Goal: Transaction & Acquisition: Purchase product/service

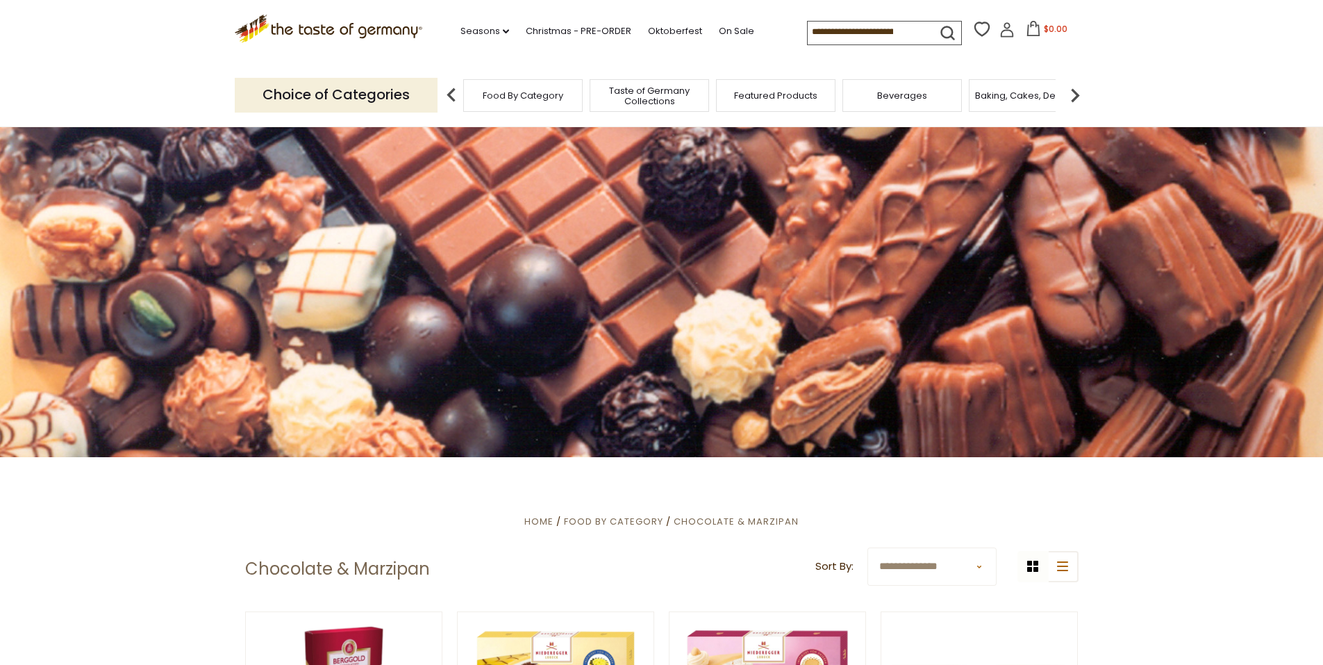
click at [809, 32] on input at bounding box center [866, 31] width 117 height 19
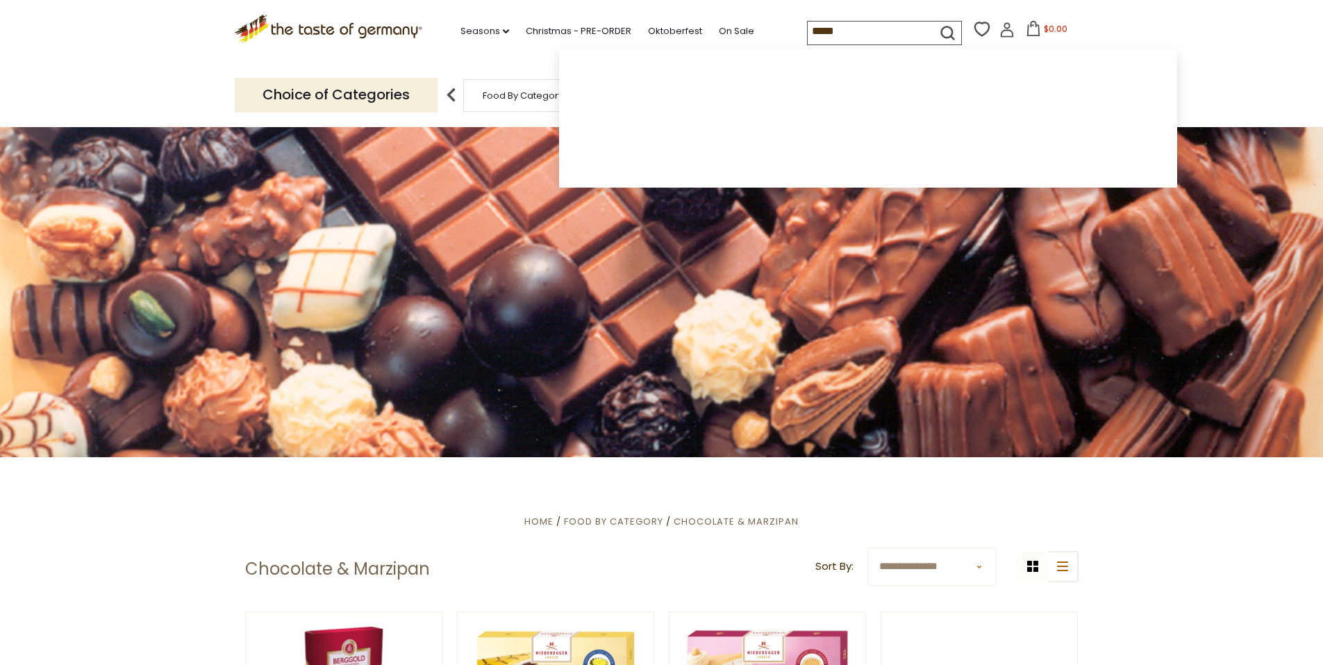
type input "******"
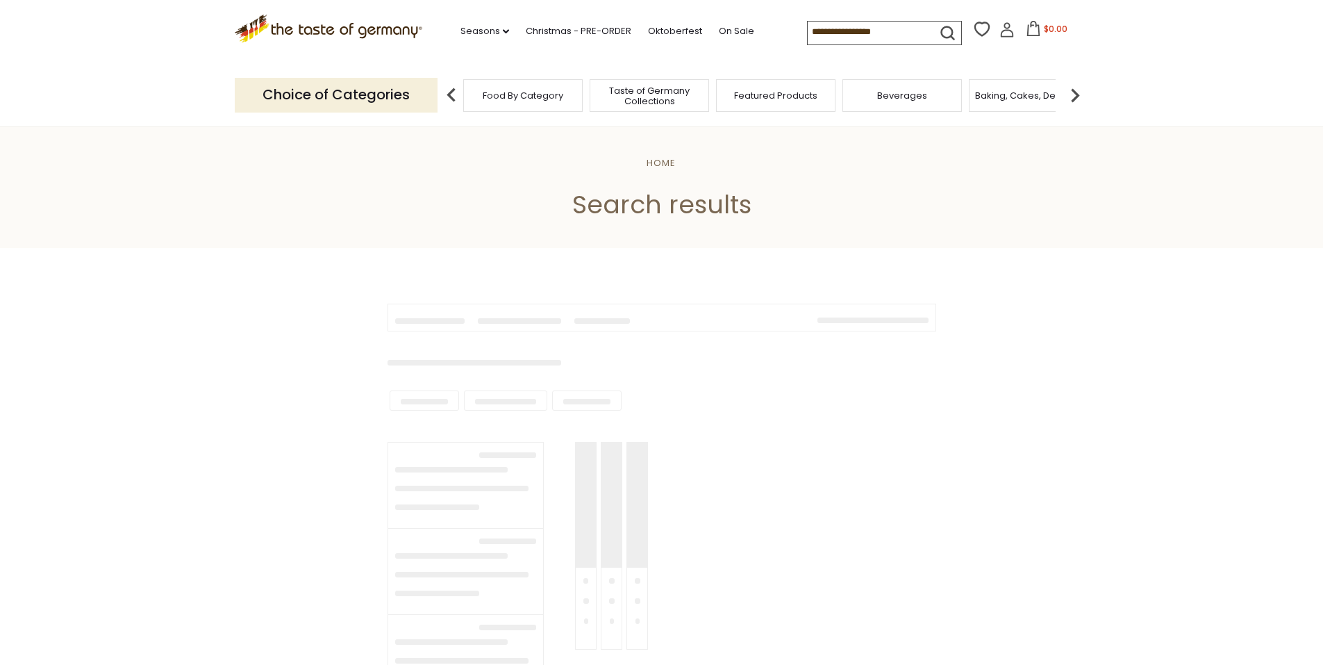
type input "******"
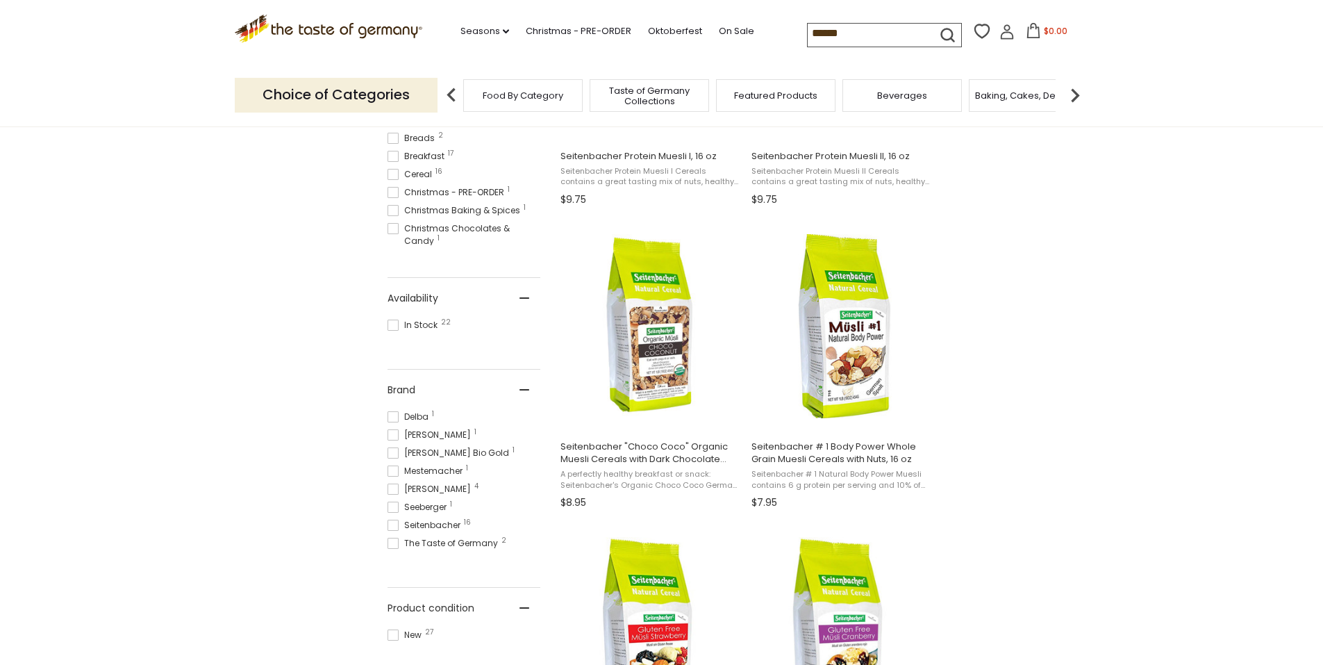
scroll to position [486, 0]
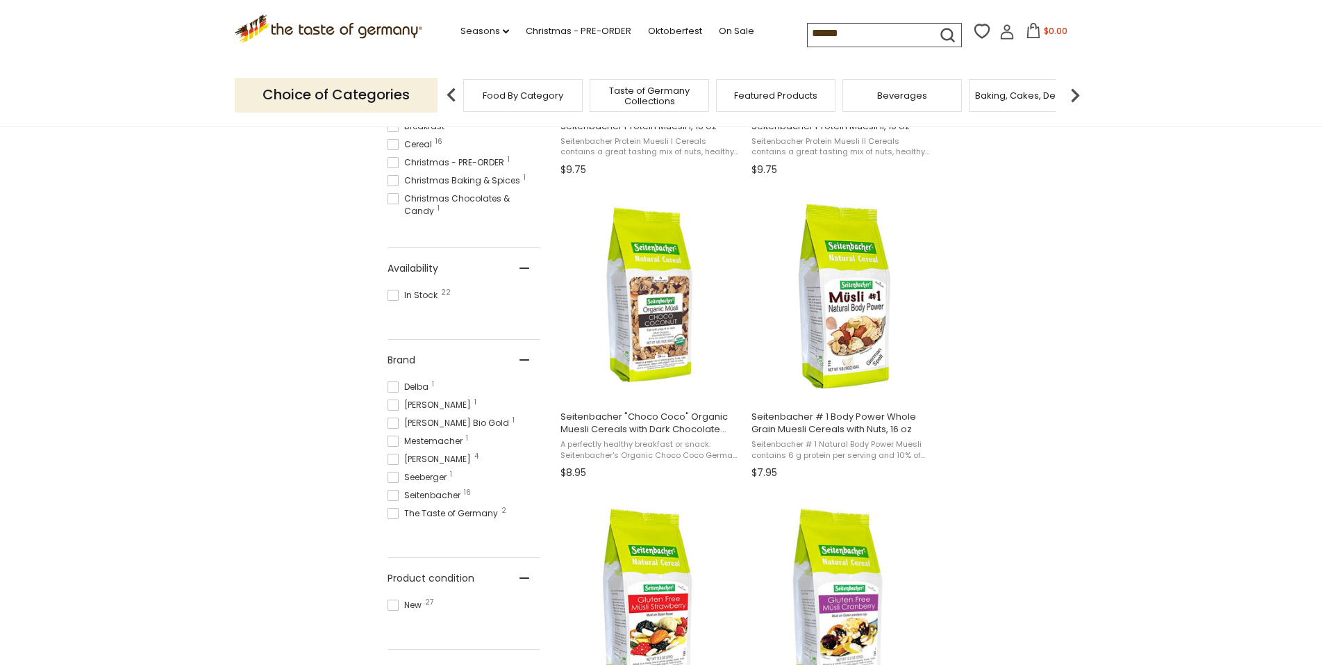
click at [999, 27] on icon at bounding box center [1006, 31] width 15 height 15
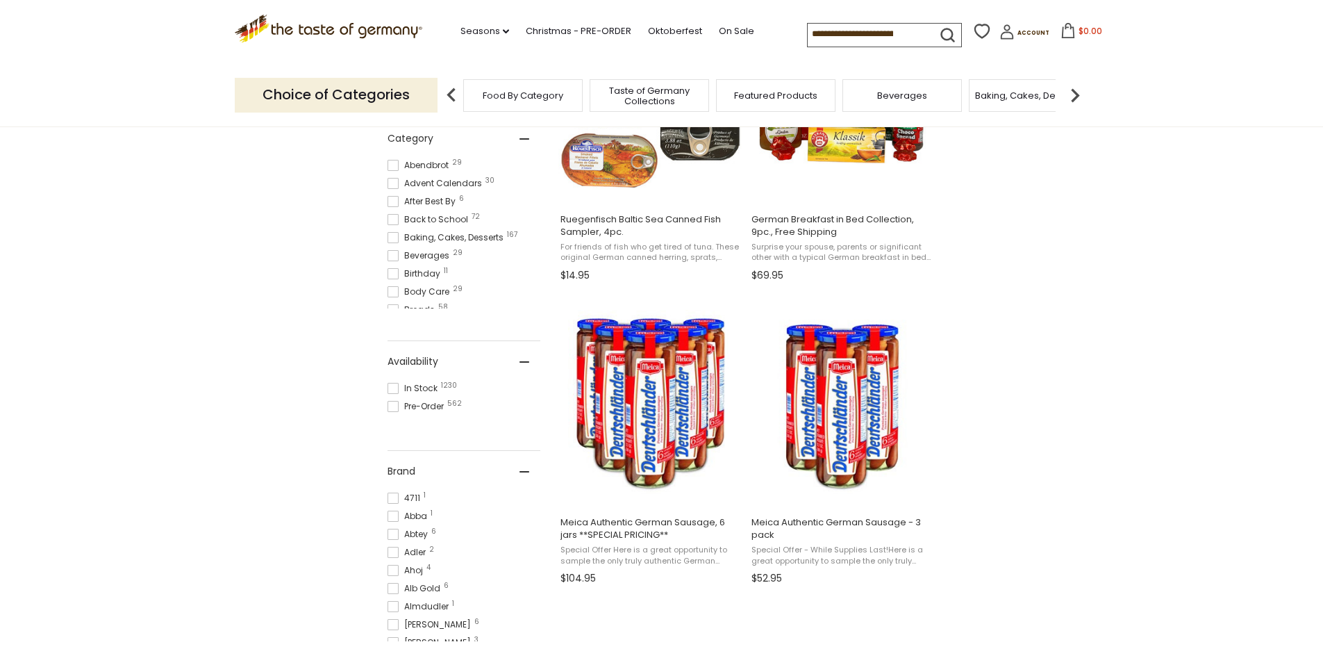
scroll to position [347, 0]
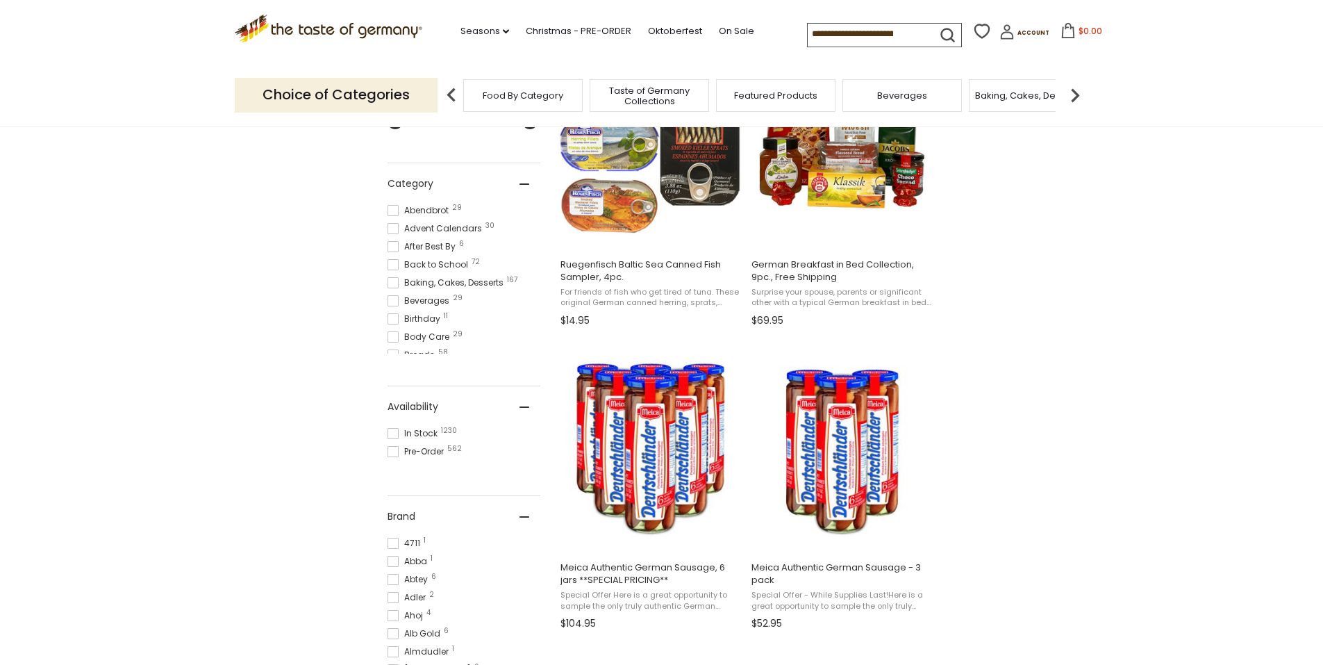
click at [847, 43] on input at bounding box center [866, 33] width 117 height 19
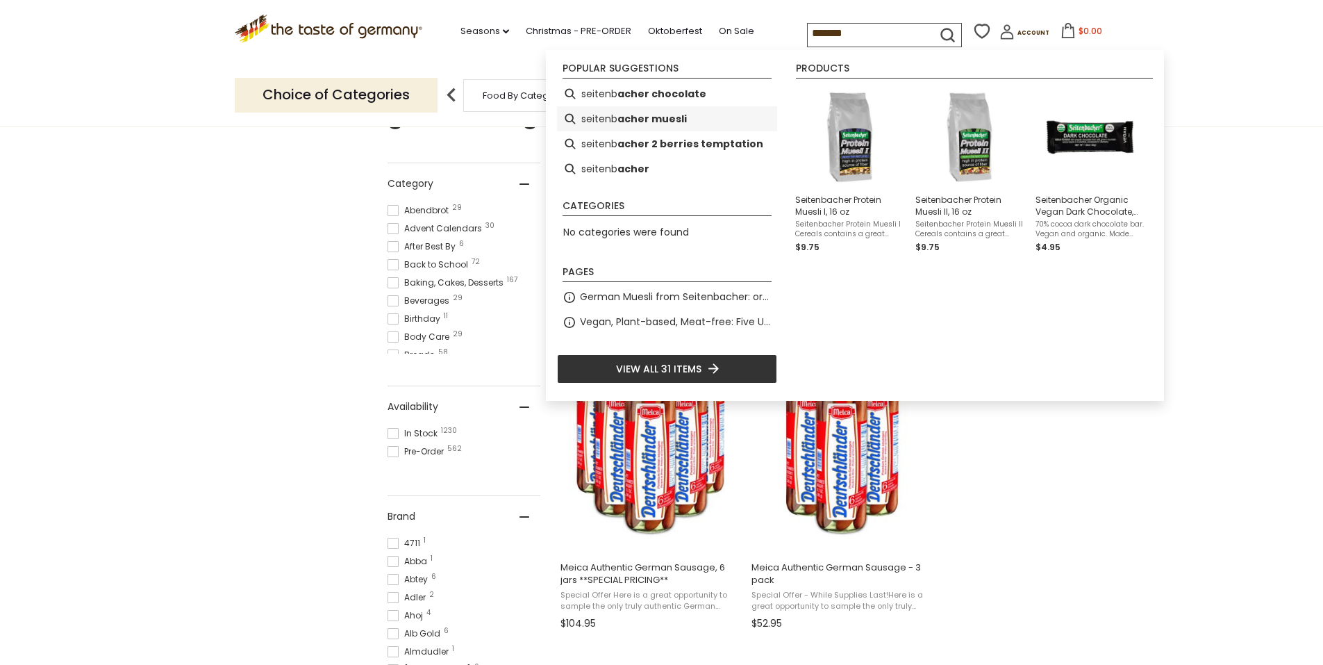
click at [664, 111] on b "acher muesli" at bounding box center [651, 119] width 69 height 16
type input "**********"
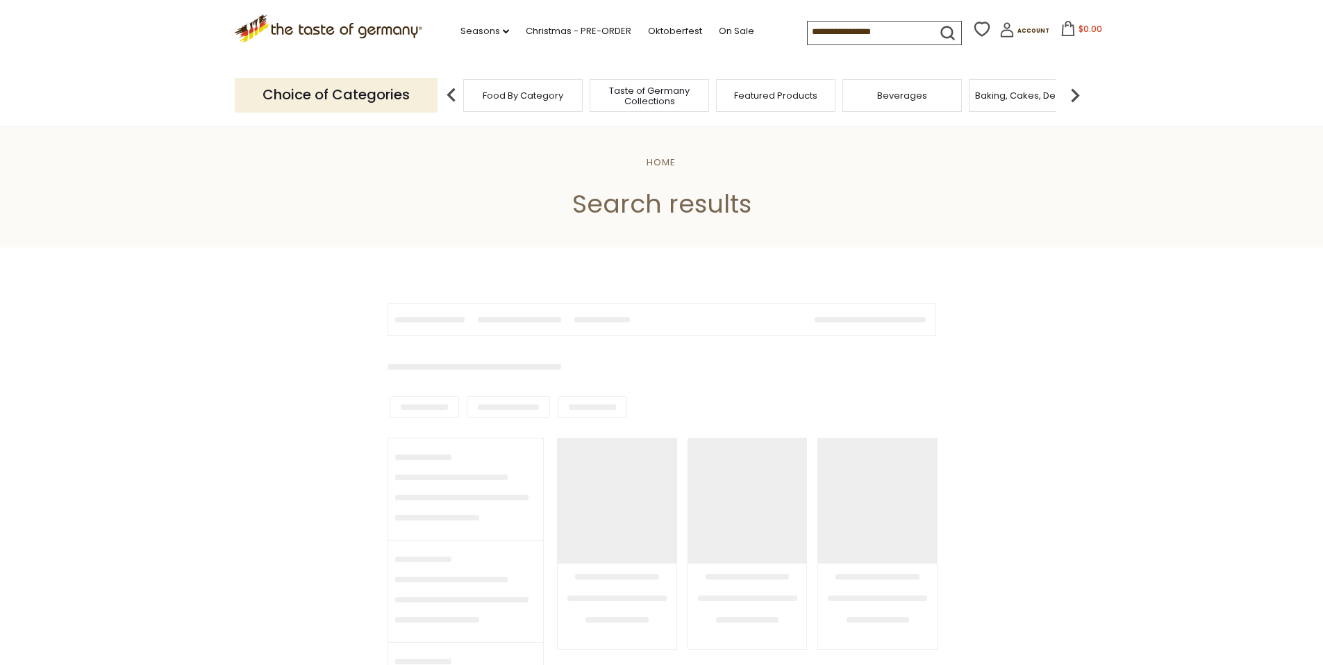
type input "**********"
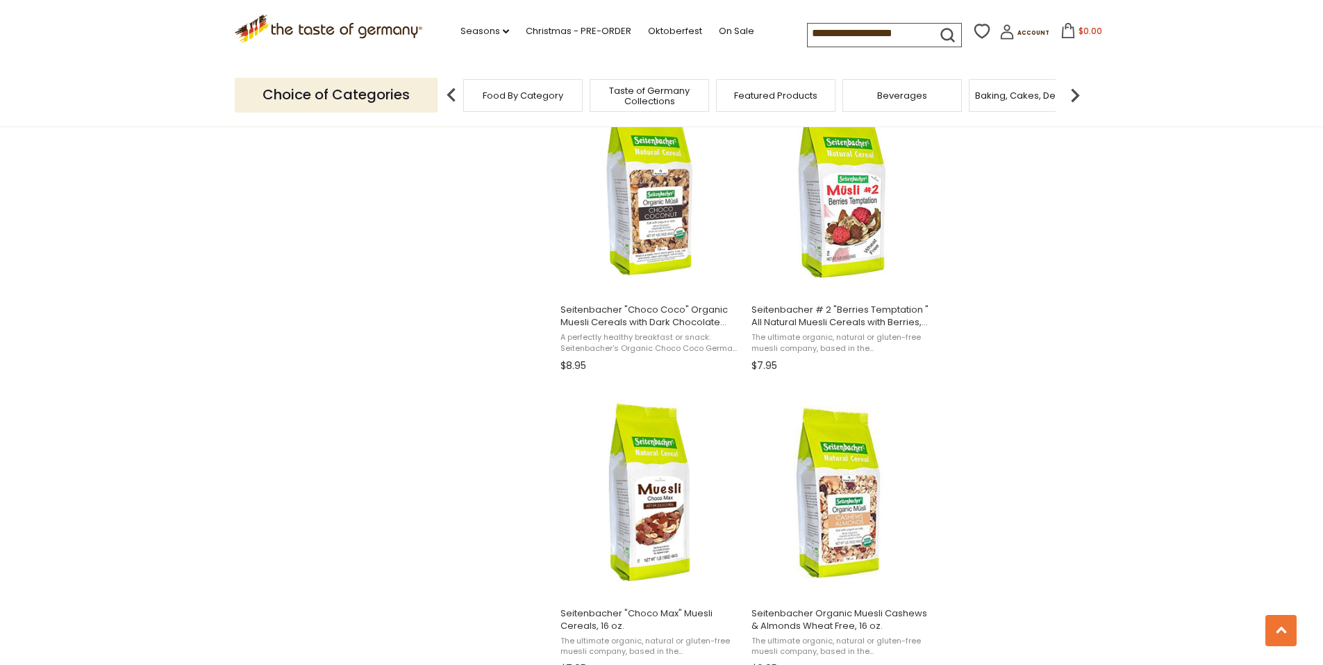
scroll to position [1528, 0]
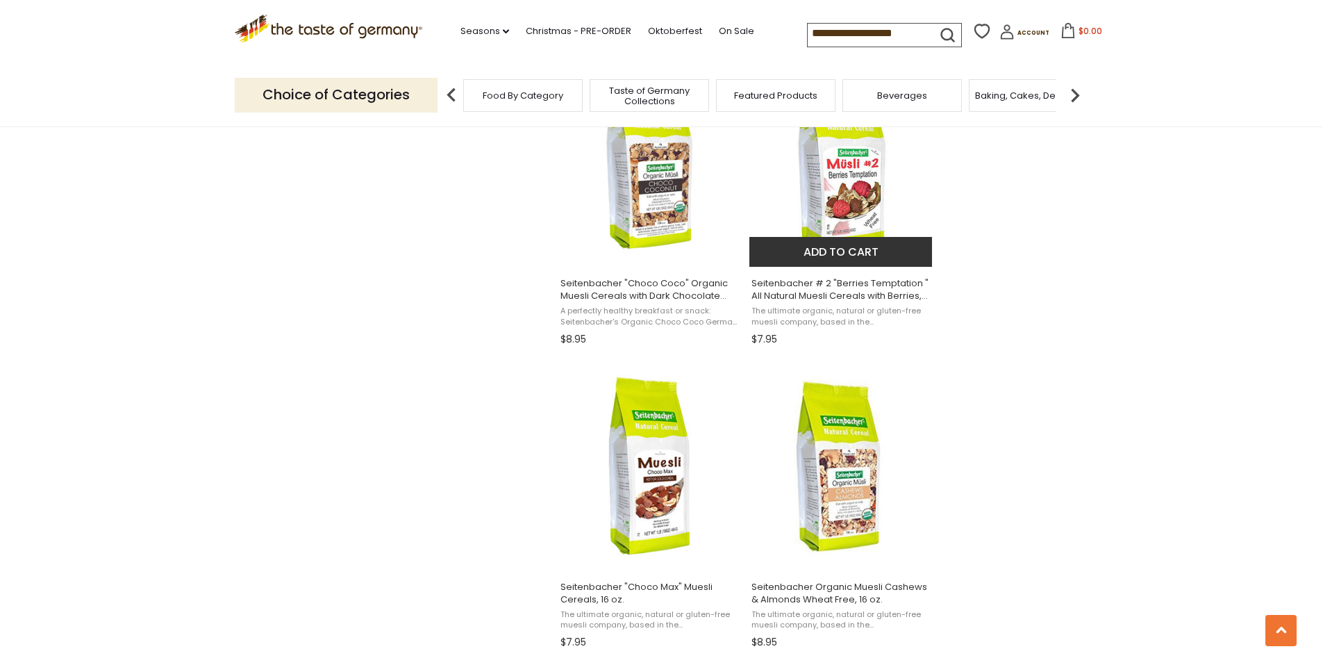
click at [840, 250] on button "Add to cart" at bounding box center [840, 252] width 183 height 30
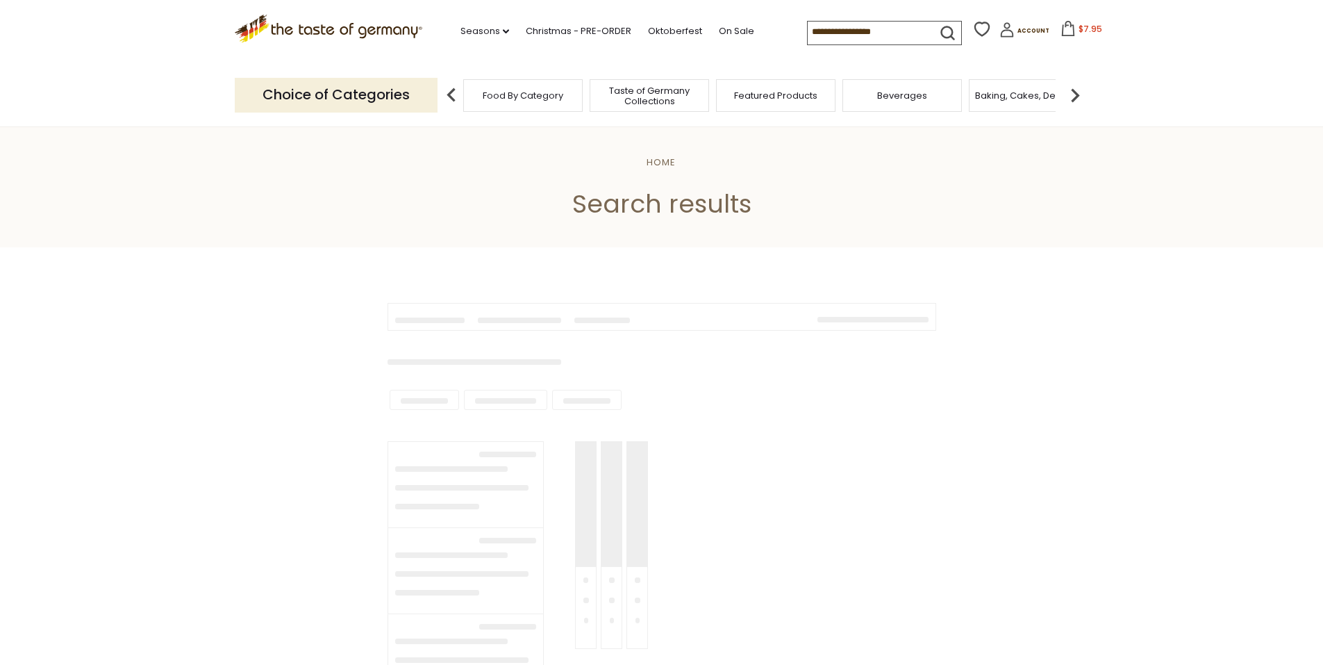
type input "**********"
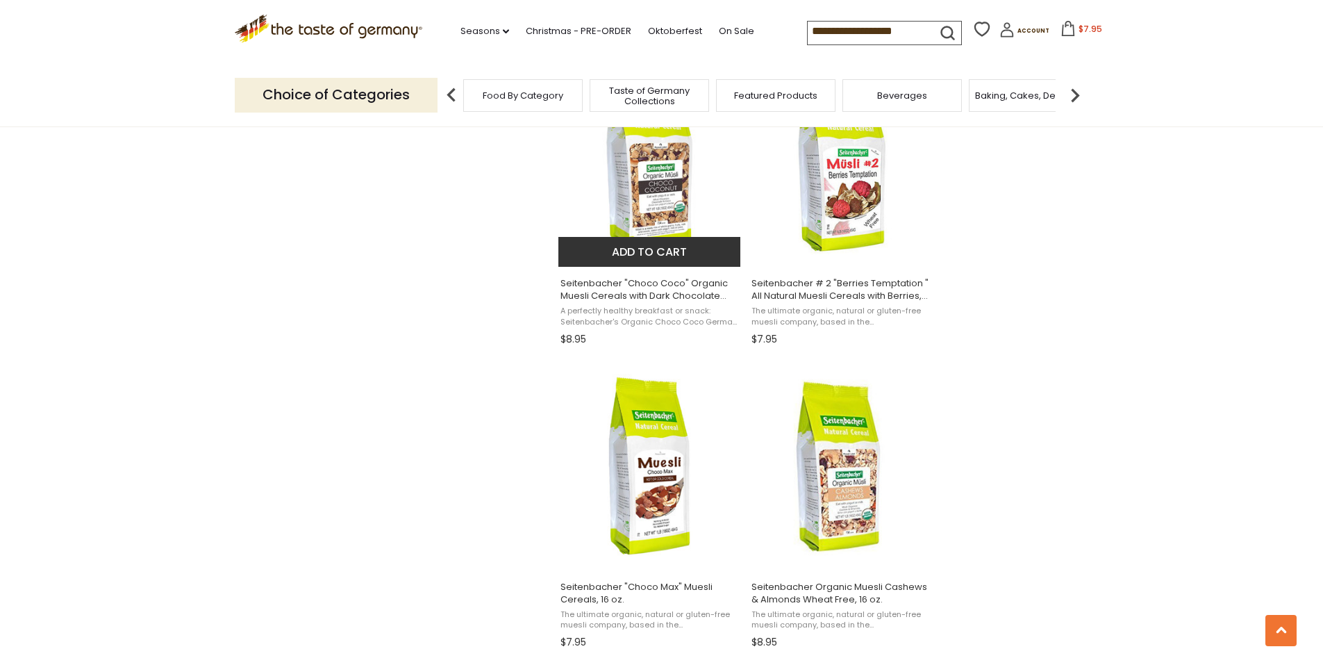
click at [676, 261] on button "Add to cart" at bounding box center [649, 252] width 183 height 30
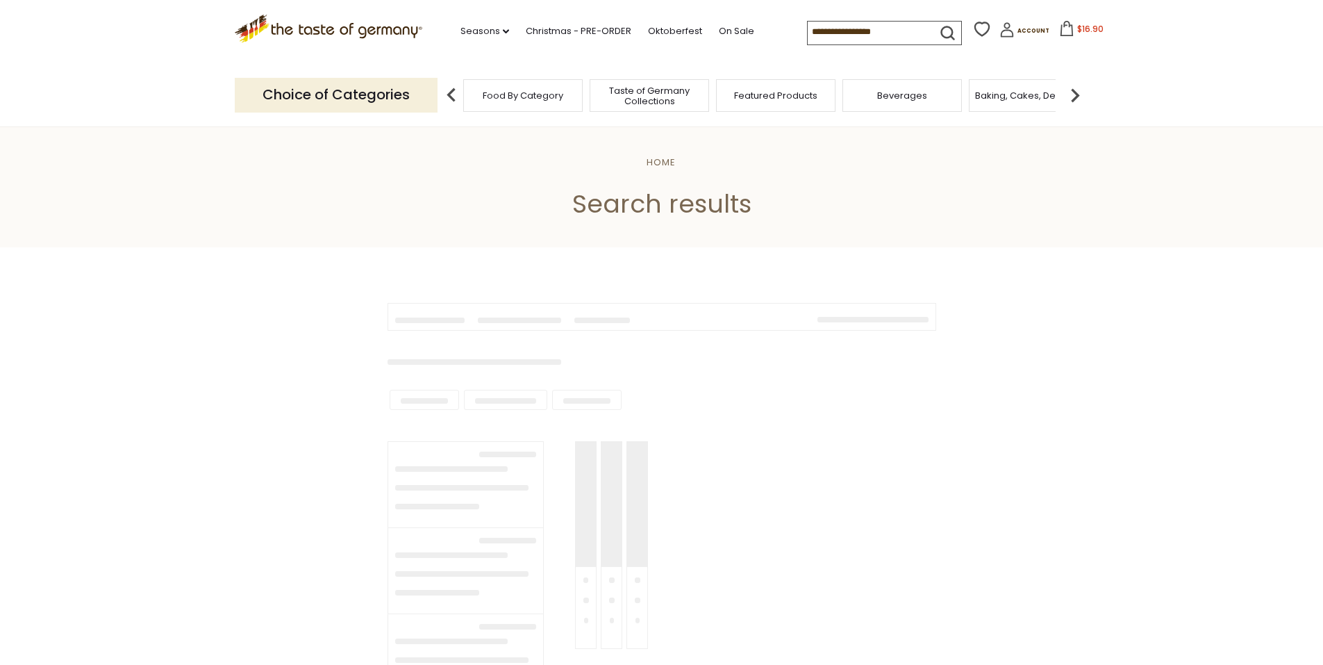
type input "**********"
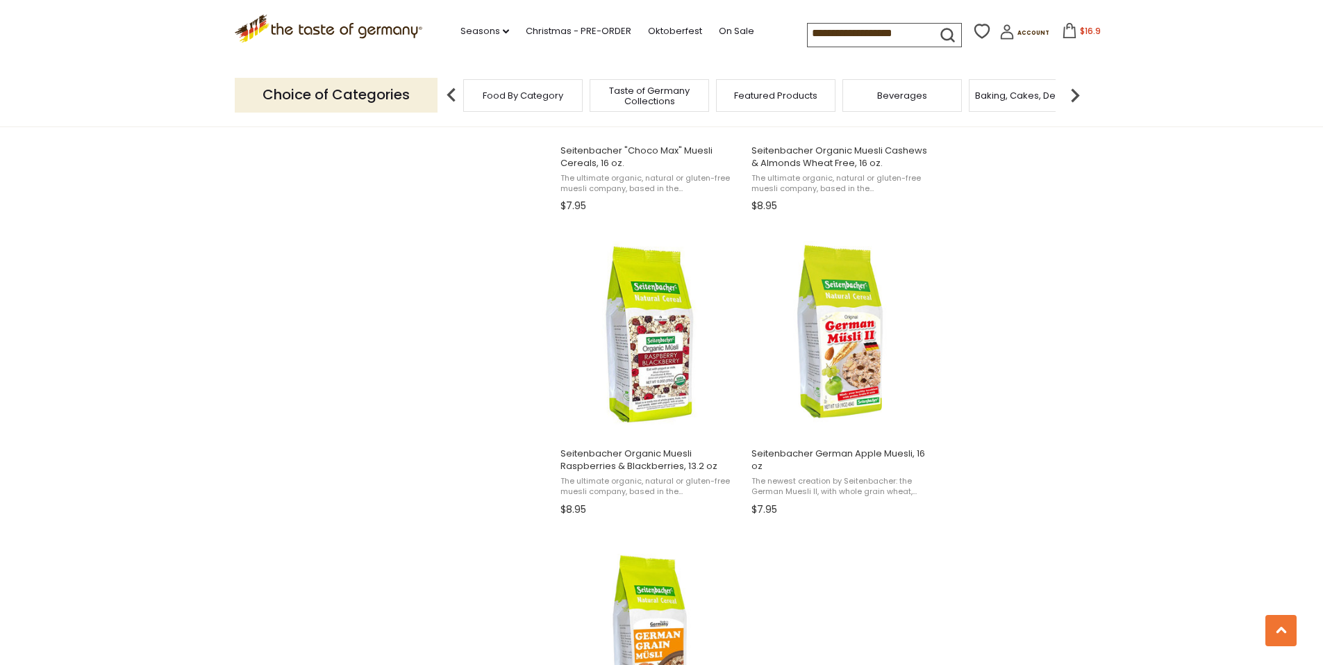
scroll to position [2014, 0]
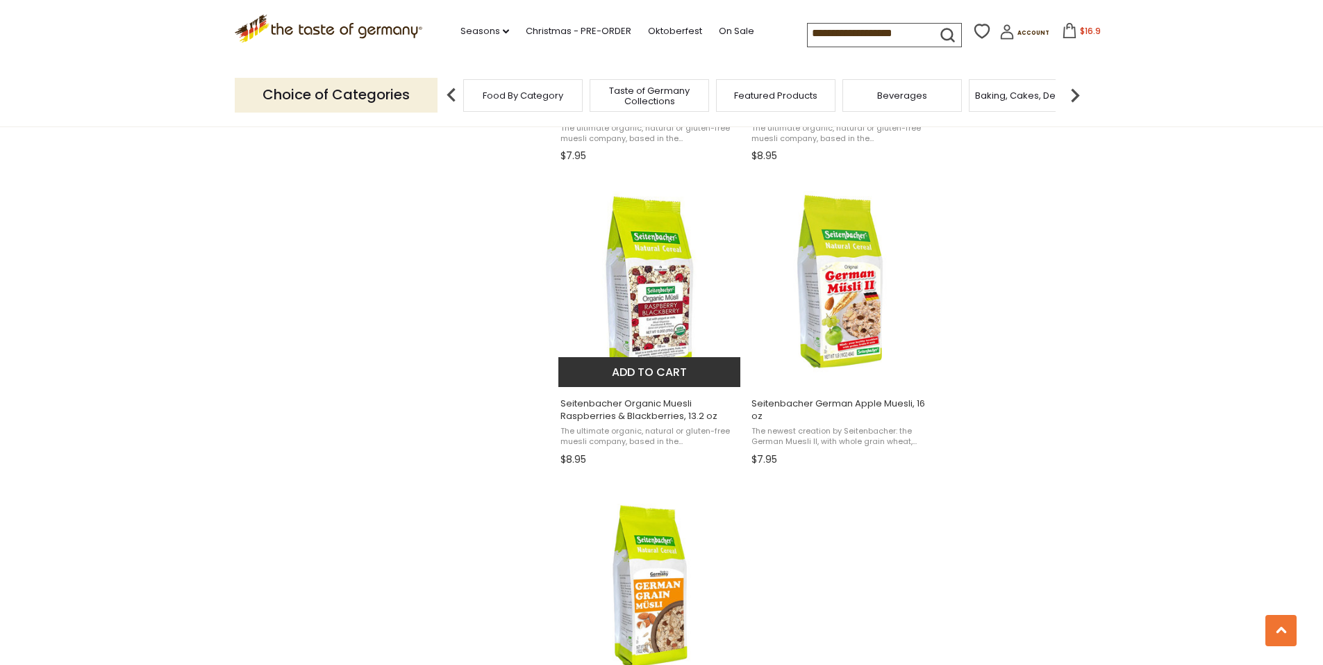
click at [674, 403] on span "Seitenbacher Organic Muesli Raspberries & Blackberries, 13.2 oz" at bounding box center [650, 409] width 180 height 25
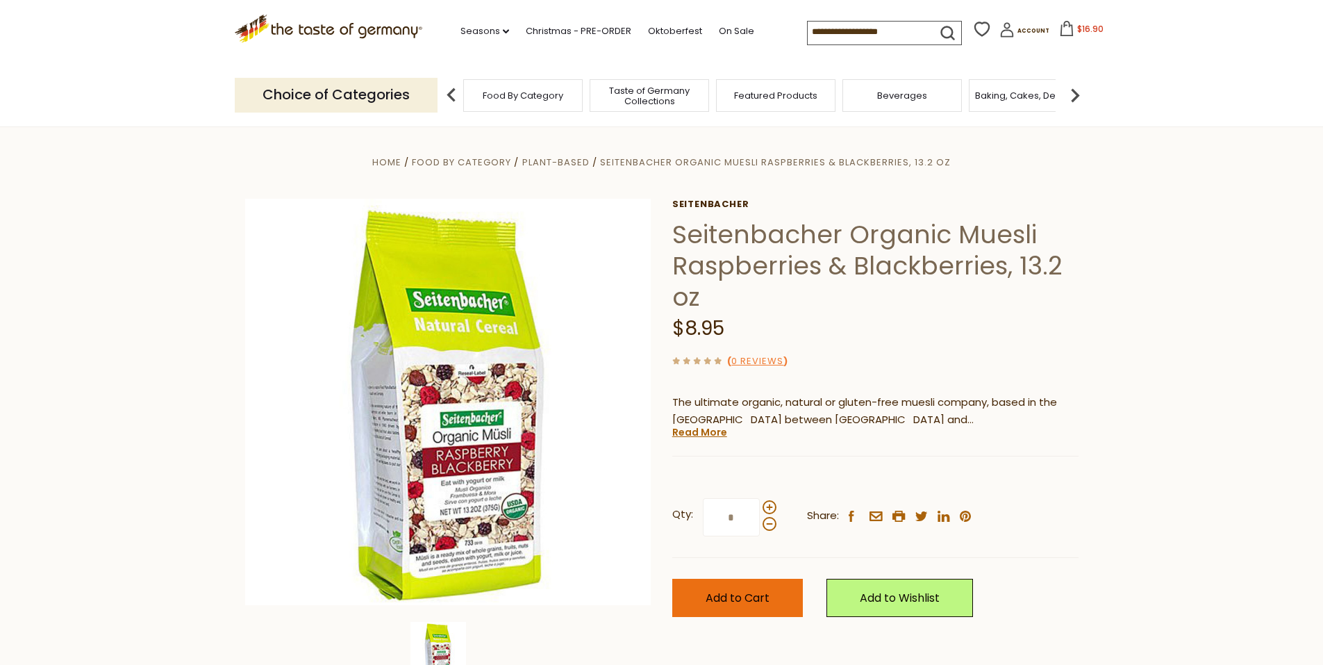
click at [740, 601] on span "Add to Cart" at bounding box center [738, 598] width 64 height 16
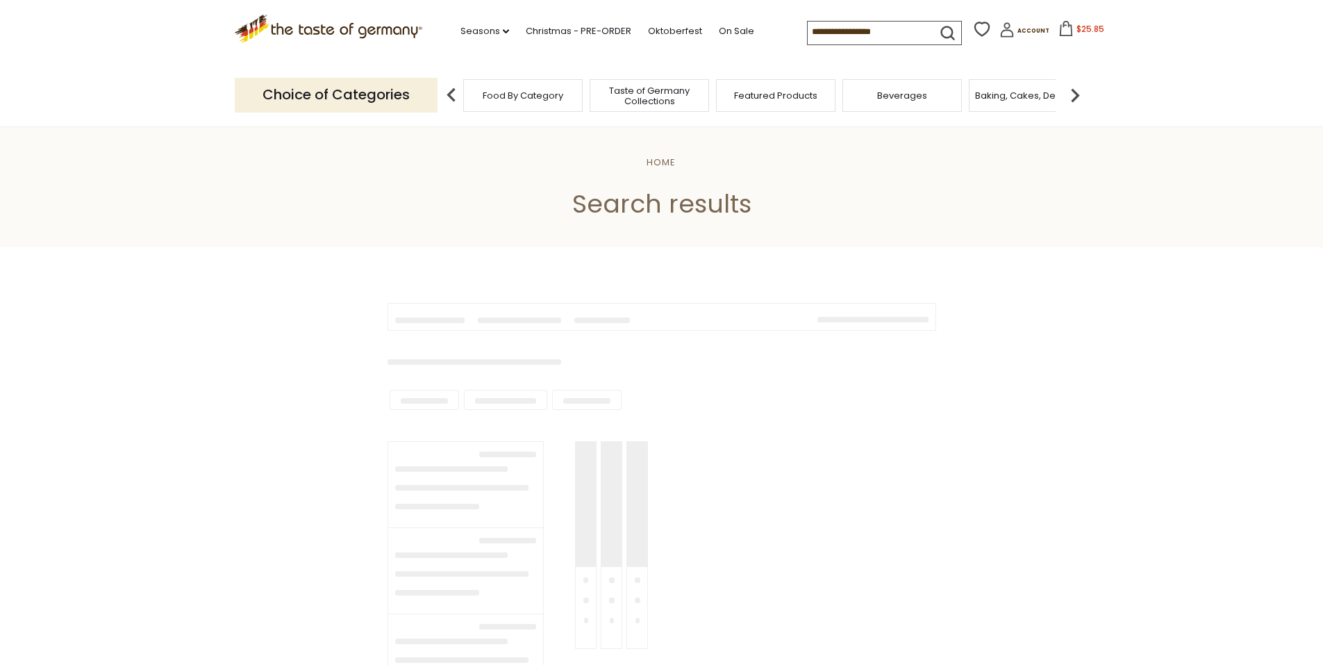
type input "**********"
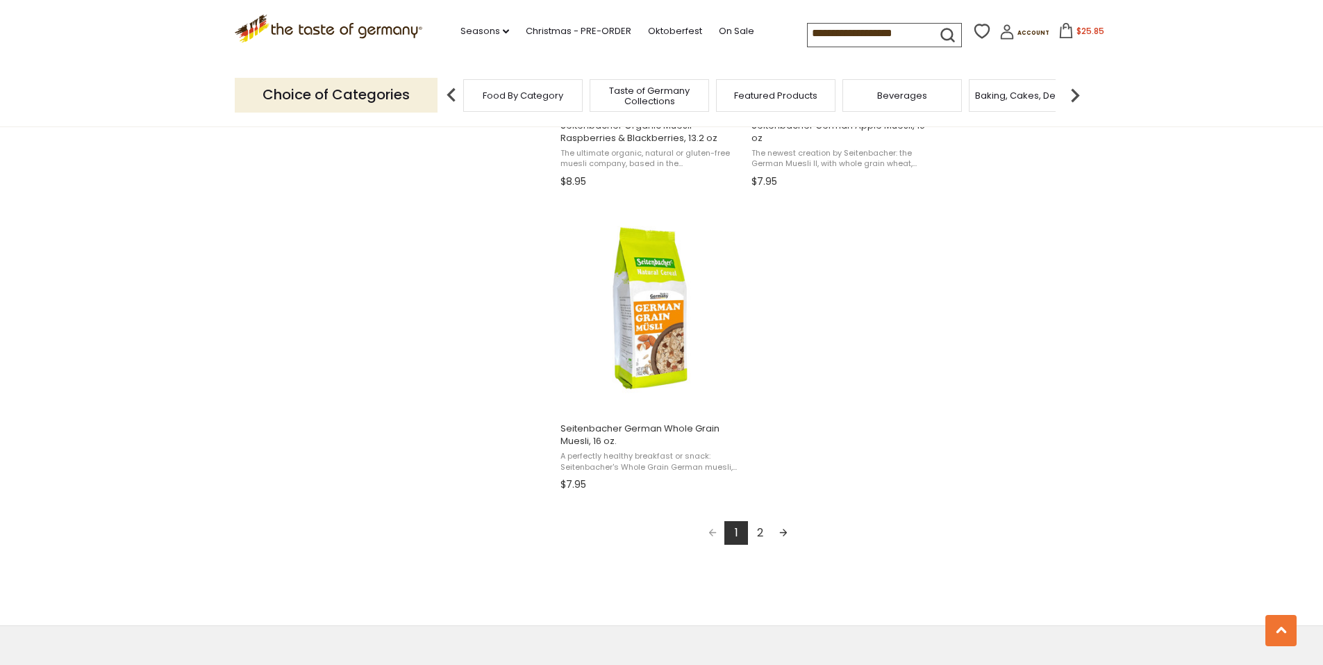
click at [778, 532] on link "Next page" at bounding box center [783, 533] width 24 height 24
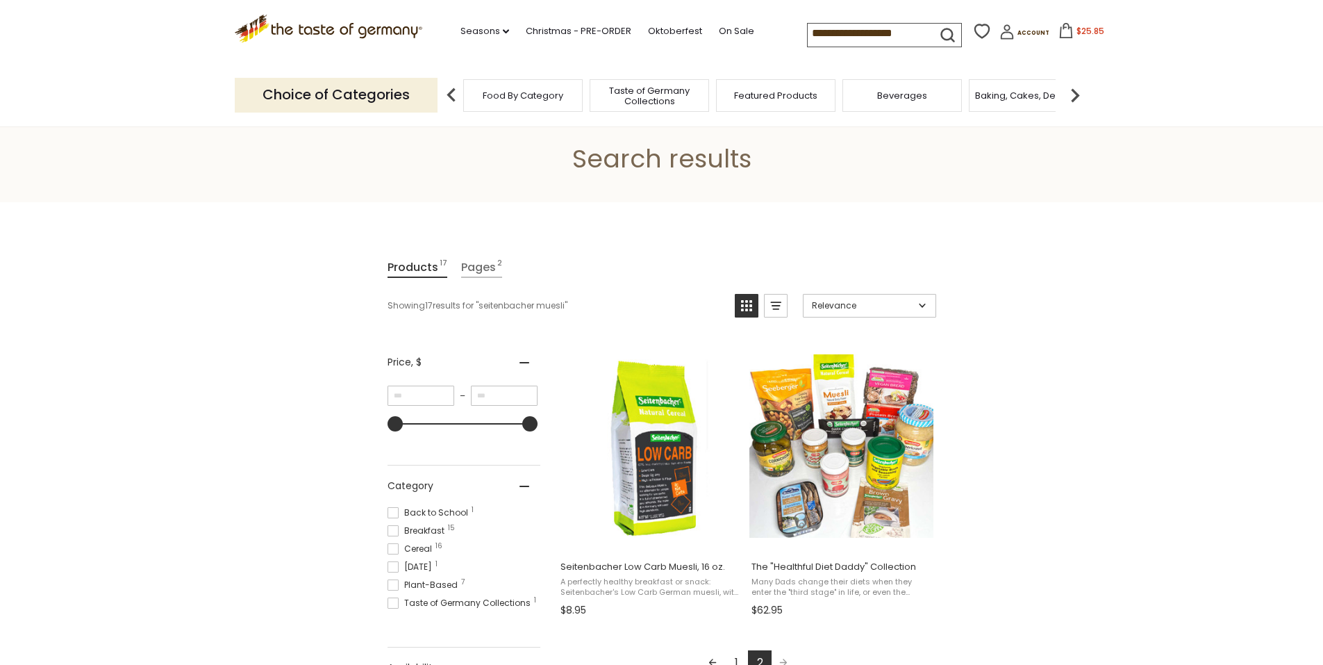
scroll to position [6, 0]
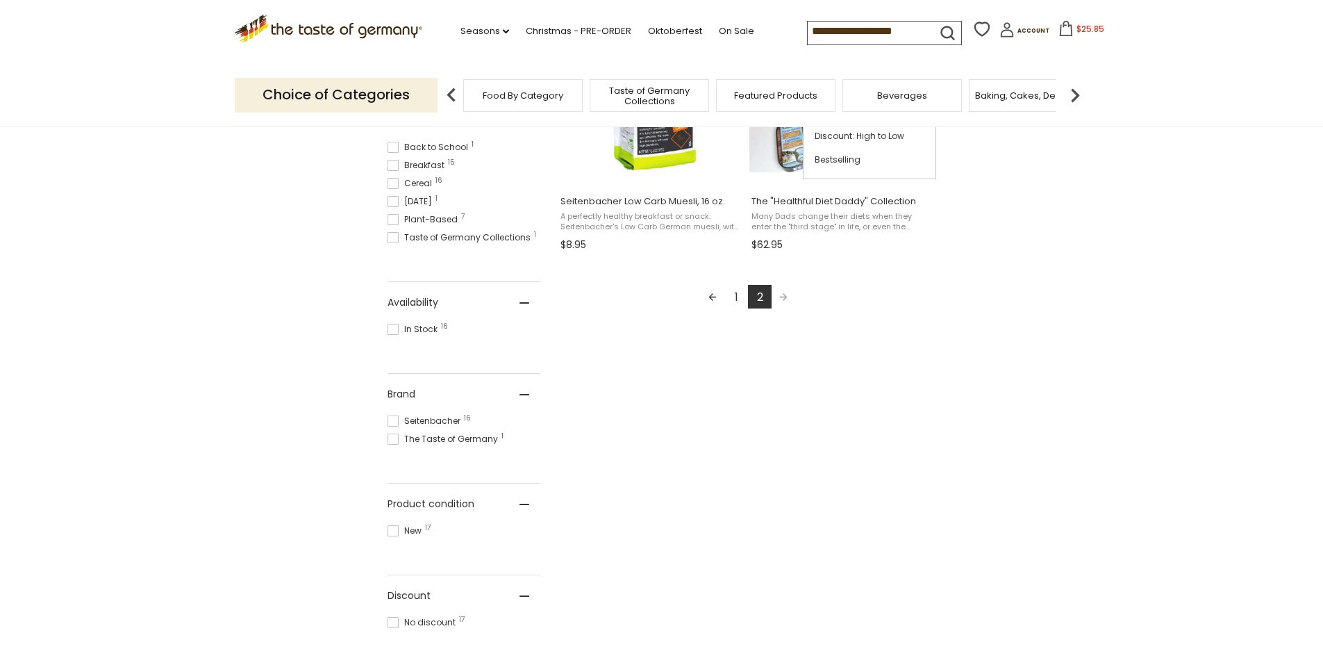
scroll to position [417, 0]
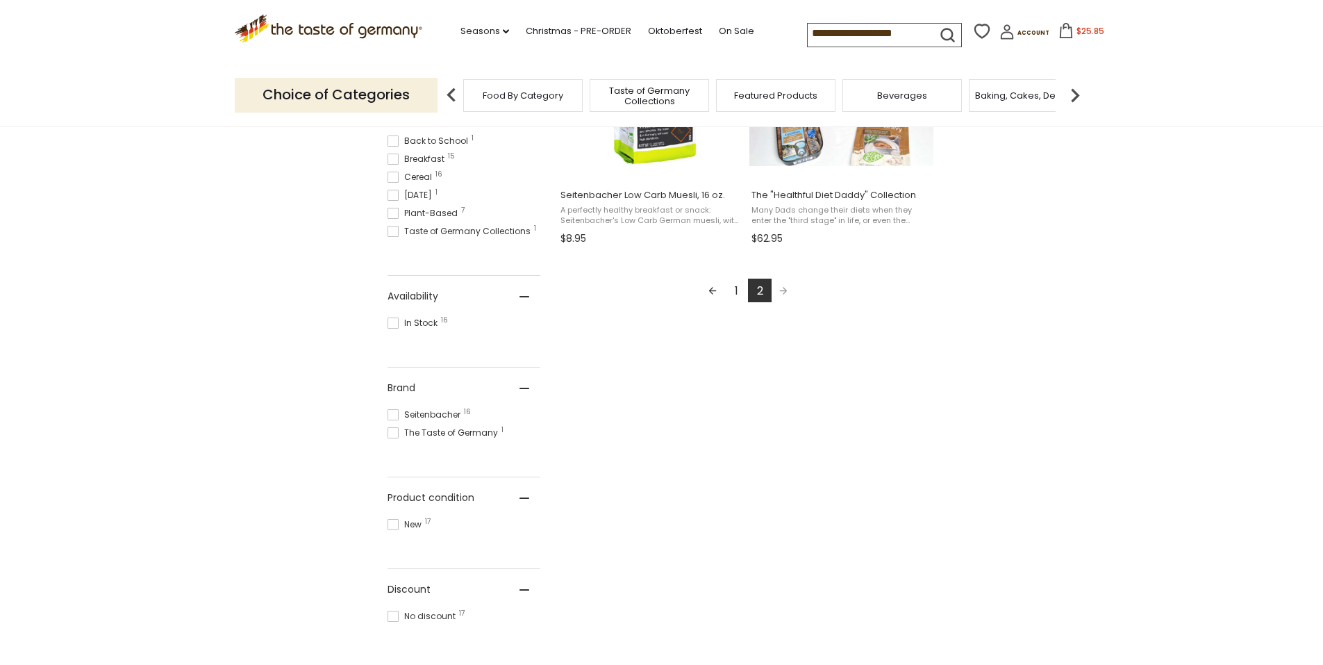
click at [735, 292] on link "1" at bounding box center [736, 290] width 24 height 24
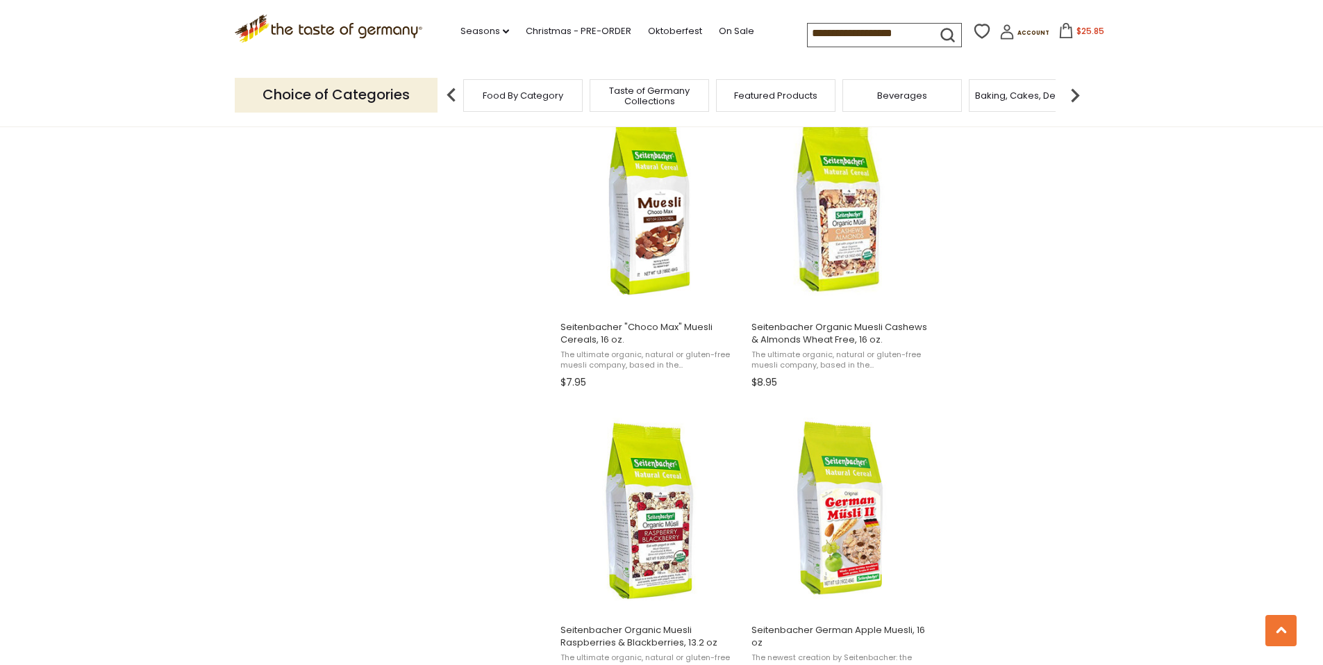
scroll to position [1875, 0]
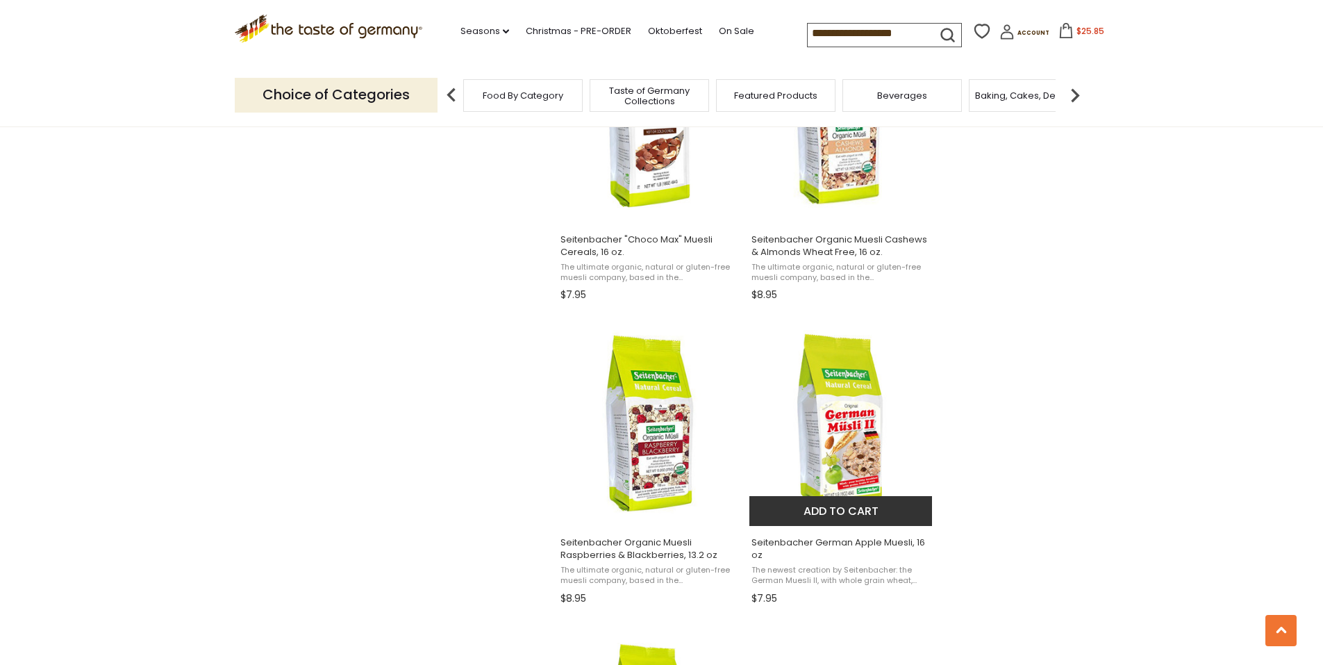
click at [890, 514] on button "Add to cart" at bounding box center [840, 511] width 183 height 30
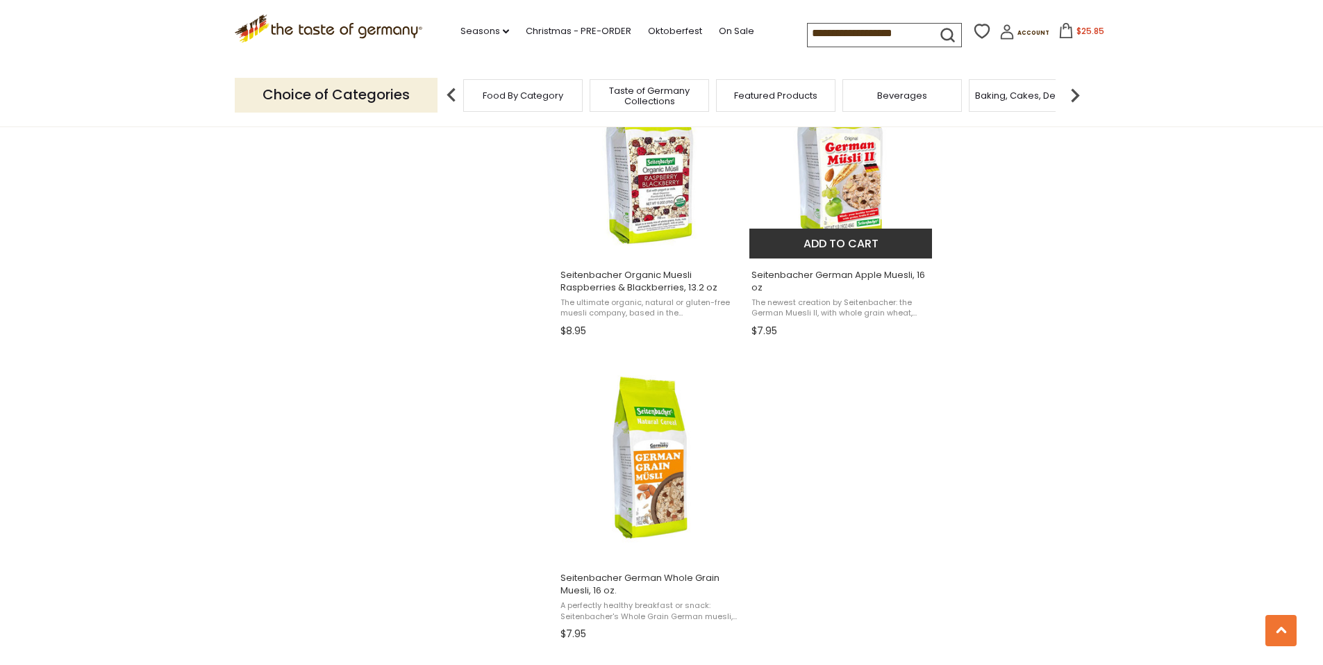
scroll to position [2153, 0]
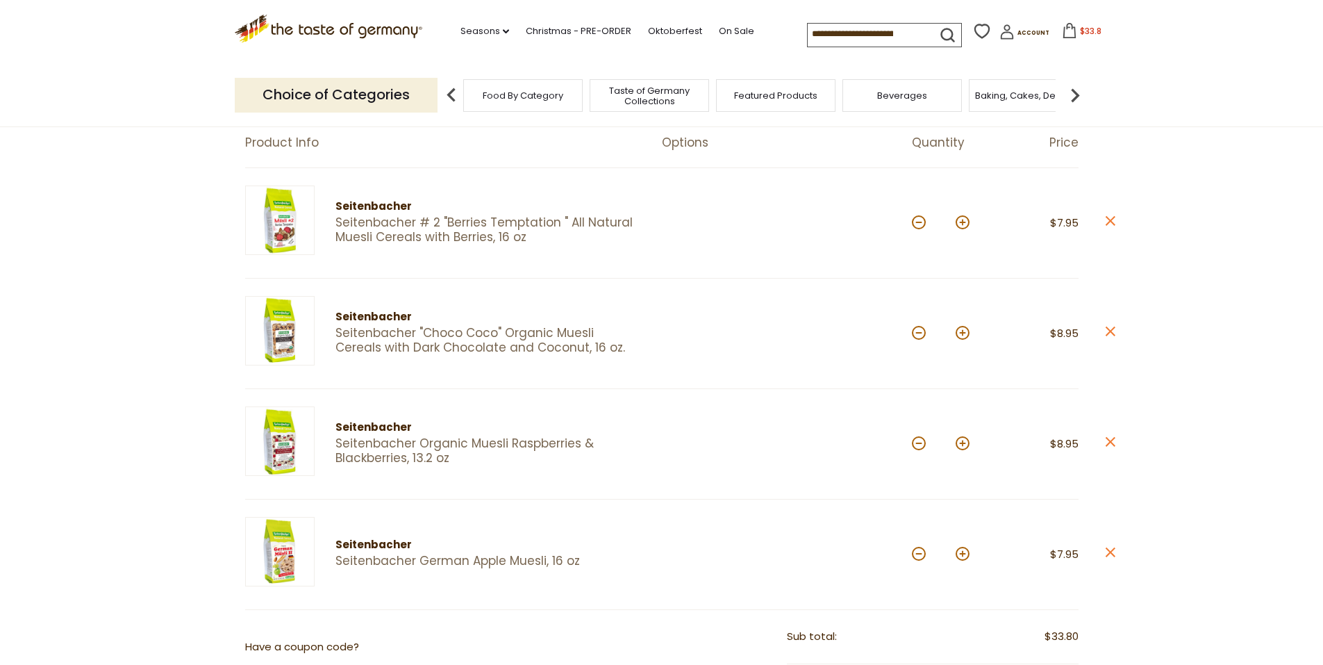
scroll to position [139, 0]
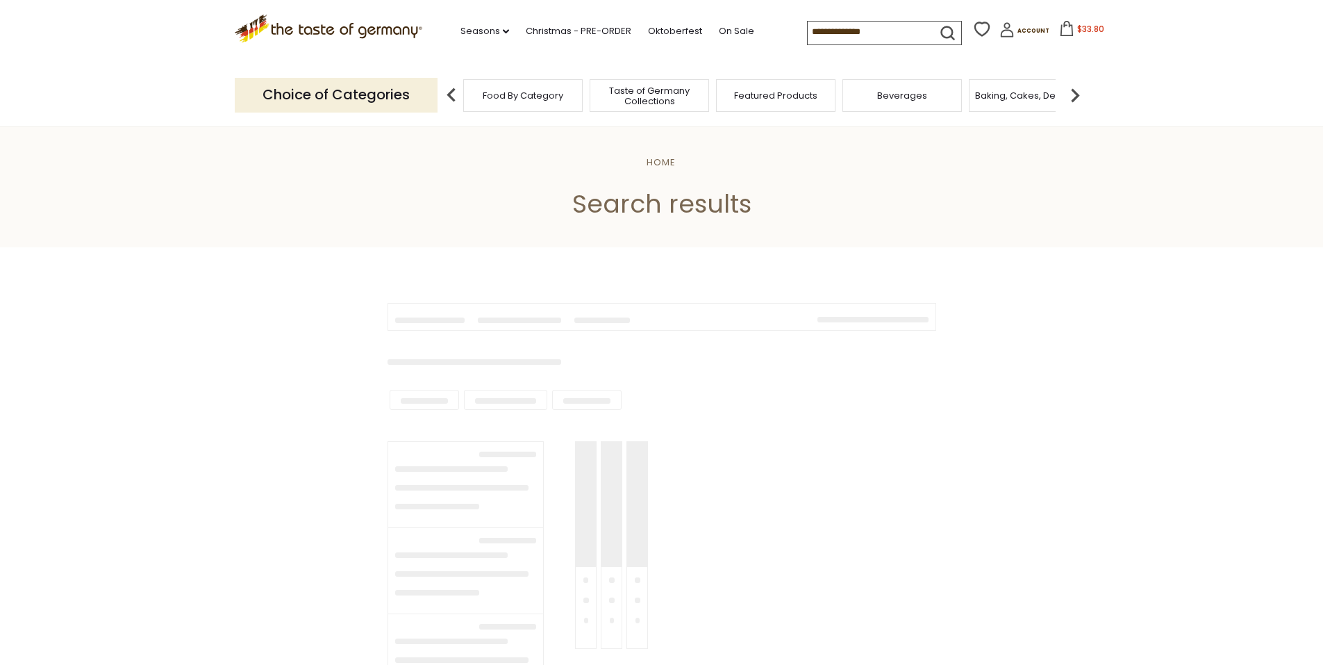
type input "**********"
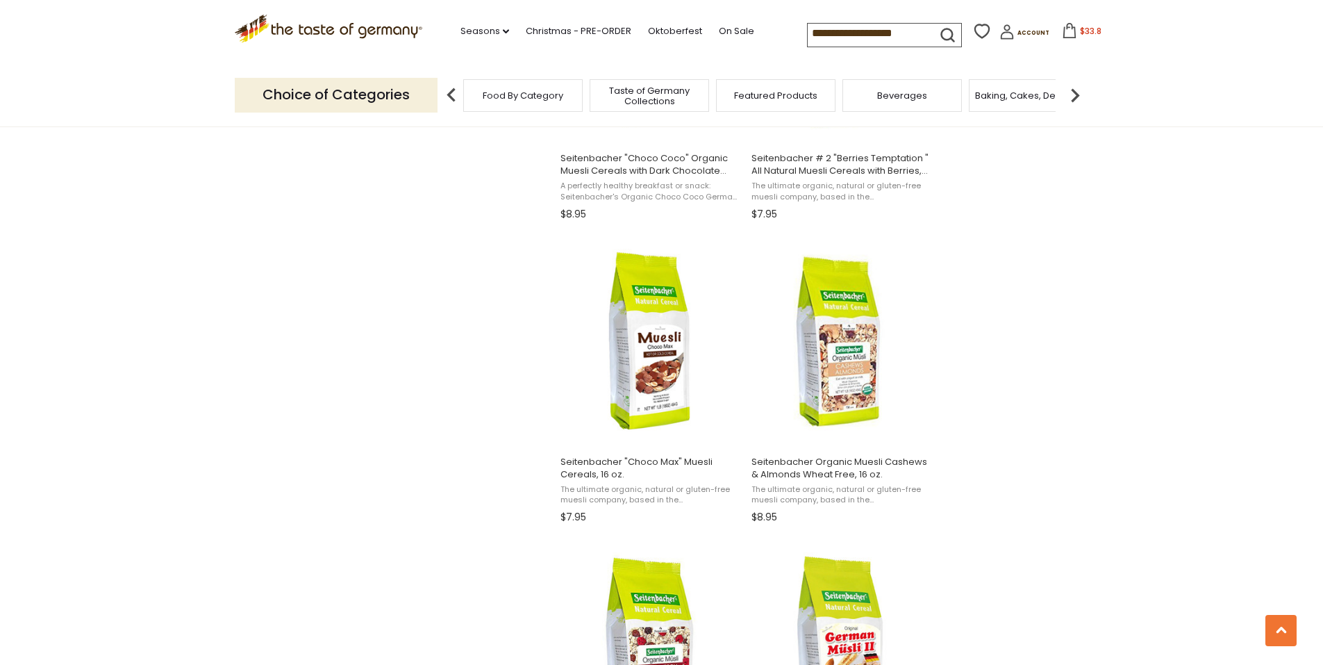
scroll to position [1667, 0]
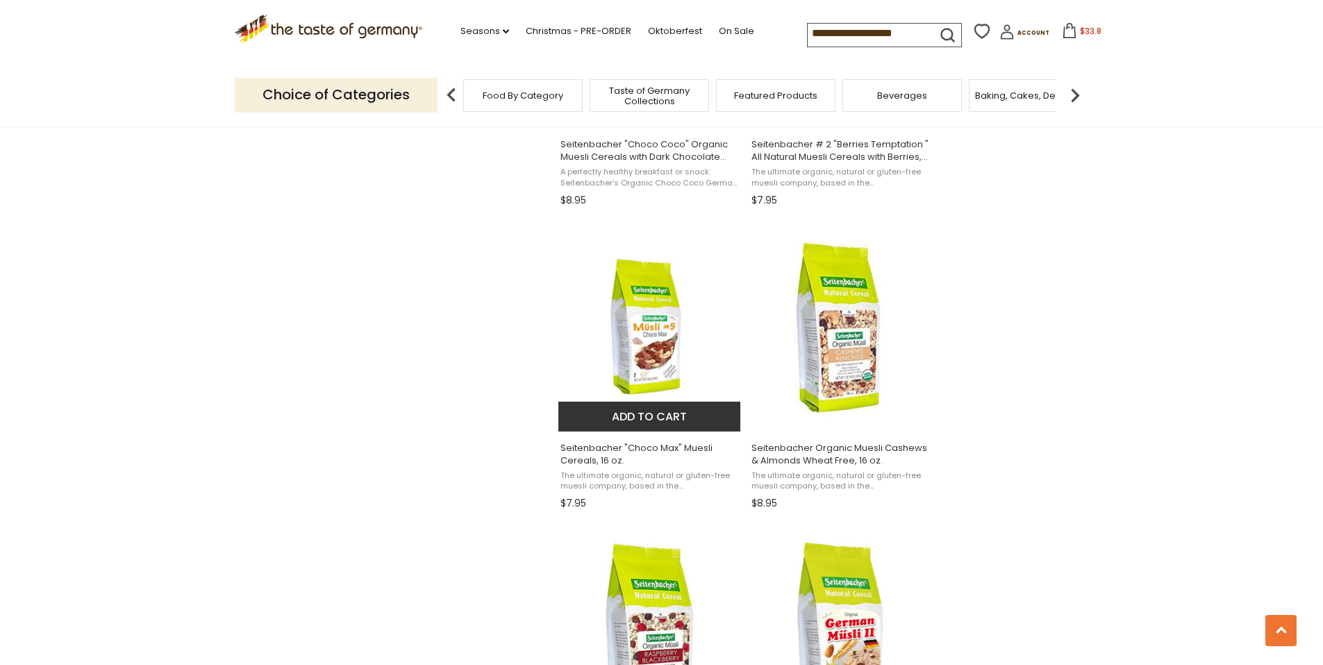
click at [662, 374] on img "Seitenbacher" at bounding box center [650, 327] width 184 height 190
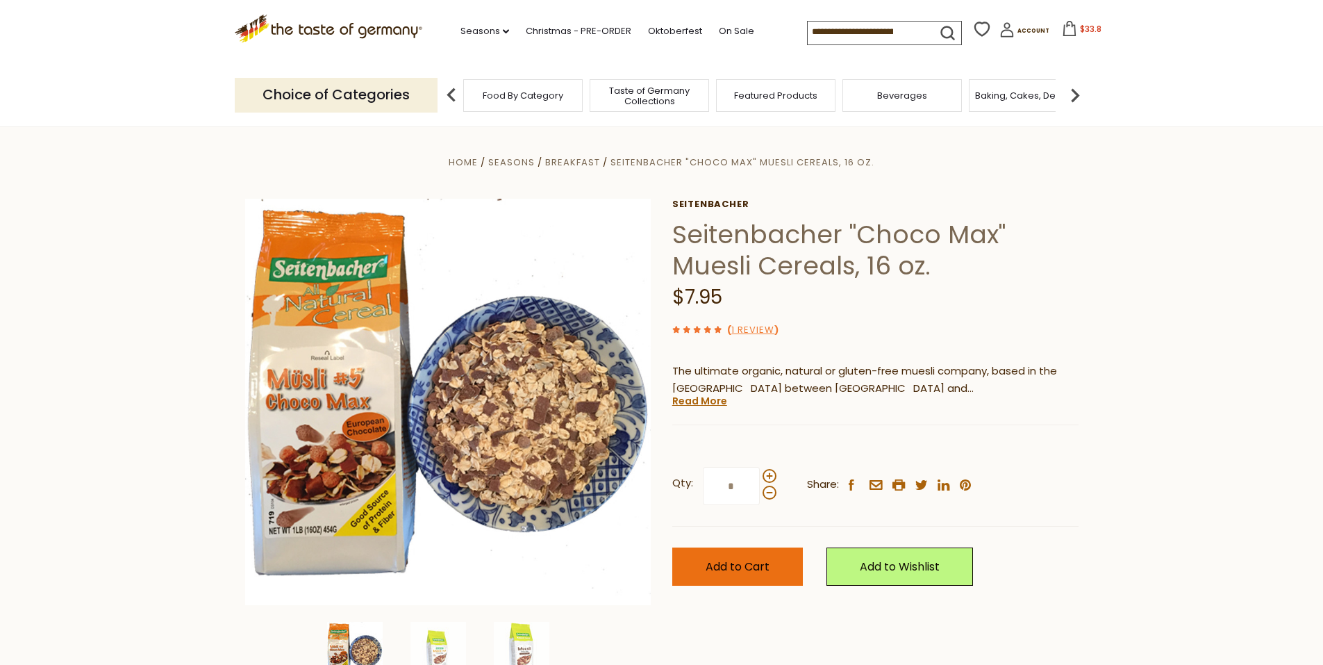
click at [769, 563] on button "Add to Cart" at bounding box center [737, 566] width 131 height 38
click at [741, 574] on button "Add to Cart" at bounding box center [737, 566] width 131 height 38
click at [1083, 24] on span "$41.75" at bounding box center [1090, 29] width 27 height 12
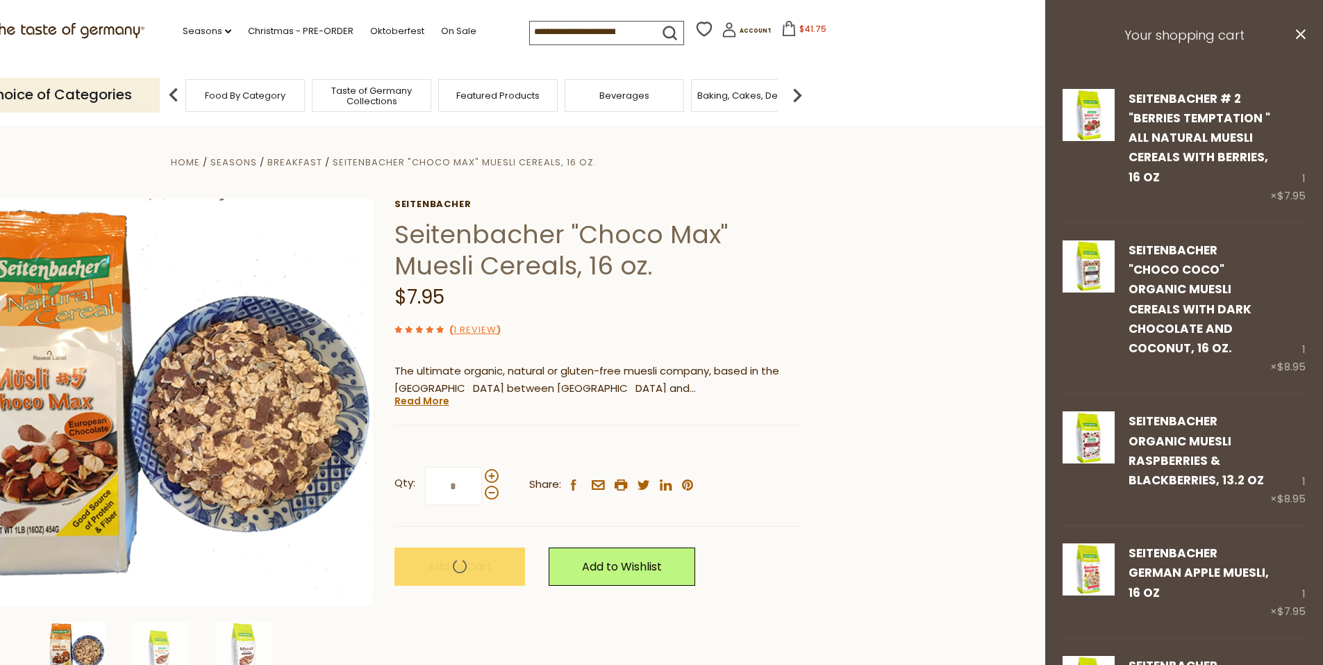
click at [901, 158] on section "Home Seasons Breakfast Seitenbacher "Choco Max" Muesli Cereals, 16 oz. Seitenba…" at bounding box center [383, 436] width 1323 height 620
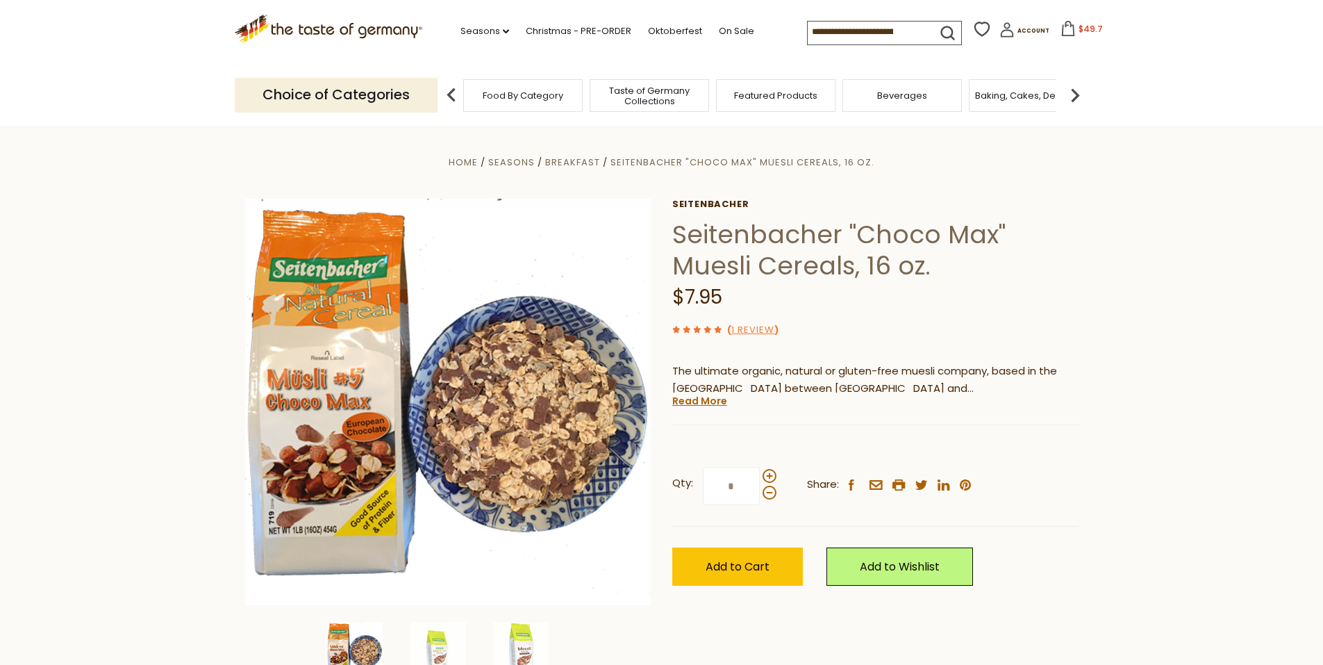
click at [516, 107] on div "Food By Category" at bounding box center [522, 95] width 119 height 33
click at [531, 94] on span "Food By Category" at bounding box center [516, 95] width 81 height 10
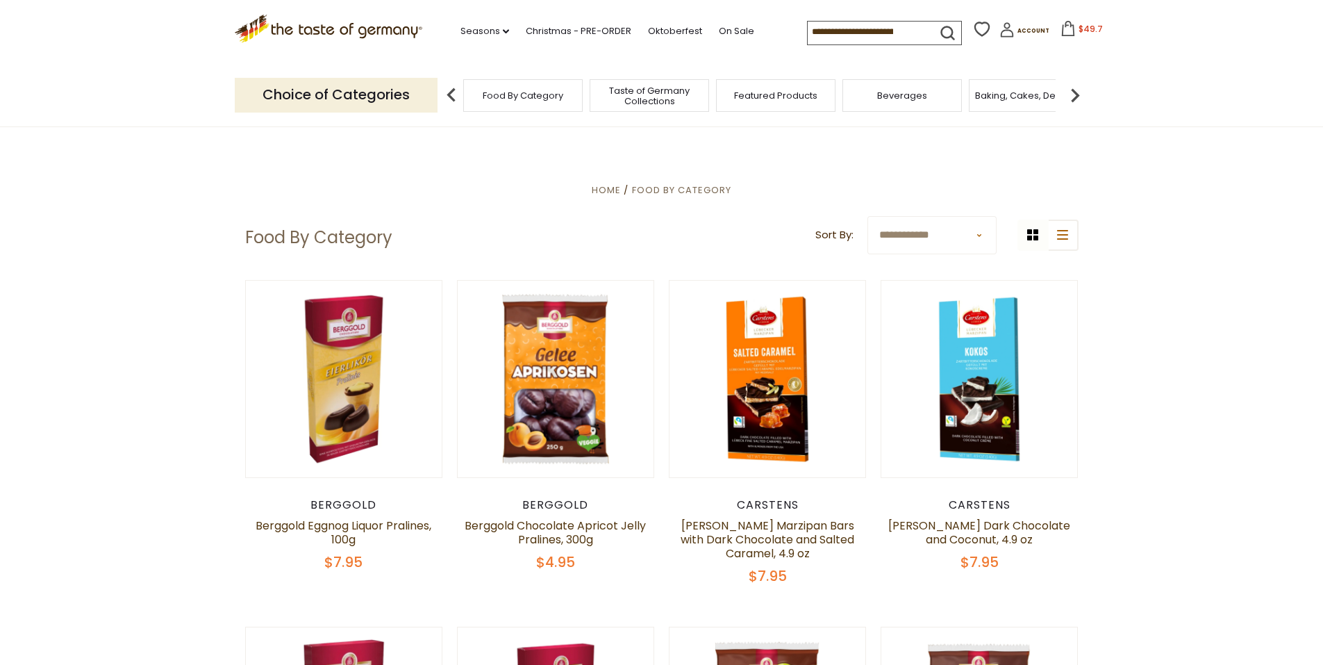
click at [1077, 99] on img at bounding box center [1075, 95] width 28 height 28
click at [1076, 99] on img at bounding box center [1075, 95] width 28 height 28
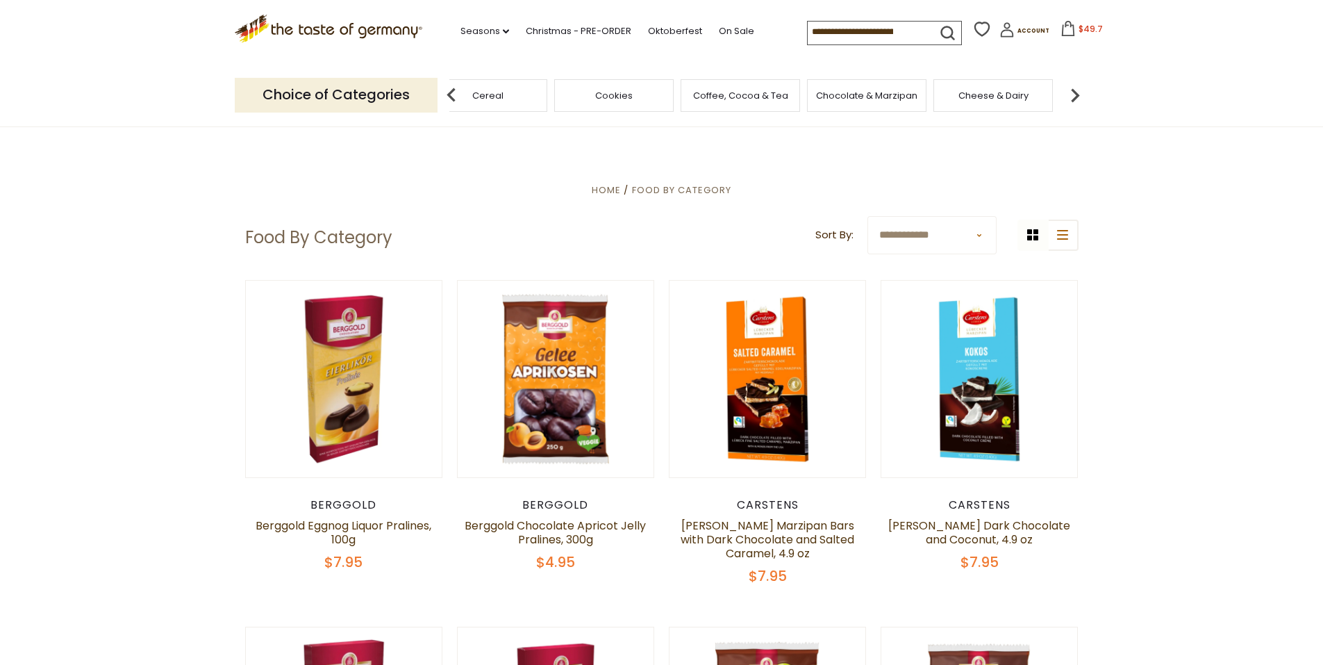
click at [1076, 99] on img at bounding box center [1075, 95] width 28 height 28
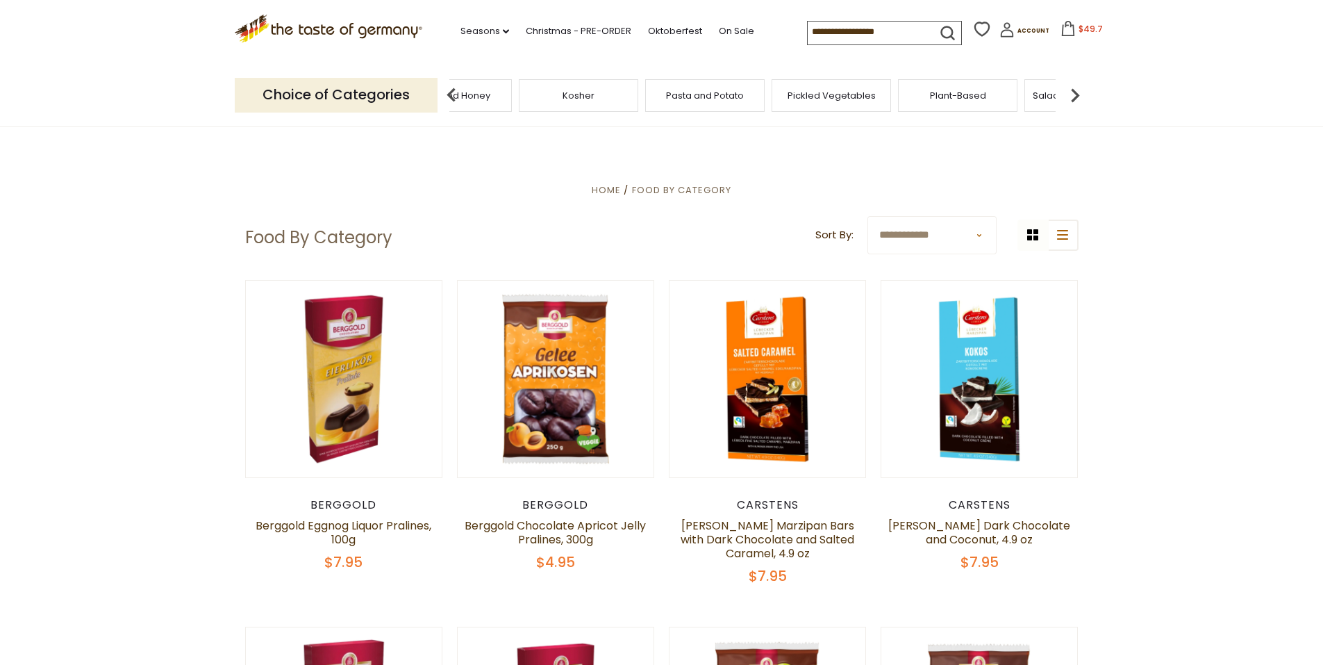
click at [1076, 99] on img at bounding box center [1075, 95] width 28 height 28
click at [830, 95] on div "Sausages" at bounding box center [784, 95] width 119 height 33
click at [805, 103] on div "Sausages" at bounding box center [794, 95] width 119 height 33
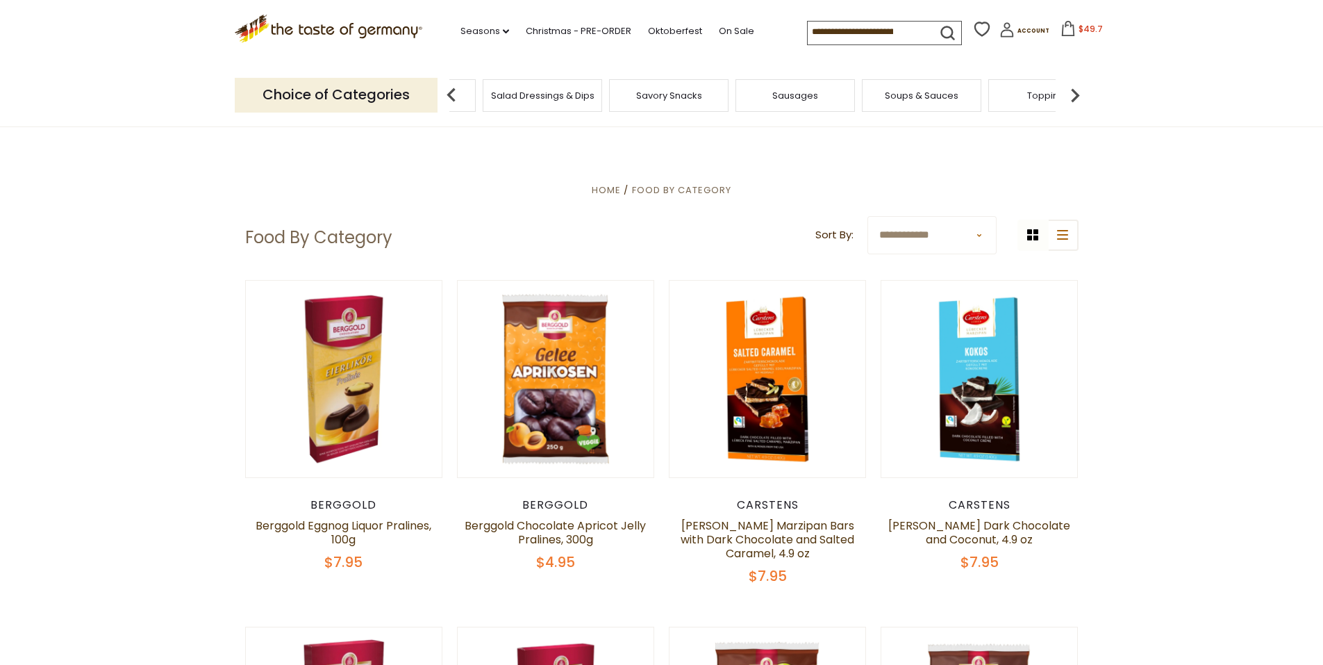
click at [789, 100] on span "Sausages" at bounding box center [795, 95] width 46 height 10
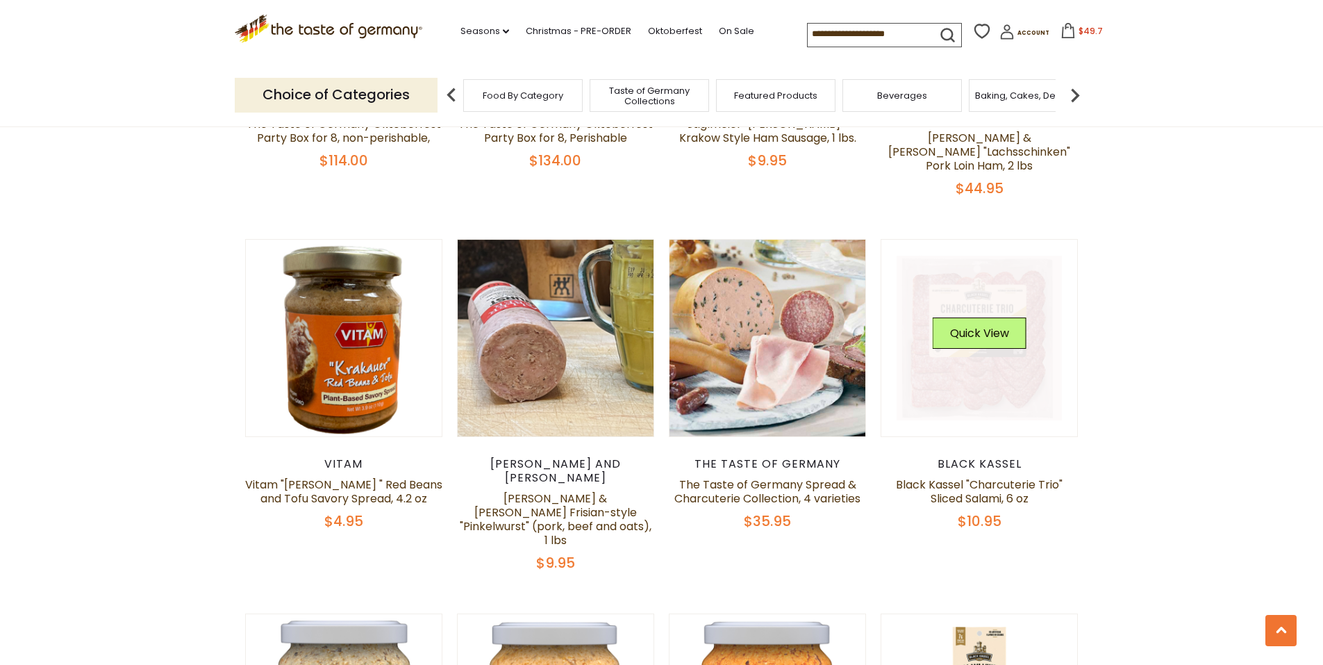
scroll to position [764, 0]
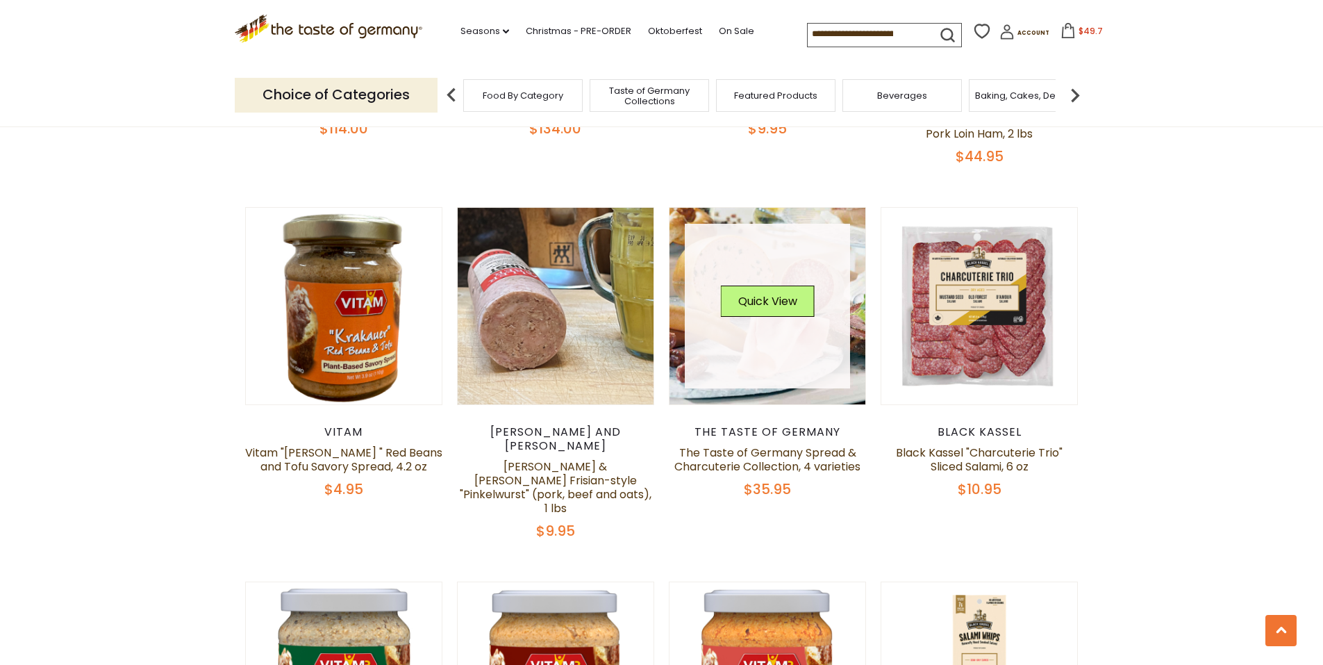
click at [786, 337] on link at bounding box center [767, 306] width 165 height 165
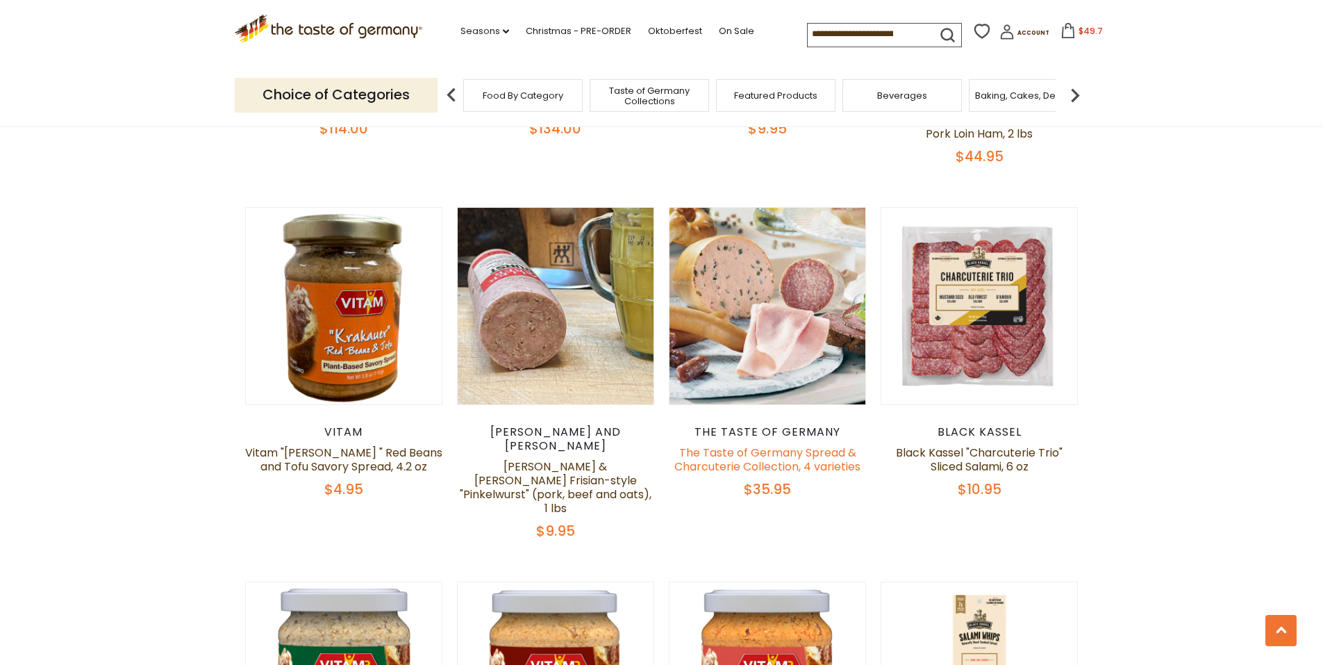
click at [778, 444] on link "The Taste of Germany Spread & Charcuterie Collection, 4 varieties" at bounding box center [767, 459] width 186 height 30
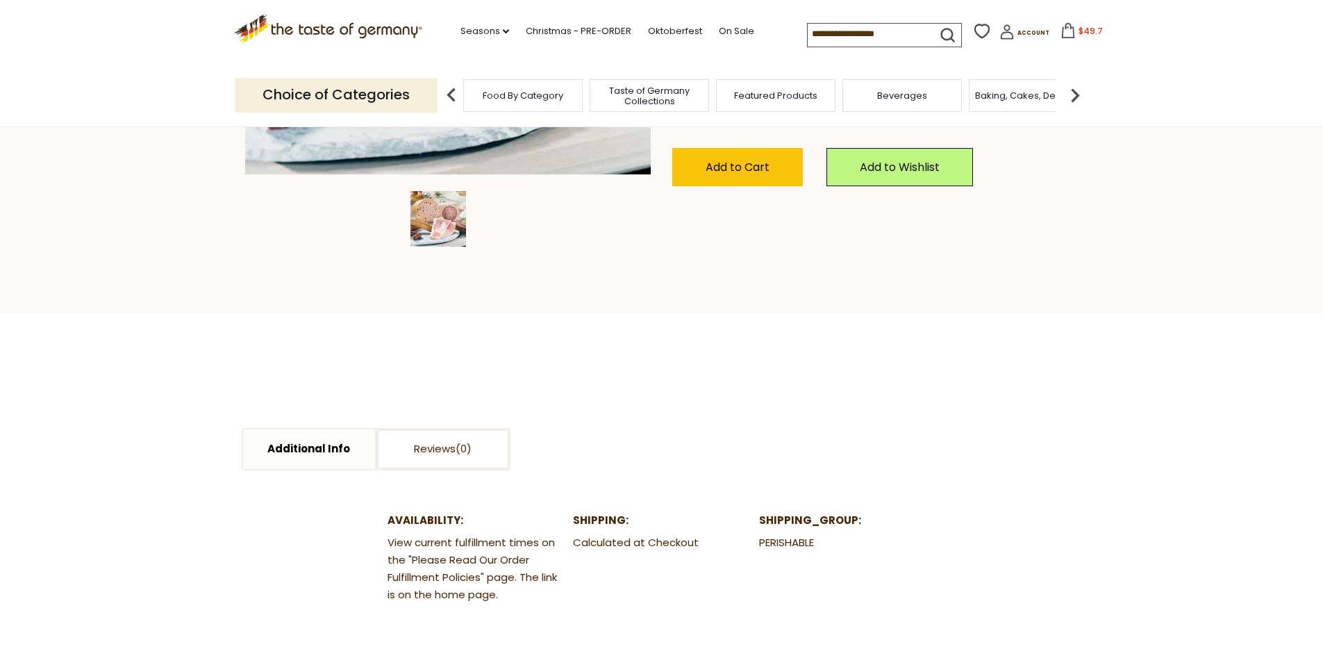
scroll to position [417, 0]
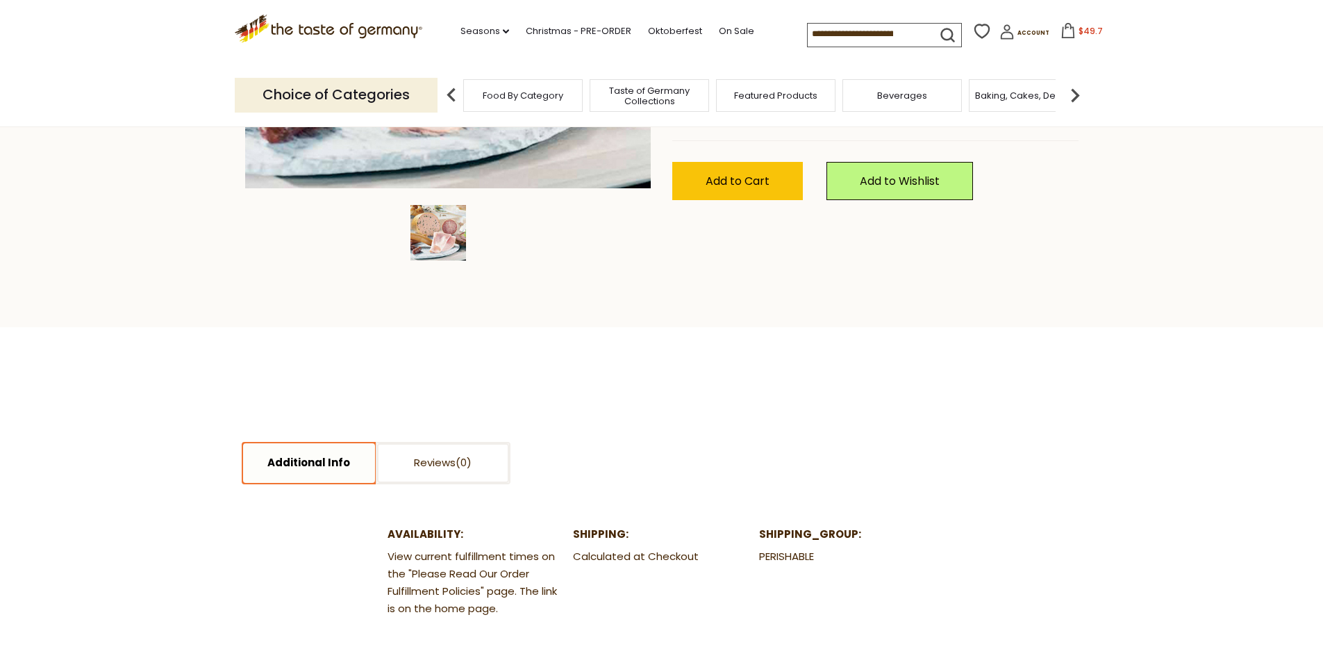
click at [348, 456] on link "Additional Info" at bounding box center [309, 463] width 132 height 40
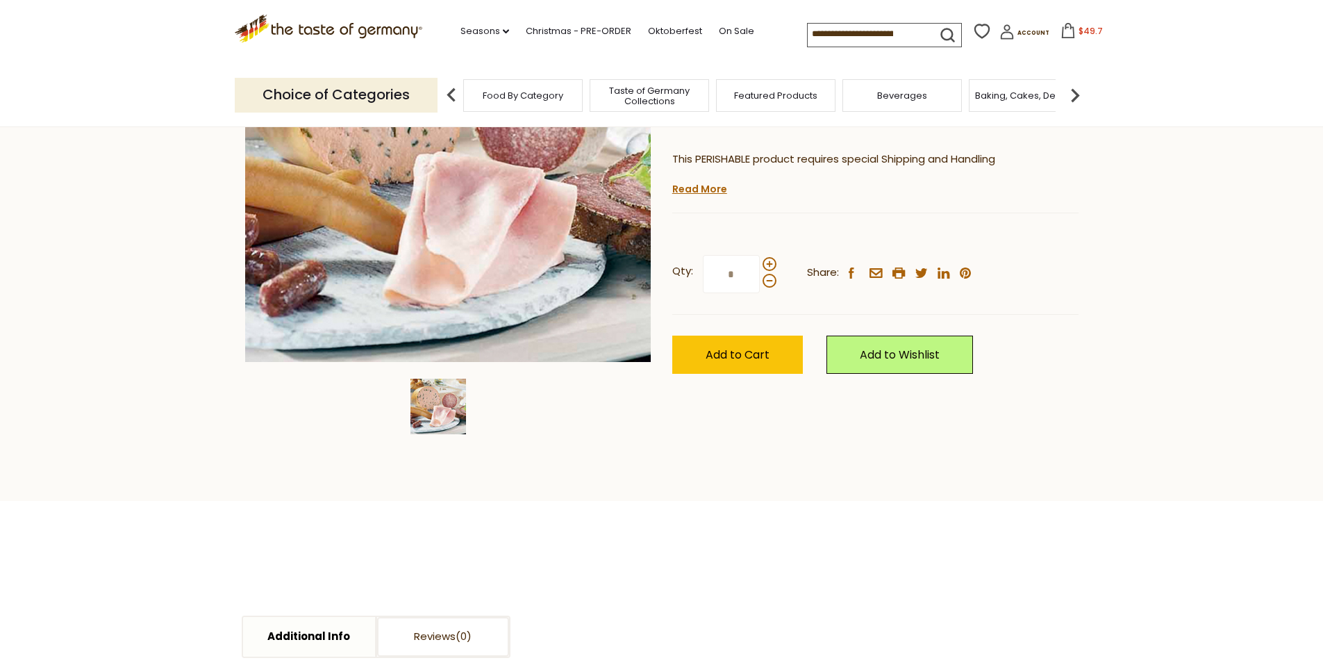
scroll to position [139, 0]
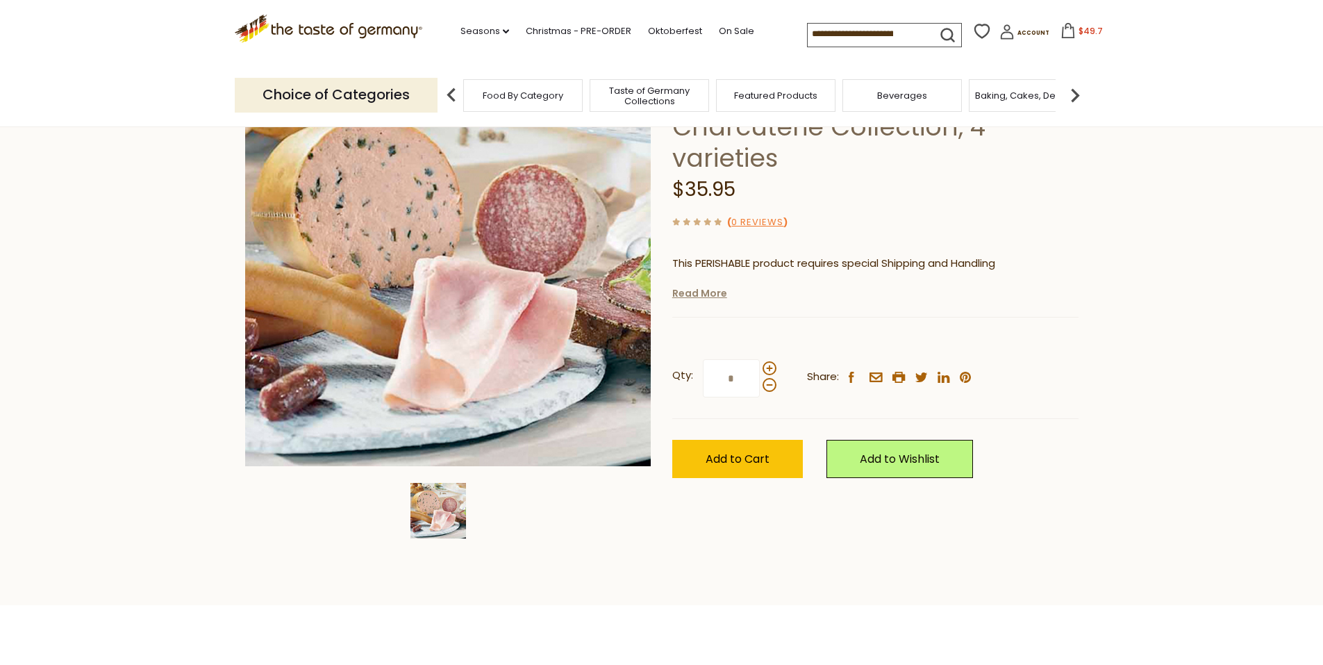
click at [706, 294] on link "Read More" at bounding box center [699, 293] width 55 height 14
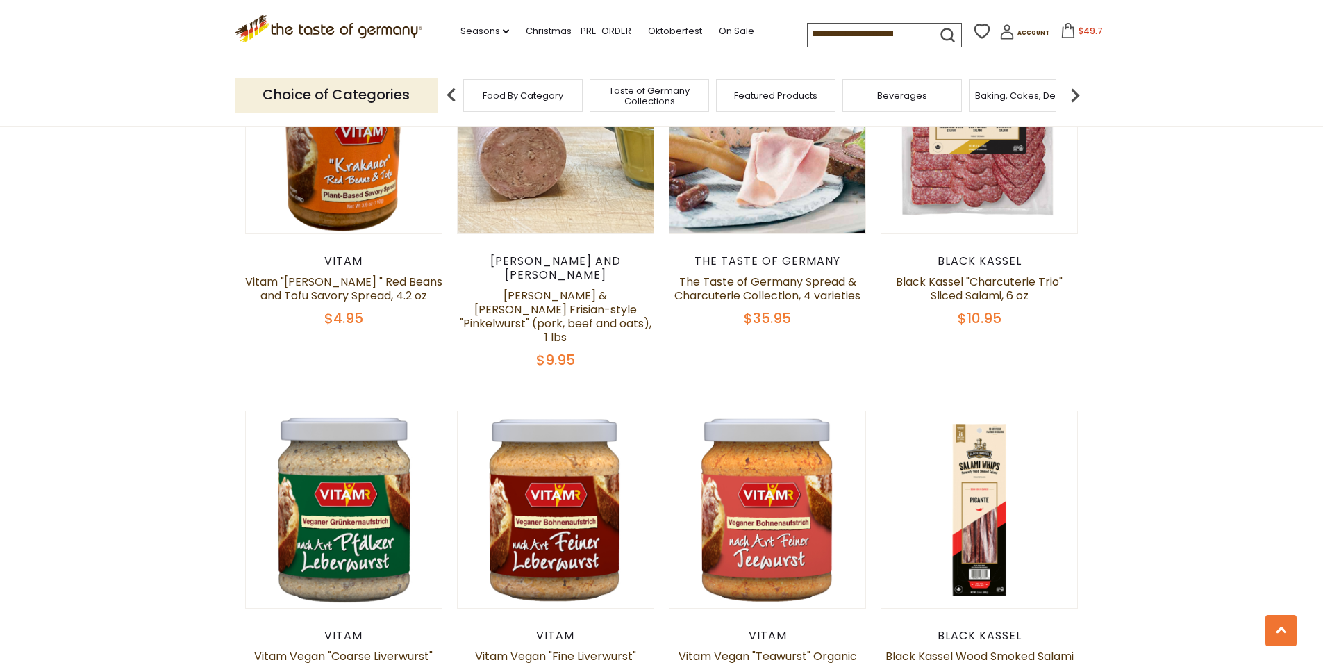
scroll to position [972, 0]
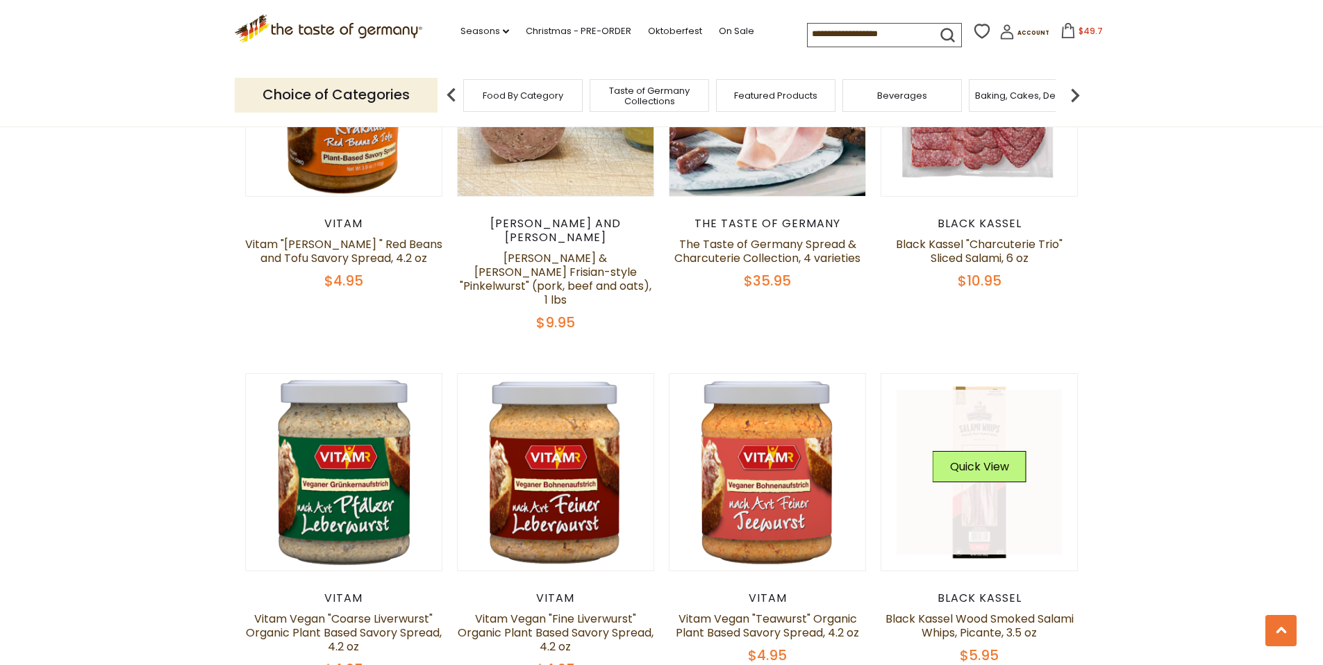
click at [993, 451] on div "Quick View" at bounding box center [980, 472] width 94 height 42
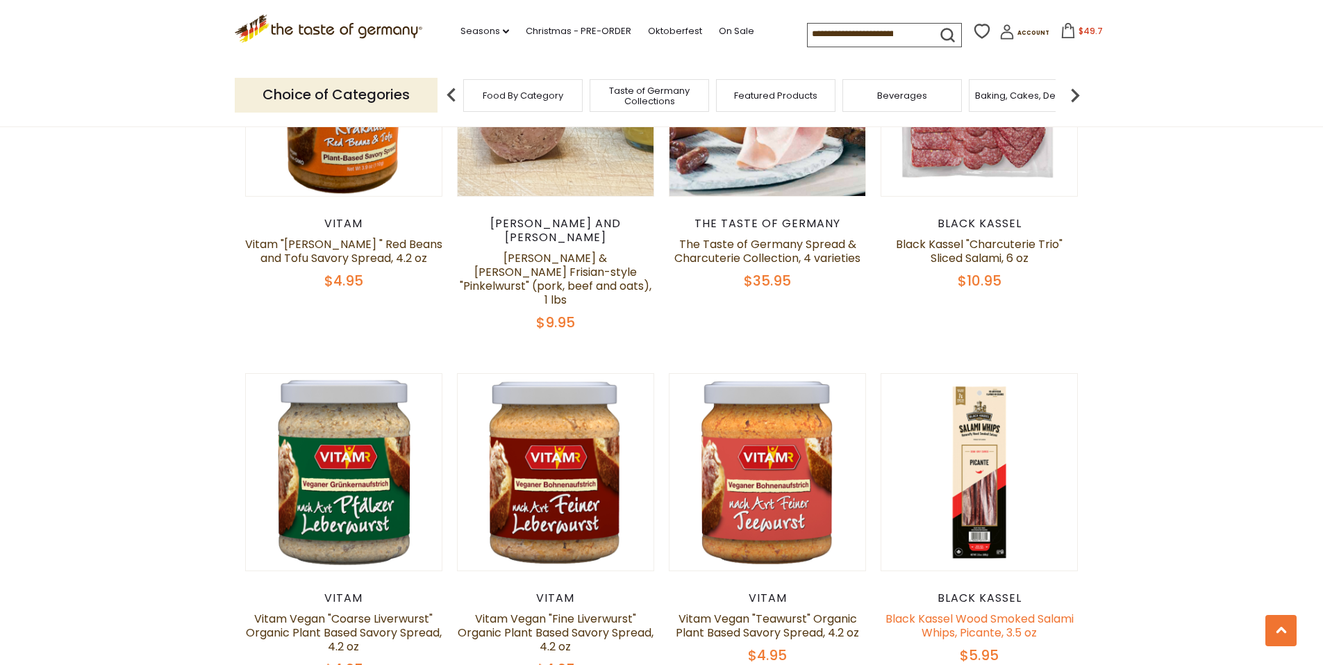
click at [976, 610] on link "Black Kassel Wood Smoked Salami Whips, Picante, 3.5 oz" at bounding box center [979, 625] width 188 height 30
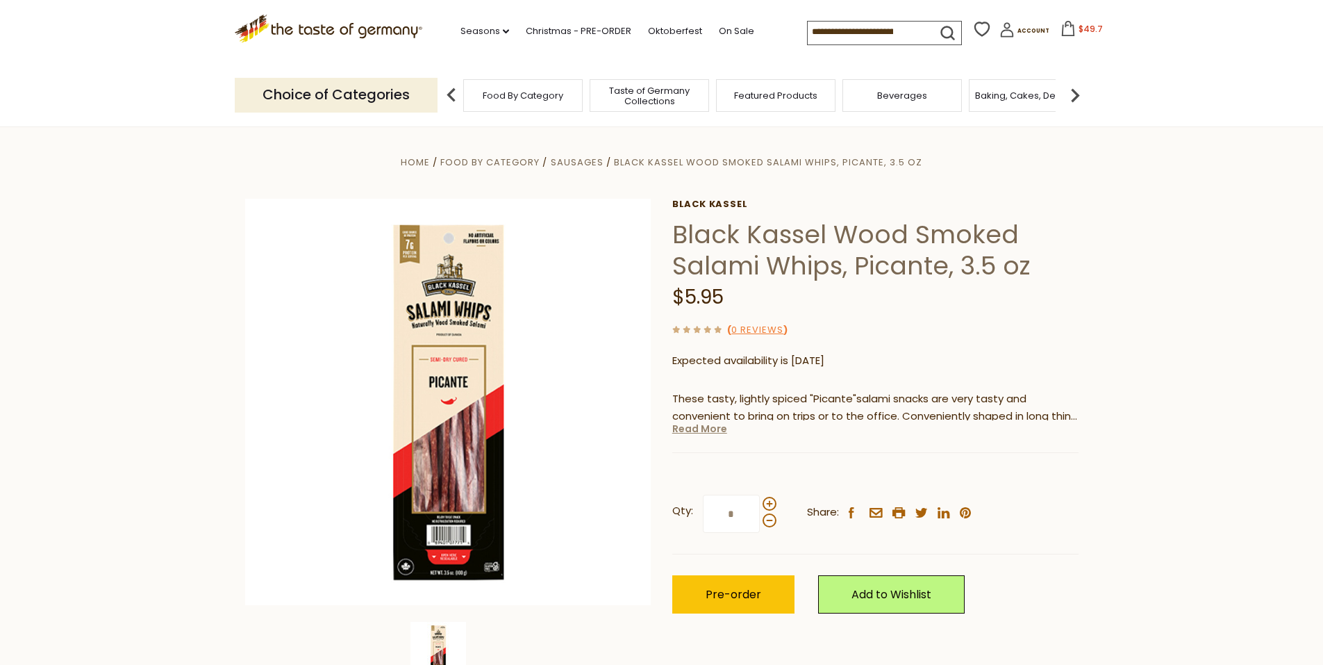
click at [717, 428] on link "Read More" at bounding box center [699, 428] width 55 height 14
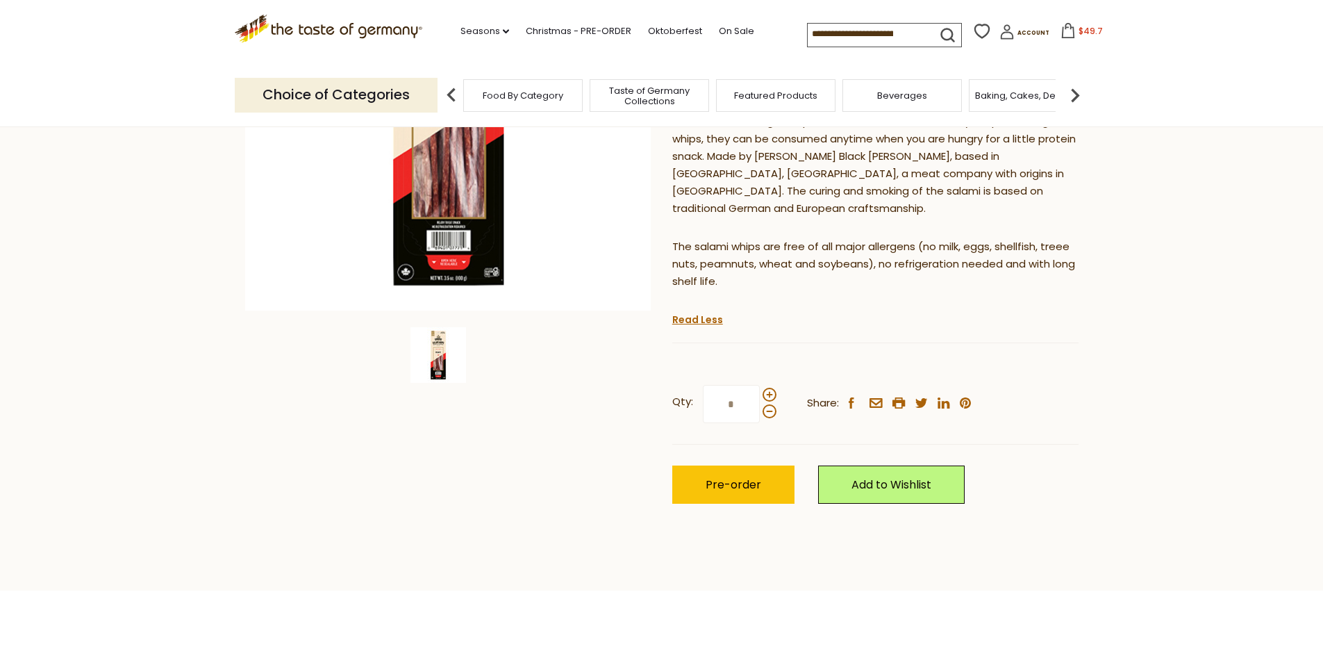
scroll to position [347, 0]
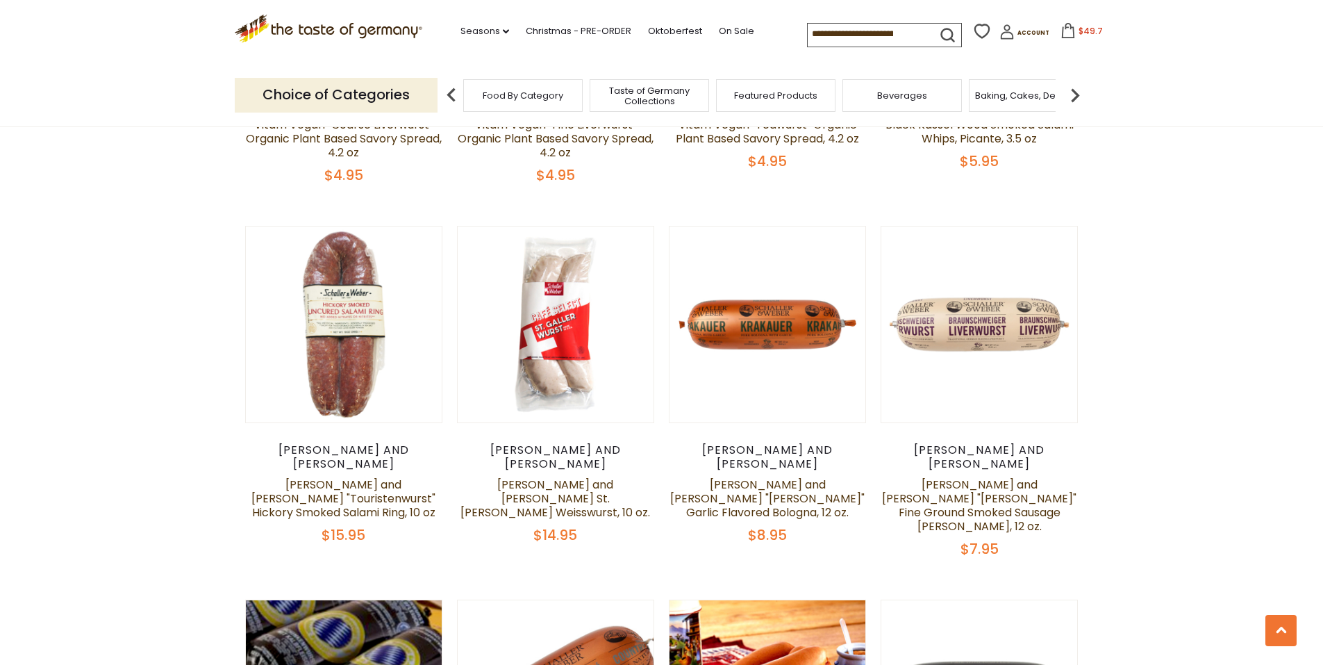
scroll to position [1458, 0]
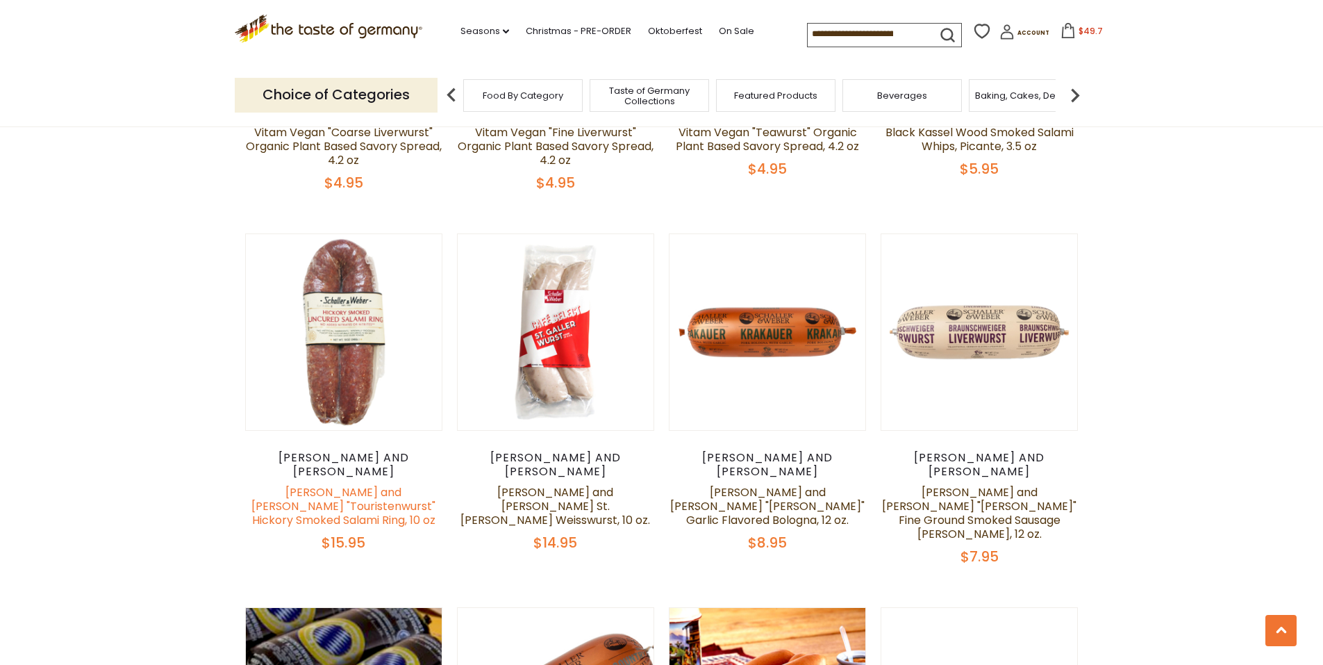
click at [342, 484] on link "Schaller and Weber "Touristenwurst" Hickory Smoked Salami Ring, 10 oz" at bounding box center [343, 506] width 184 height 44
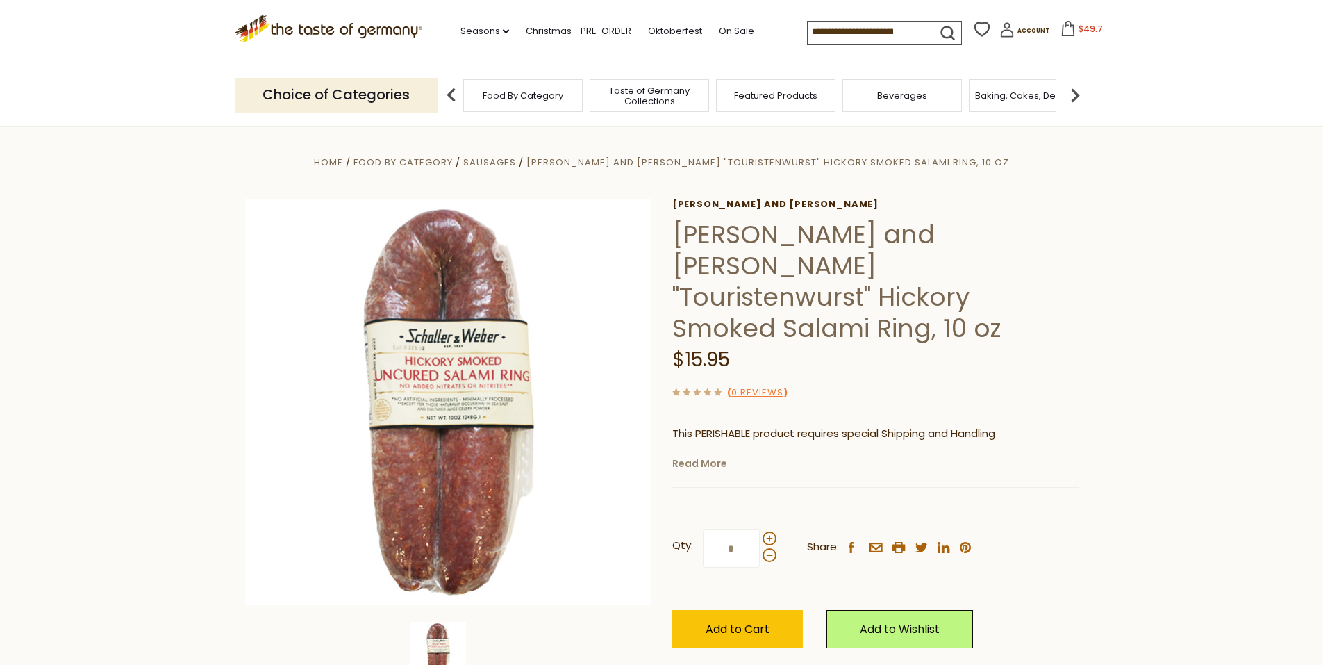
click at [706, 456] on link "Read More" at bounding box center [699, 463] width 55 height 14
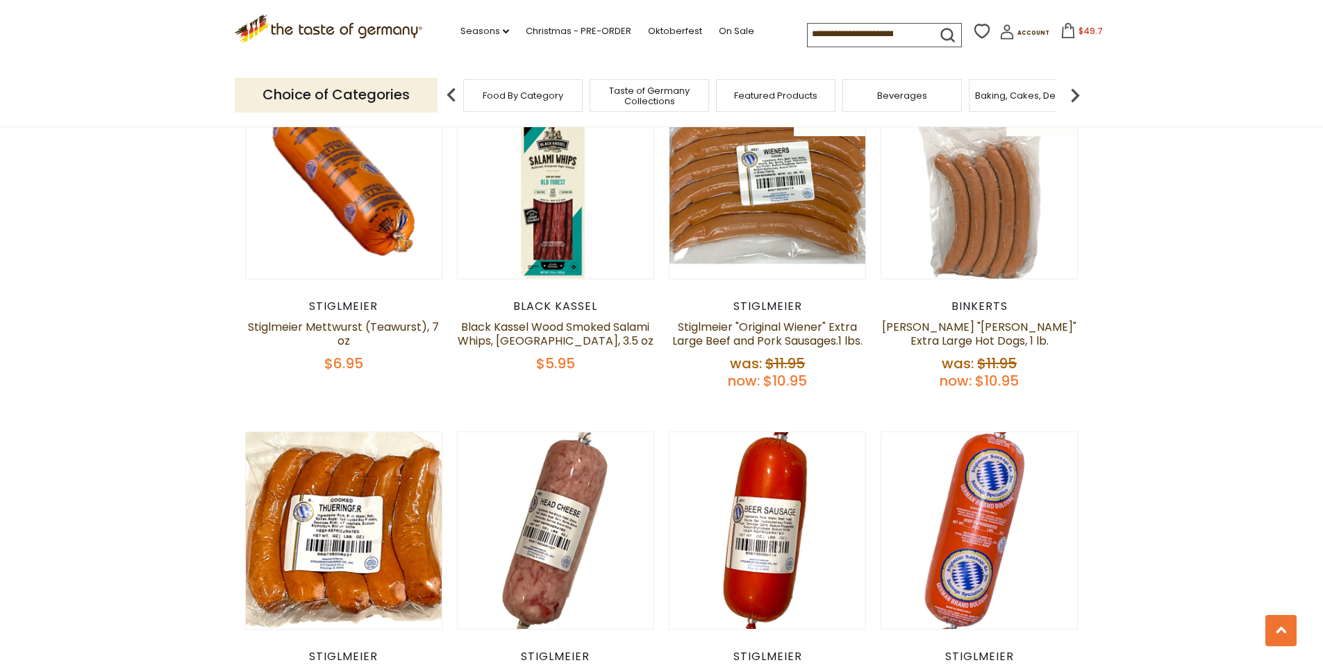
scroll to position [2361, 0]
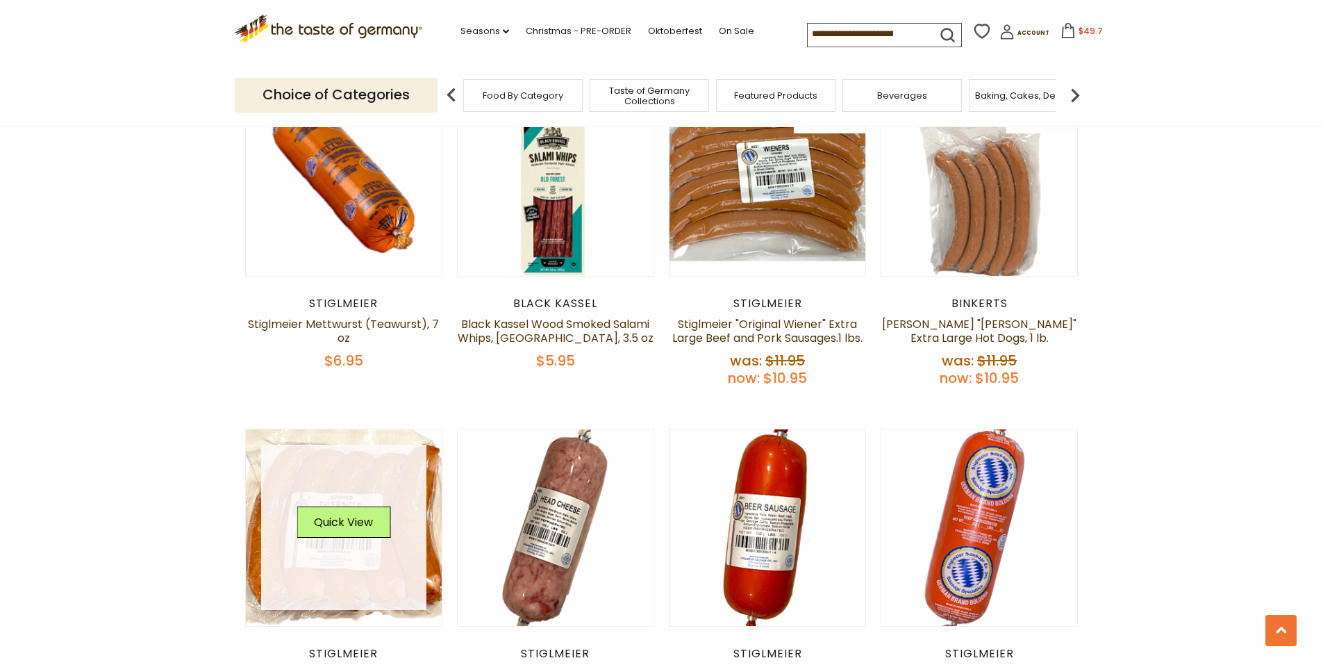
click at [320, 453] on link at bounding box center [343, 526] width 165 height 165
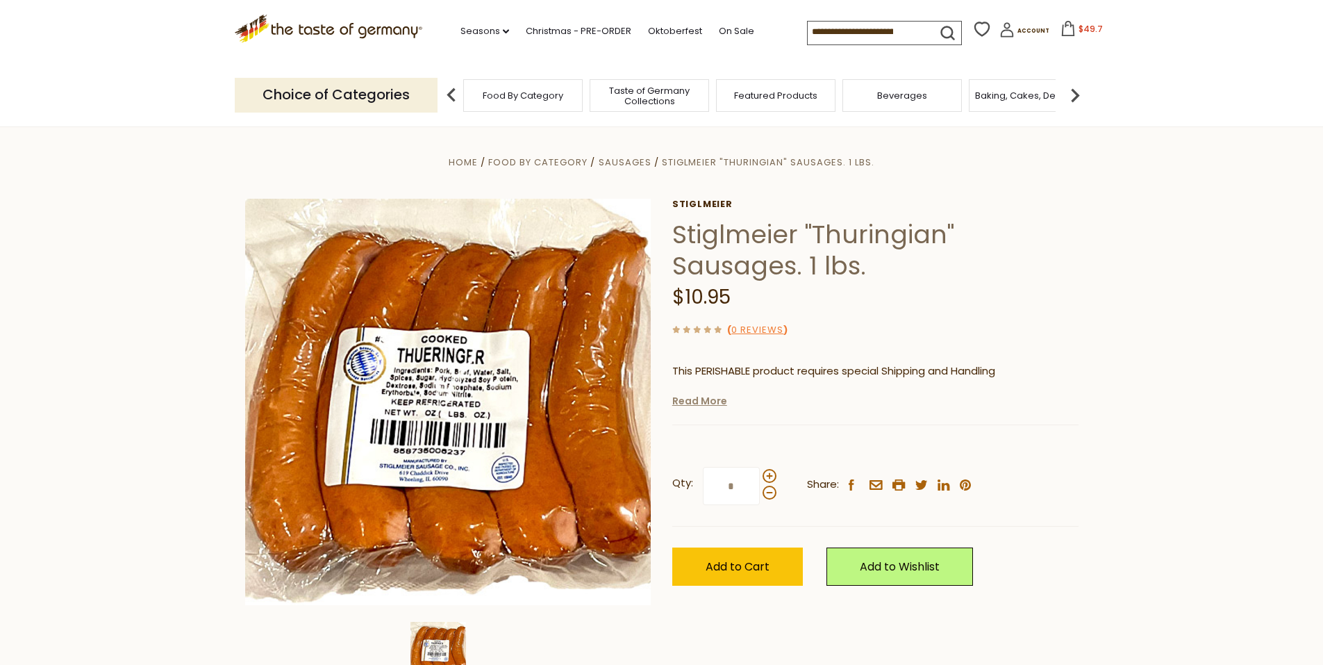
click at [710, 401] on link "Read More" at bounding box center [699, 401] width 55 height 14
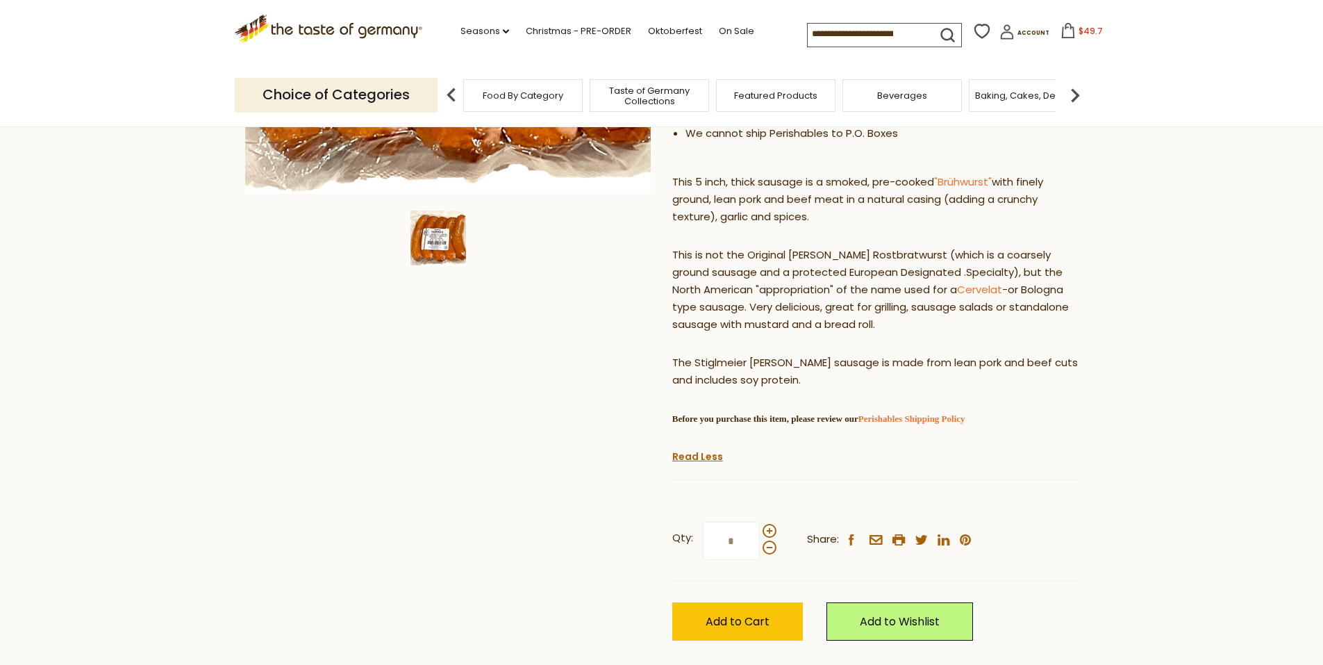
scroll to position [486, 0]
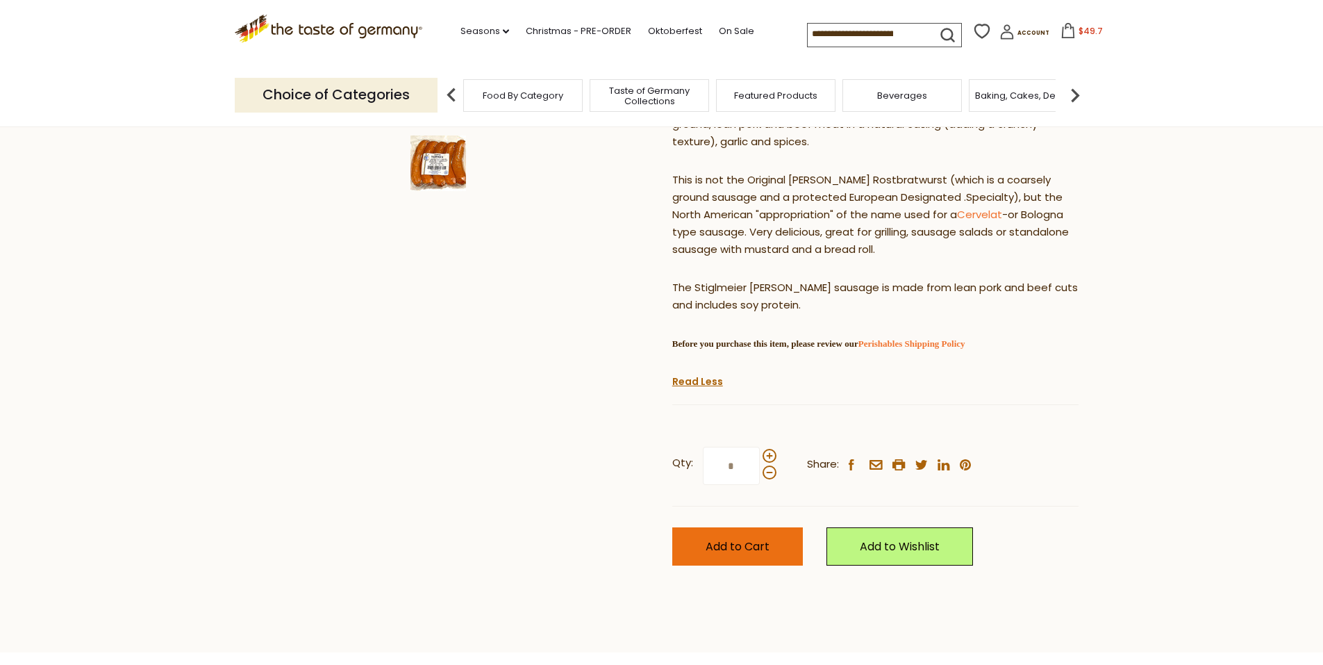
click at [737, 555] on button "Add to Cart" at bounding box center [737, 546] width 131 height 38
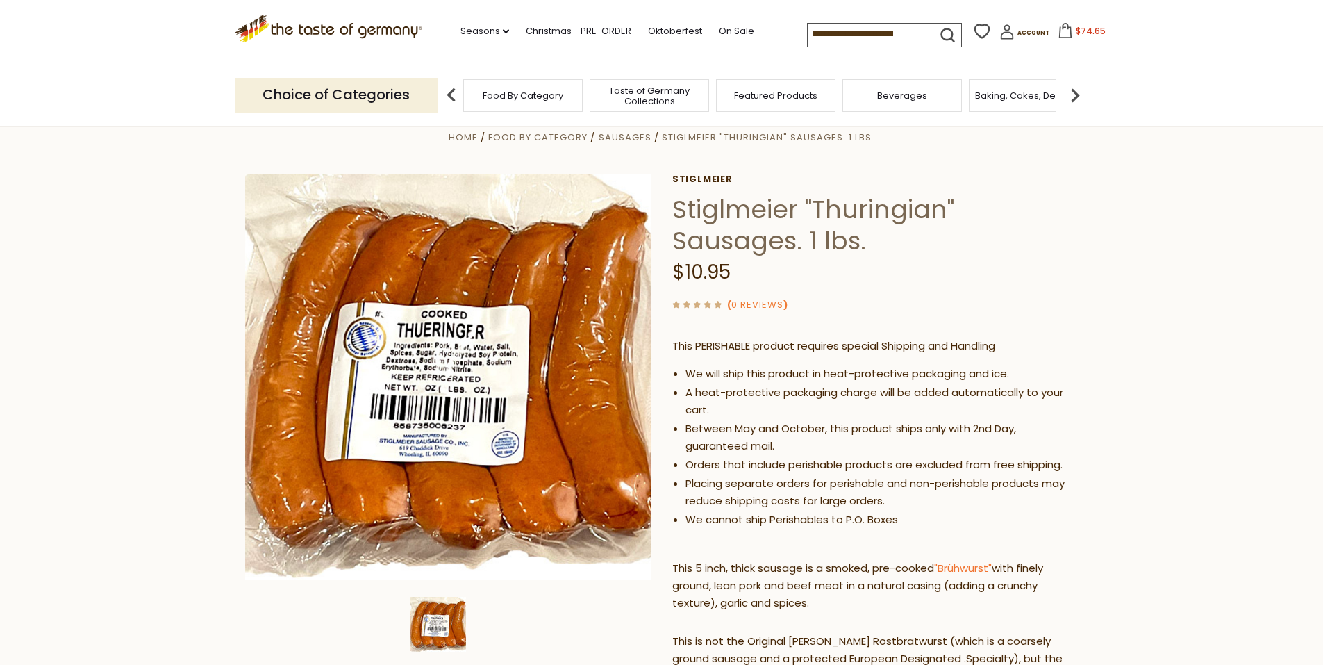
scroll to position [0, 0]
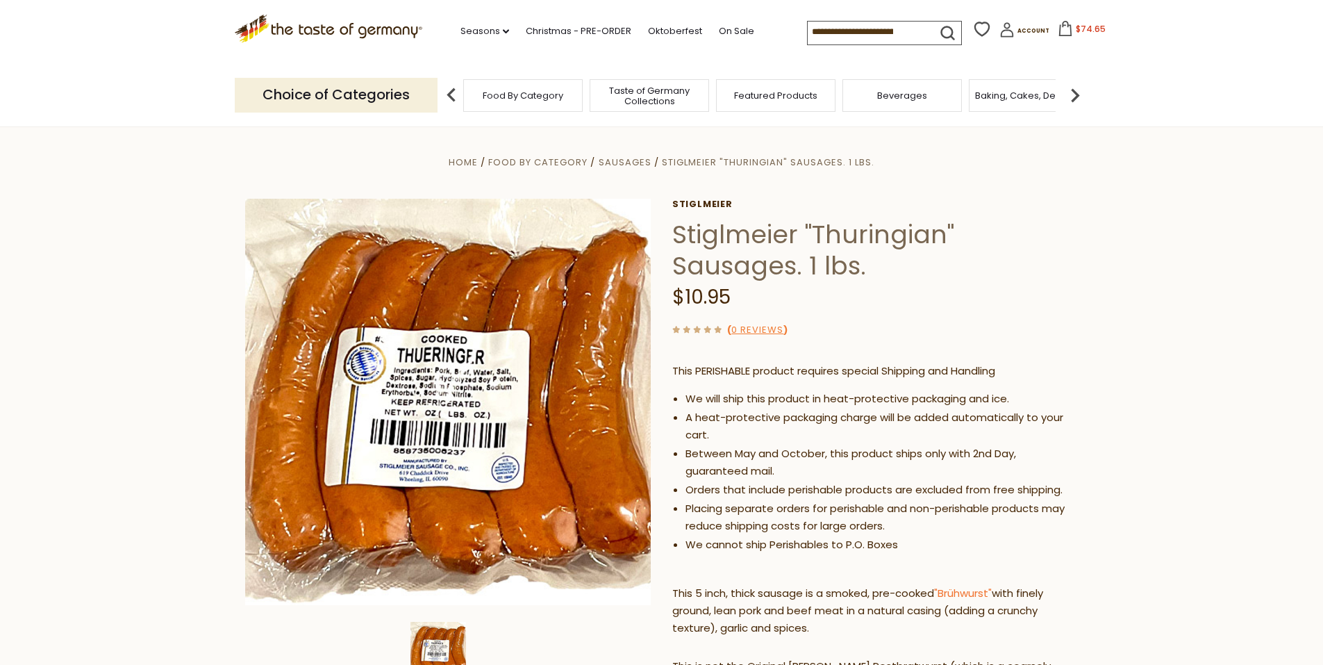
drag, startPoint x: 1072, startPoint y: 23, endPoint x: 1065, endPoint y: 26, distance: 7.5
click at [1076, 26] on span "$74.65" at bounding box center [1091, 29] width 30 height 12
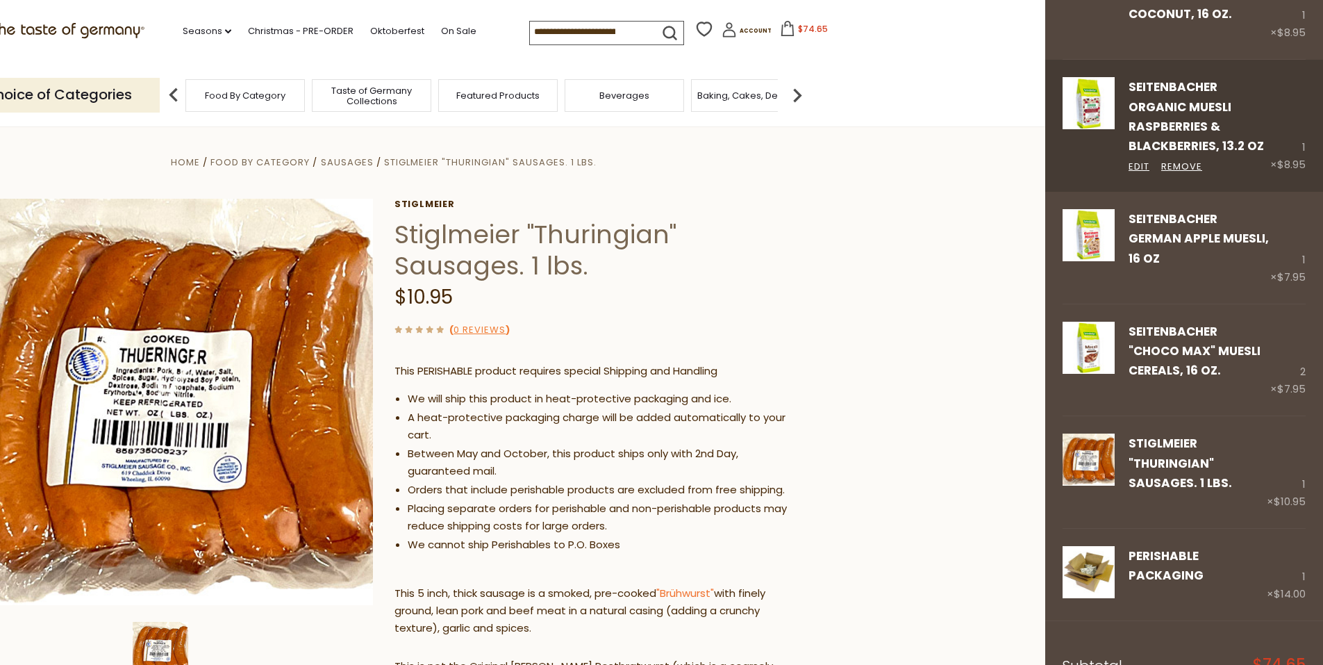
scroll to position [347, 0]
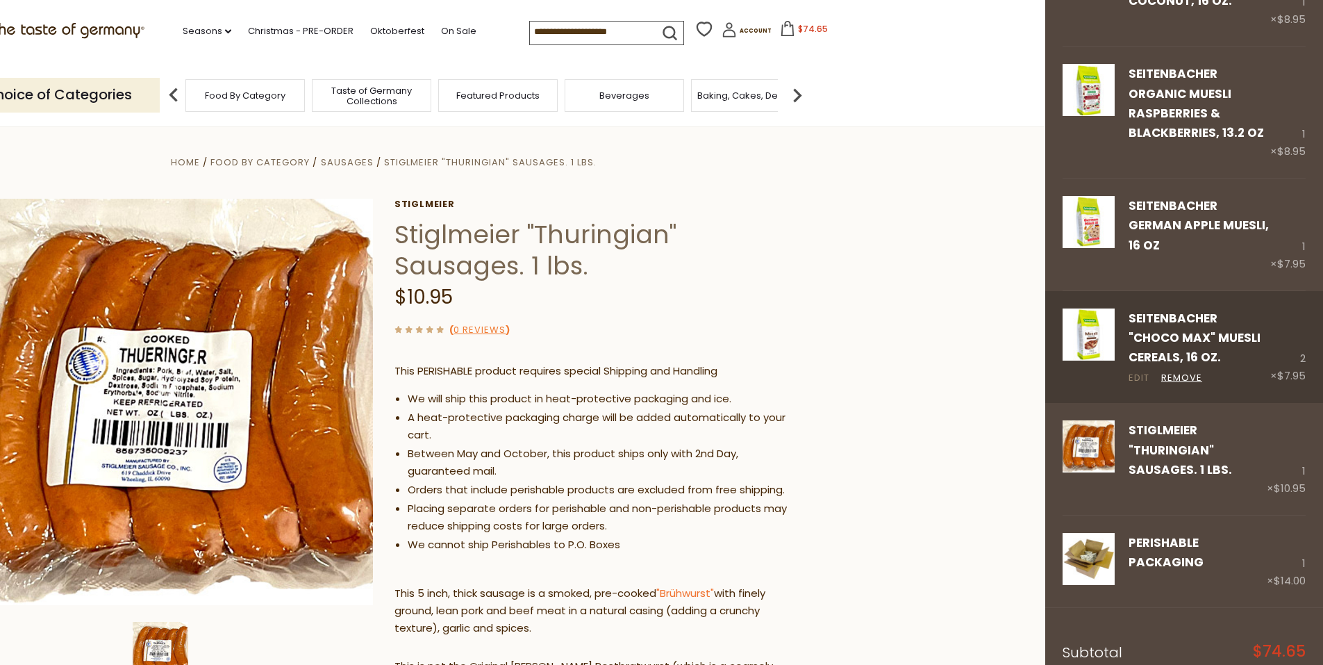
click at [1142, 374] on link "Edit" at bounding box center [1138, 378] width 21 height 15
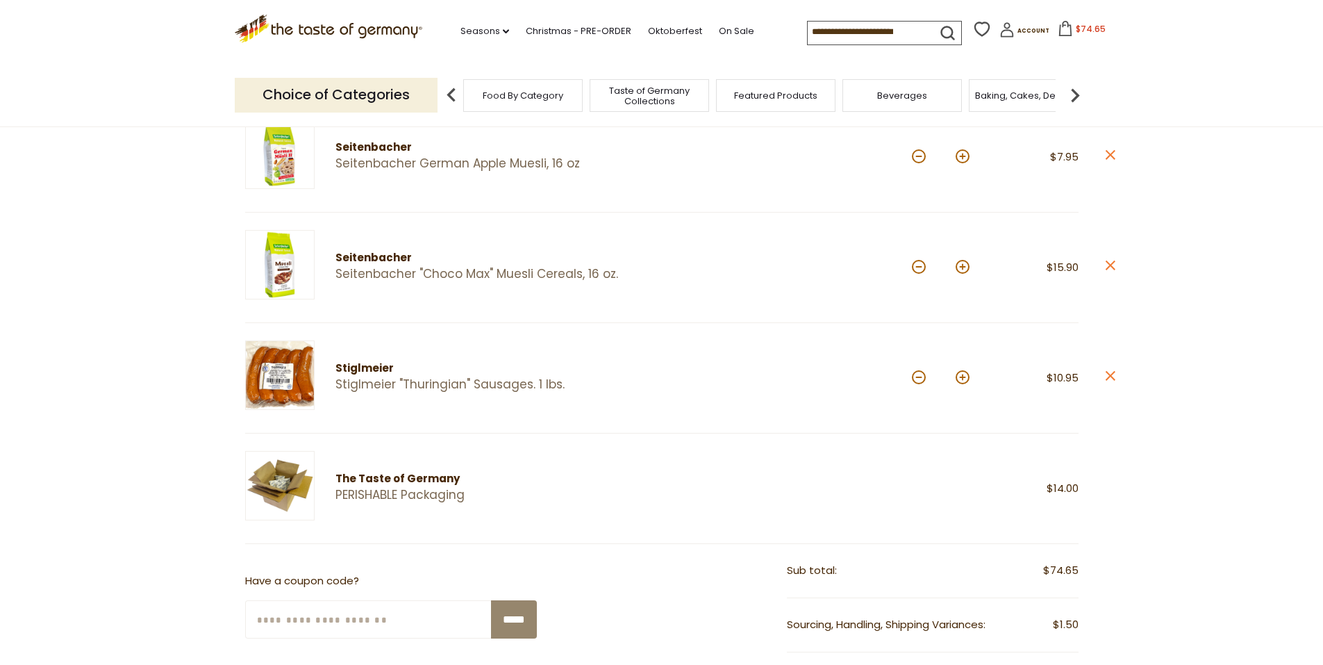
scroll to position [556, 0]
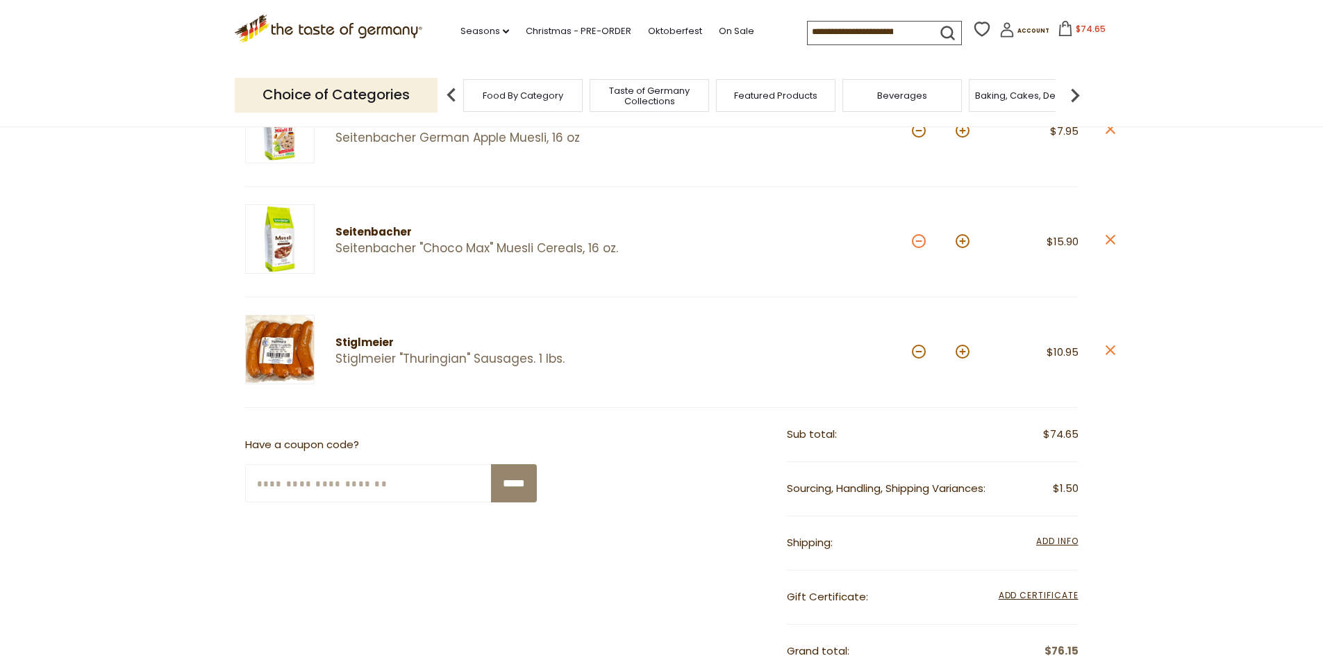
click at [915, 244] on button at bounding box center [919, 241] width 14 height 14
type input "*"
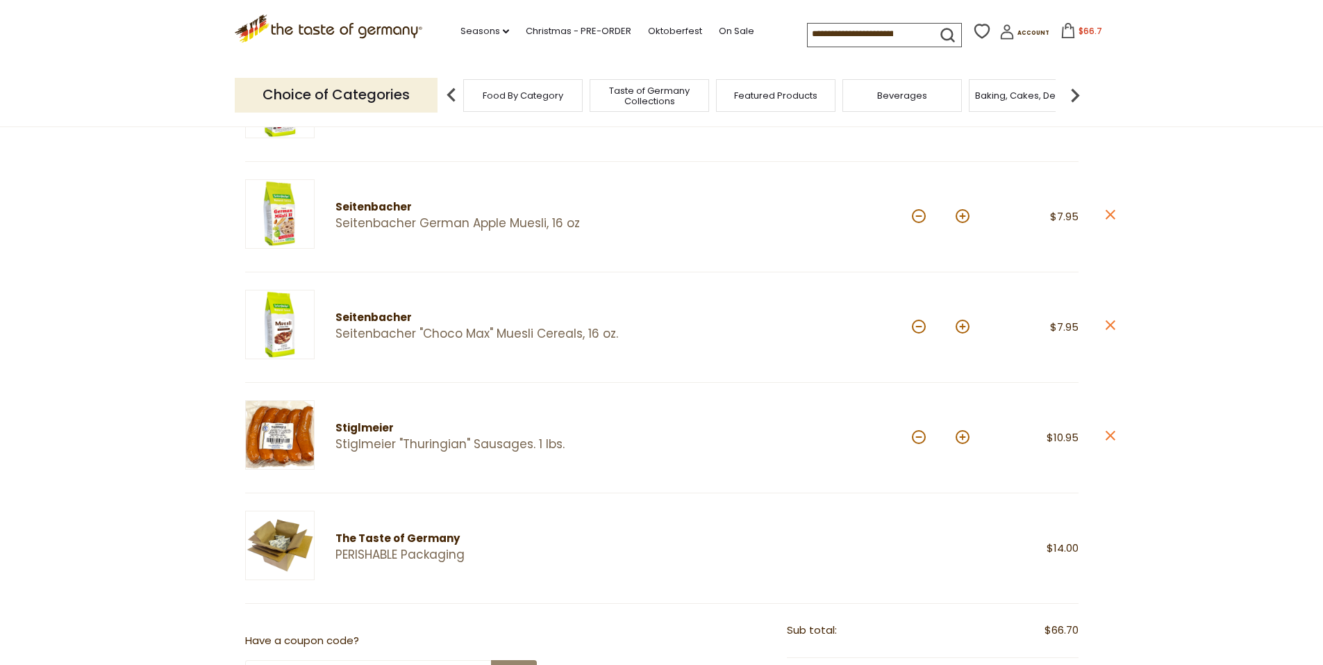
scroll to position [486, 0]
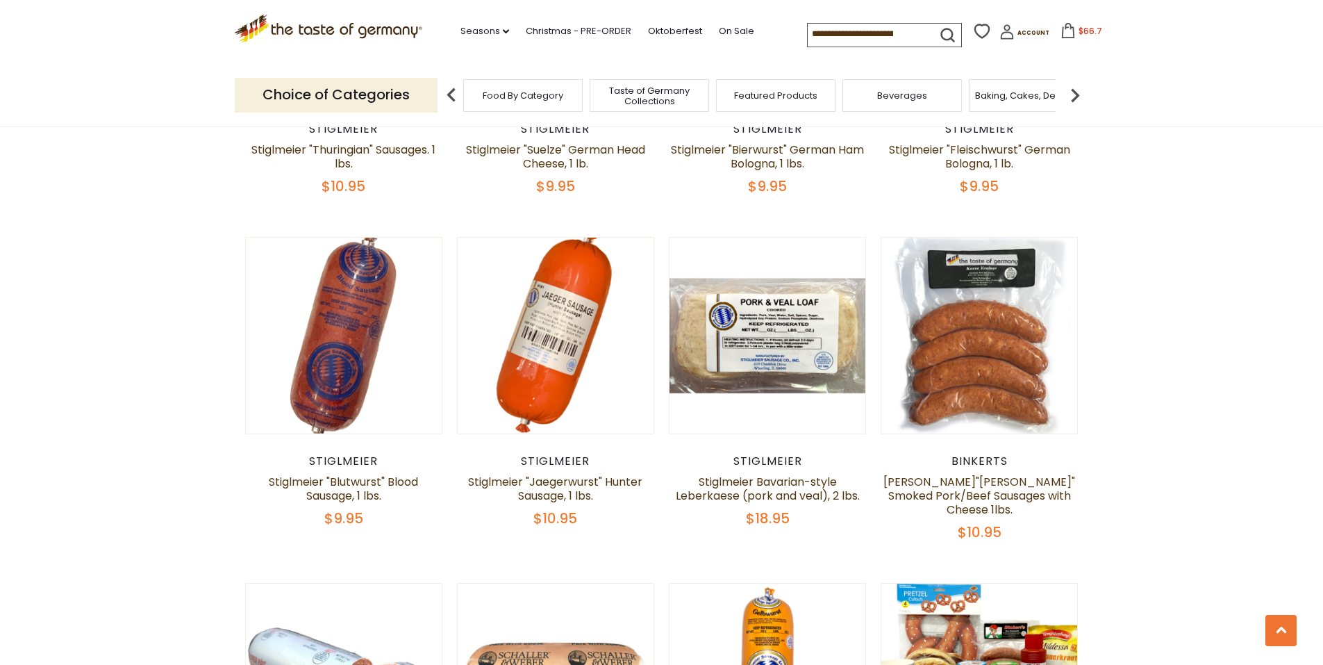
scroll to position [2847, 0]
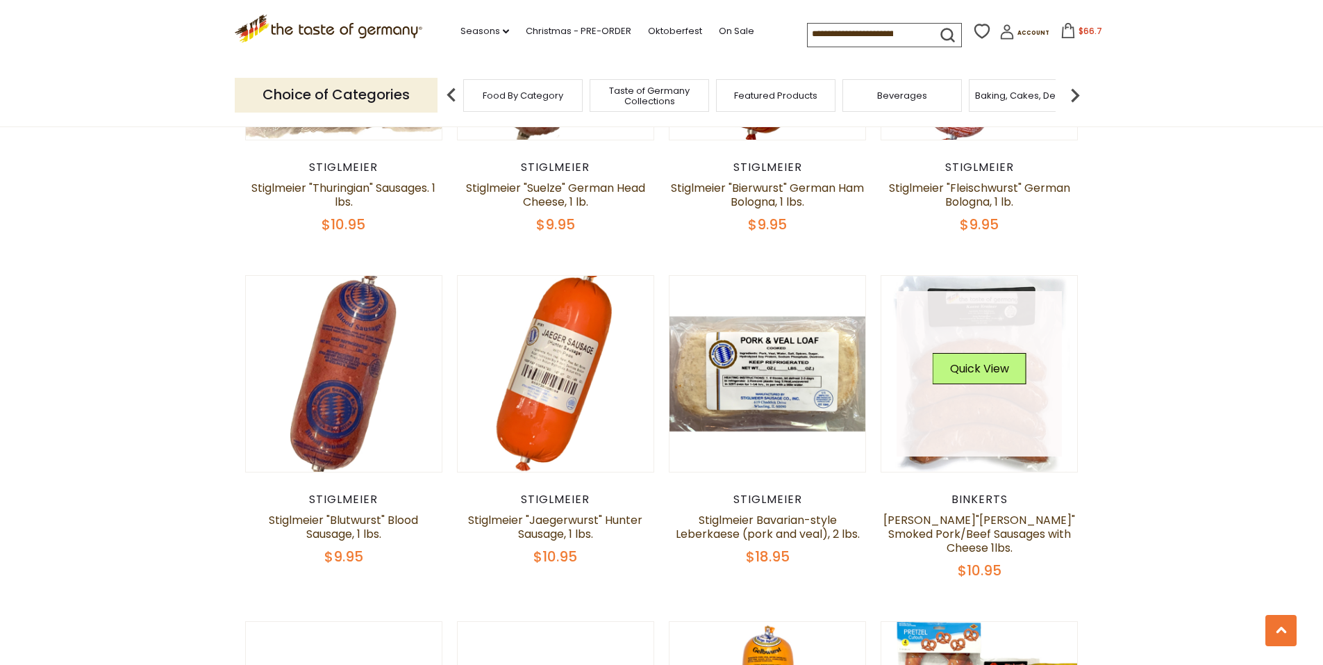
click at [996, 308] on link at bounding box center [978, 373] width 165 height 165
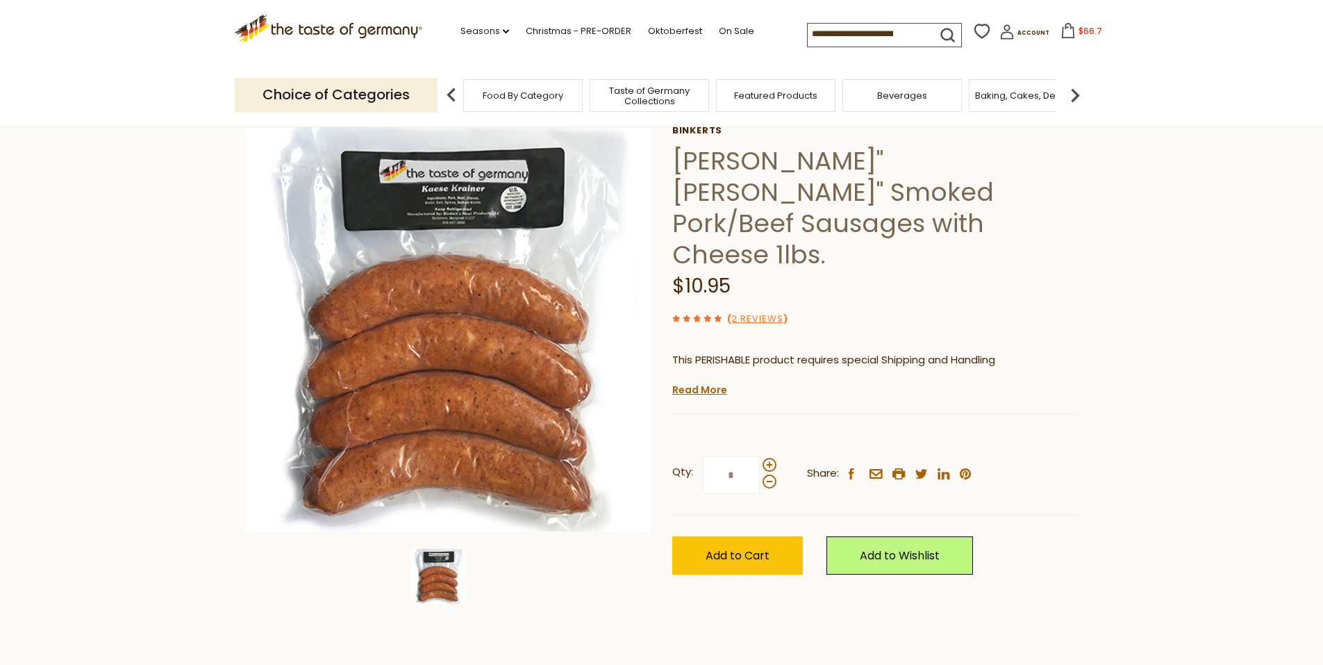
scroll to position [69, 0]
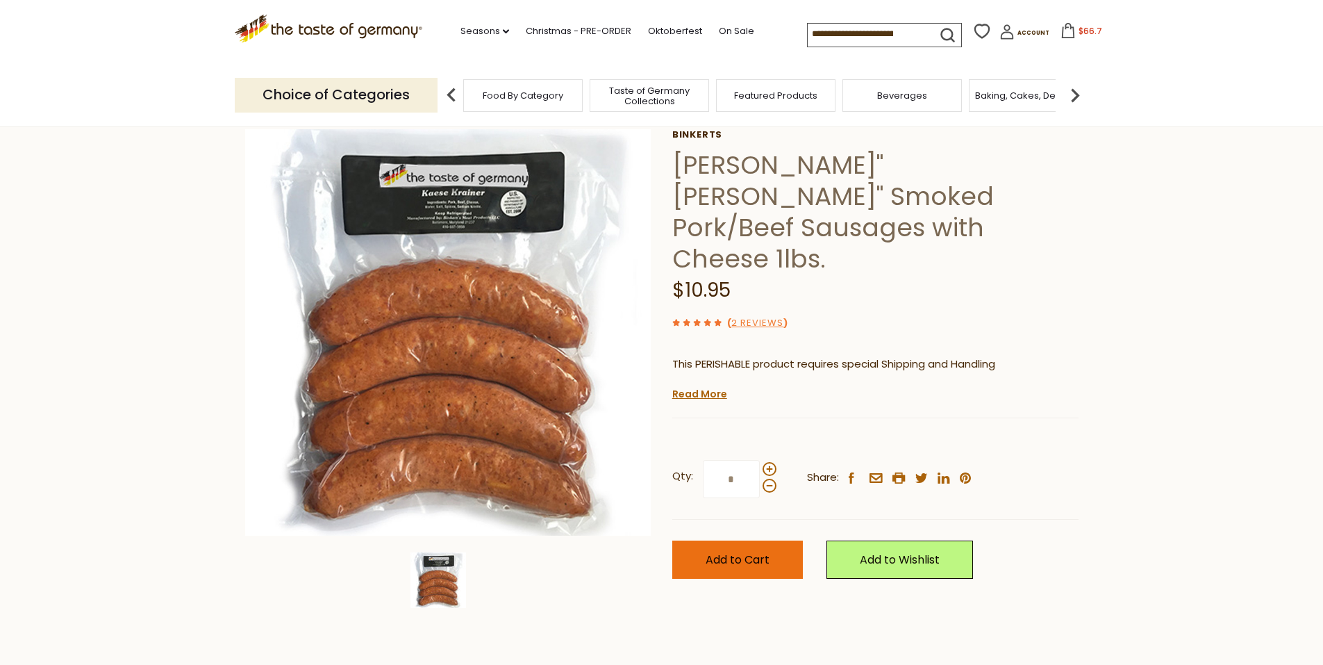
click at [700, 540] on button "Add to Cart" at bounding box center [737, 559] width 131 height 38
click at [1085, 31] on span "$77.65" at bounding box center [1090, 31] width 29 height 12
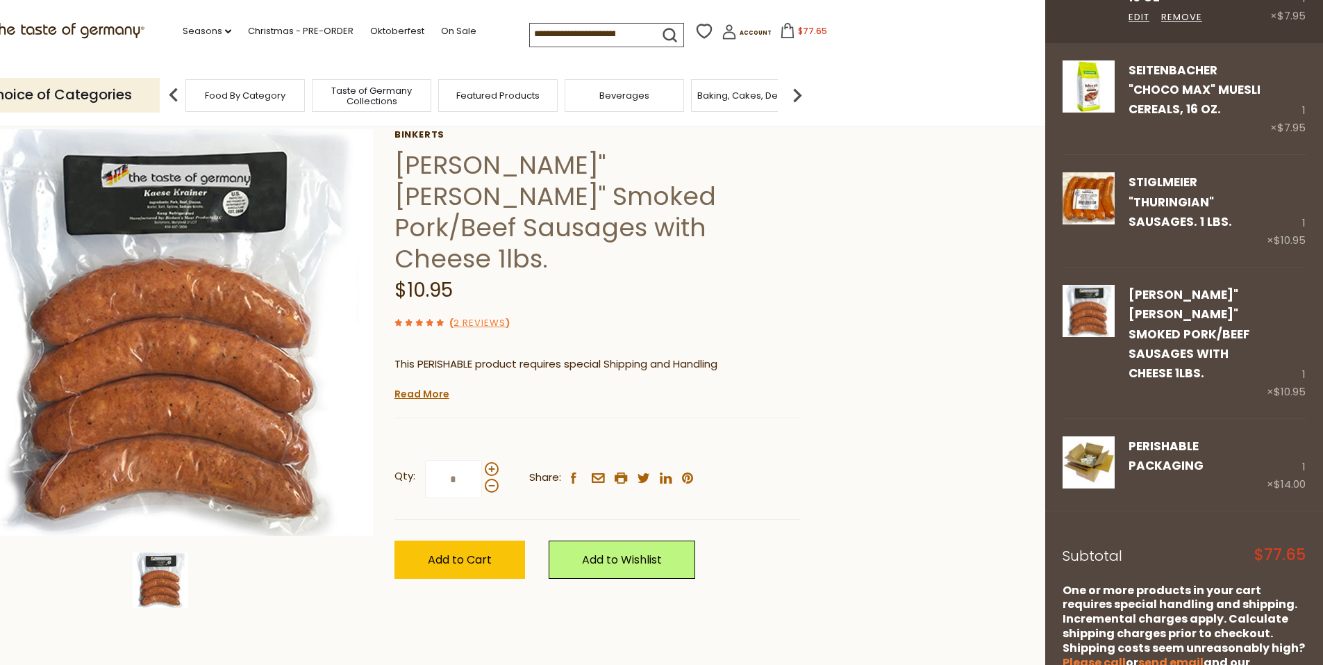
scroll to position [625, 0]
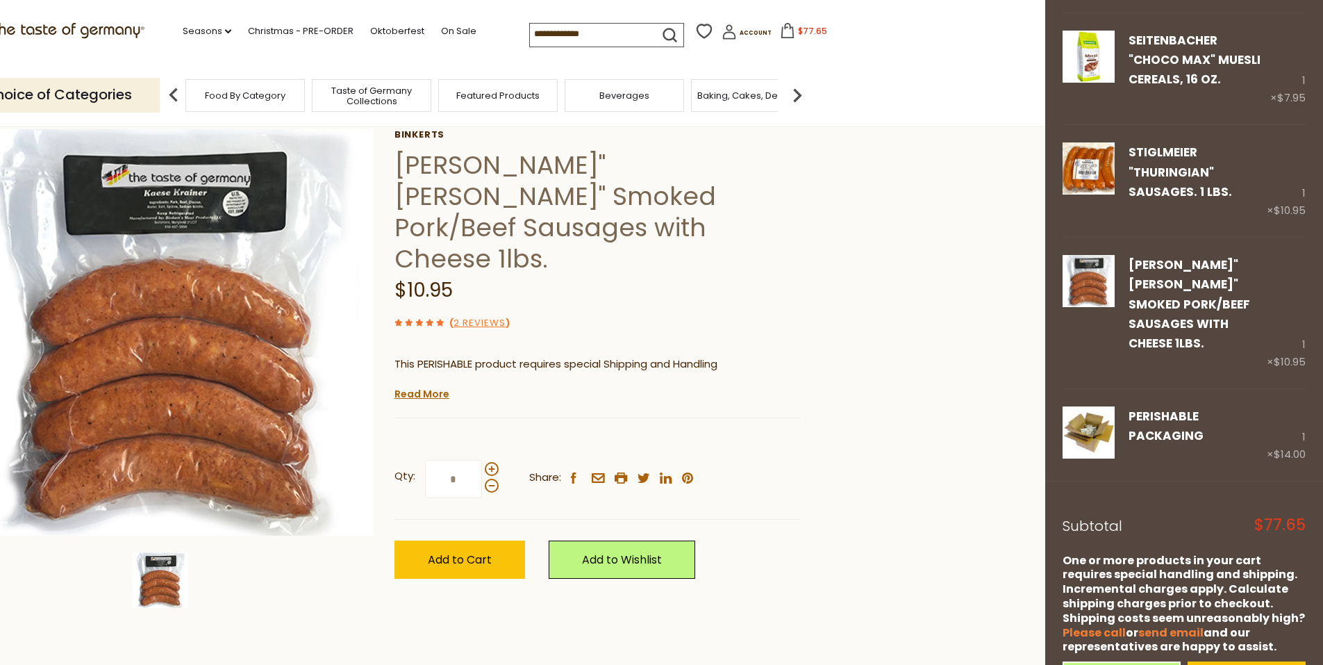
click at [867, 355] on section "Home Food By Category Sausages Binkert's"Käse Krainer" Smoked Pork/Beef Sausage…" at bounding box center [383, 365] width 1323 height 618
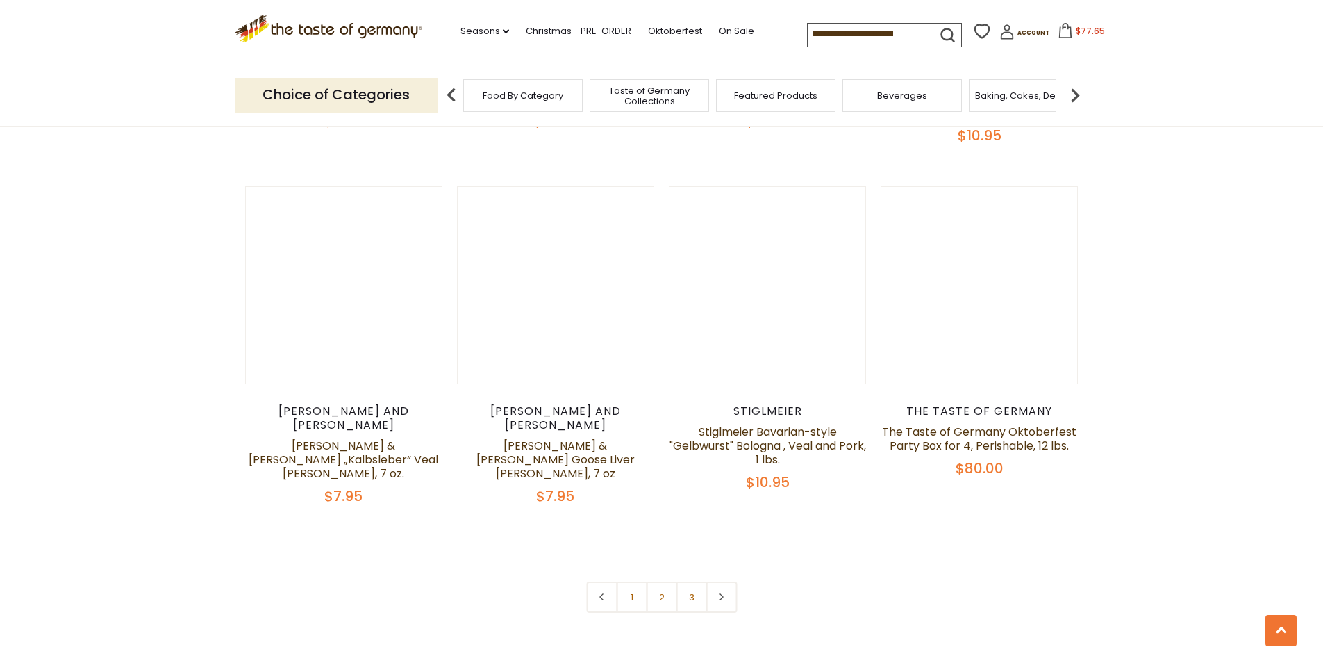
scroll to position [3333, 0]
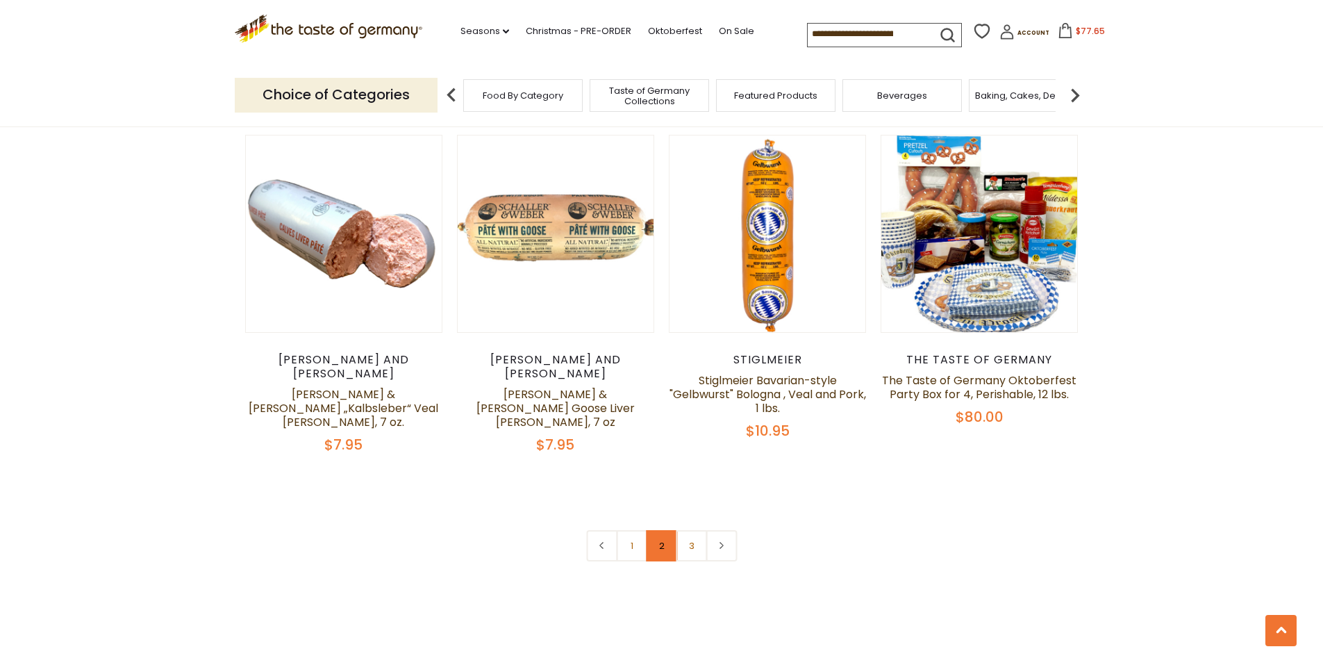
click at [665, 530] on link "2" at bounding box center [661, 545] width 31 height 31
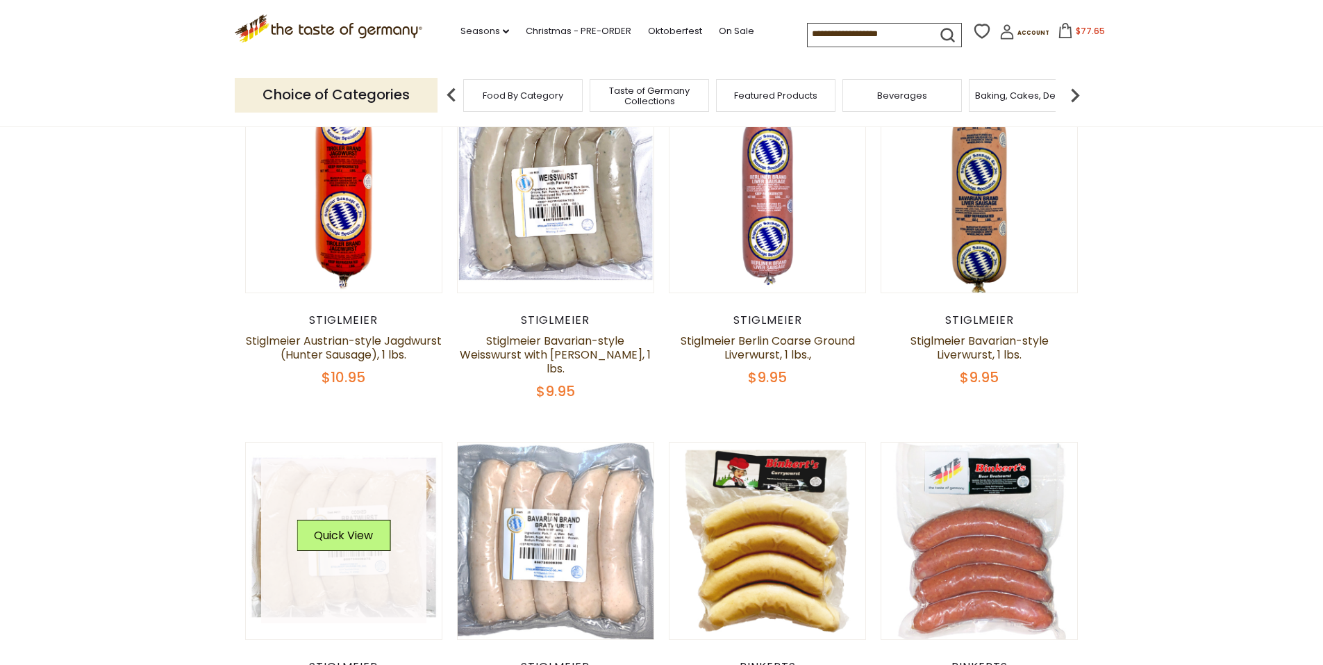
scroll to position [546, 0]
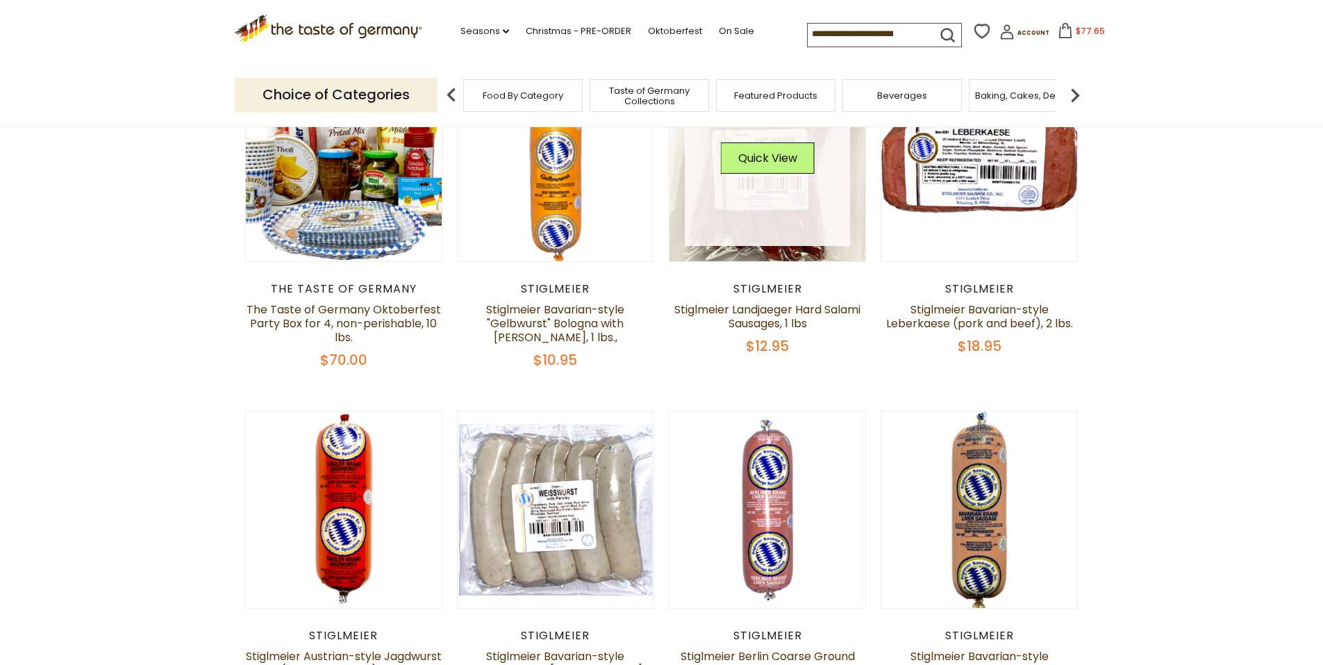
click at [711, 247] on img at bounding box center [767, 163] width 197 height 197
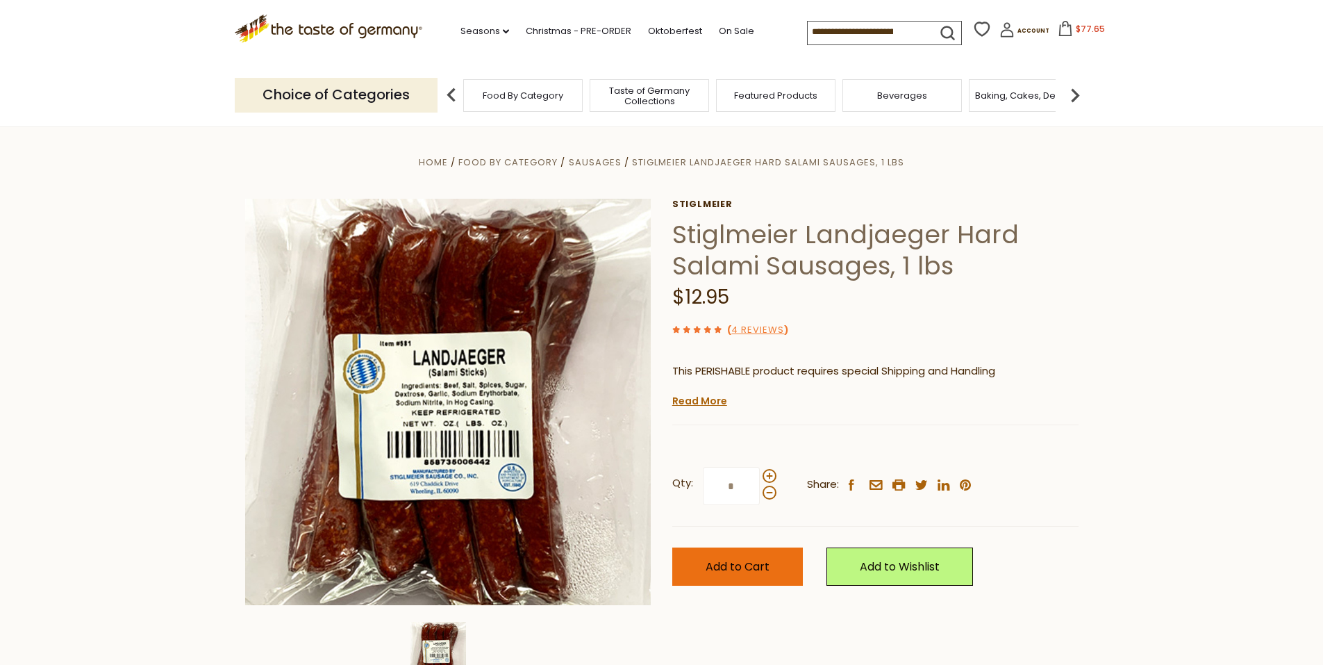
click at [780, 567] on button "Add to Cart" at bounding box center [737, 566] width 131 height 38
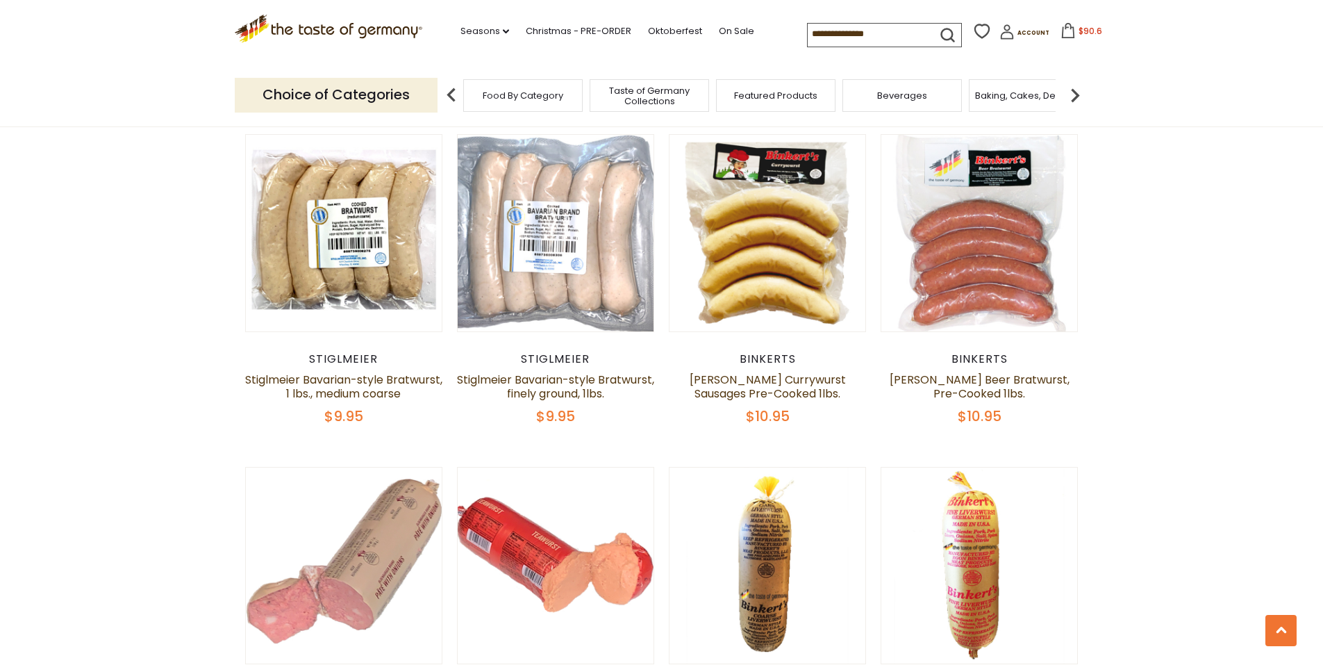
scroll to position [1171, 0]
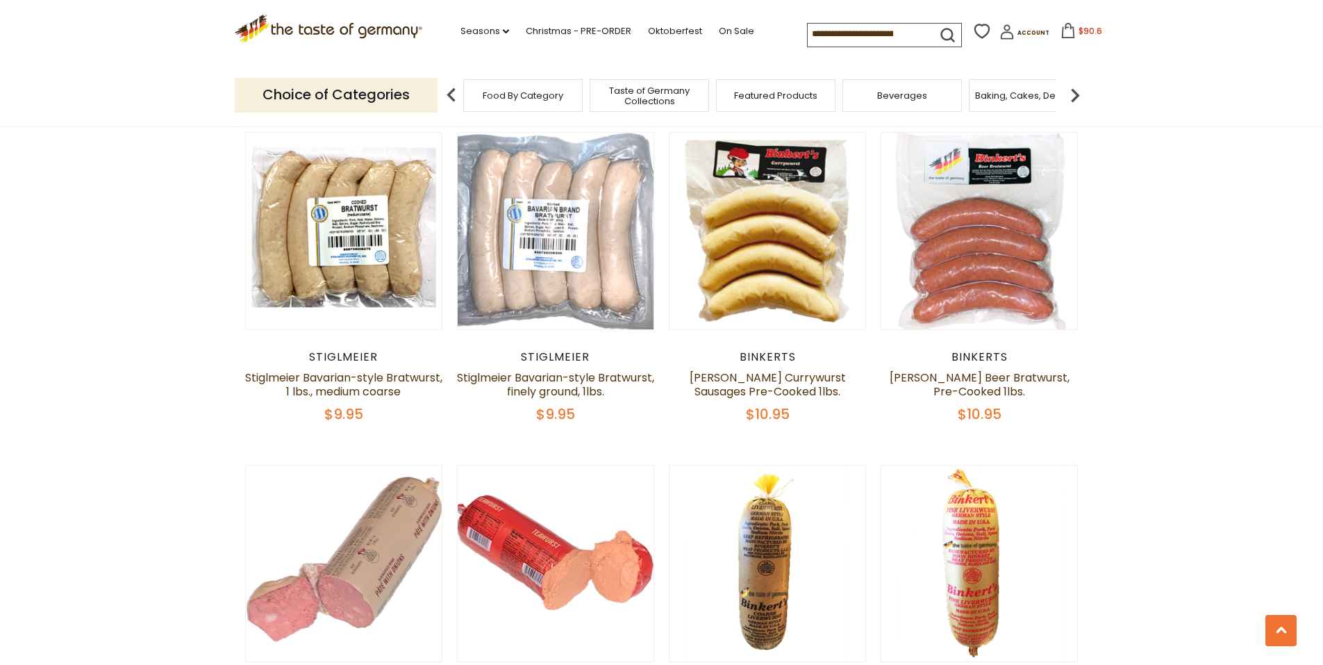
click at [767, 350] on div "Binkerts" at bounding box center [768, 357] width 198 height 14
click at [769, 369] on link "[PERSON_NAME] Currywurst Sausages Pre-Cooked 1lbs." at bounding box center [768, 384] width 156 height 30
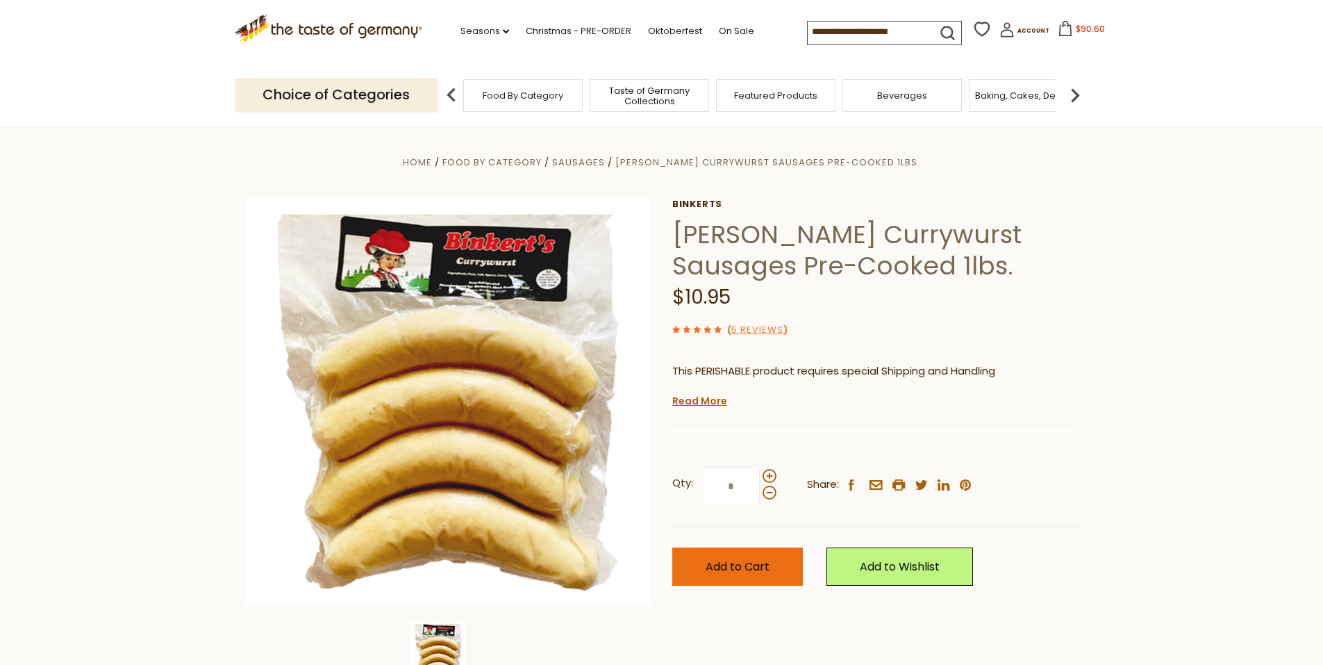
click at [772, 553] on button "Add to Cart" at bounding box center [737, 566] width 131 height 38
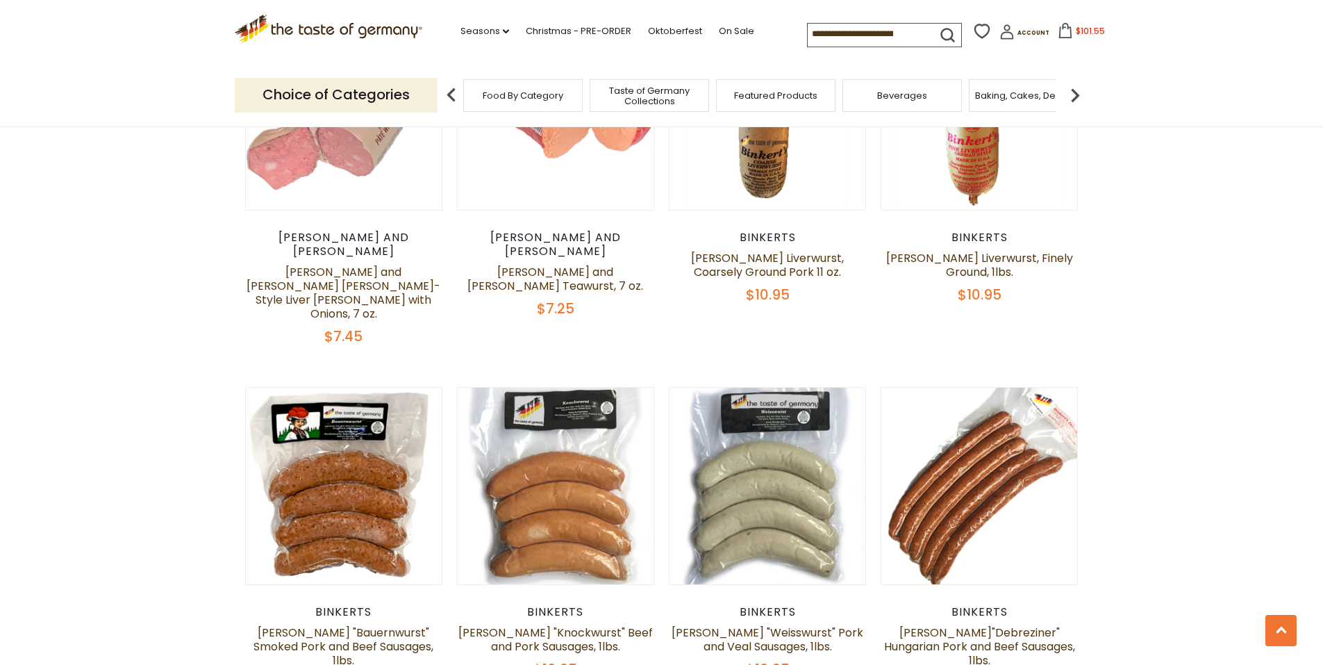
scroll to position [1658, 0]
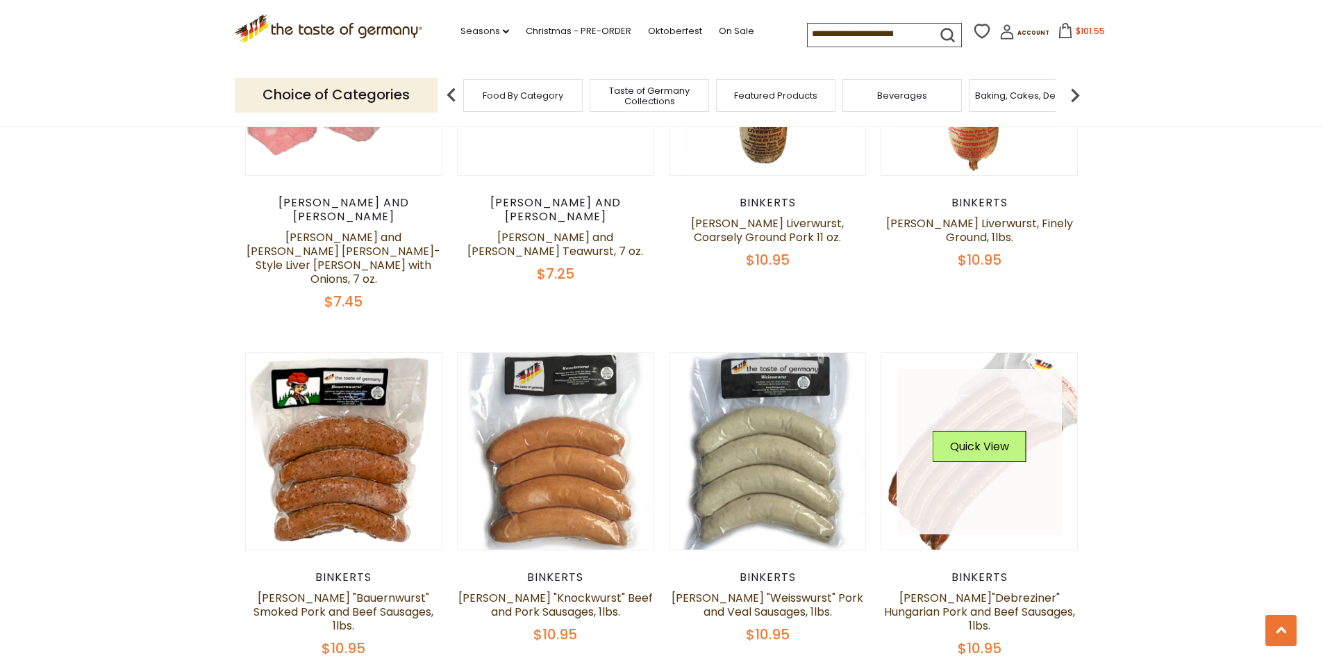
click at [967, 452] on link at bounding box center [978, 451] width 165 height 165
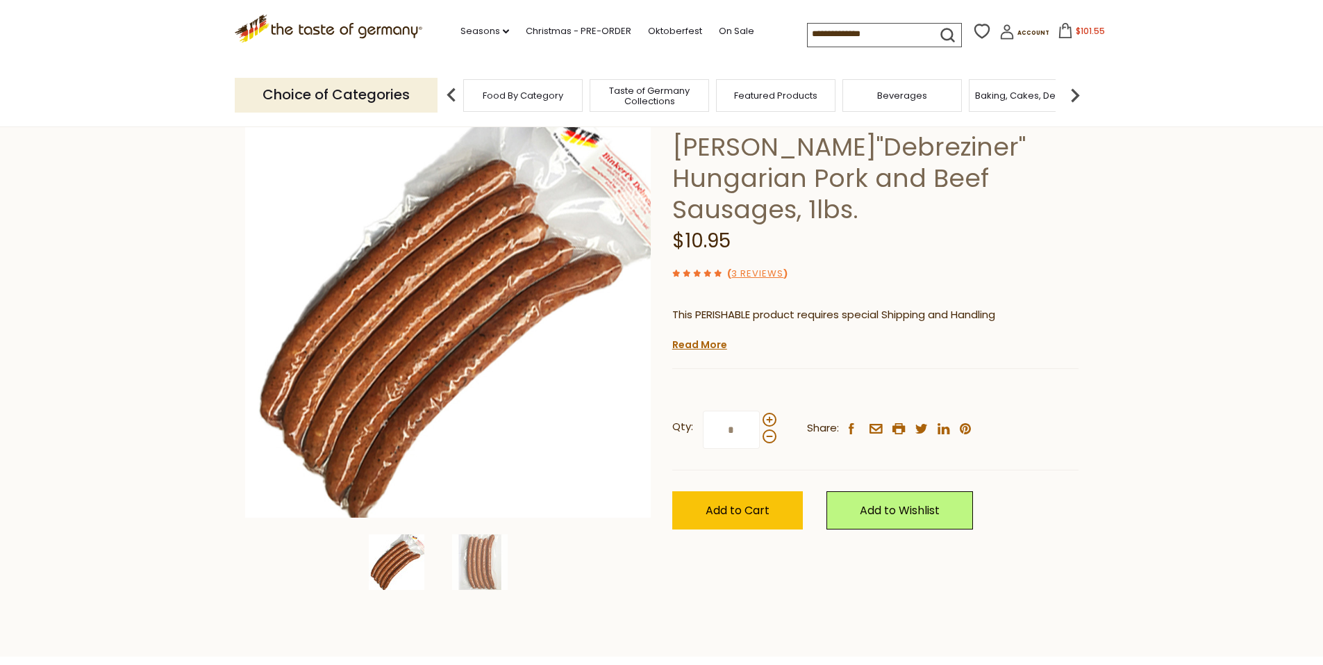
scroll to position [69, 0]
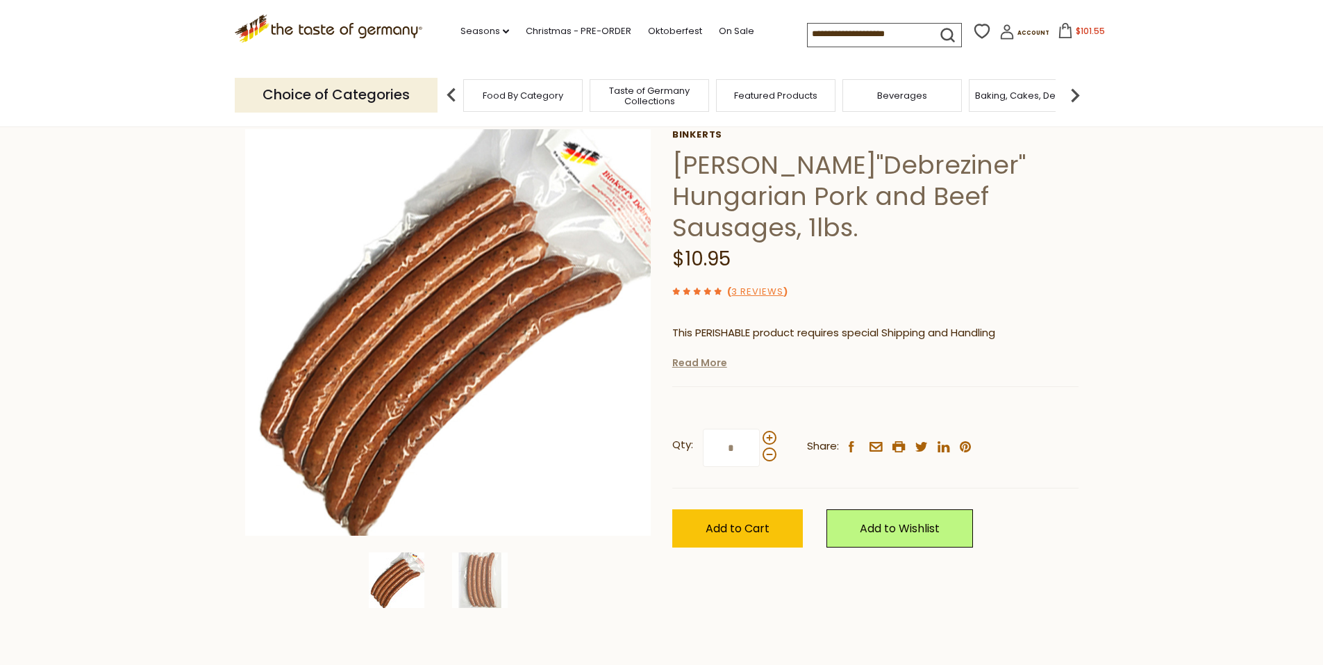
click at [714, 356] on link "Read More" at bounding box center [699, 363] width 55 height 14
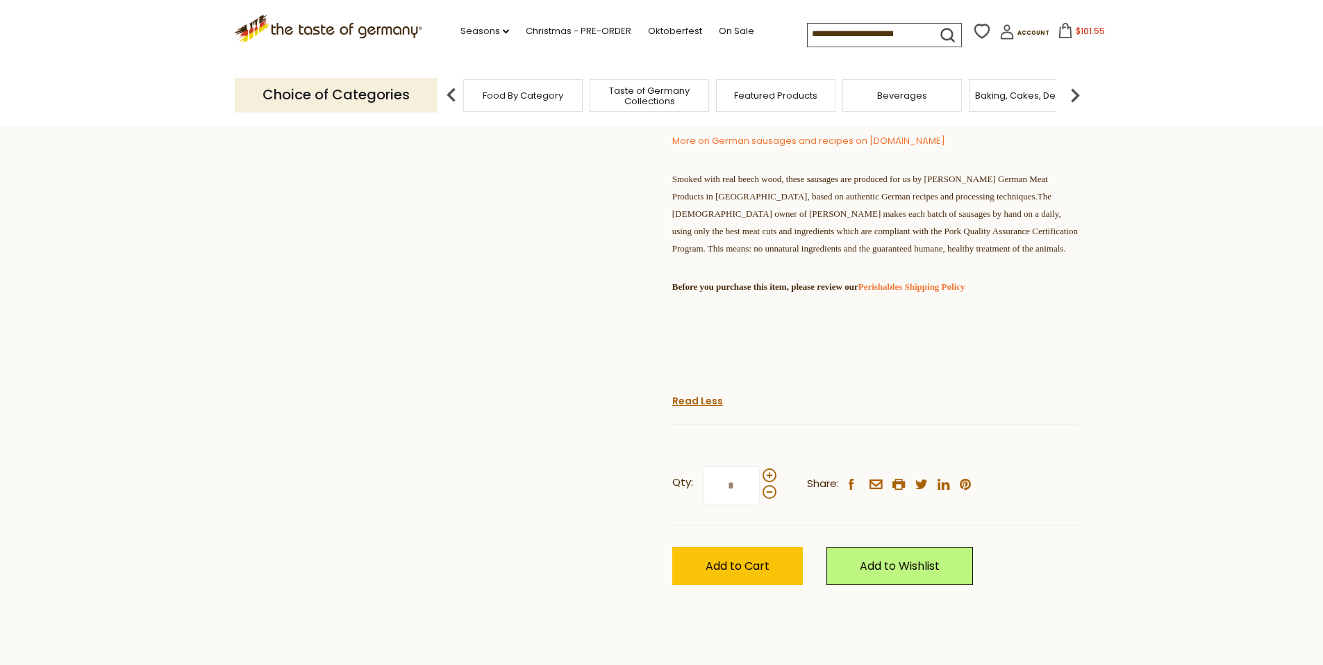
scroll to position [694, 0]
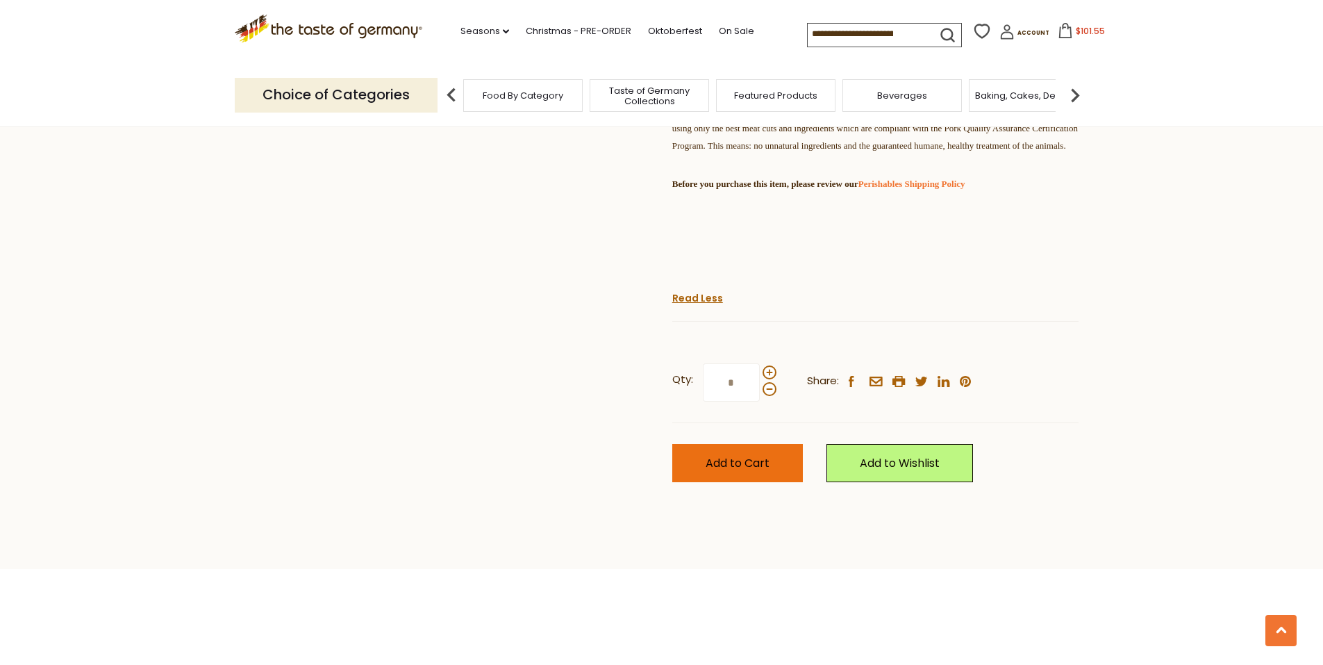
click at [726, 455] on span "Add to Cart" at bounding box center [738, 463] width 64 height 16
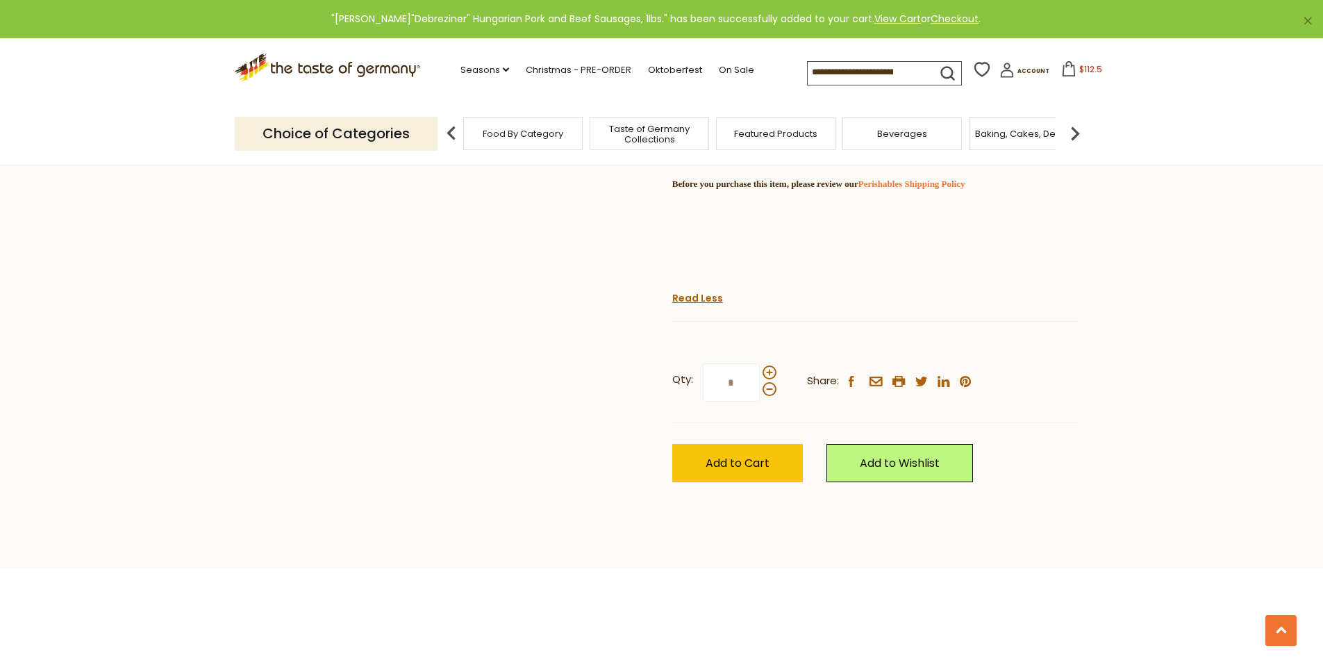
drag, startPoint x: 472, startPoint y: 387, endPoint x: 465, endPoint y: 385, distance: 7.1
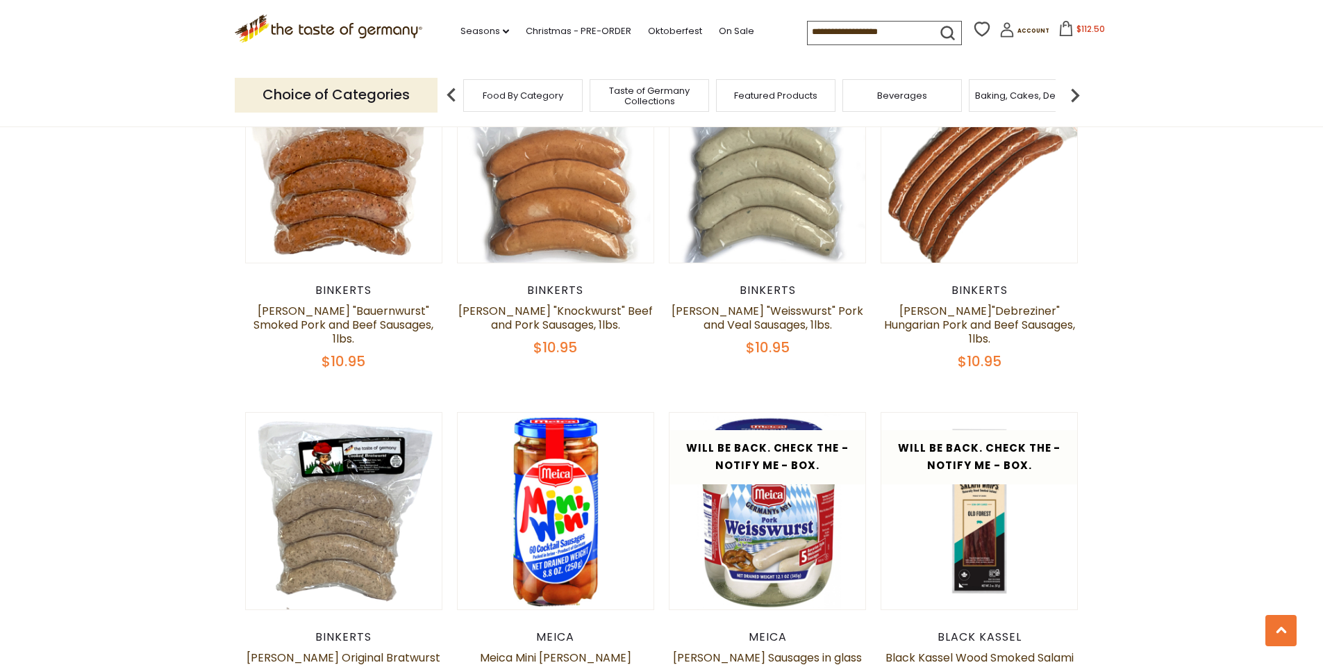
scroll to position [2005, 0]
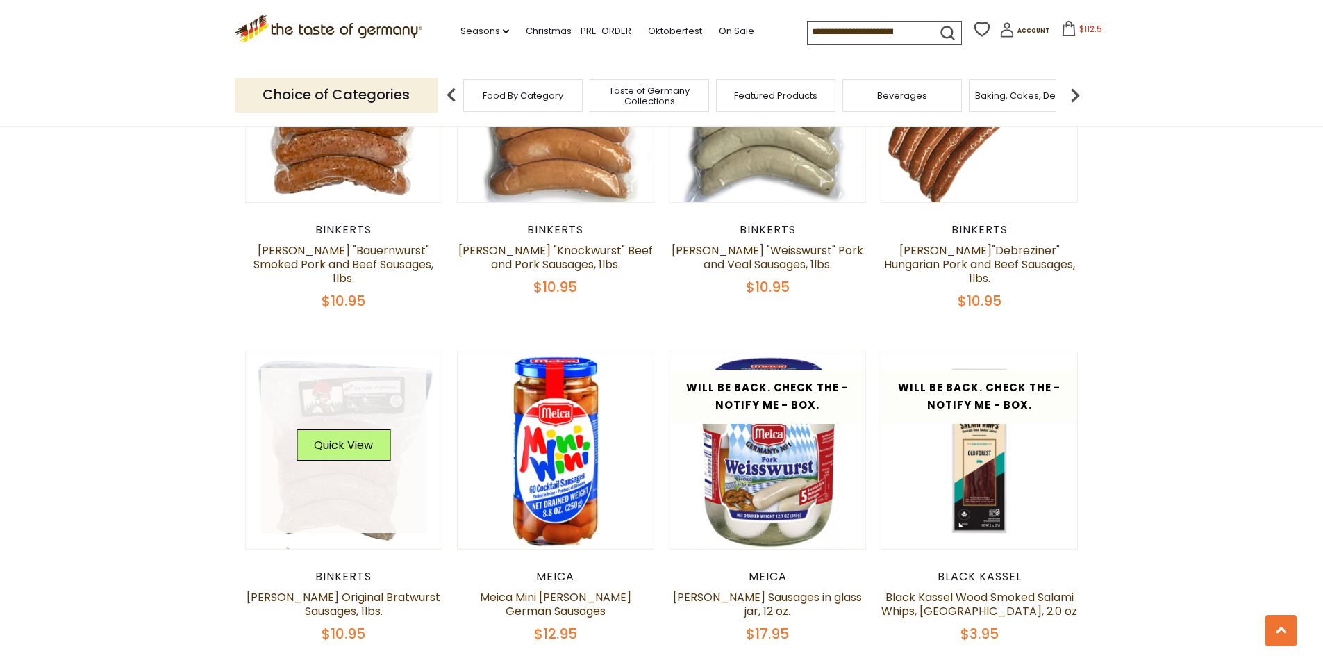
click at [357, 432] on link at bounding box center [343, 450] width 165 height 165
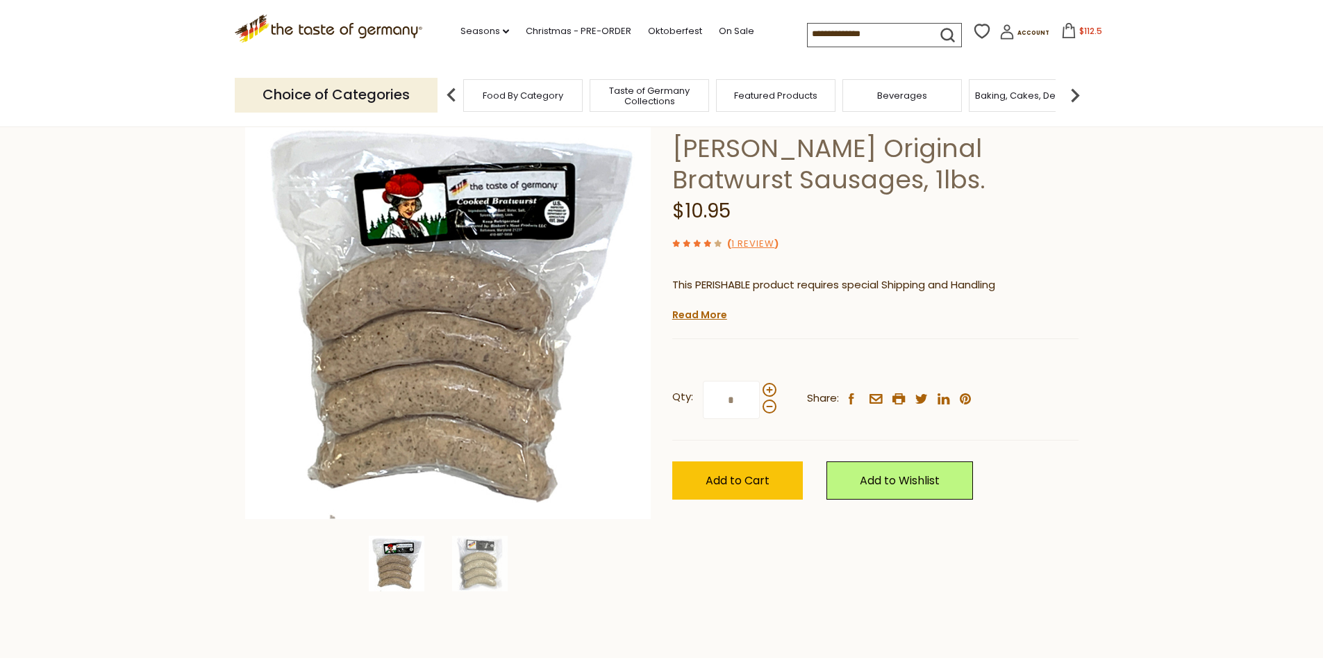
scroll to position [69, 0]
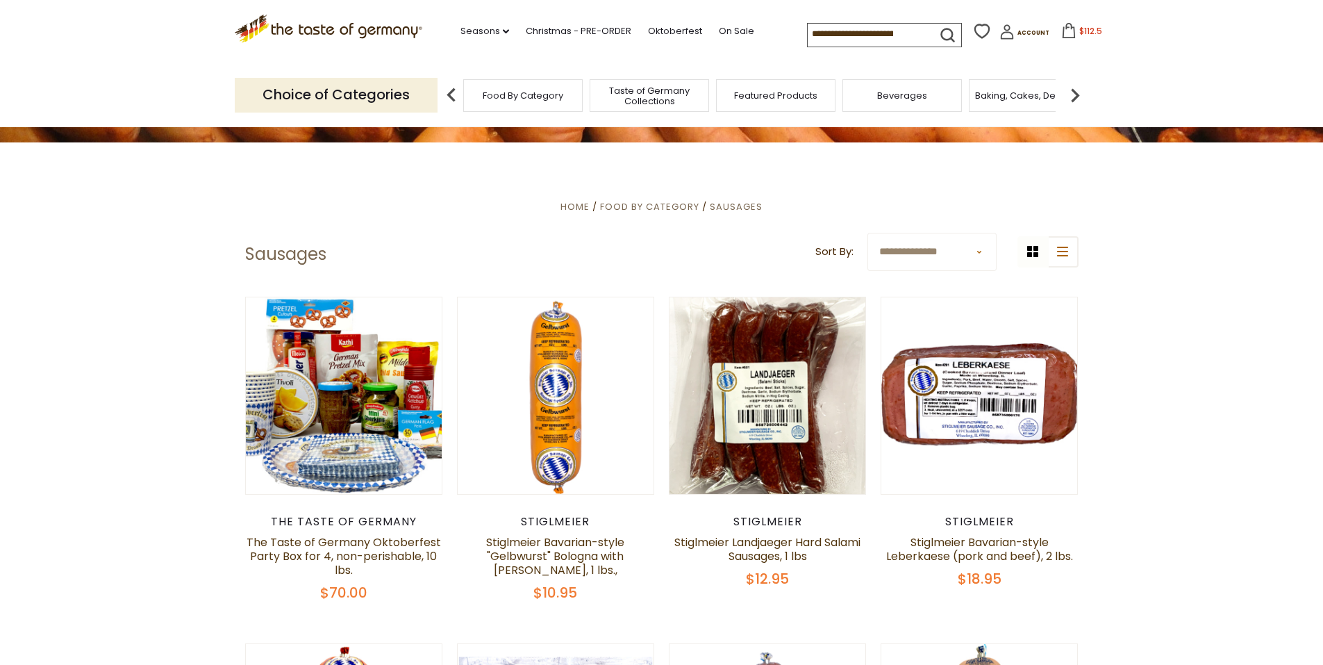
scroll to position [269, 0]
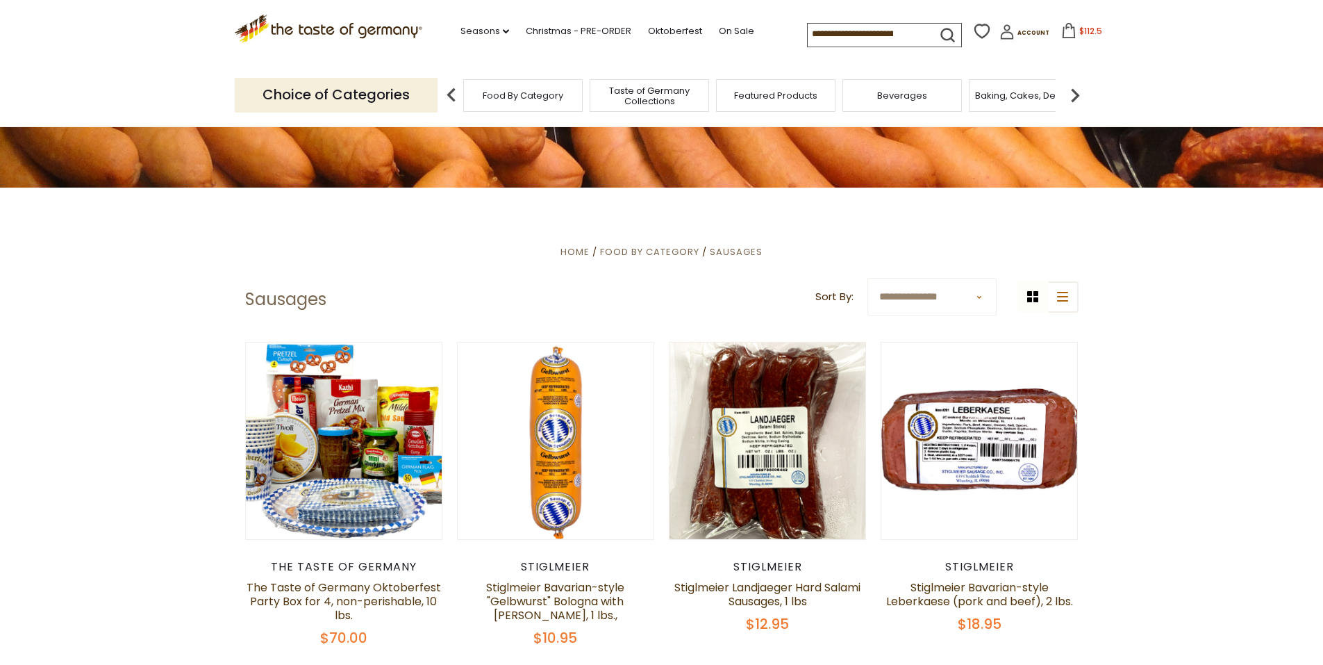
click at [1076, 90] on img at bounding box center [1075, 95] width 28 height 28
click at [1078, 90] on img at bounding box center [1075, 95] width 28 height 28
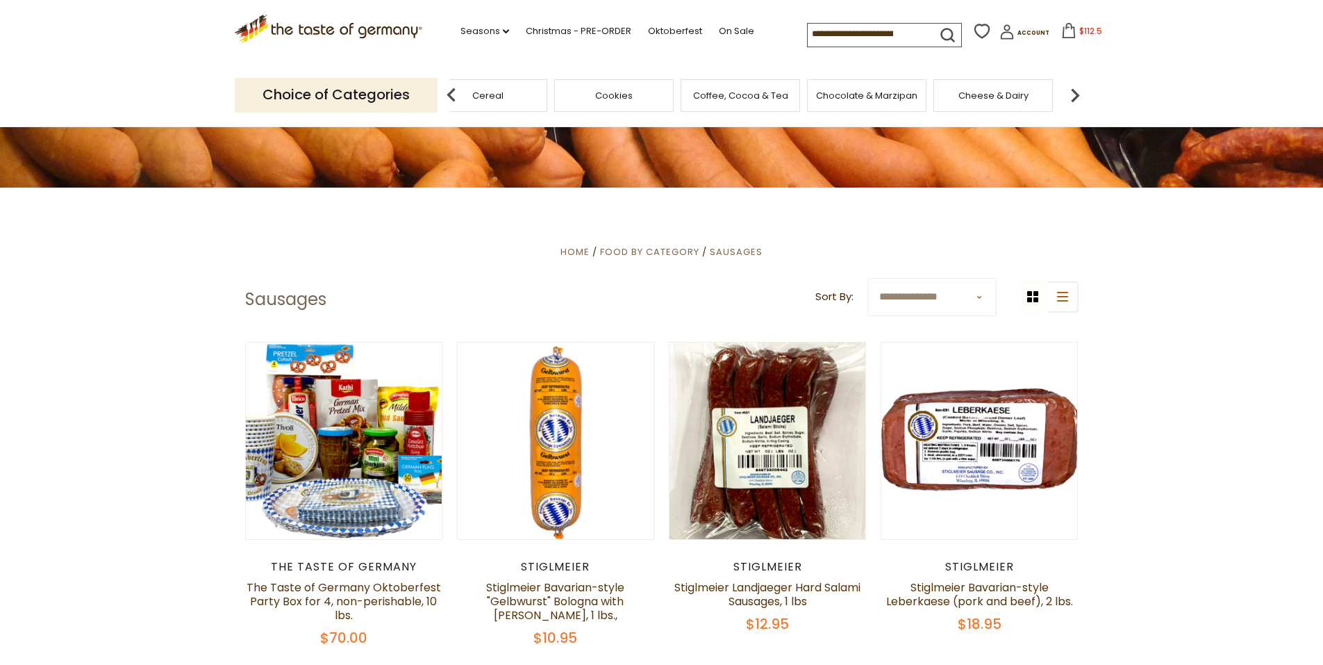
click at [1078, 90] on img at bounding box center [1075, 95] width 28 height 28
click at [824, 103] on div "Cheese & Dairy" at bounding box center [808, 95] width 119 height 33
click at [822, 90] on span "Cheese & Dairy" at bounding box center [819, 95] width 70 height 10
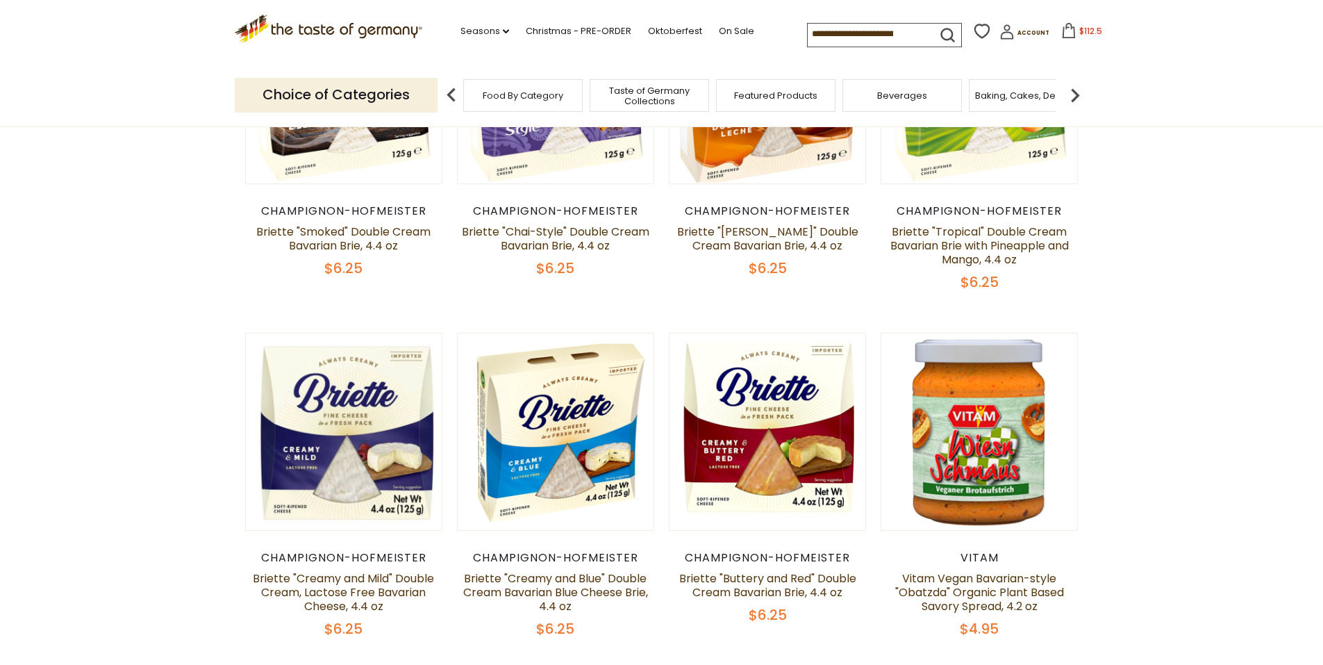
scroll to position [625, 0]
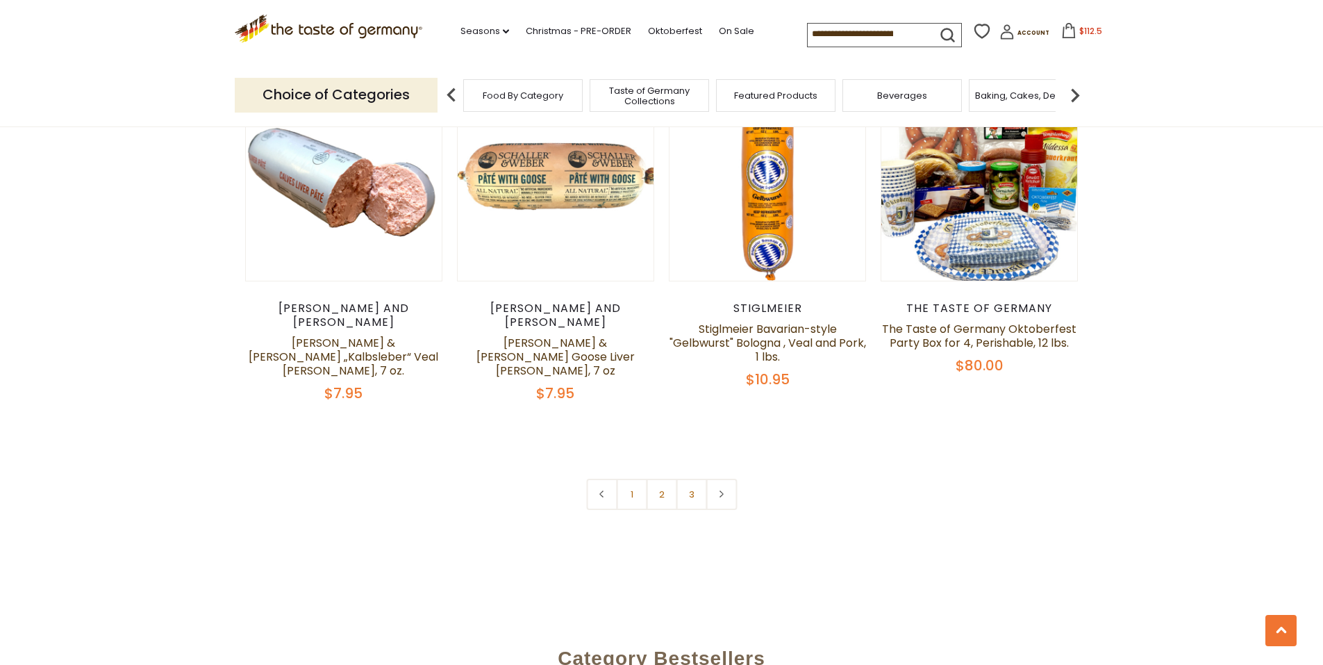
scroll to position [3393, 0]
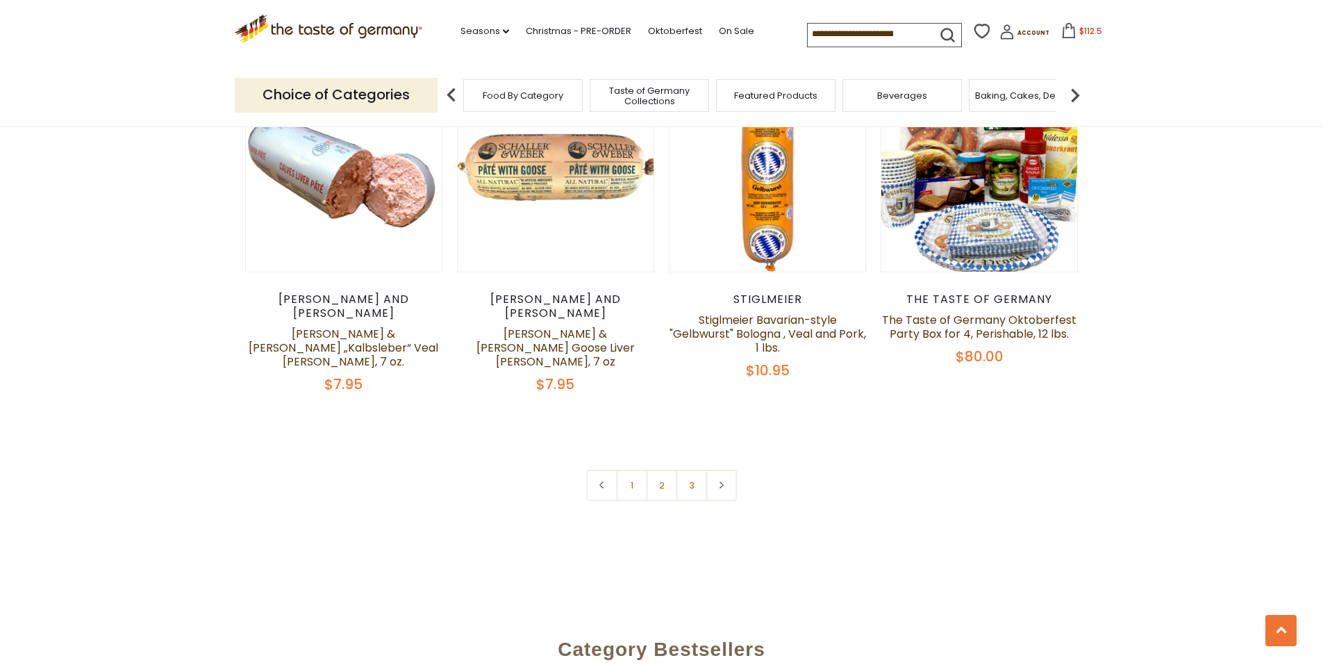
click at [1062, 34] on button "$112.5" at bounding box center [1081, 33] width 59 height 21
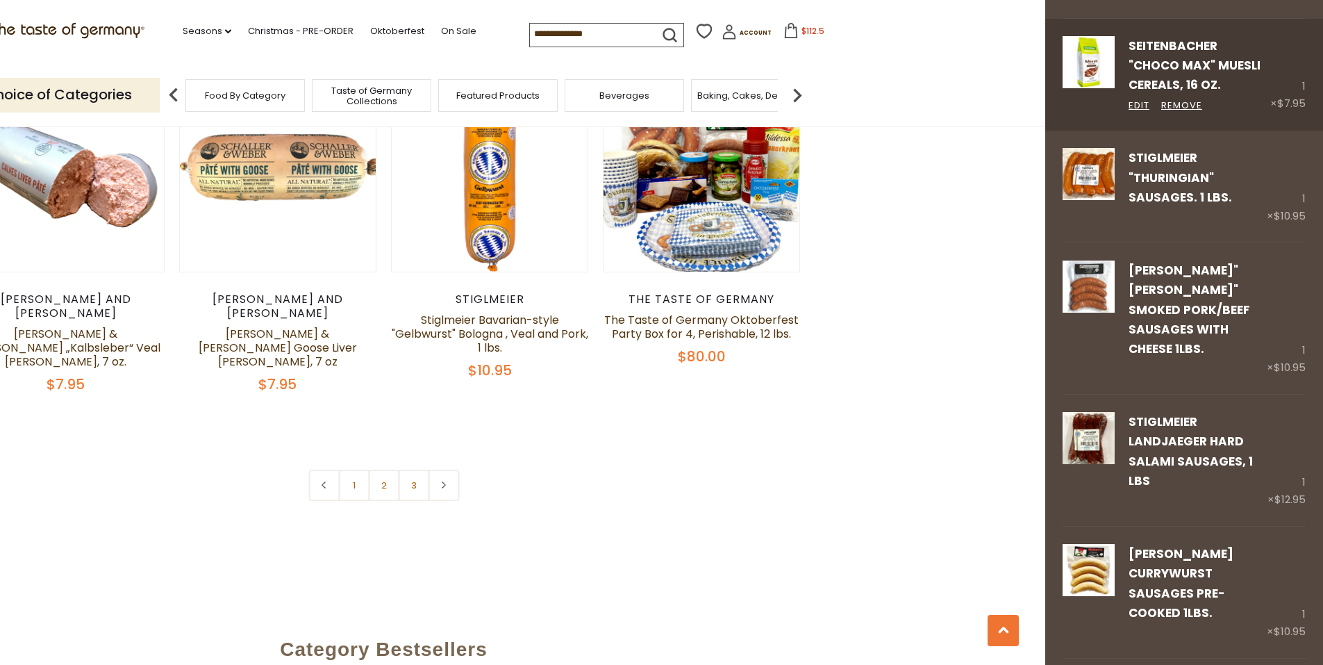
scroll to position [625, 0]
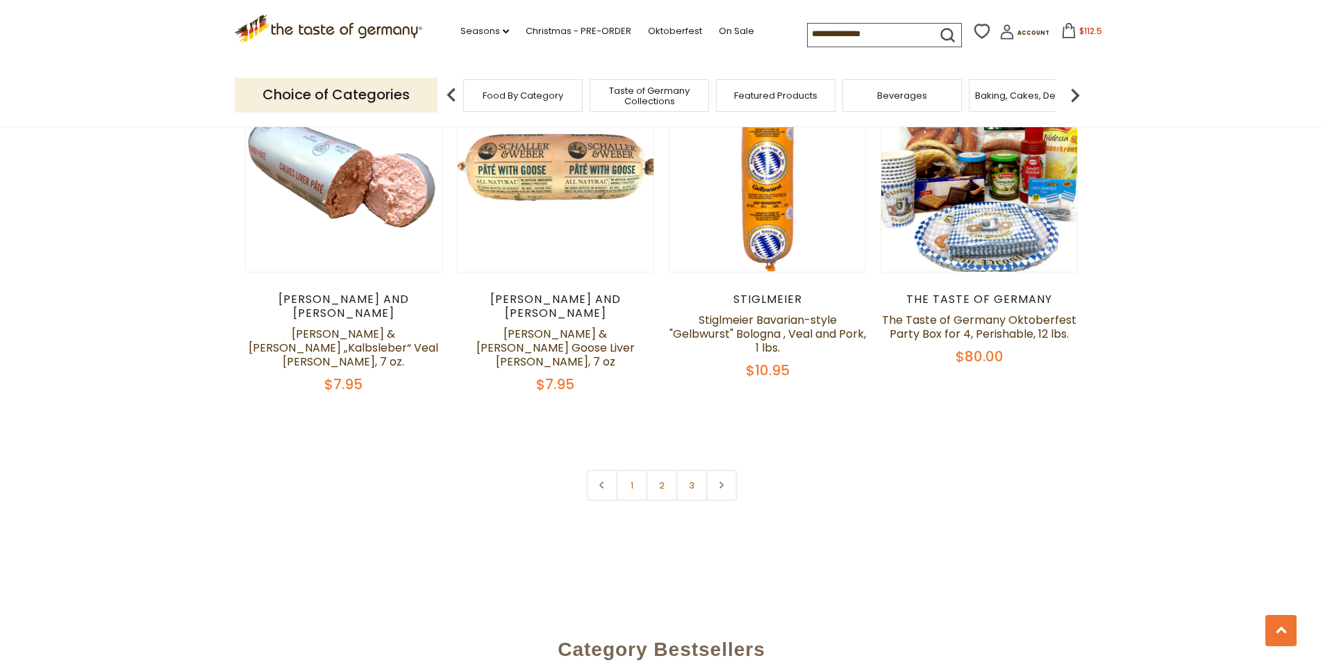
click at [1077, 97] on img at bounding box center [1075, 95] width 28 height 28
click at [1078, 97] on img at bounding box center [1075, 95] width 28 height 28
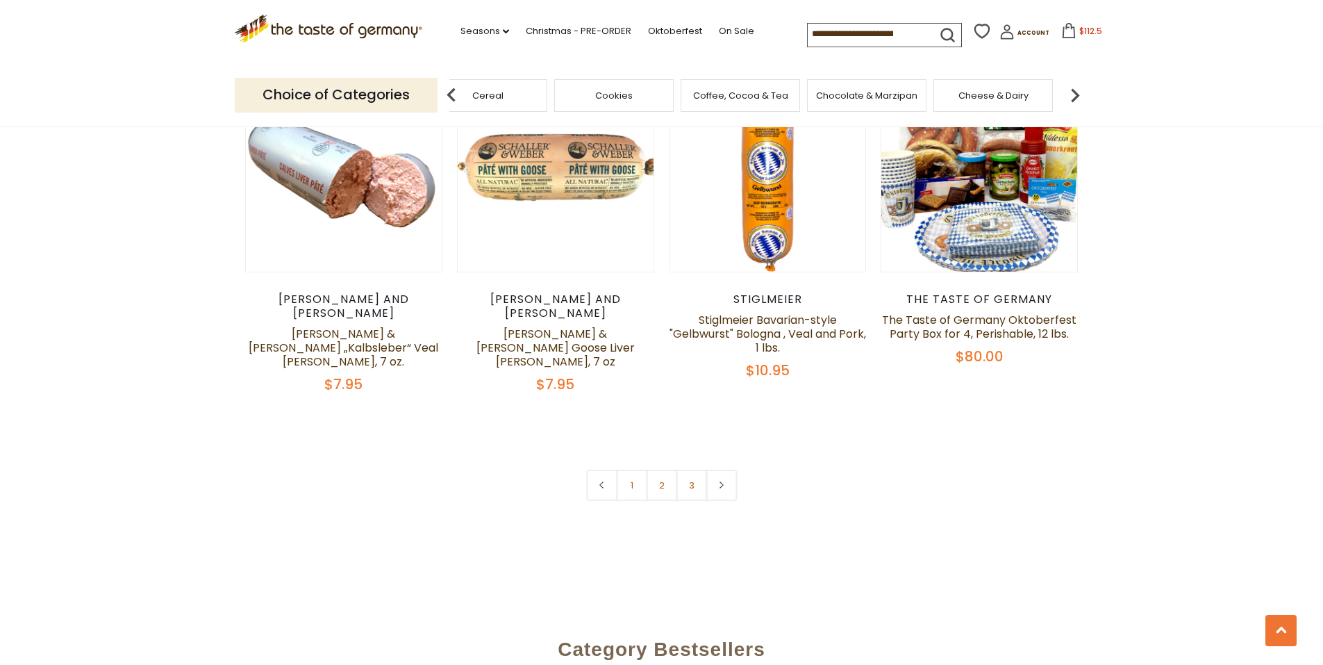
click at [1078, 97] on img at bounding box center [1075, 95] width 28 height 28
click at [823, 100] on span "Cheese & Dairy" at bounding box center [809, 95] width 70 height 10
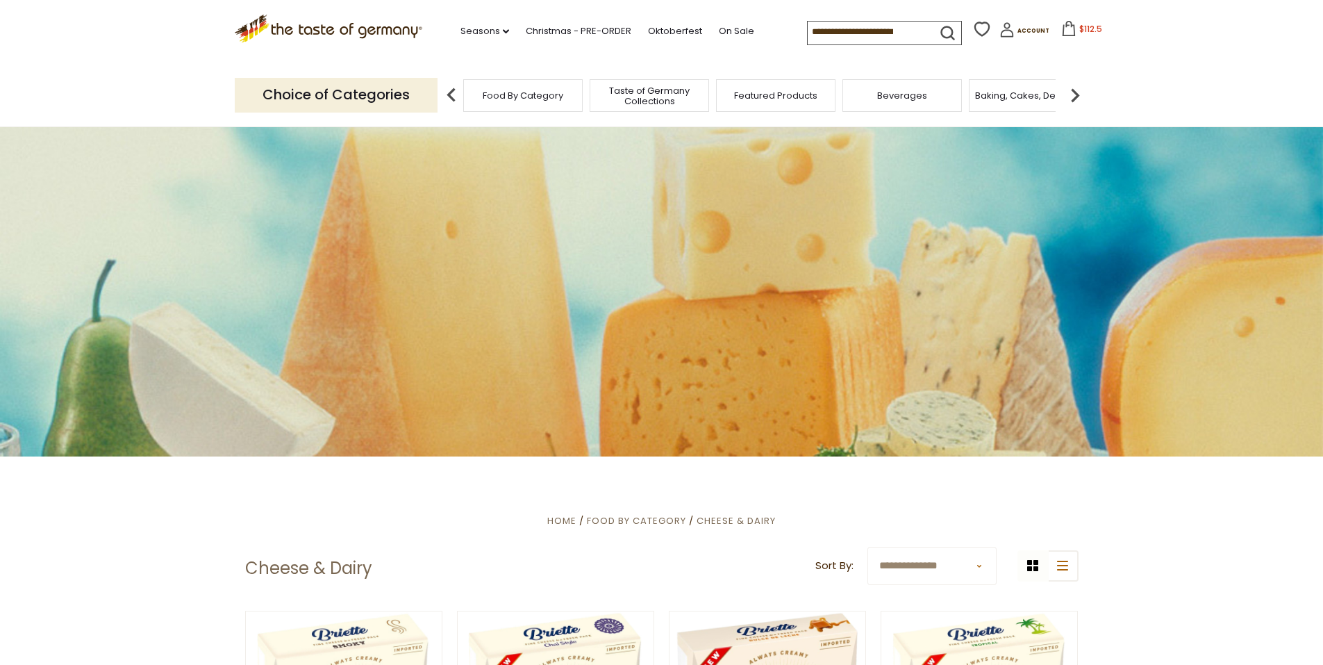
click at [1184, 97] on header "Free Shipping Starts at $80.00. Varies by Region. Exclusions Apply. Click here …" at bounding box center [661, 63] width 1323 height 127
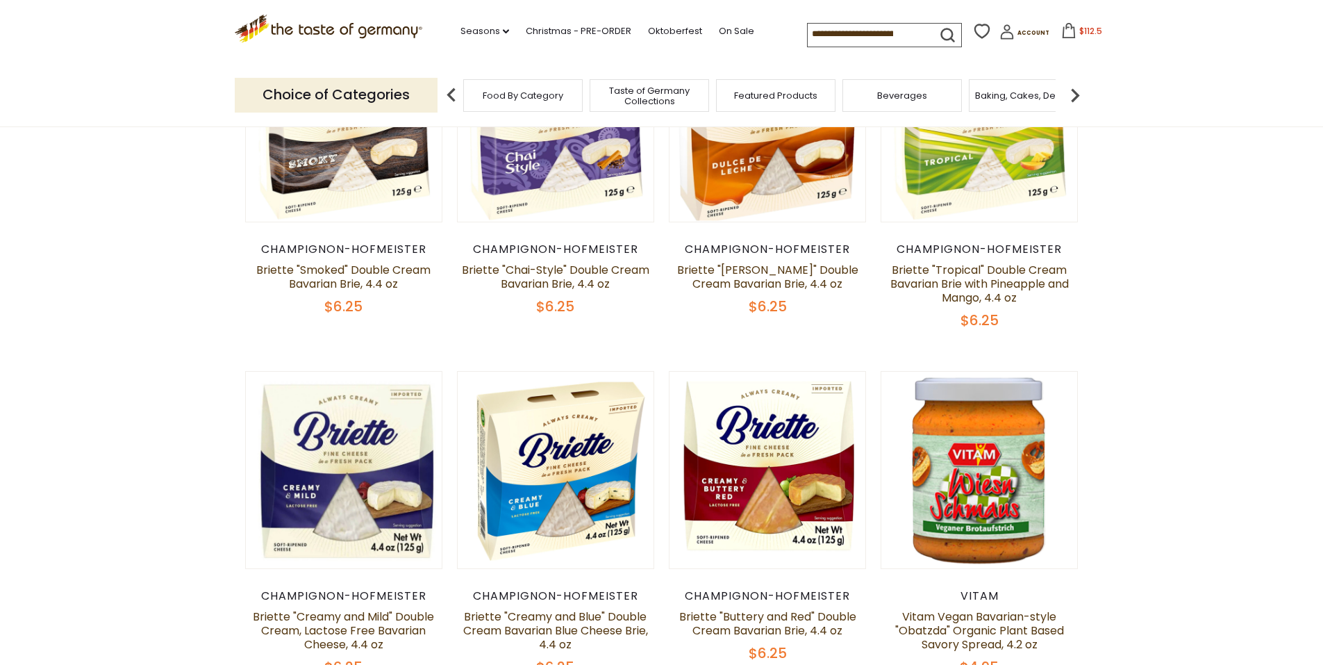
scroll to position [694, 0]
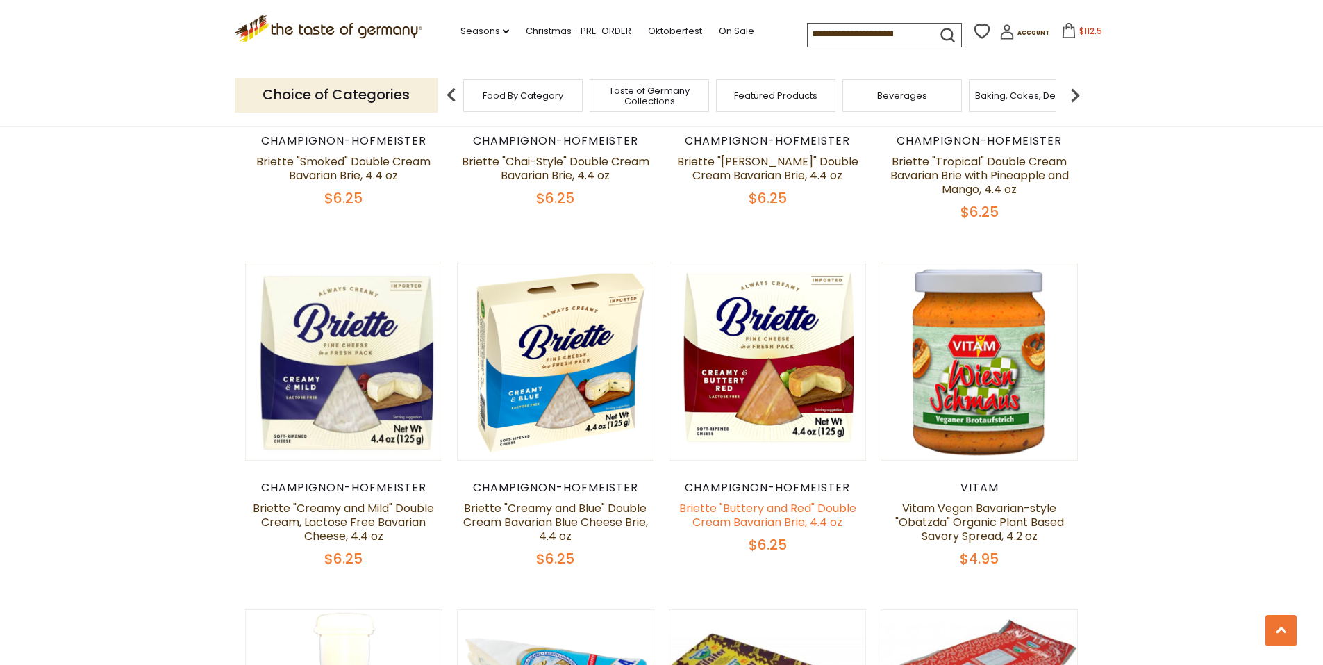
click at [785, 508] on link "Briette "Buttery and Red" Double Cream Bavarian Brie, 4.4 oz" at bounding box center [767, 515] width 177 height 30
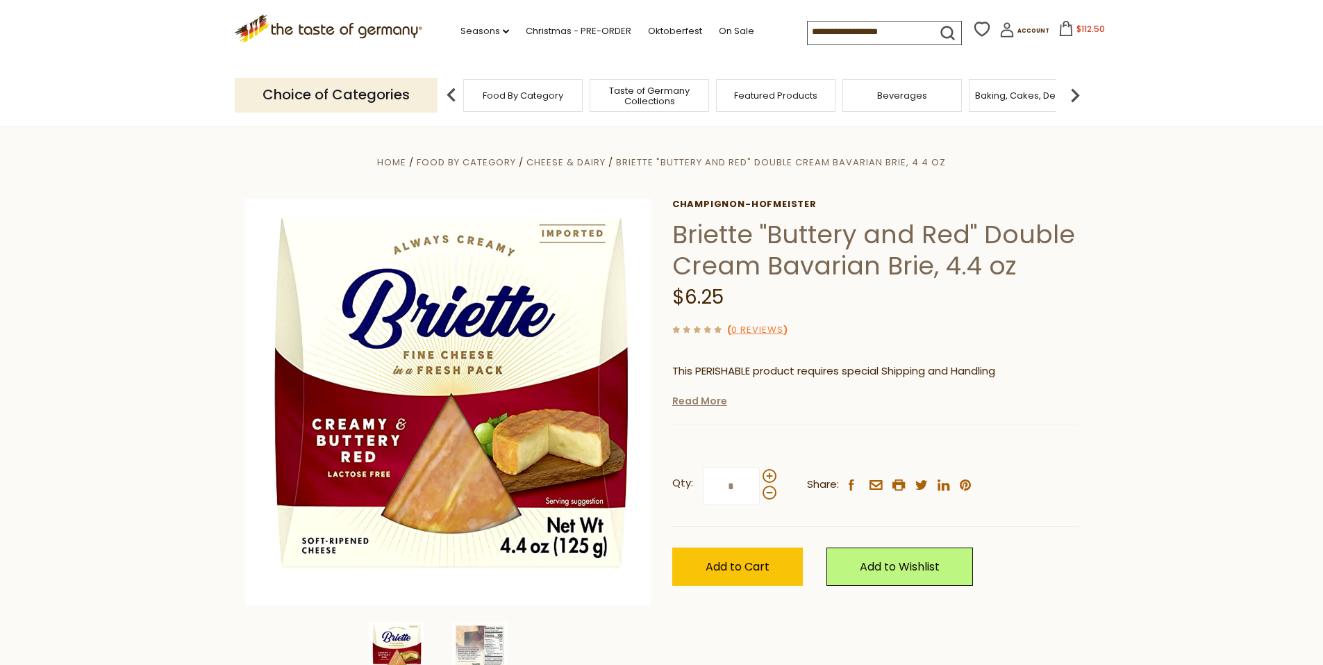
click at [681, 399] on link "Read More" at bounding box center [699, 401] width 55 height 14
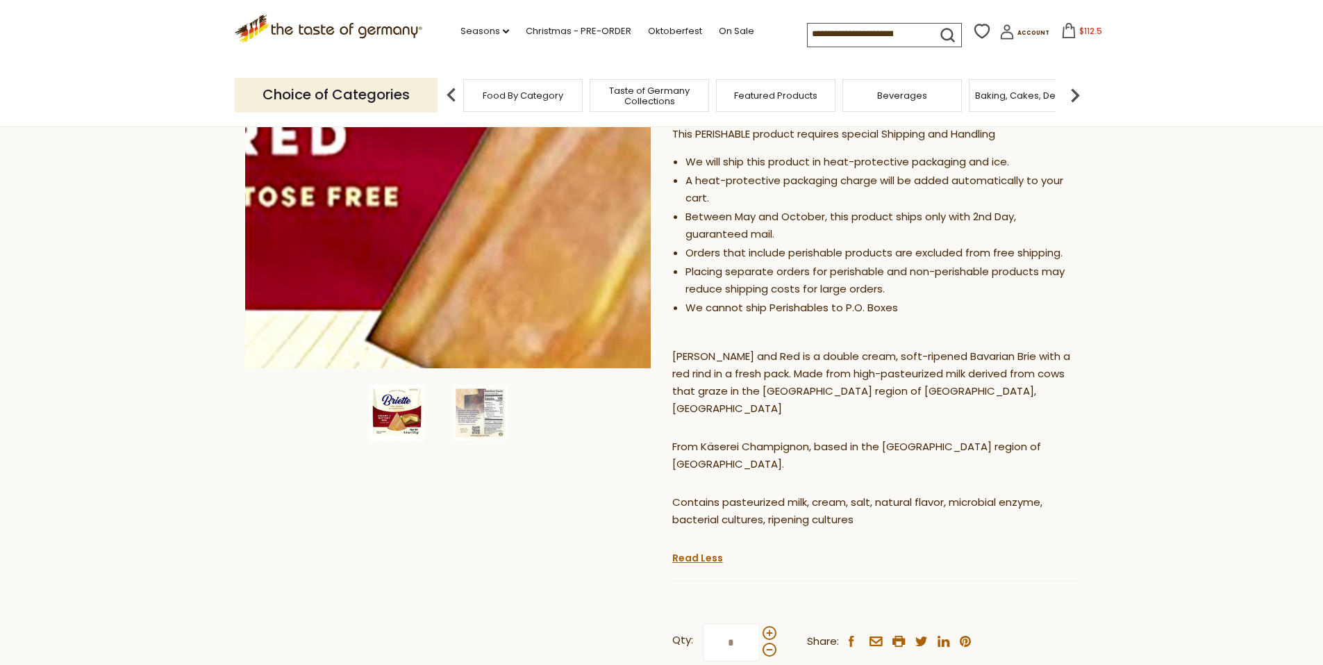
scroll to position [278, 0]
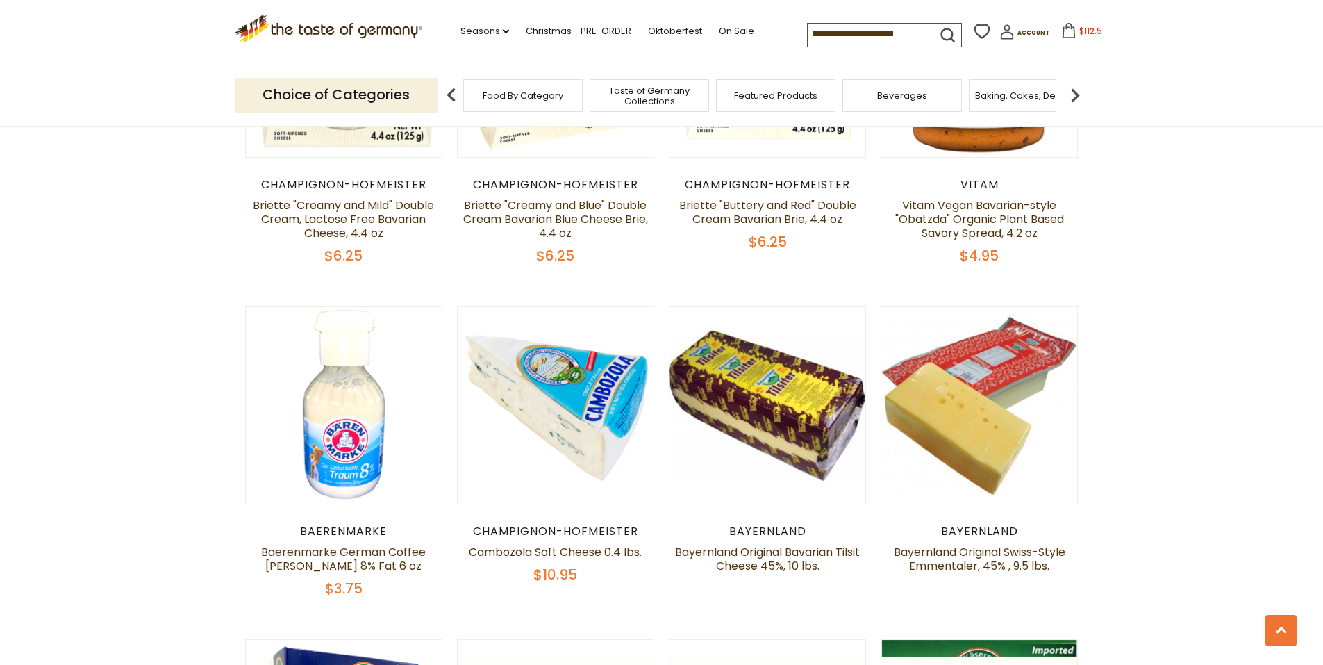
scroll to position [1042, 0]
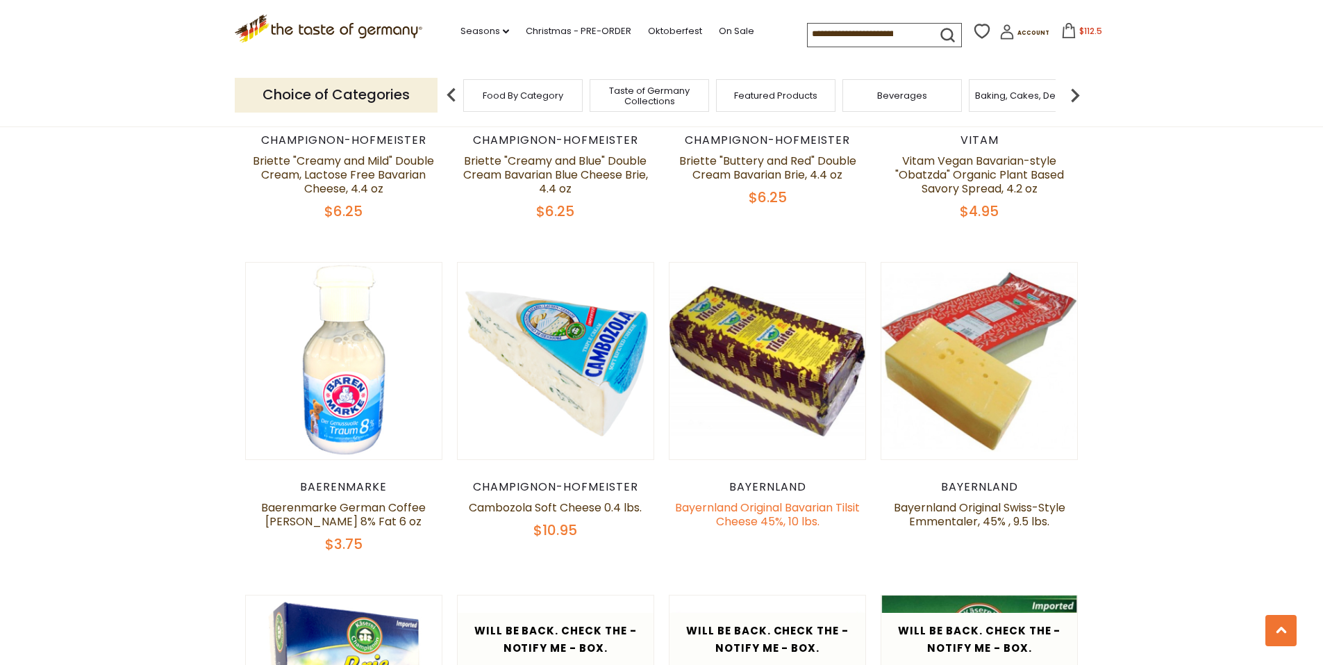
click at [783, 517] on link "Bayernland Original Bavarian Tilsit Cheese 45%, 10 lbs." at bounding box center [767, 514] width 185 height 30
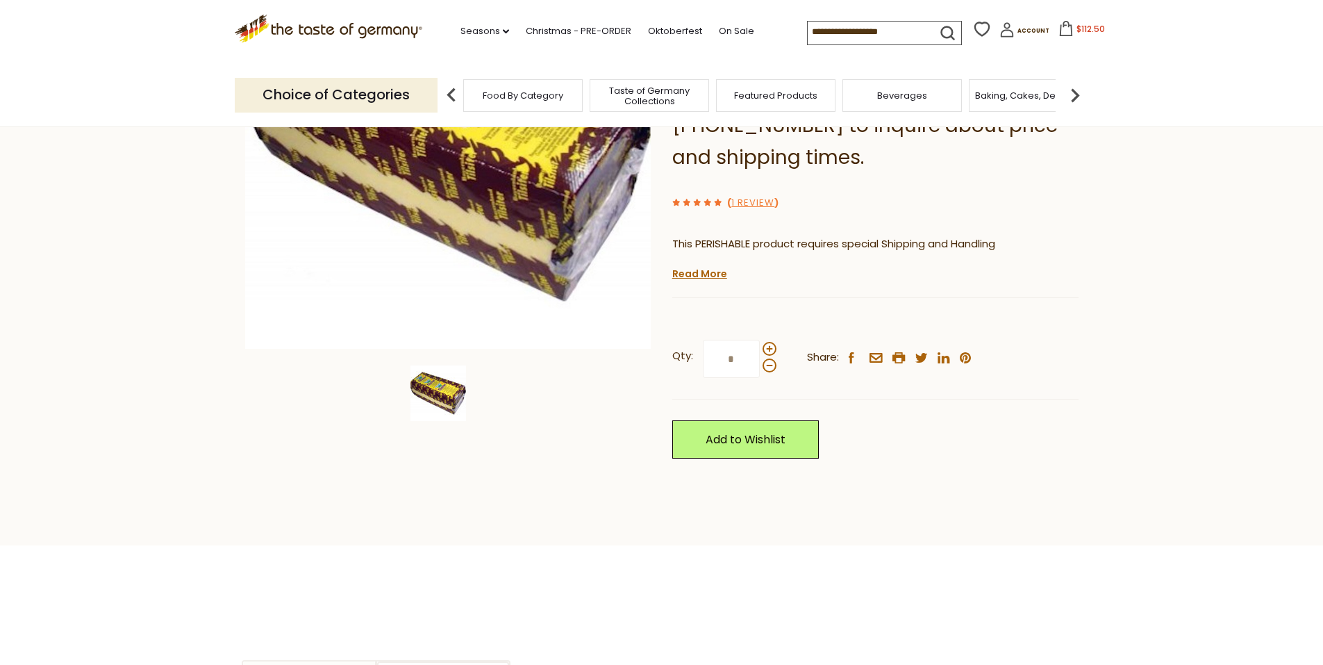
scroll to position [278, 0]
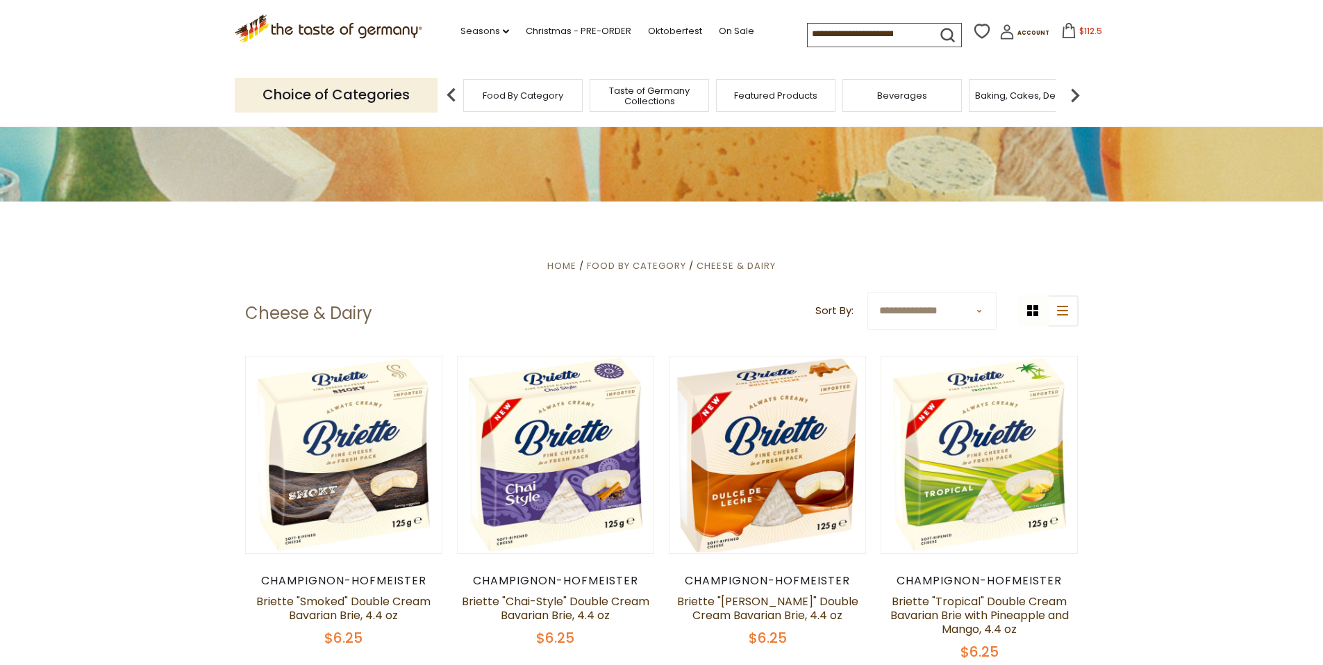
scroll to position [208, 0]
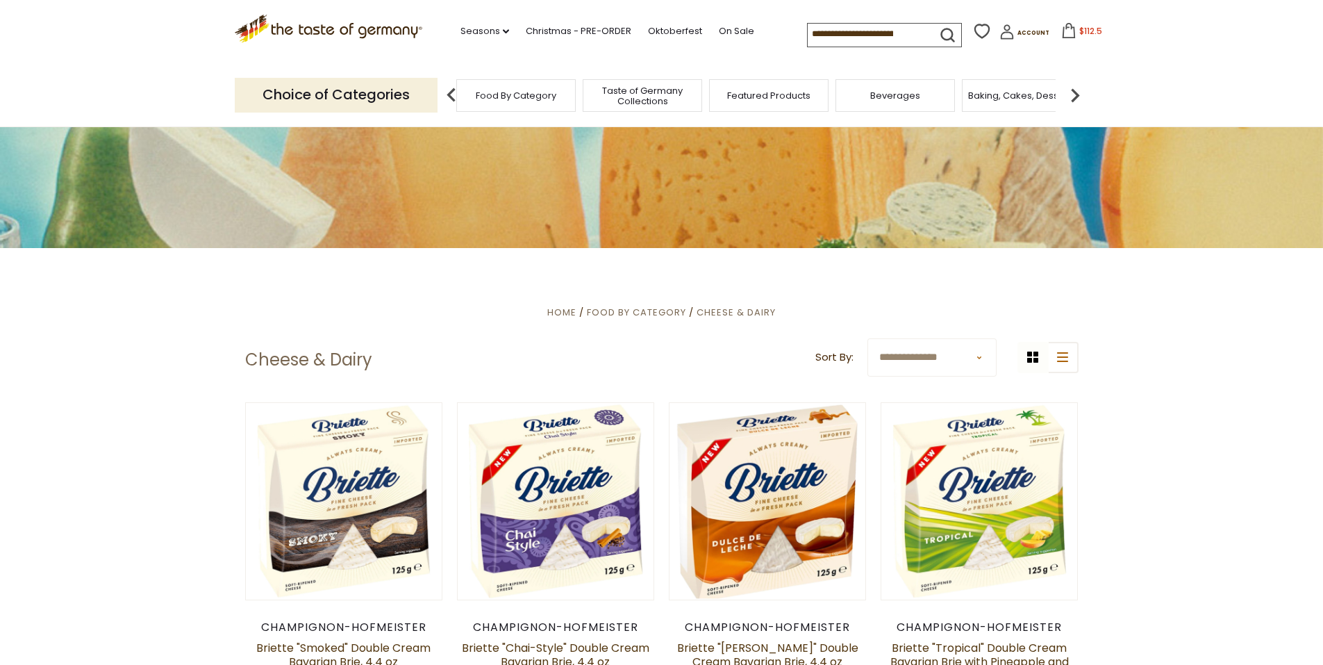
click at [899, 92] on span "Beverages" at bounding box center [895, 95] width 50 height 10
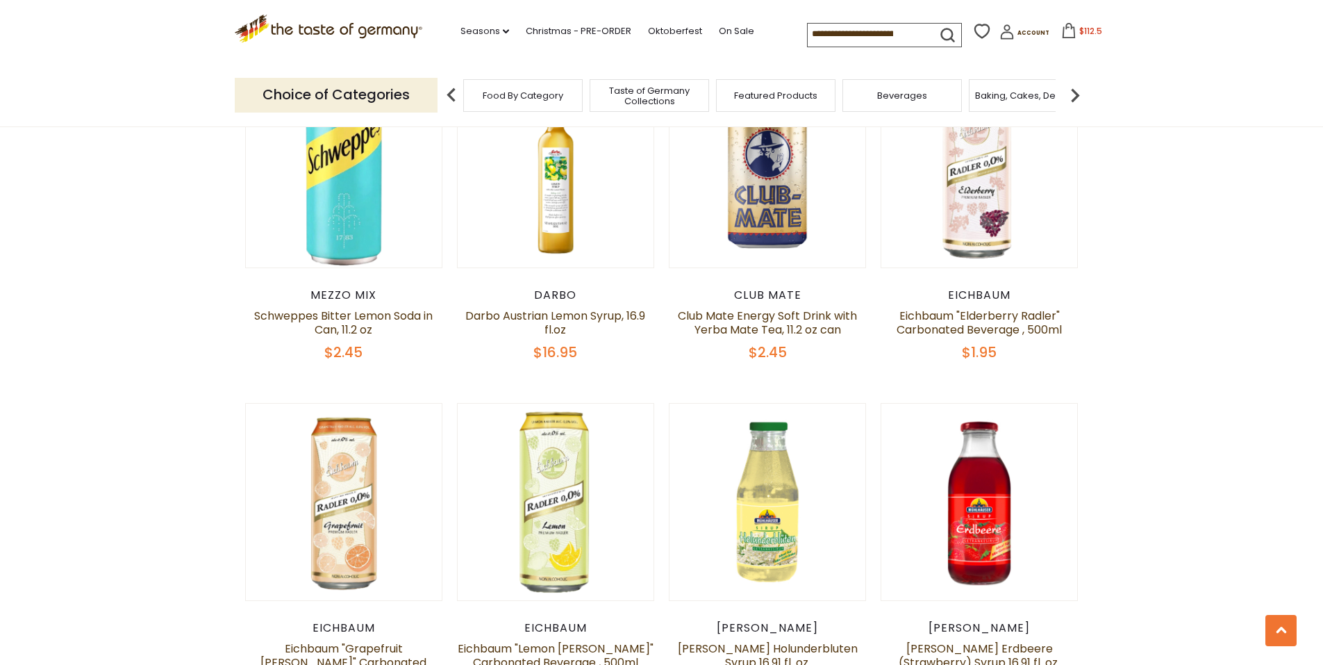
scroll to position [833, 0]
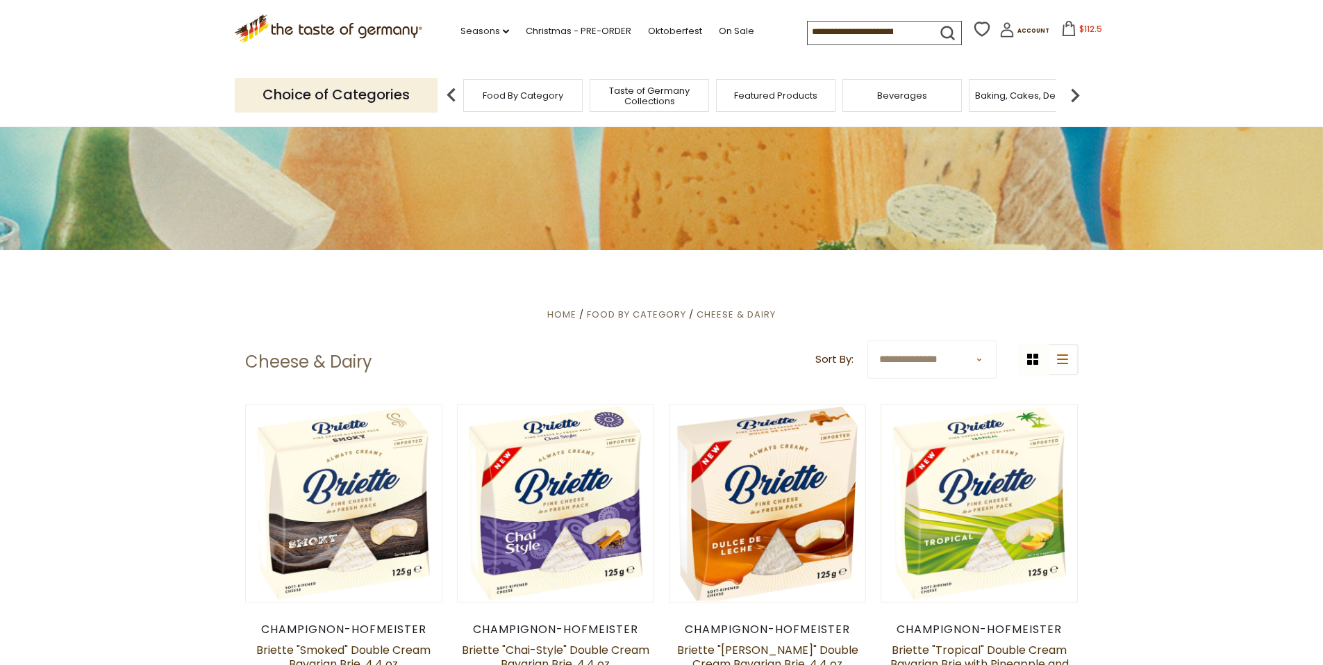
click at [1026, 90] on span "Baking, Cakes, Desserts" at bounding box center [1029, 95] width 108 height 10
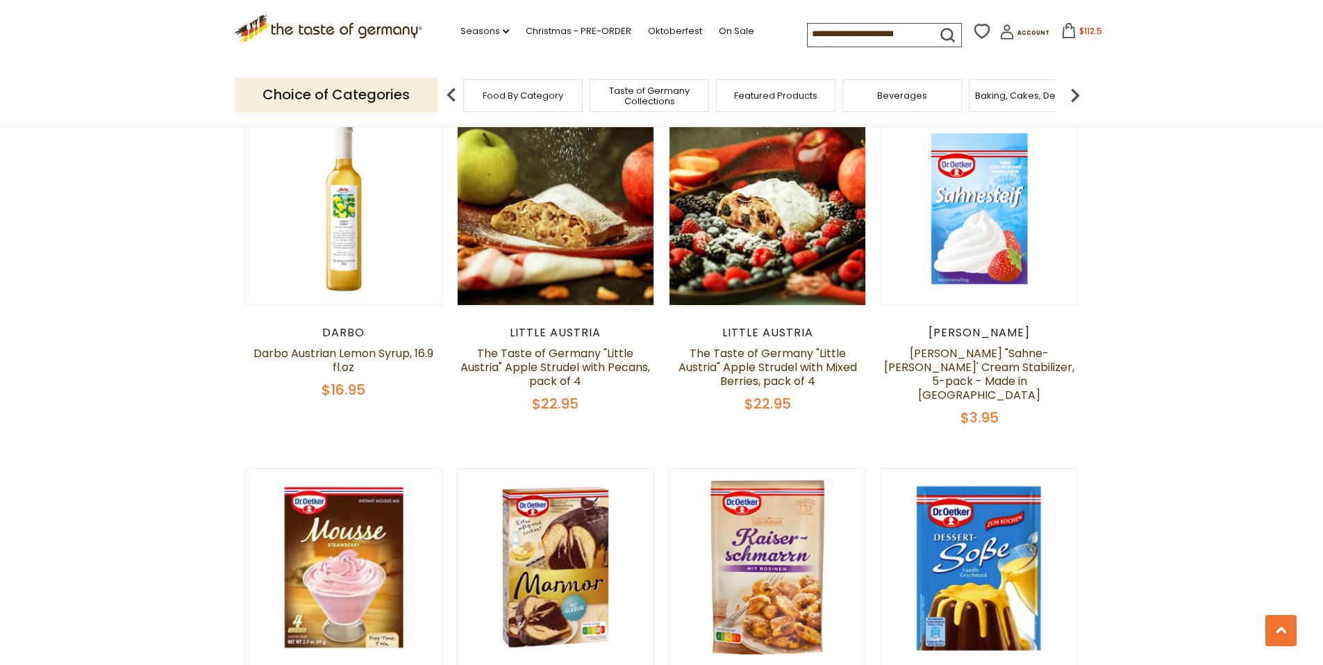
scroll to position [2222, 0]
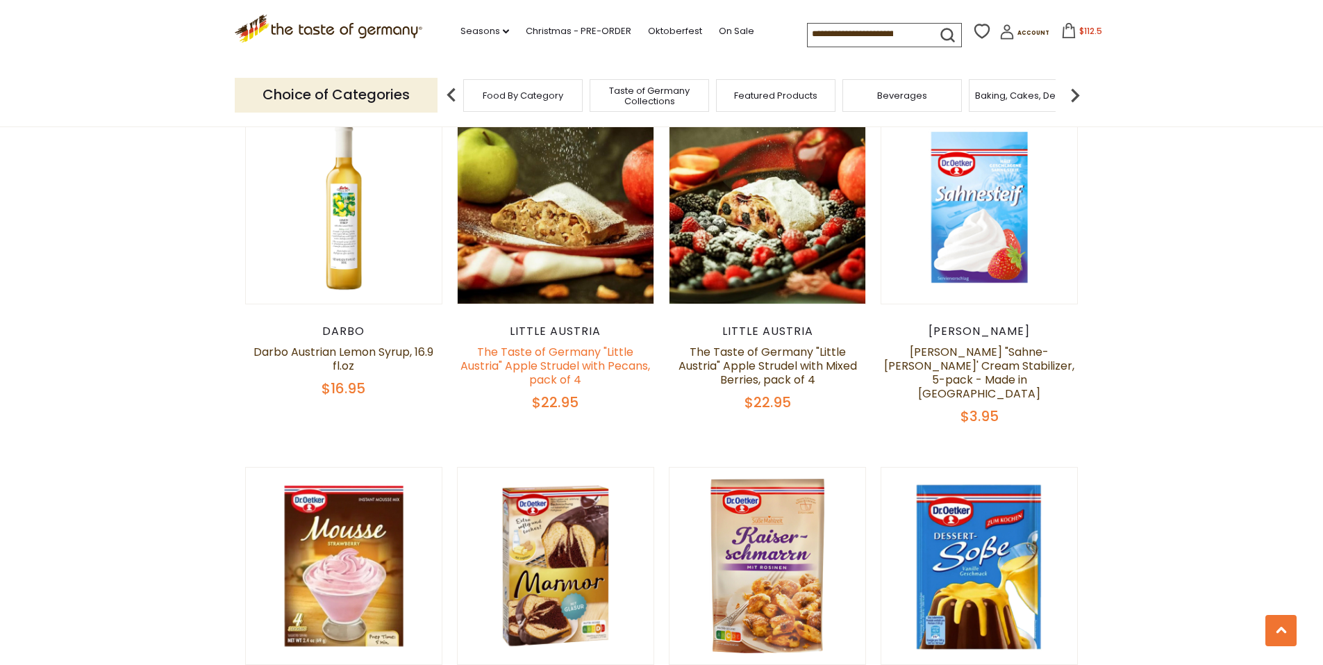
click at [592, 344] on link "The Taste of Germany "Little Austria" Apple Strudel with Pecans, pack of 4" at bounding box center [555, 366] width 190 height 44
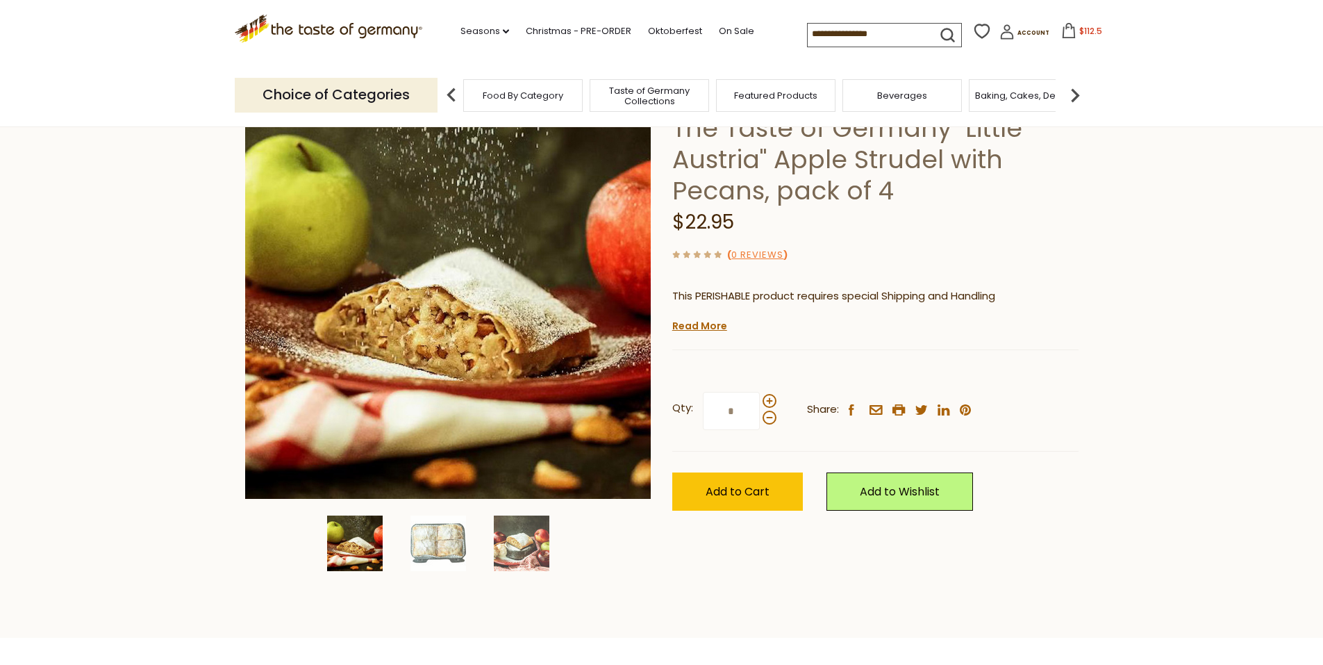
scroll to position [139, 0]
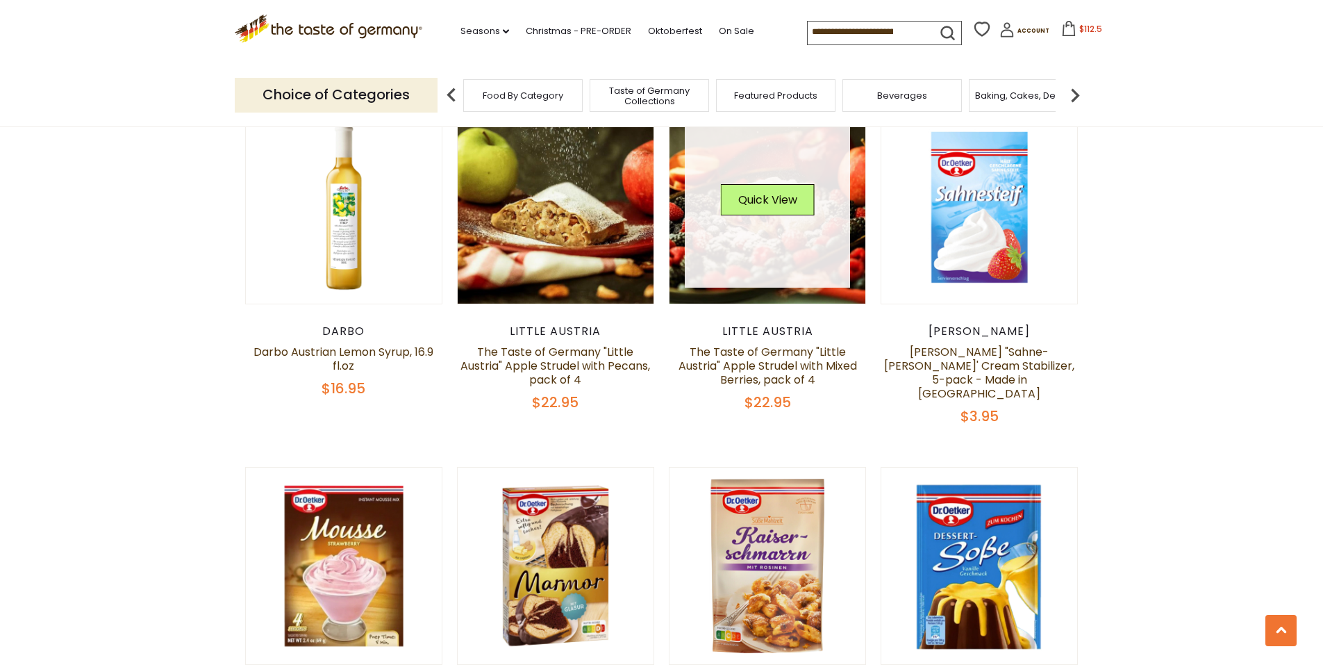
click at [730, 228] on link at bounding box center [767, 205] width 165 height 165
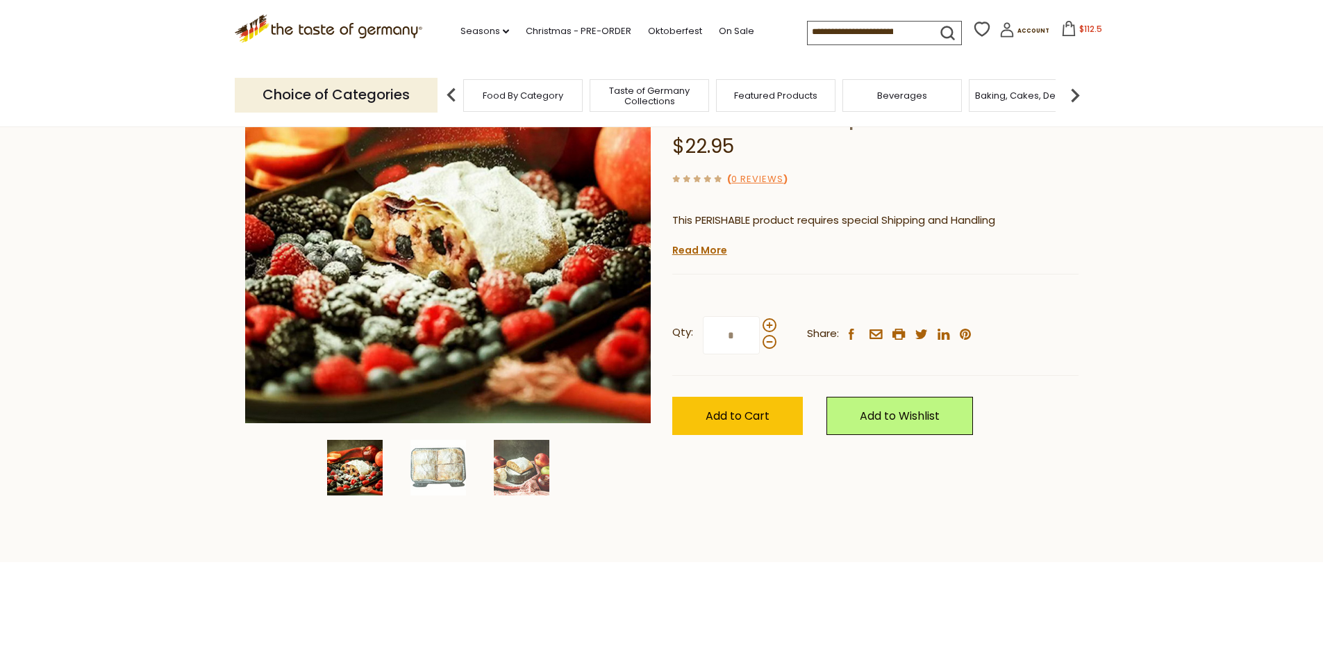
scroll to position [278, 0]
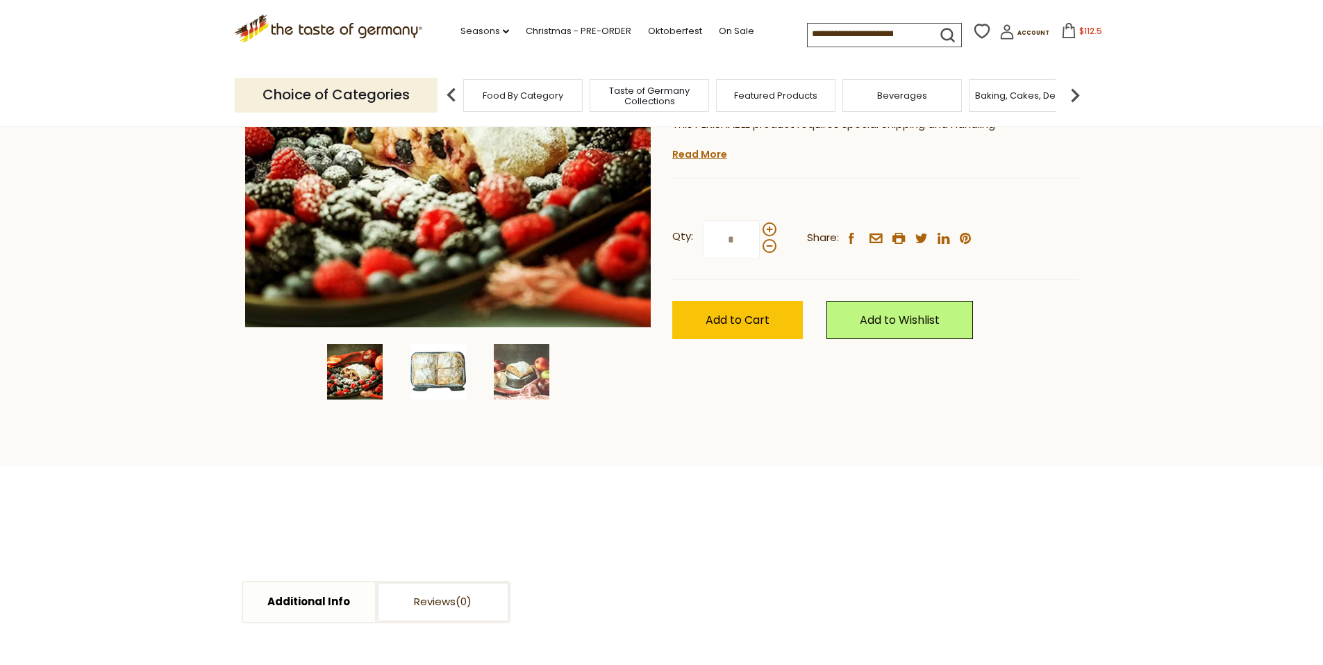
click at [424, 371] on img at bounding box center [438, 372] width 56 height 56
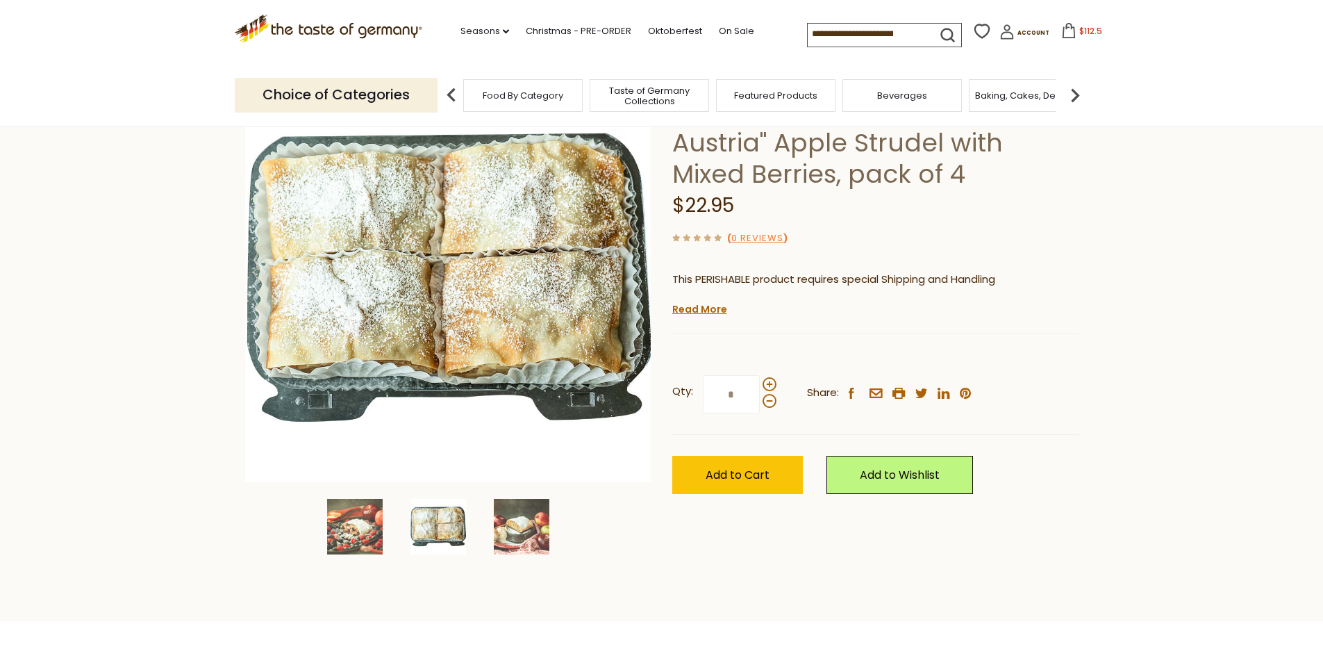
scroll to position [69, 0]
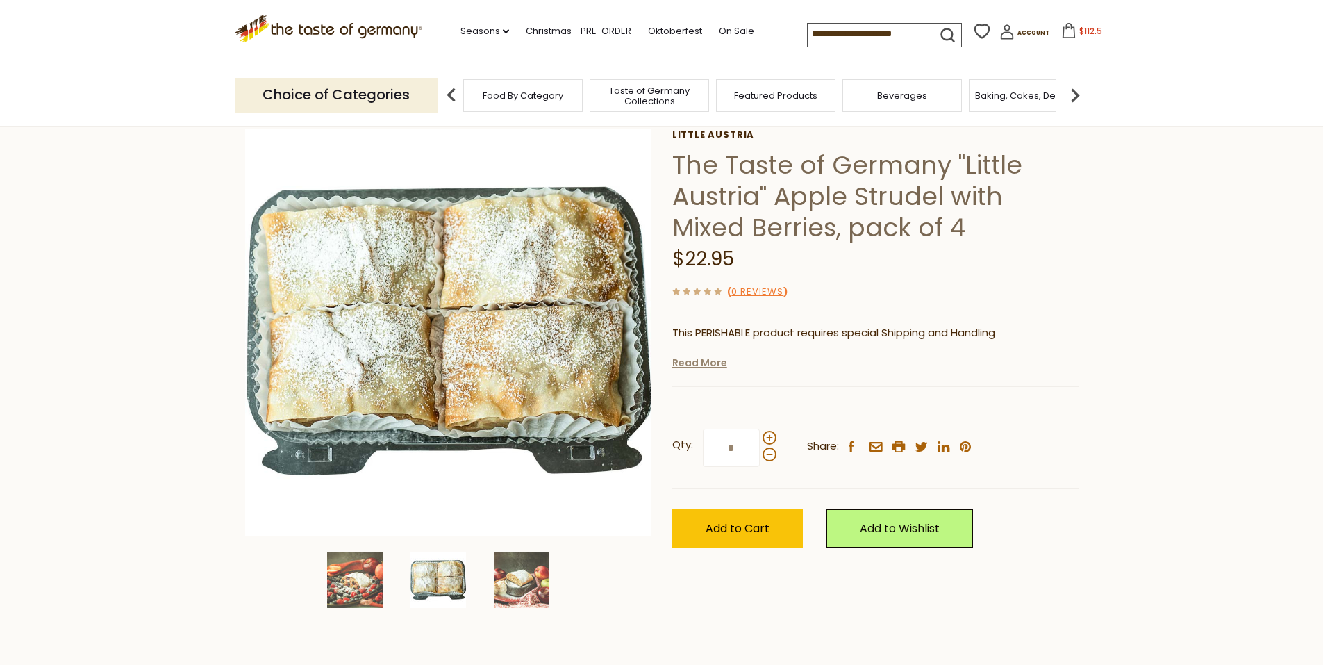
click at [692, 368] on link "Read More" at bounding box center [699, 363] width 55 height 14
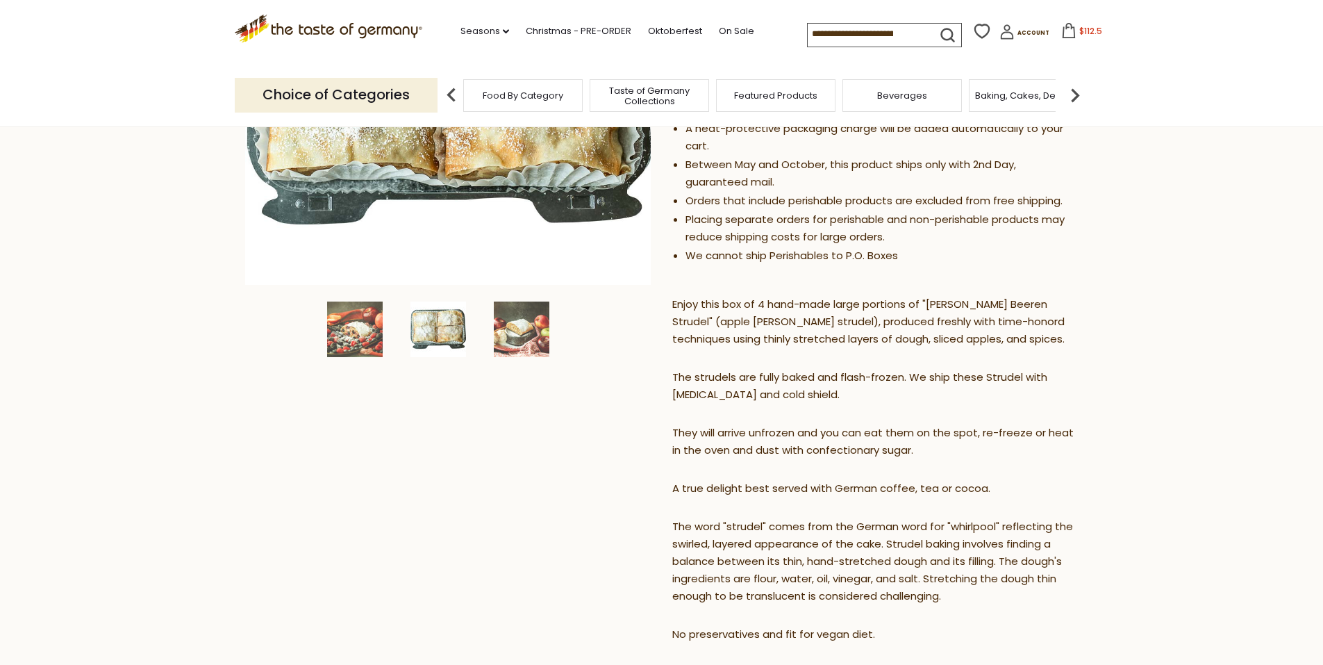
scroll to position [417, 0]
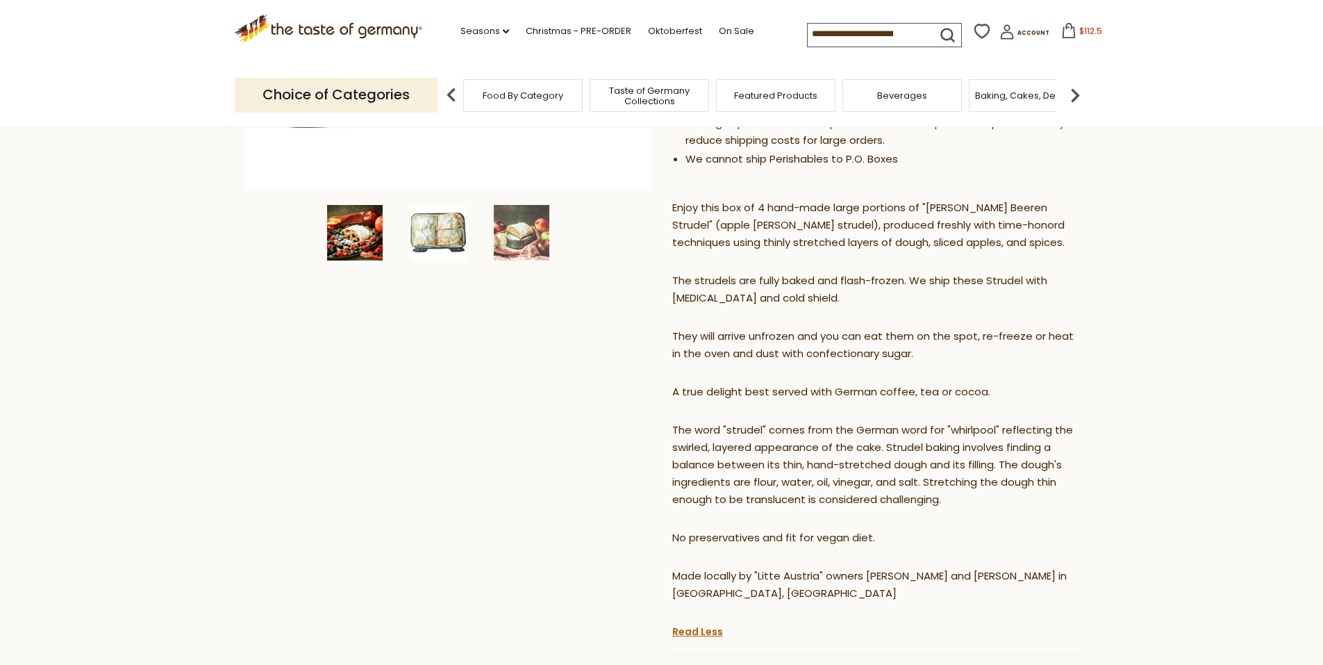
click at [361, 240] on img at bounding box center [355, 233] width 56 height 56
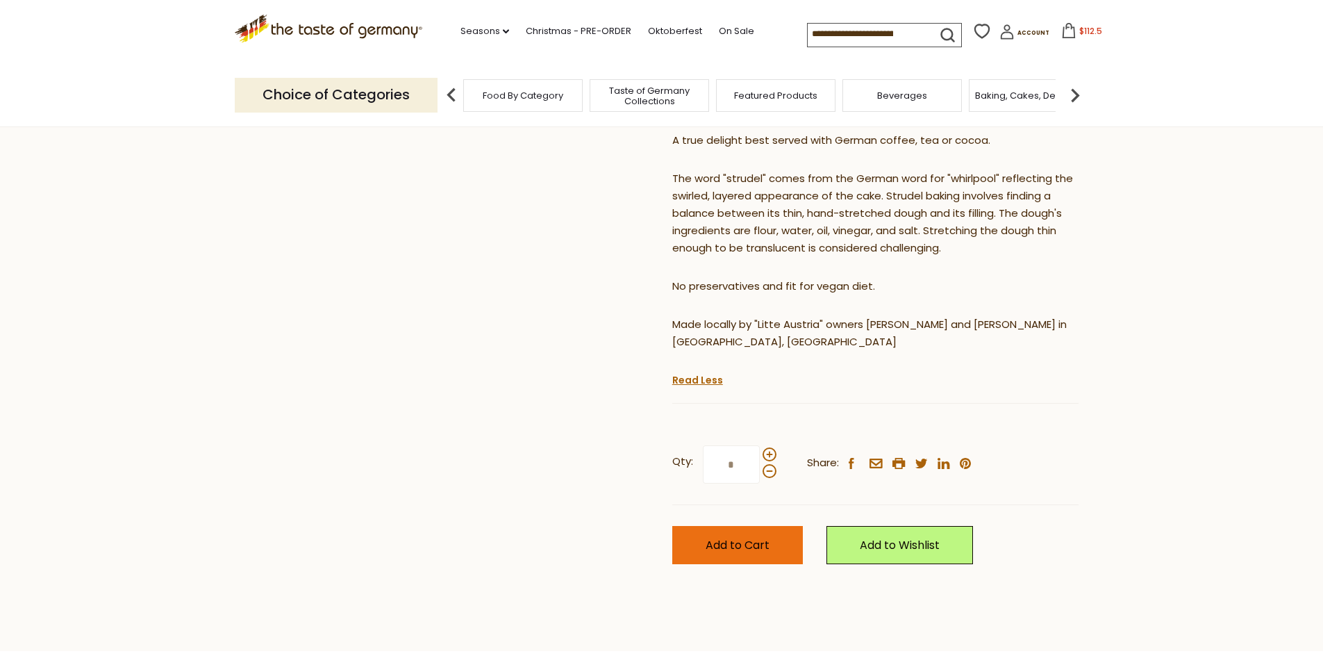
scroll to position [694, 0]
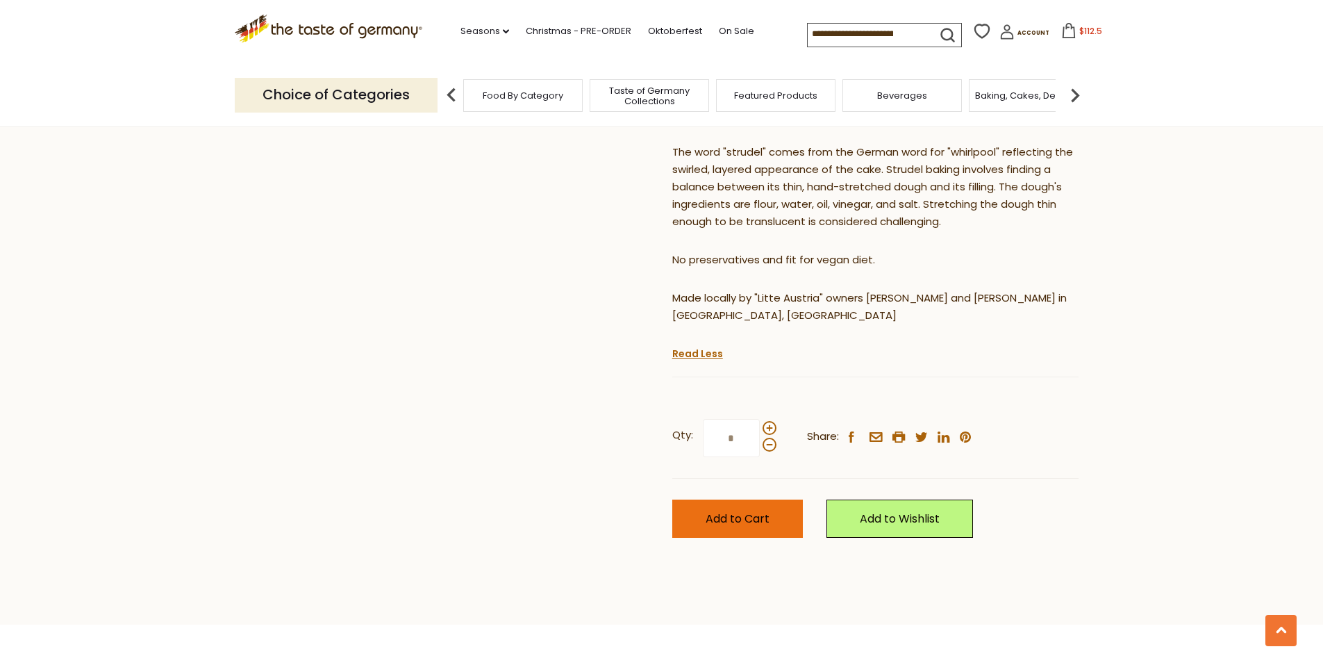
click at [724, 510] on span "Add to Cart" at bounding box center [738, 518] width 64 height 16
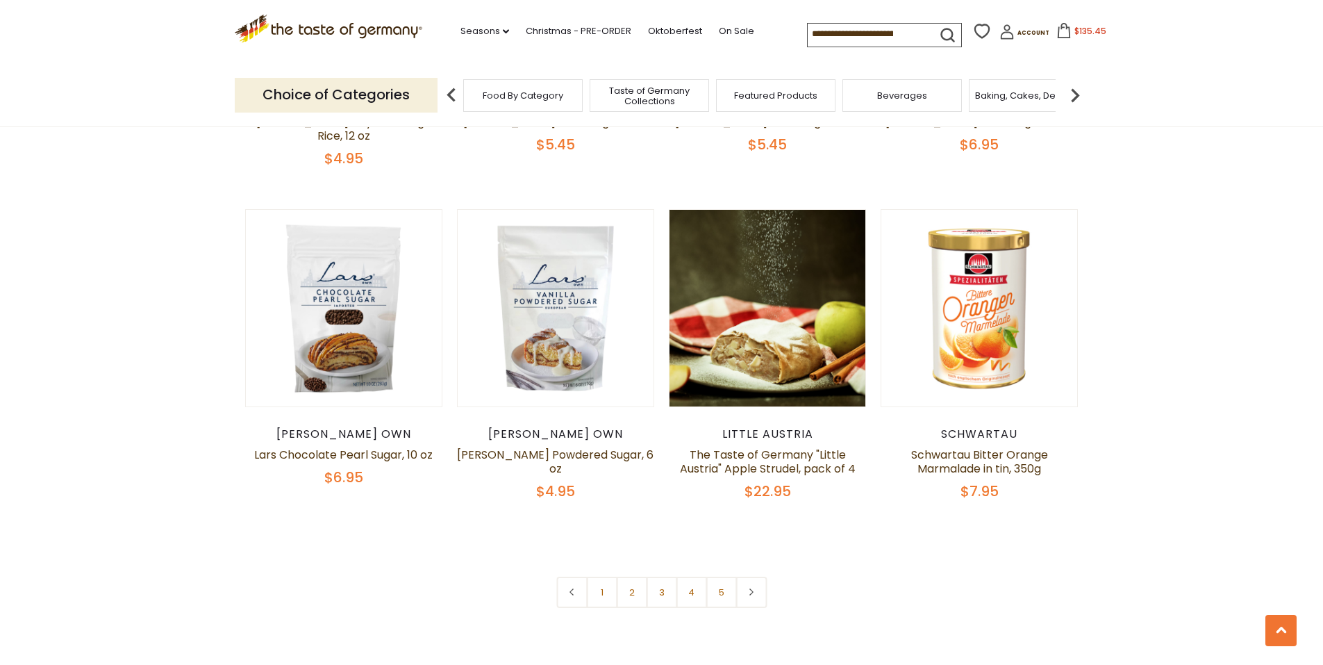
scroll to position [3194, 0]
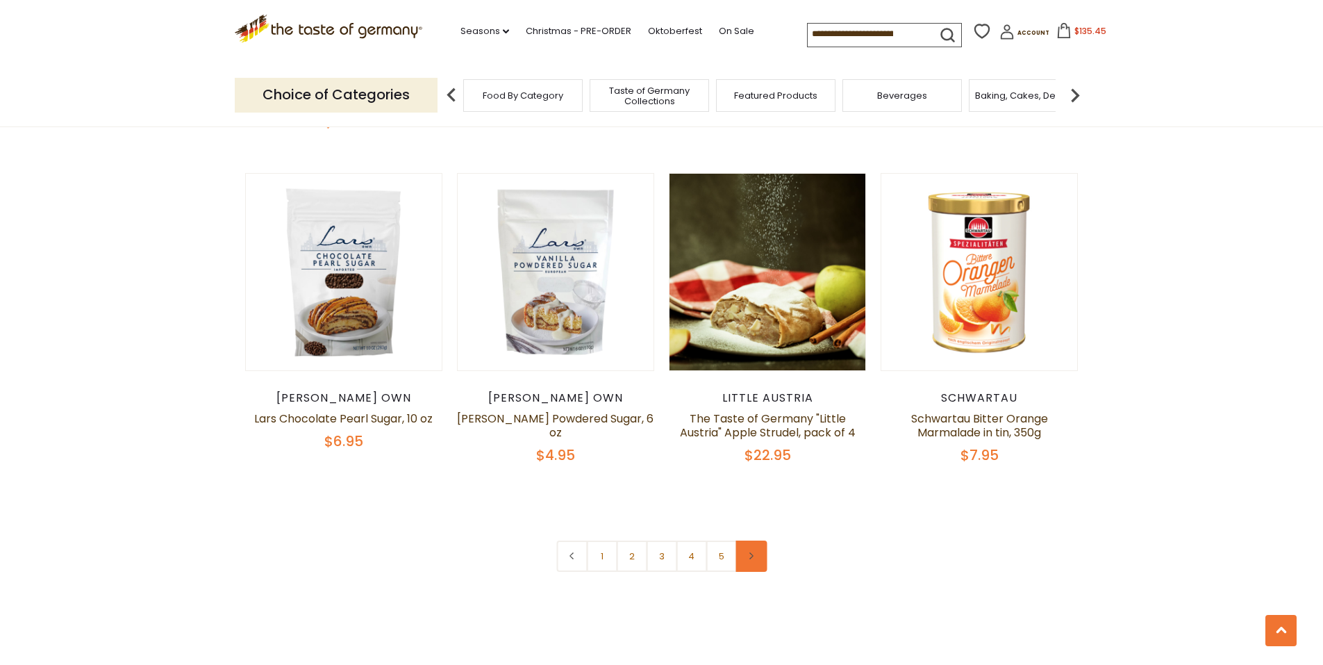
click at [760, 540] on link at bounding box center [750, 555] width 31 height 31
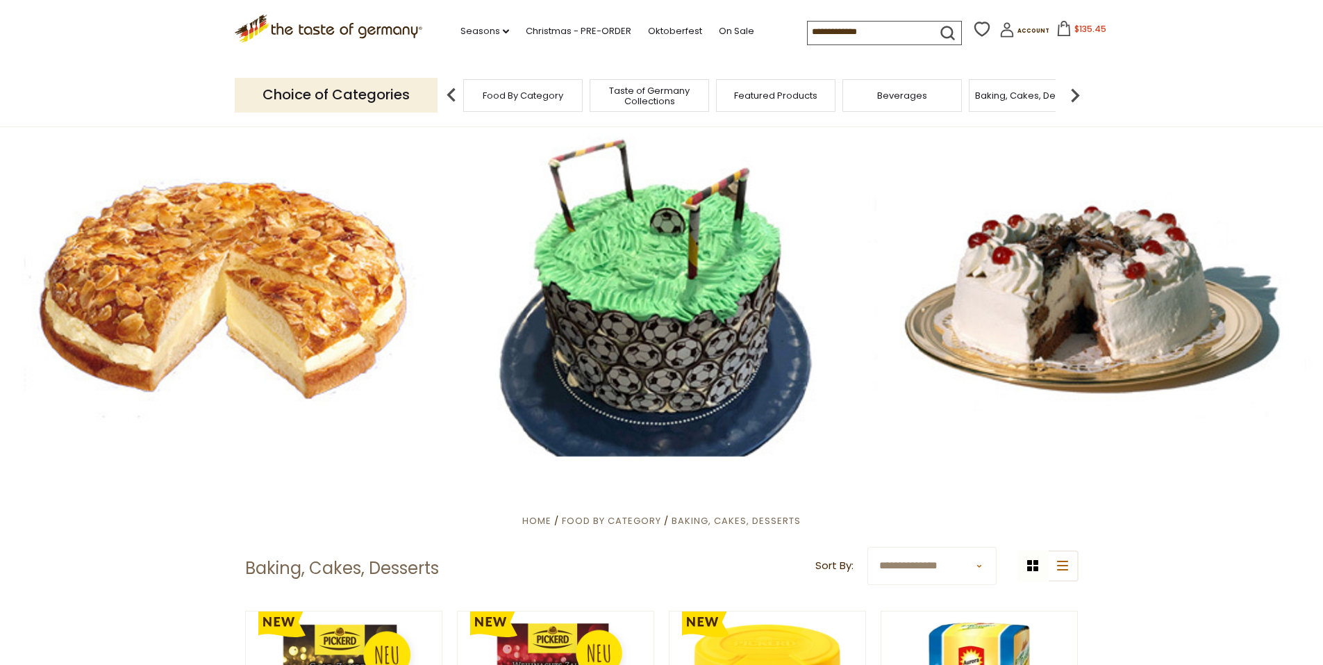
scroll to position [3194, 0]
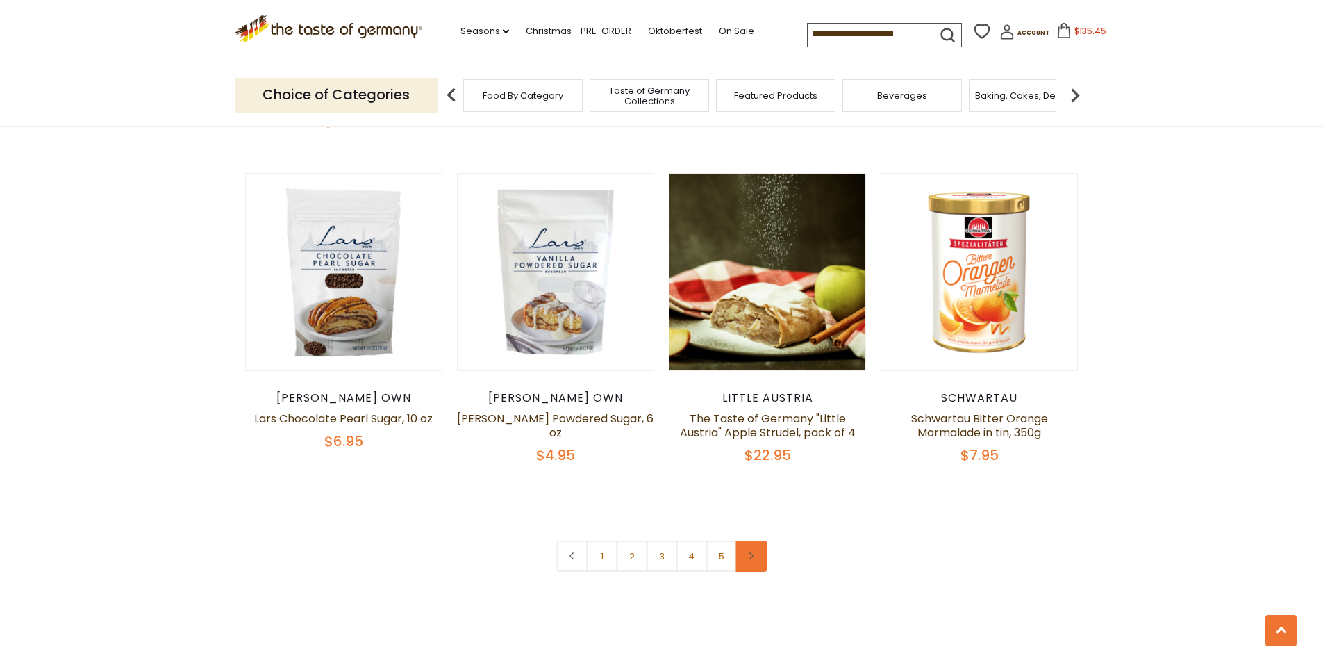
click at [744, 540] on link at bounding box center [750, 555] width 31 height 31
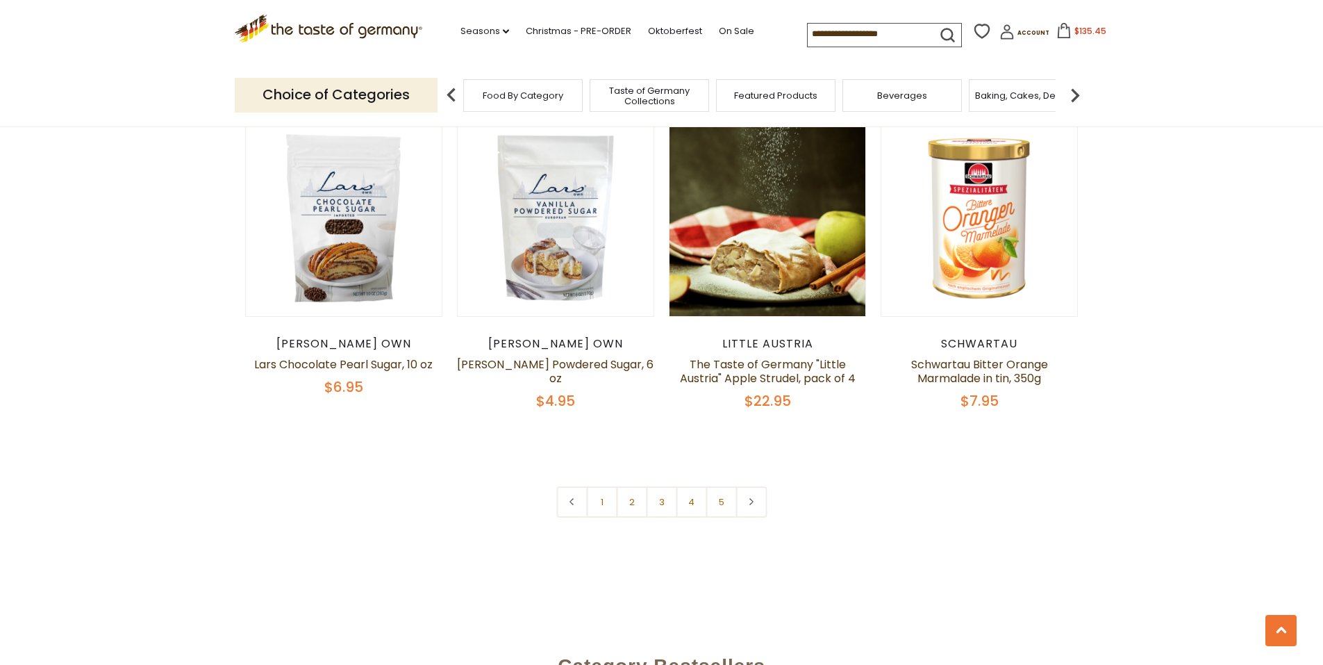
scroll to position [3264, 0]
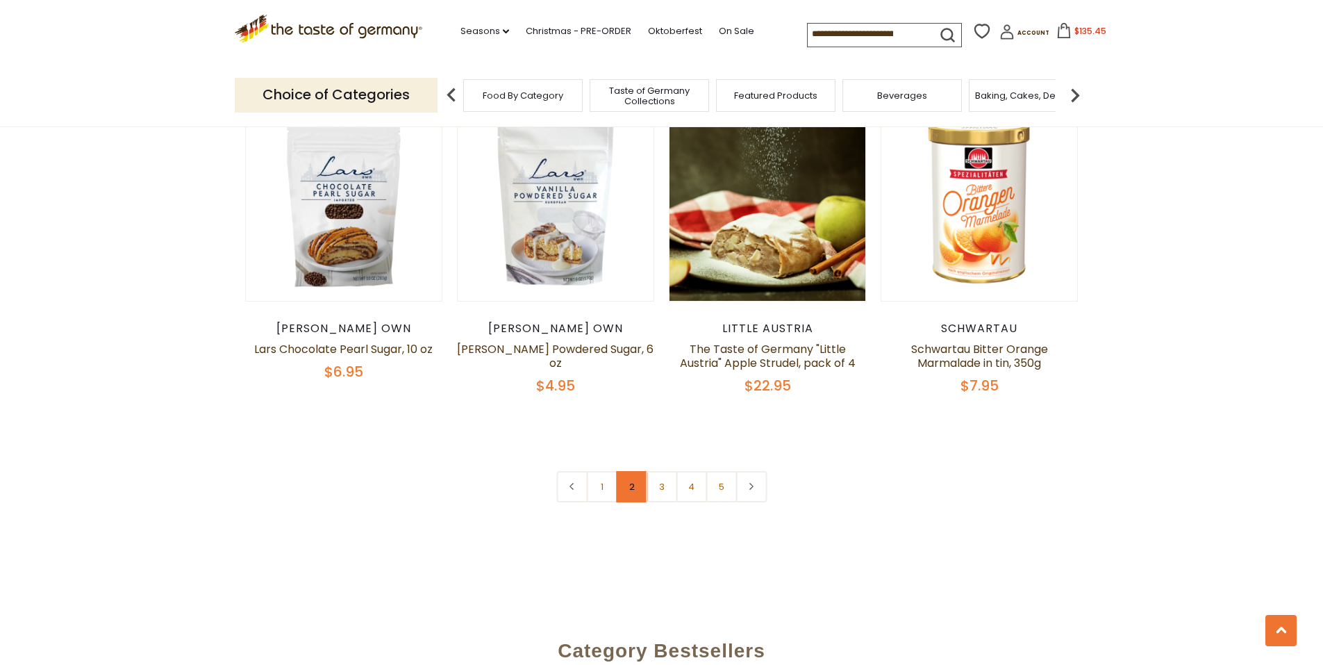
click at [633, 471] on link "2" at bounding box center [631, 486] width 31 height 31
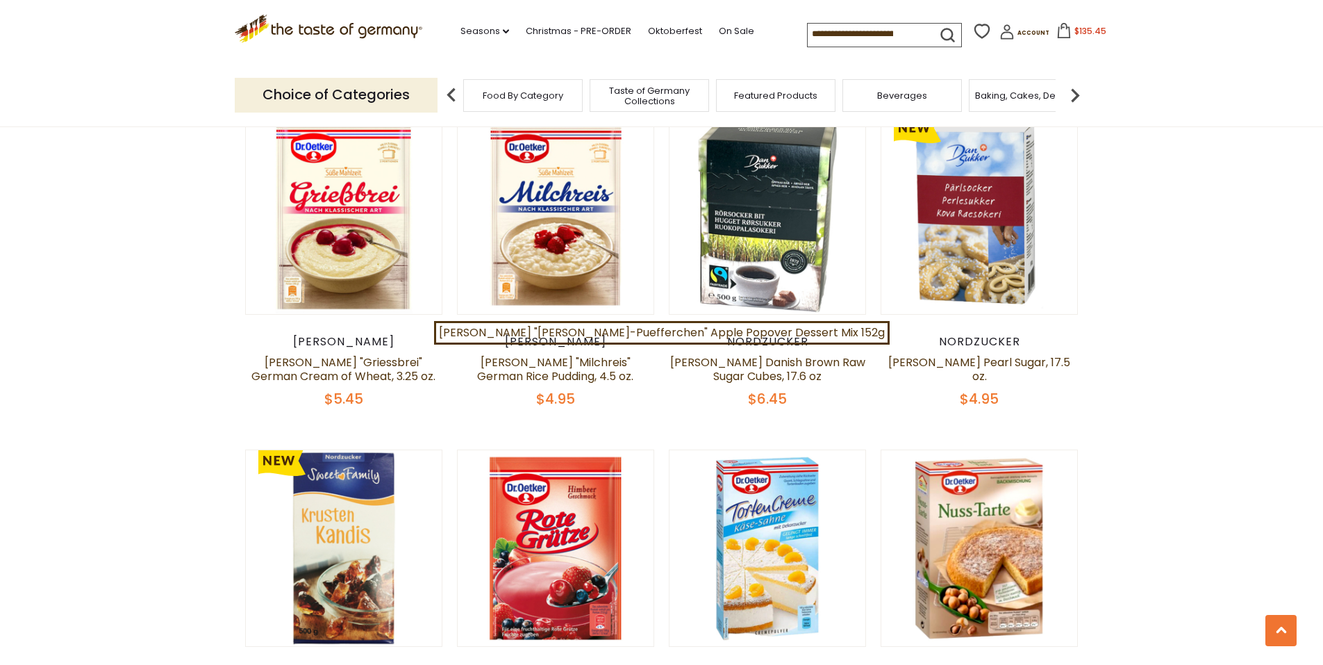
scroll to position [2491, 0]
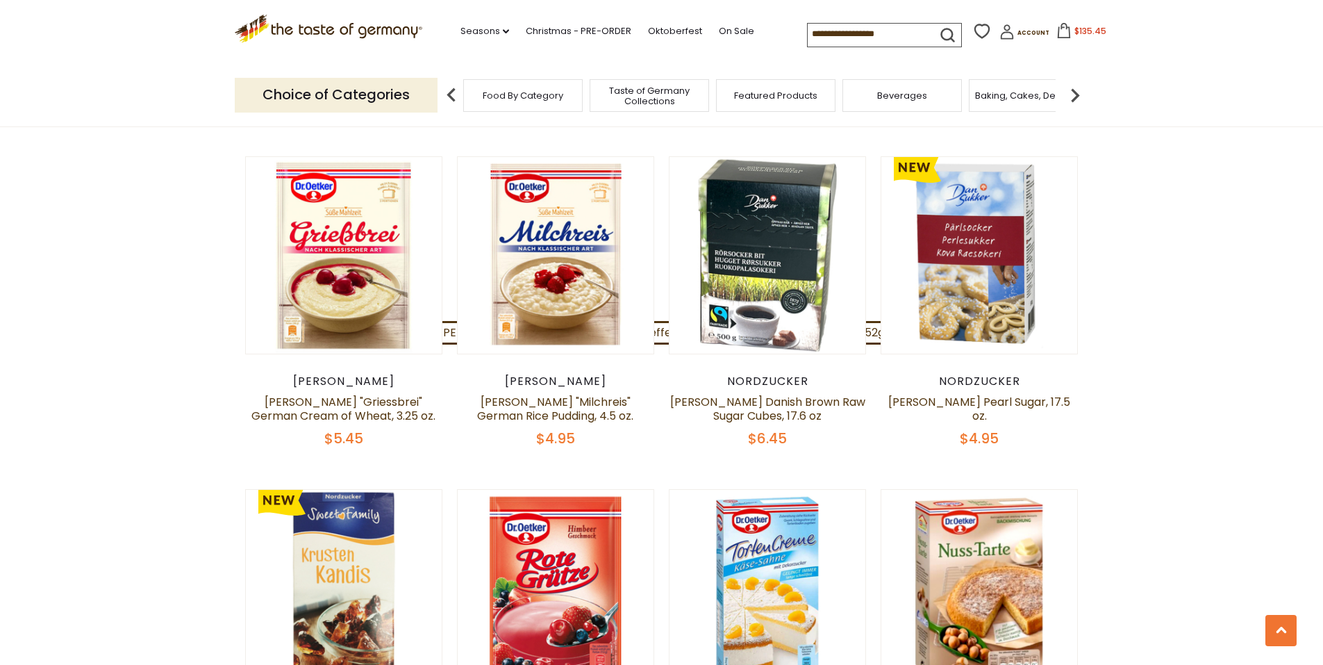
click at [1077, 92] on img at bounding box center [1075, 95] width 28 height 28
click at [1070, 95] on img at bounding box center [1075, 95] width 28 height 28
click at [933, 90] on span "Coffee, Cocoa & Tea" at bounding box center [924, 95] width 95 height 10
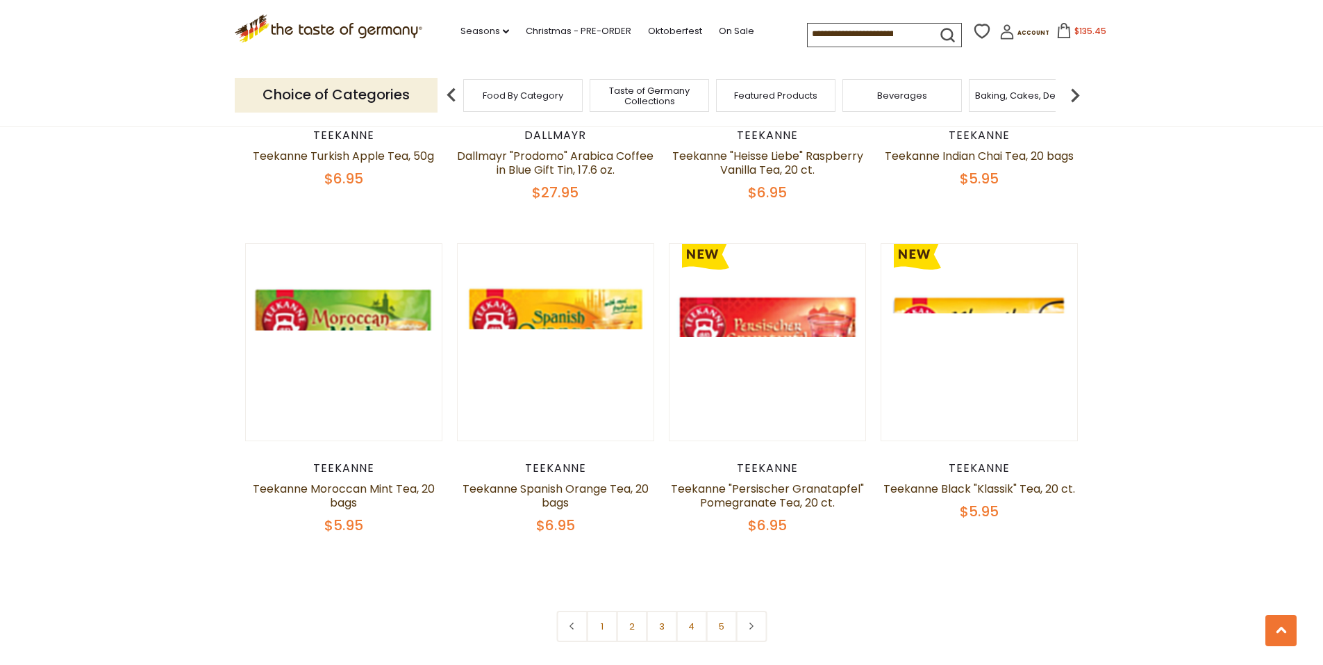
scroll to position [3125, 0]
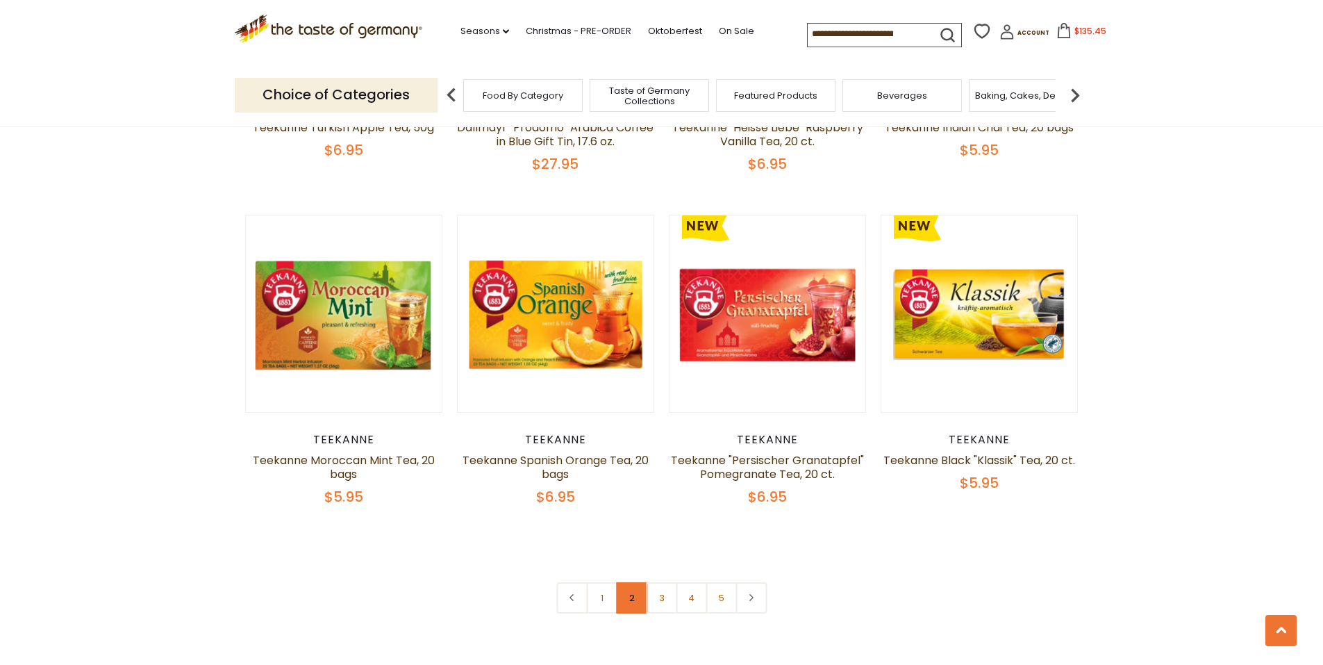
click at [631, 582] on link "2" at bounding box center [631, 597] width 31 height 31
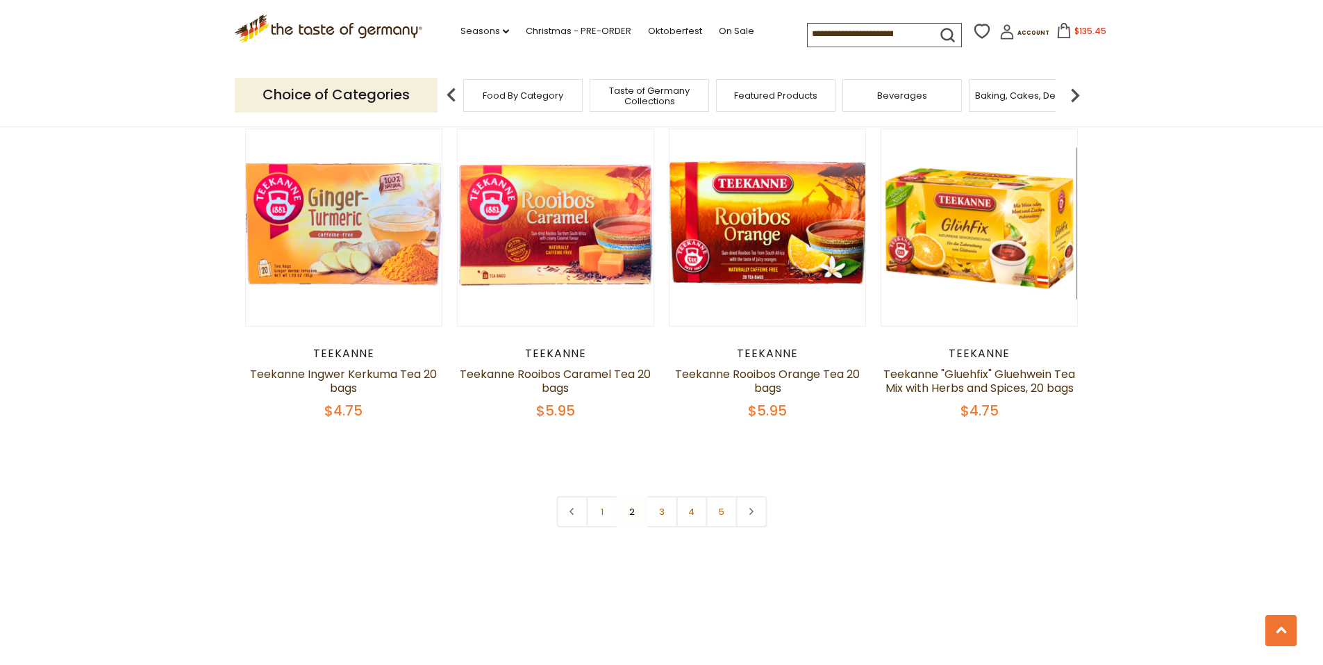
scroll to position [3185, 0]
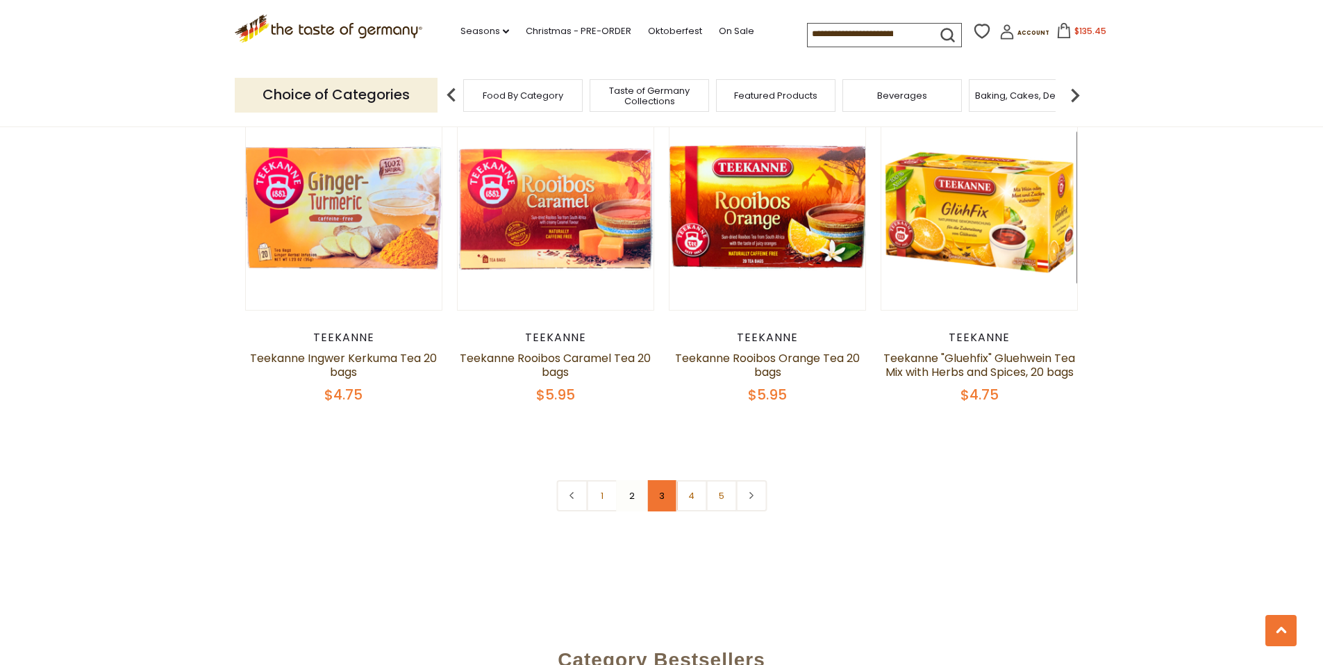
click at [665, 511] on link "3" at bounding box center [661, 495] width 31 height 31
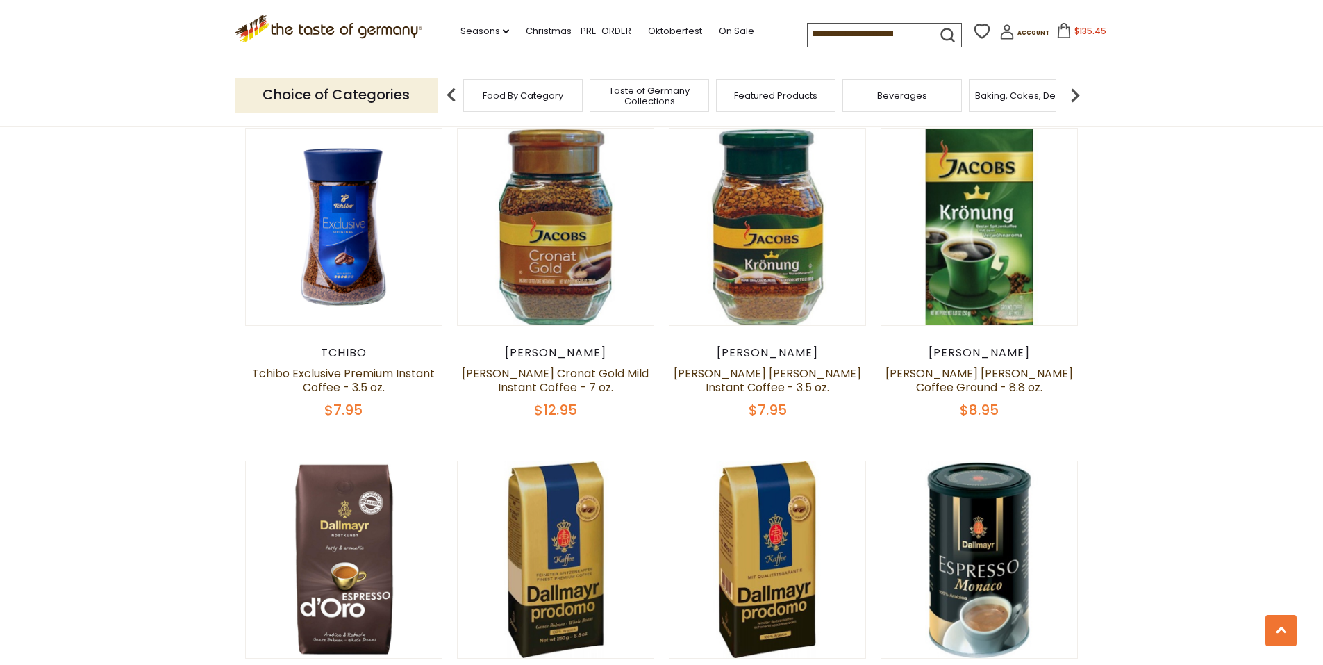
scroll to position [477, 0]
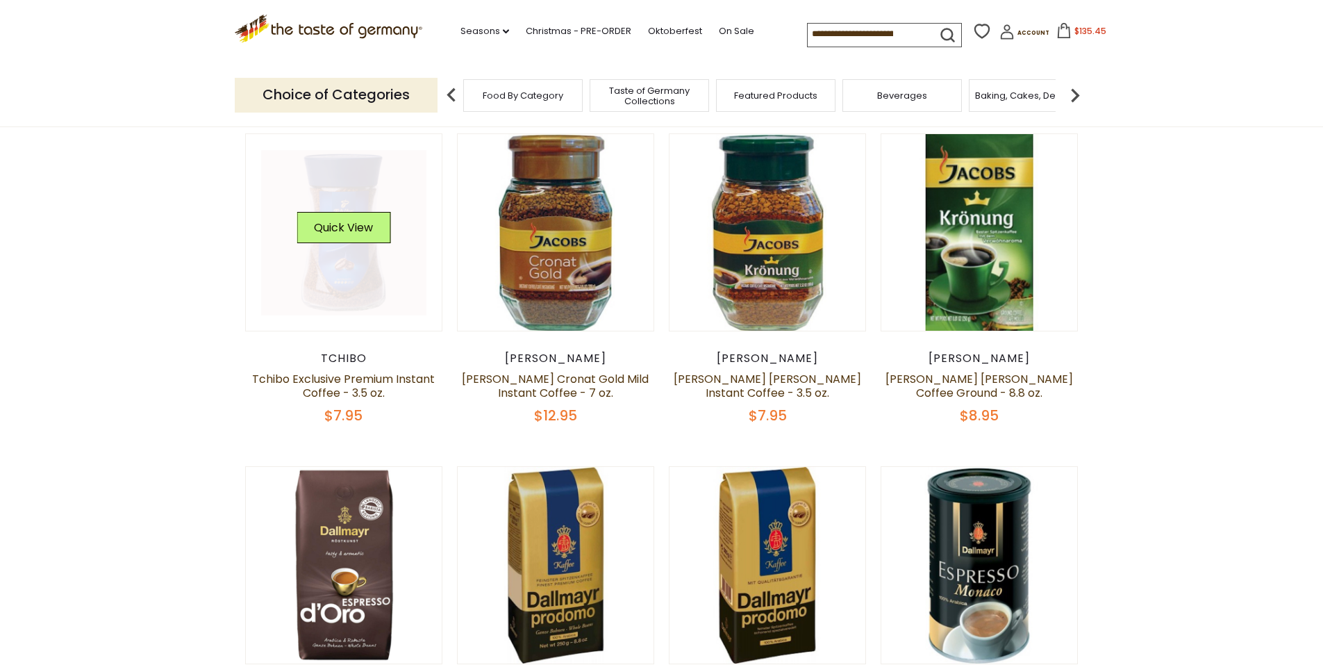
click at [317, 290] on link at bounding box center [343, 232] width 165 height 165
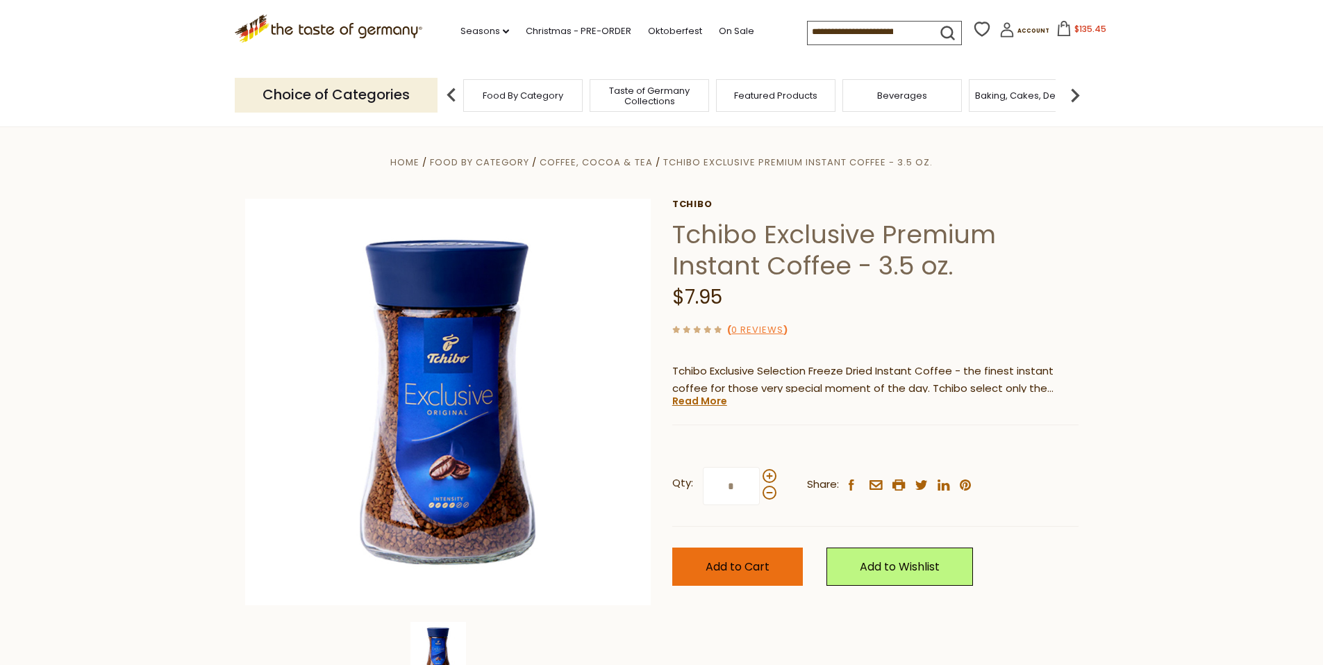
click at [724, 573] on span "Add to Cart" at bounding box center [738, 566] width 64 height 16
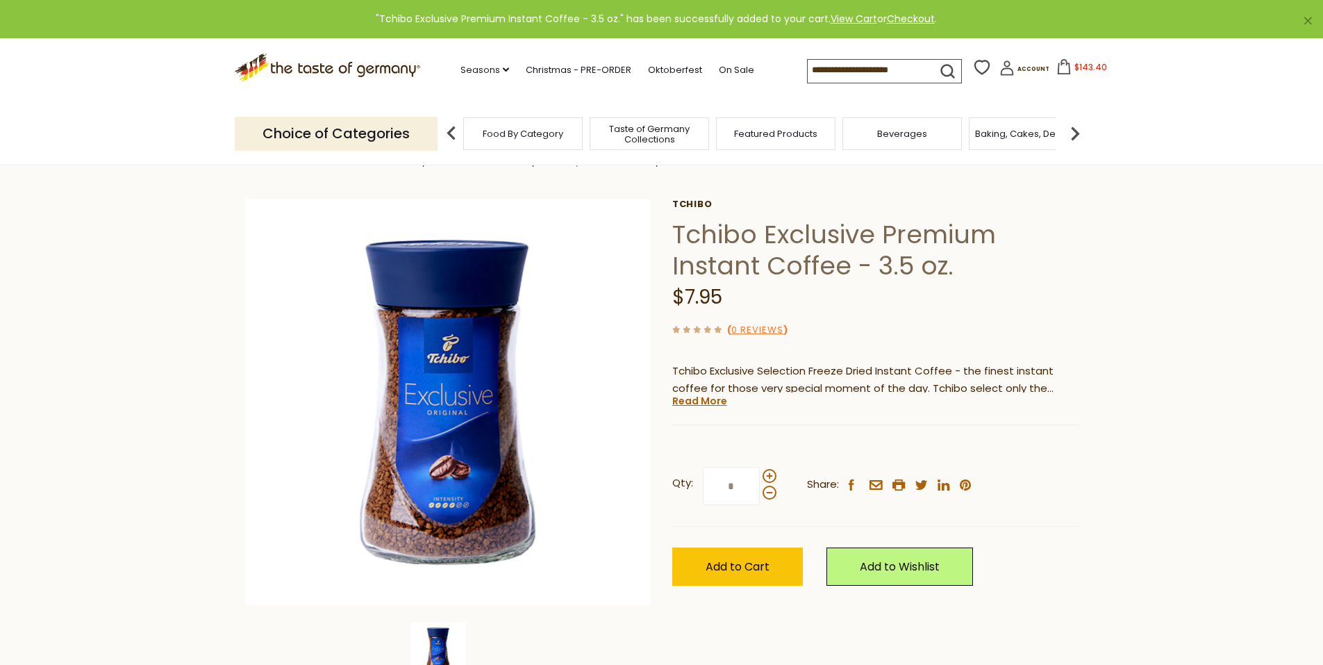
click at [1074, 66] on span "$143.40" at bounding box center [1090, 67] width 33 height 12
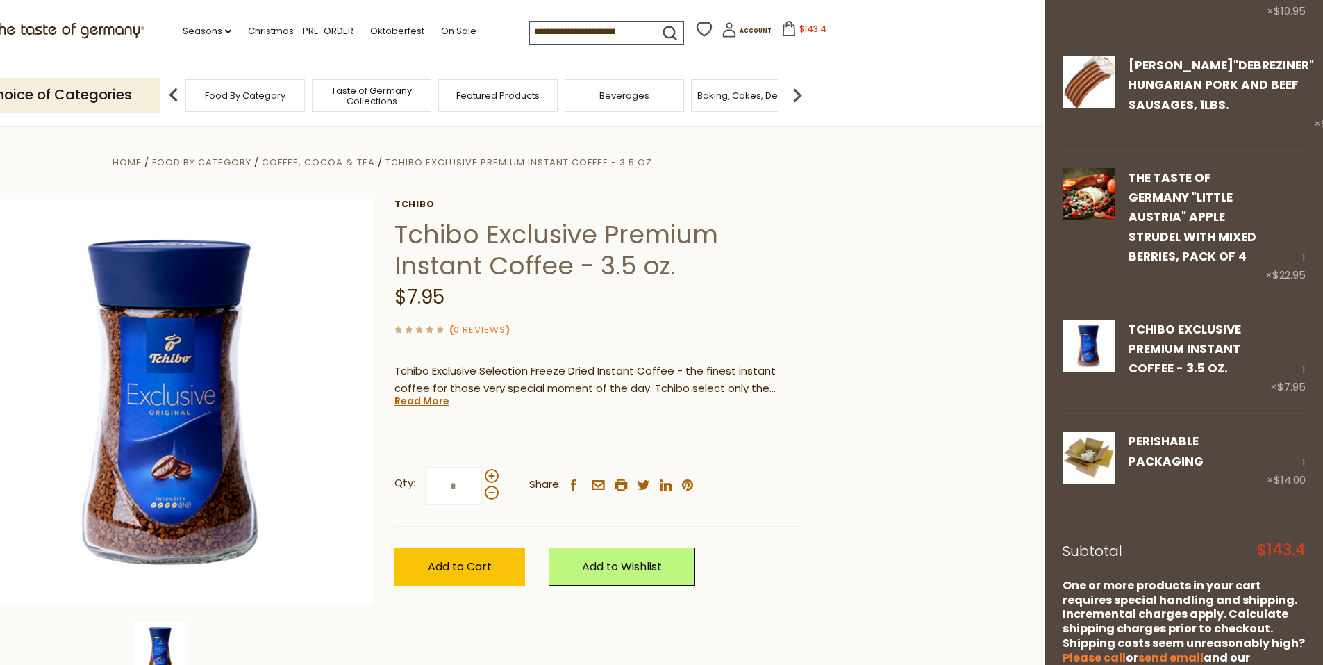
scroll to position [1250, 0]
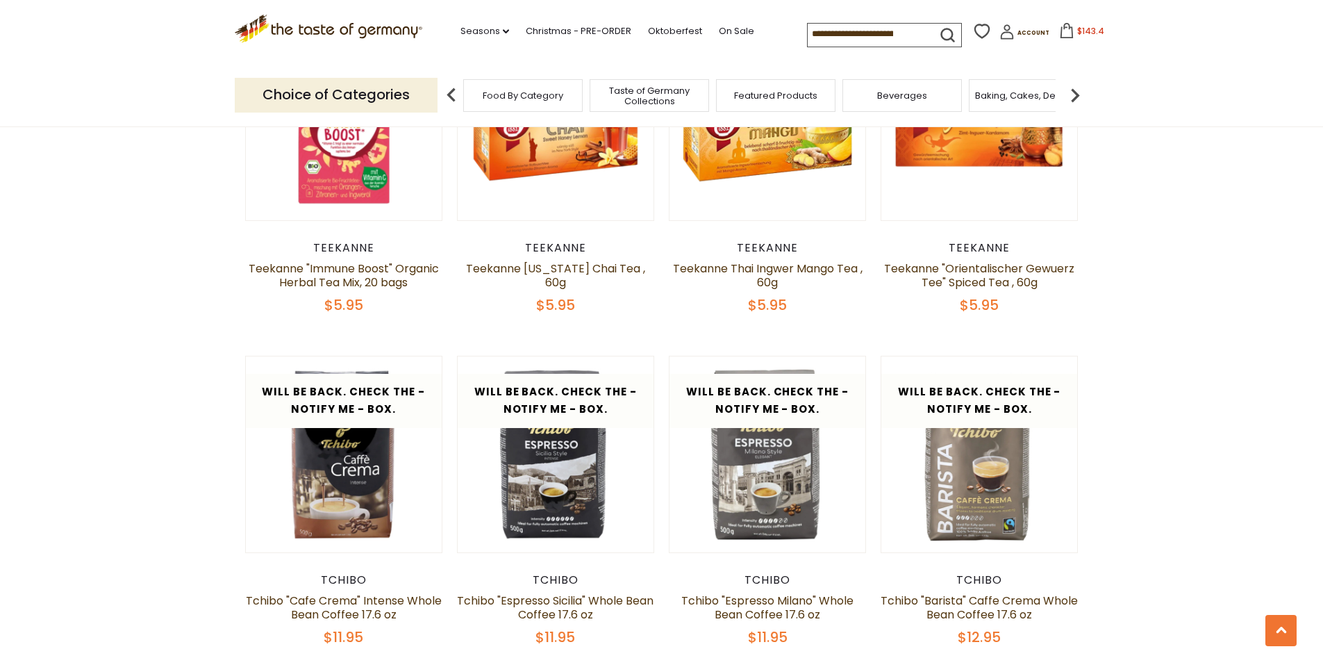
scroll to position [2630, 0]
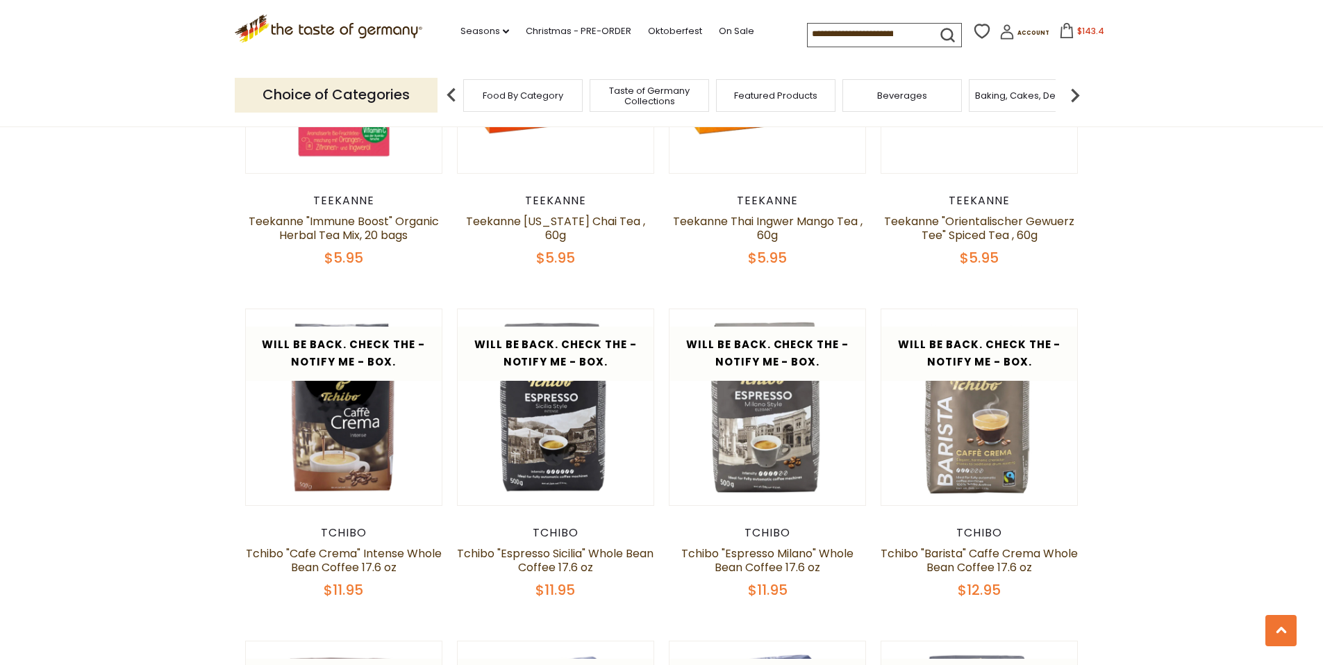
click at [1078, 93] on img at bounding box center [1075, 95] width 28 height 28
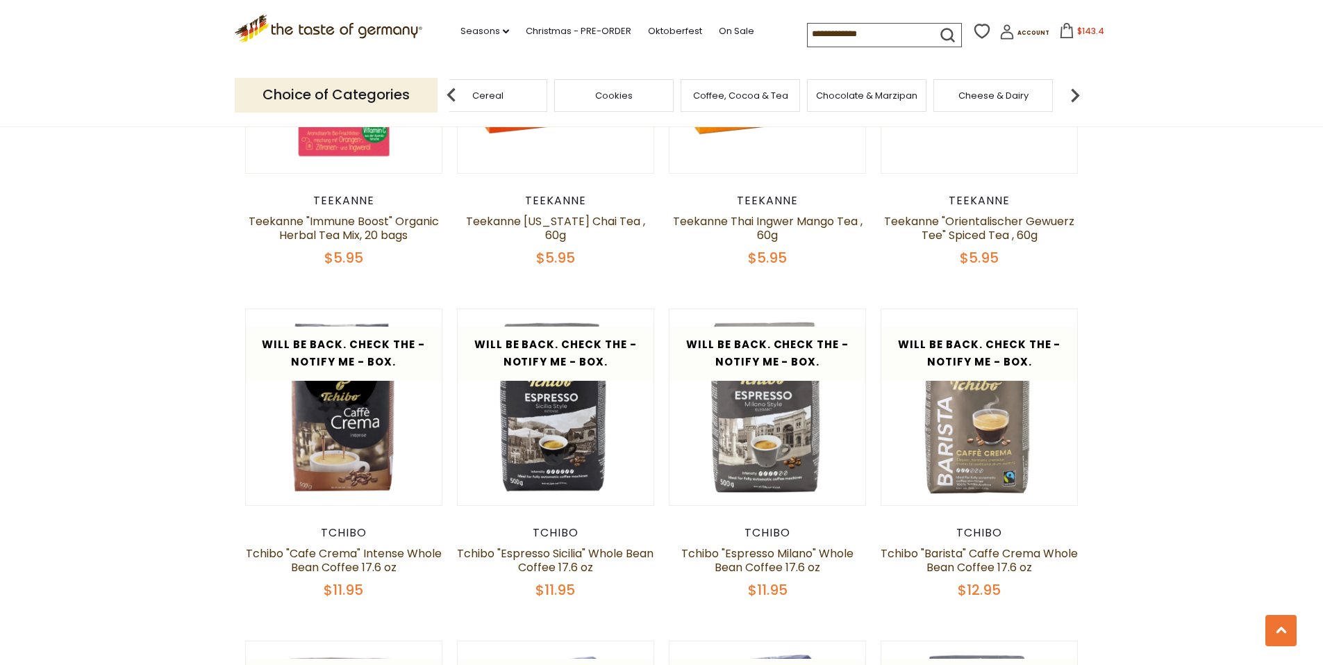
click at [1078, 93] on img at bounding box center [1075, 95] width 28 height 28
click at [1078, 90] on img at bounding box center [1075, 95] width 28 height 28
click at [1015, 90] on span "Pickled Vegetables" at bounding box center [1015, 95] width 88 height 10
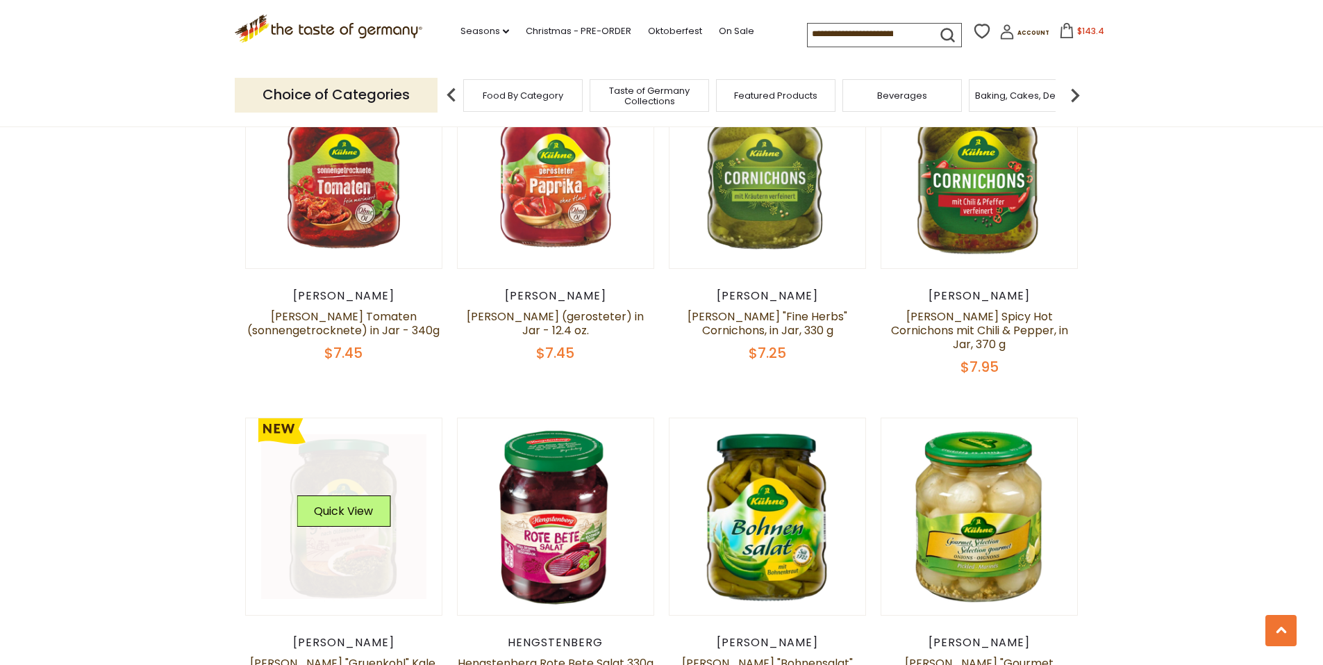
scroll to position [1111, 0]
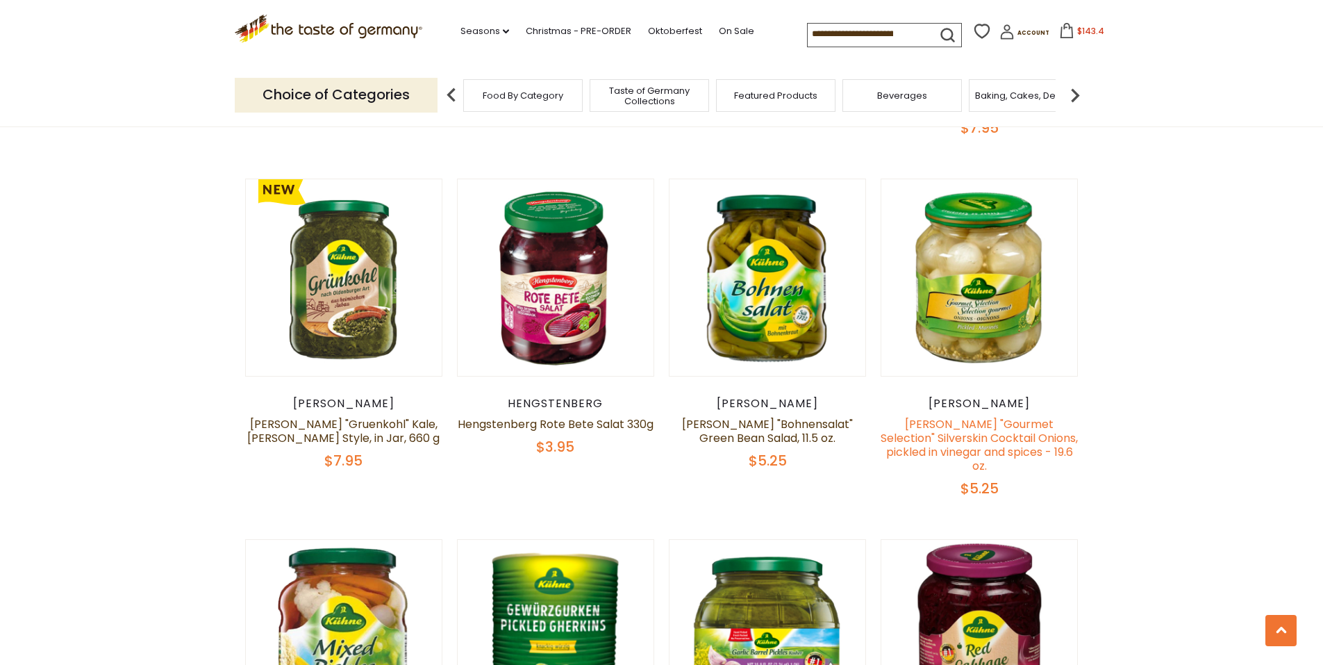
click at [1010, 421] on link "[PERSON_NAME] "Gourmet Selection" Silverskin Cocktail Onions, pickled in vinega…" at bounding box center [978, 445] width 197 height 58
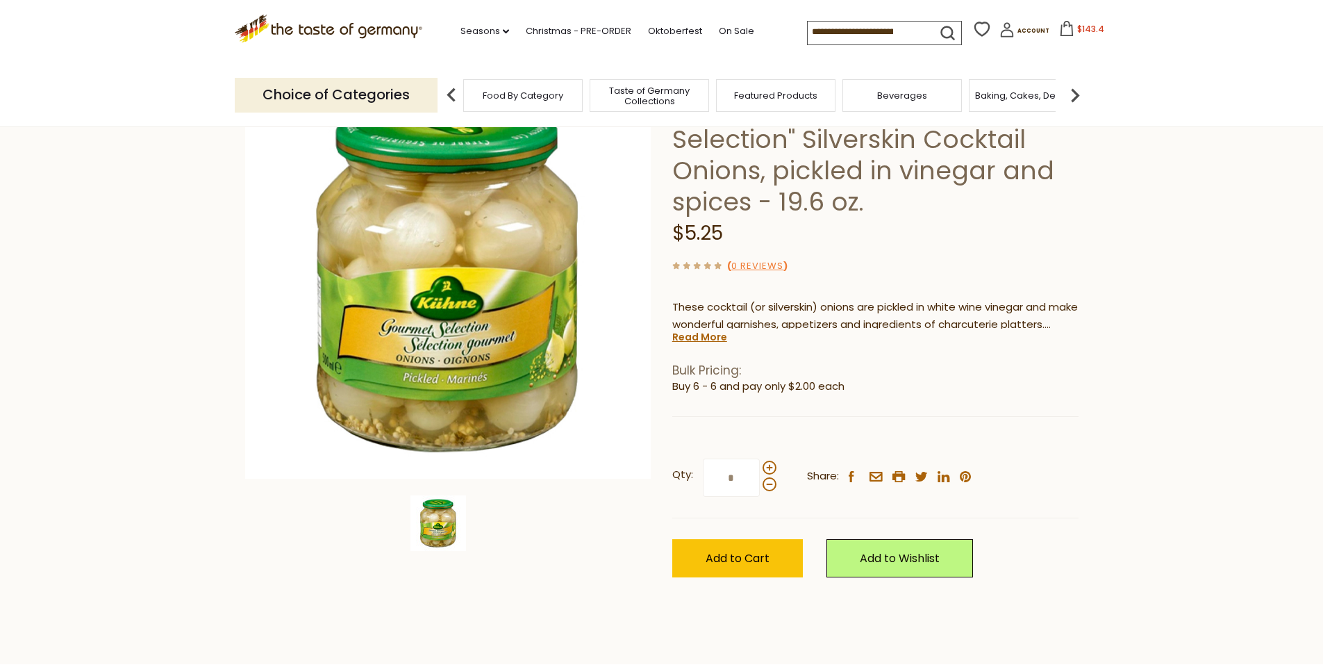
scroll to position [139, 0]
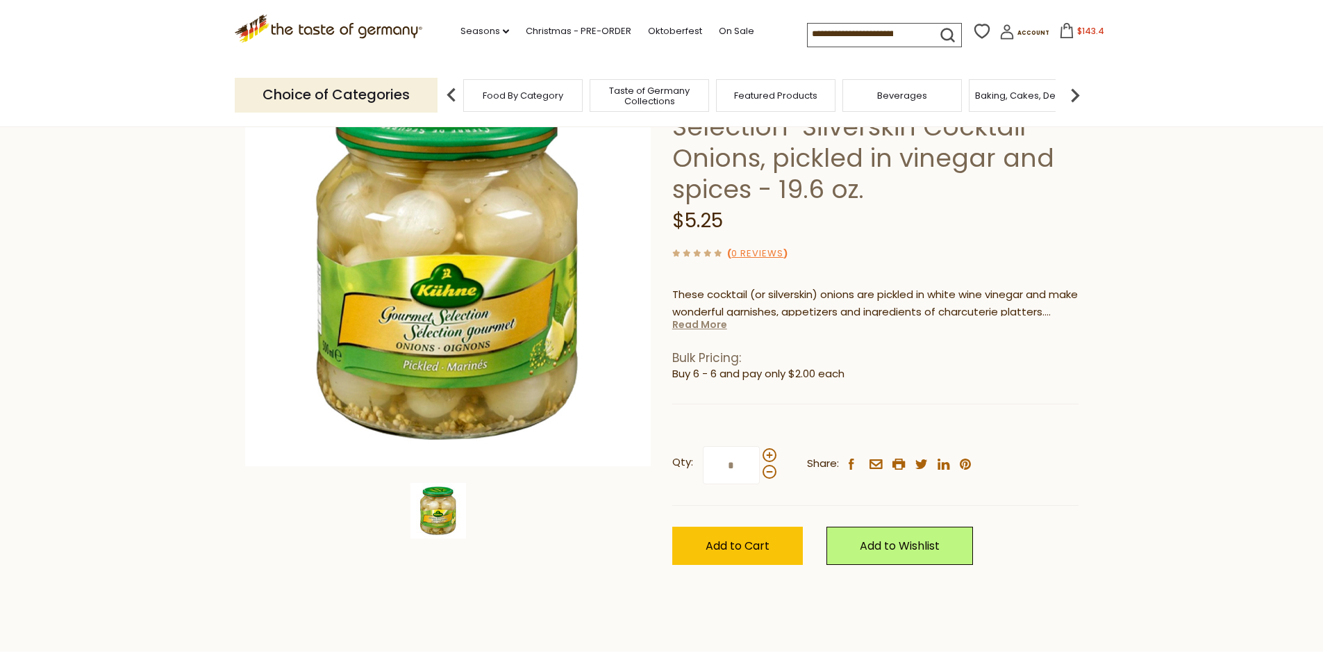
click at [701, 322] on link "Read More" at bounding box center [699, 324] width 55 height 14
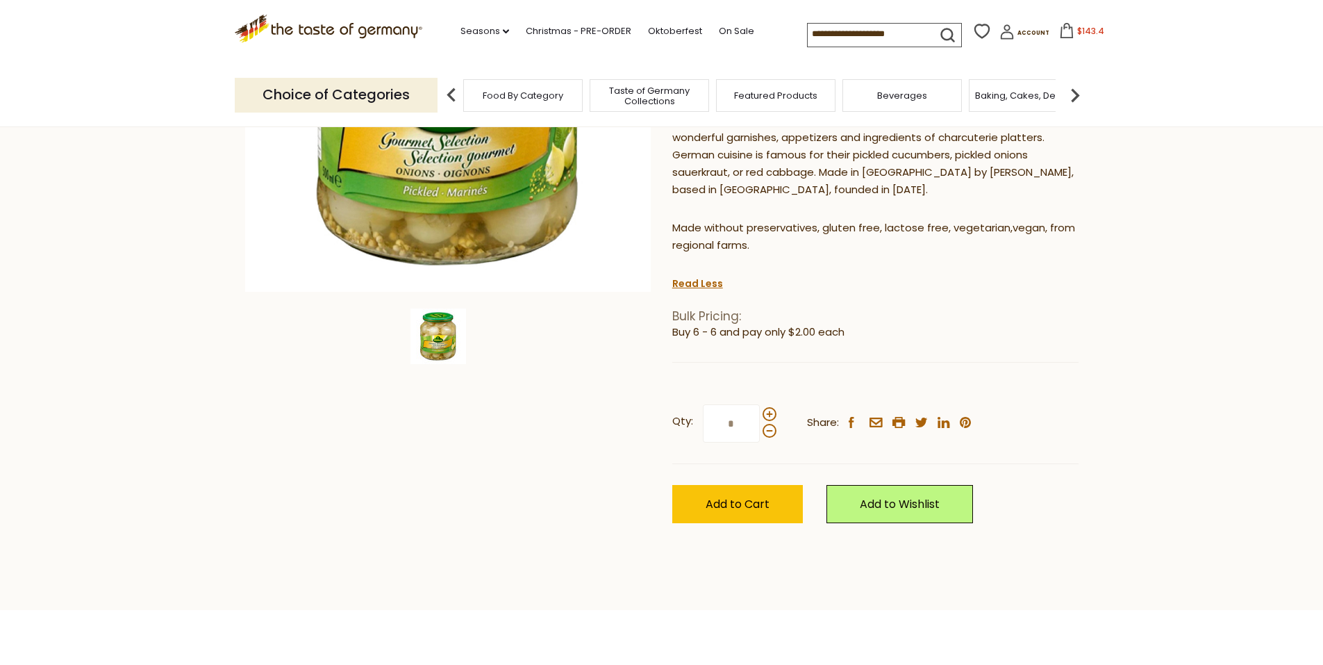
scroll to position [417, 0]
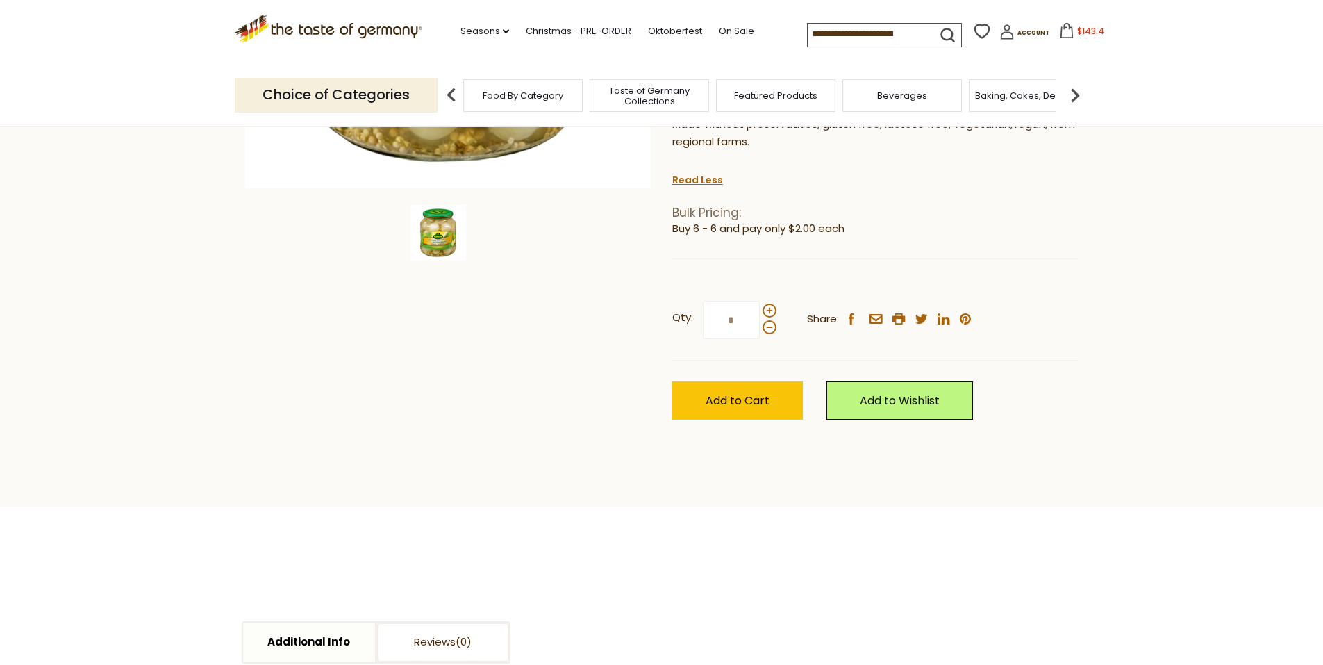
drag, startPoint x: 743, startPoint y: 323, endPoint x: 704, endPoint y: 317, distance: 39.3
click at [704, 317] on input "*" at bounding box center [731, 320] width 57 height 38
type input "*"
click at [735, 395] on span "Add to Cart" at bounding box center [738, 400] width 64 height 16
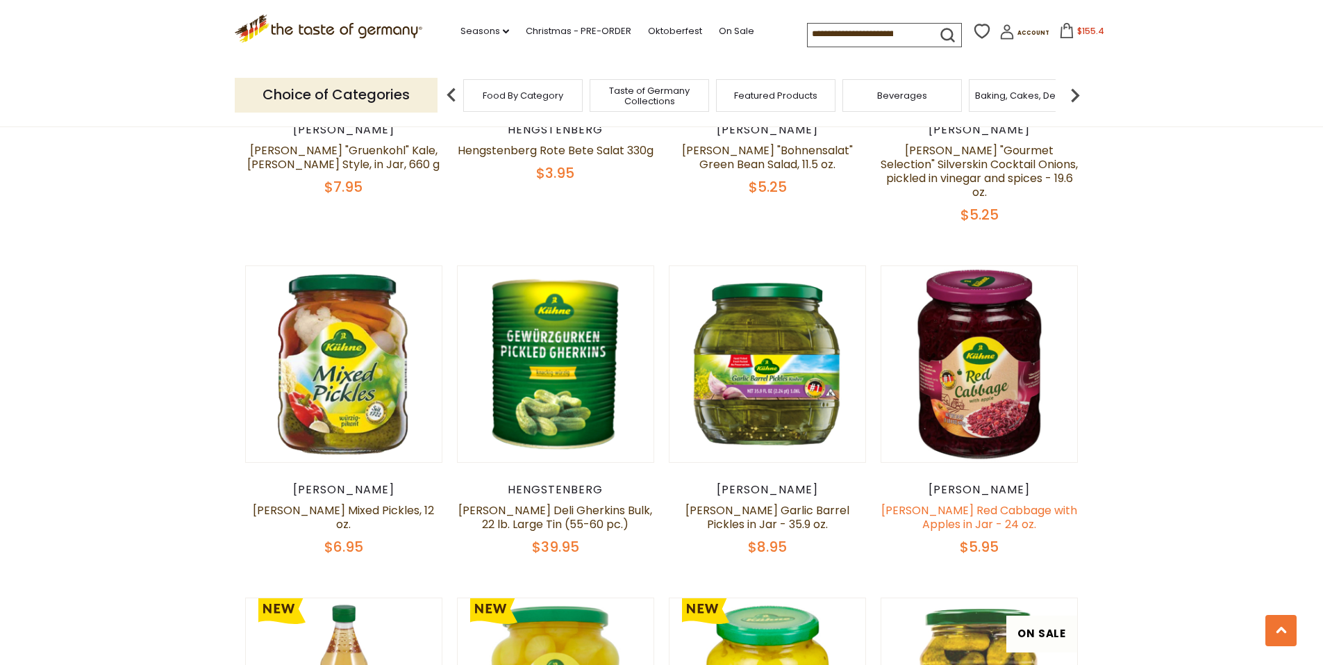
scroll to position [1389, 0]
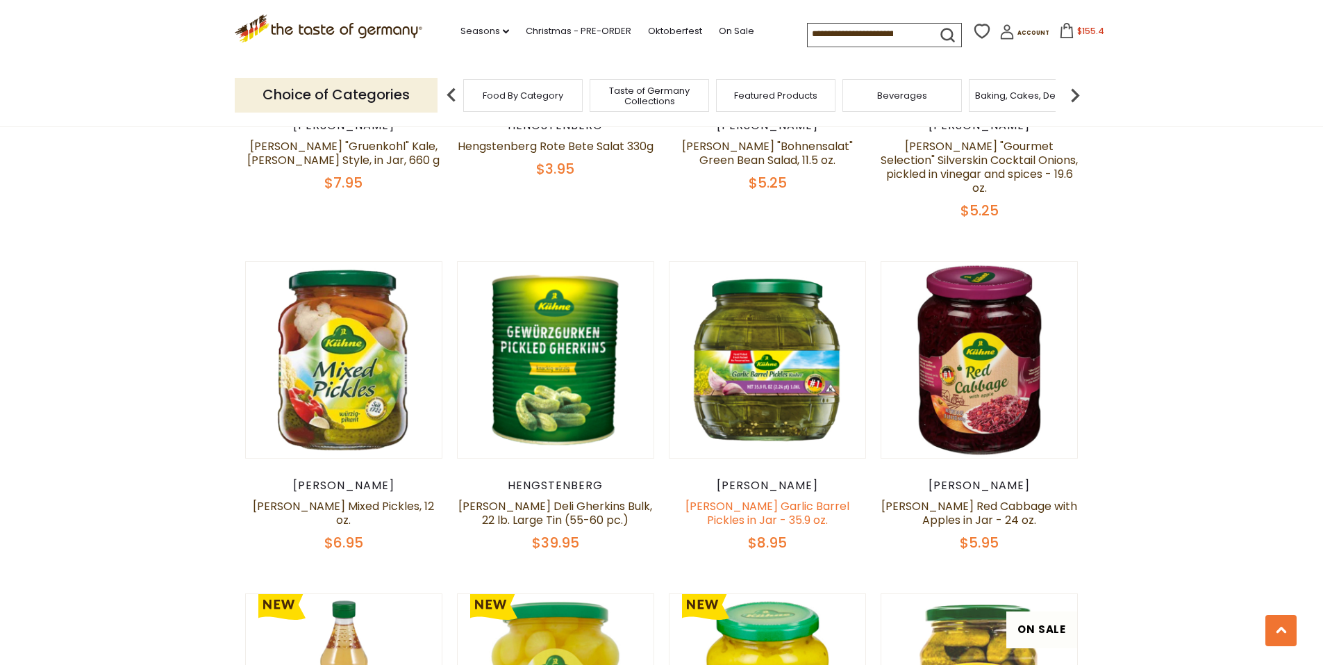
click at [785, 498] on link "[PERSON_NAME] Garlic Barrel Pickles in Jar - 35.9 oz." at bounding box center [767, 513] width 164 height 30
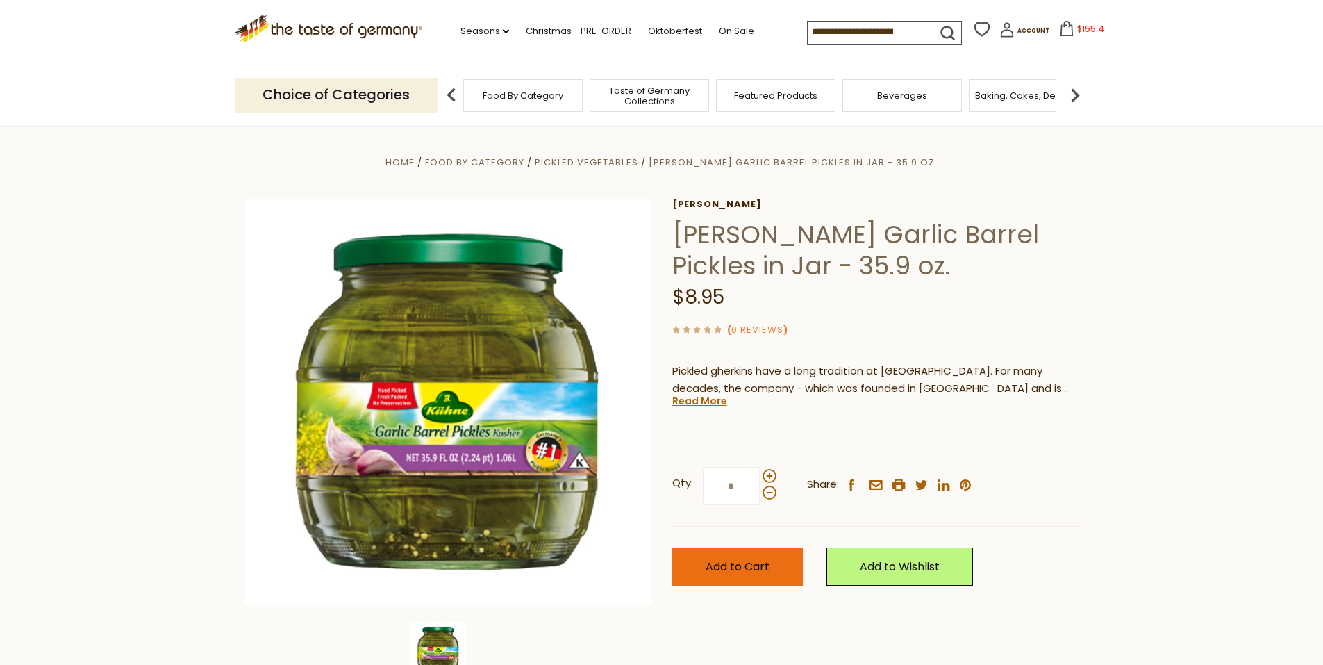
click at [774, 555] on button "Add to Cart" at bounding box center [737, 566] width 131 height 38
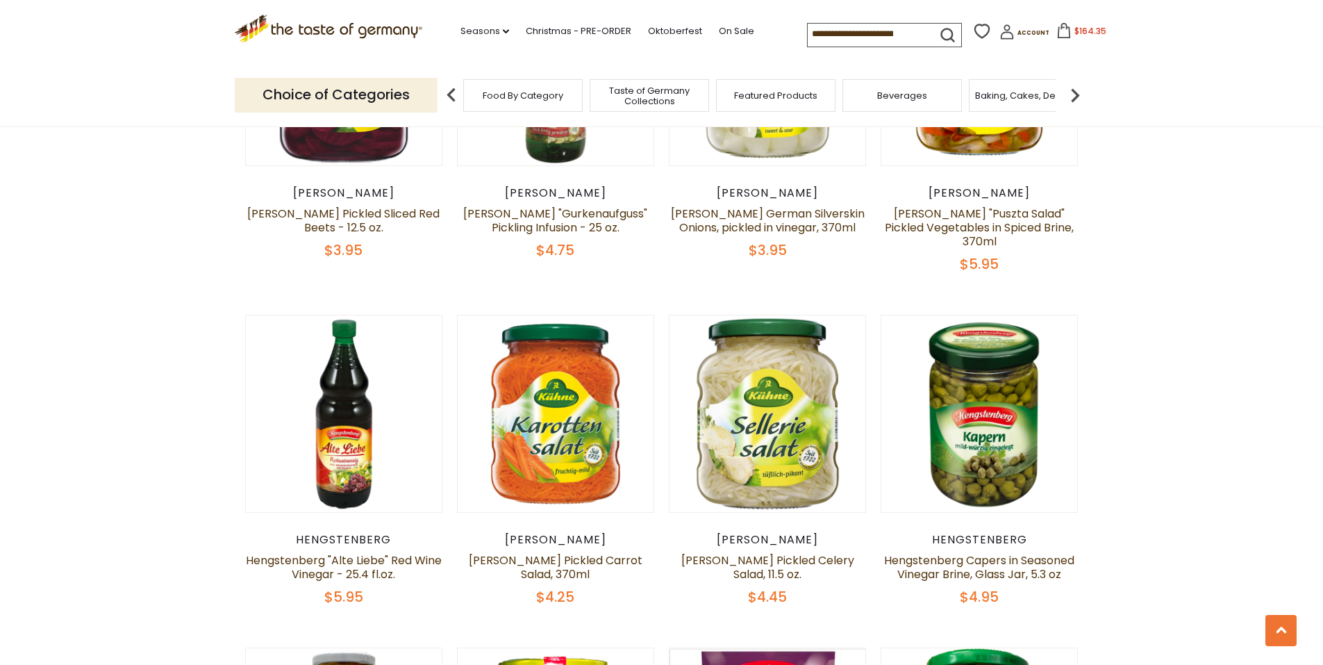
scroll to position [2430, 0]
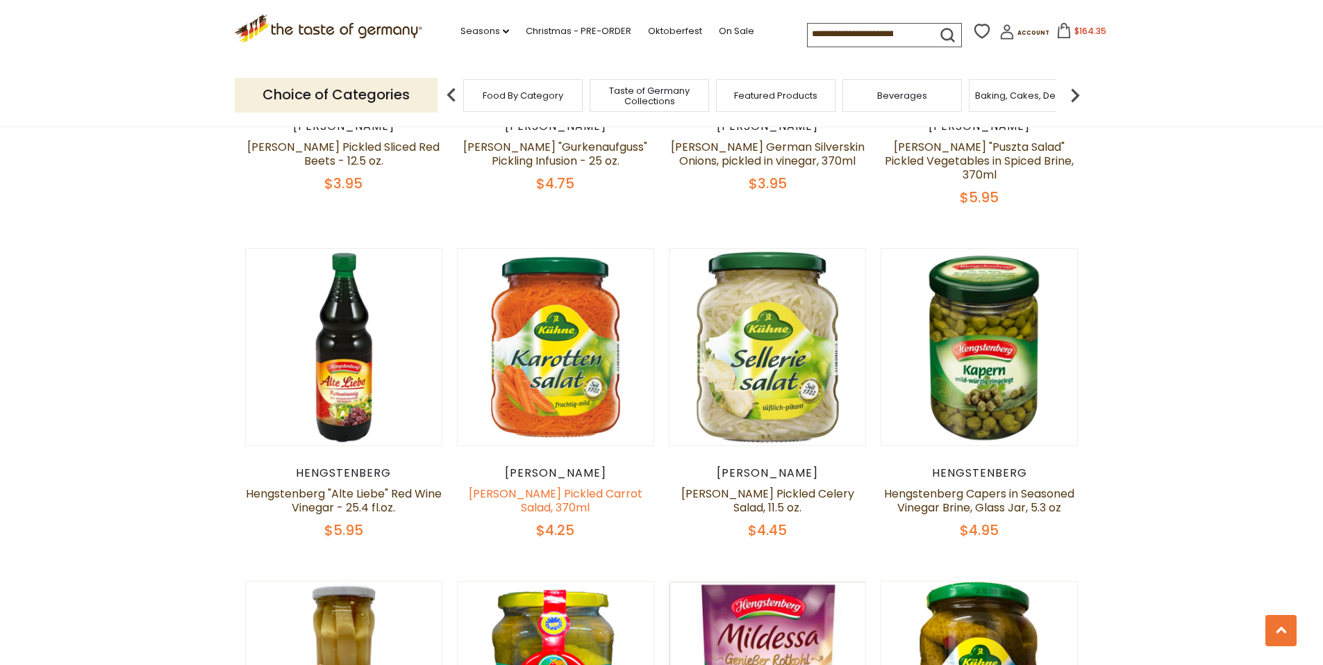
click at [526, 485] on link "[PERSON_NAME] Pickled Carrot Salad, 370ml" at bounding box center [556, 500] width 174 height 30
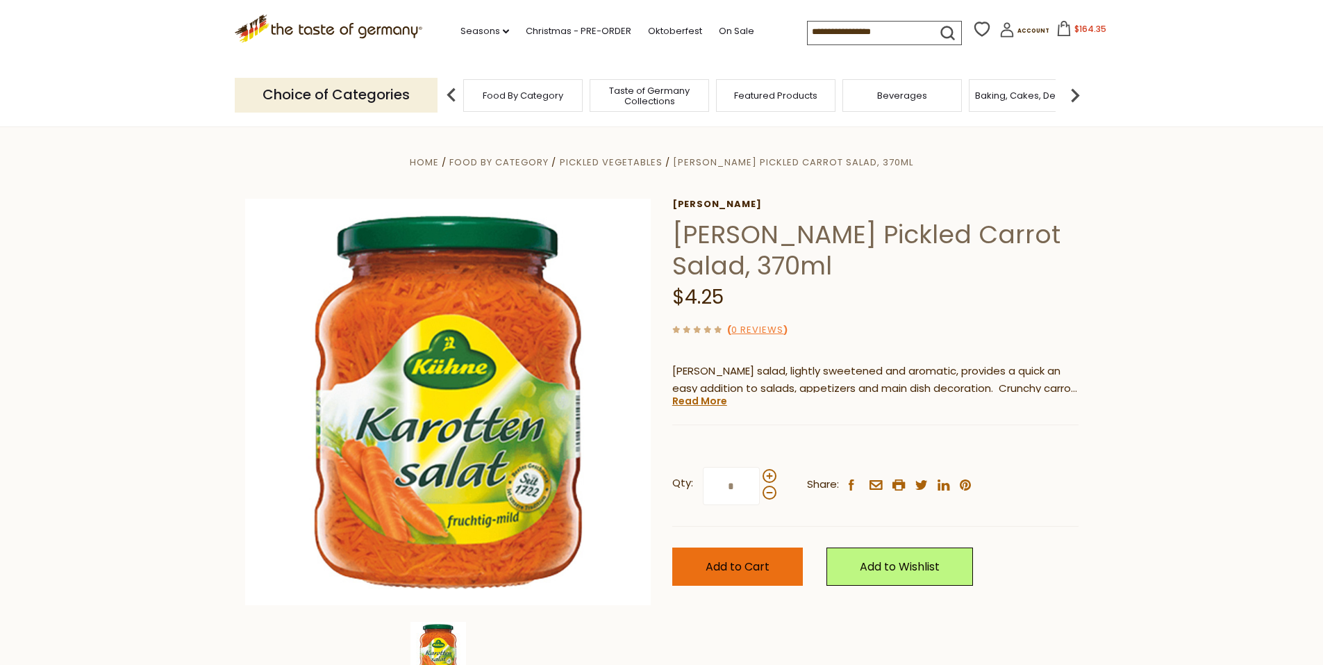
click at [773, 561] on button "Add to Cart" at bounding box center [737, 566] width 131 height 38
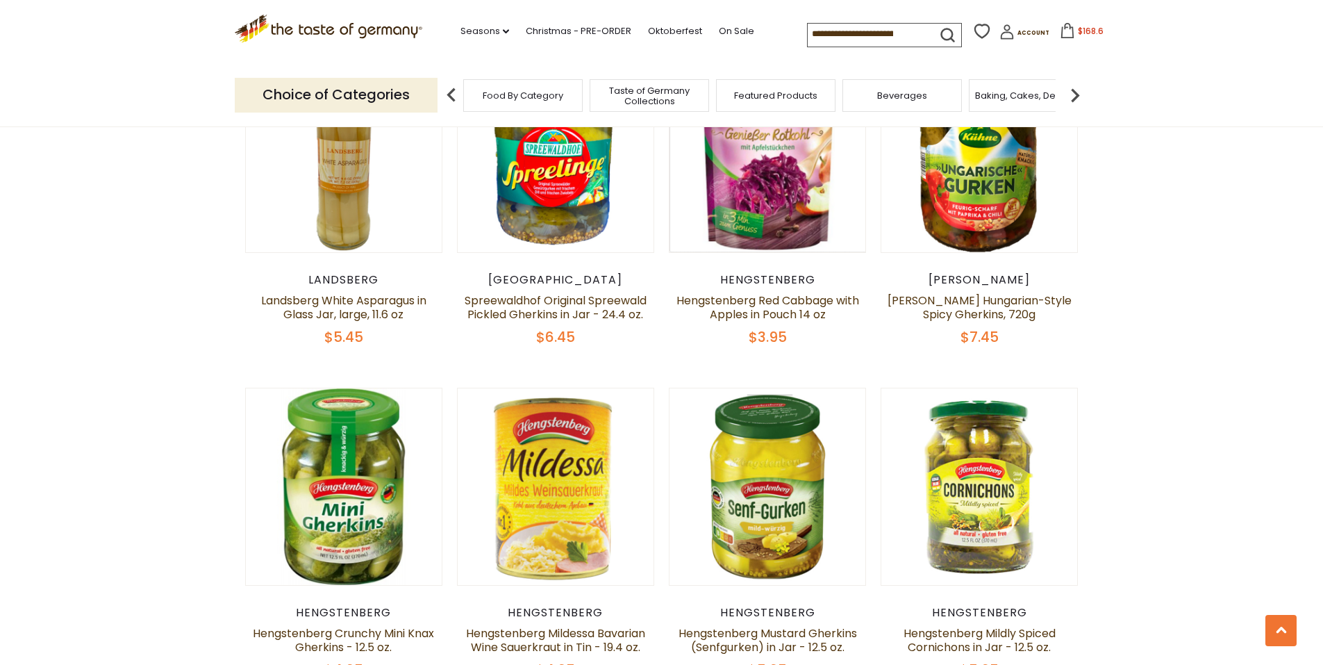
scroll to position [2986, 0]
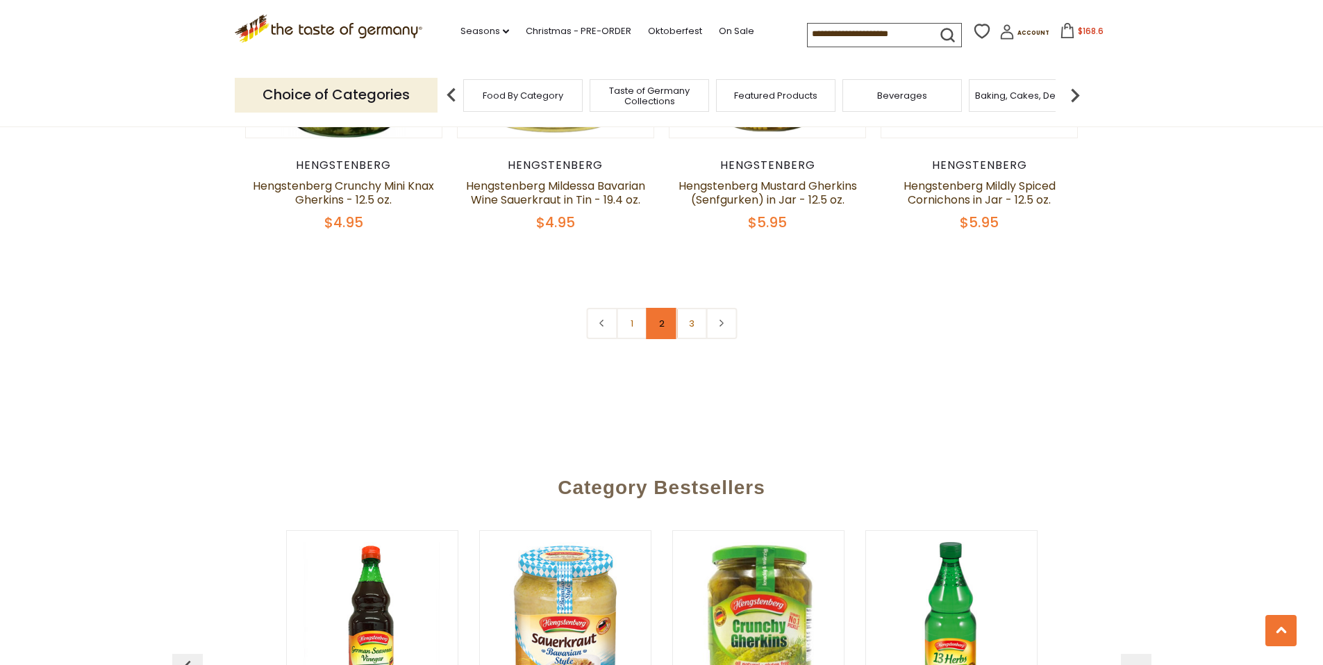
click at [665, 308] on link "2" at bounding box center [661, 323] width 31 height 31
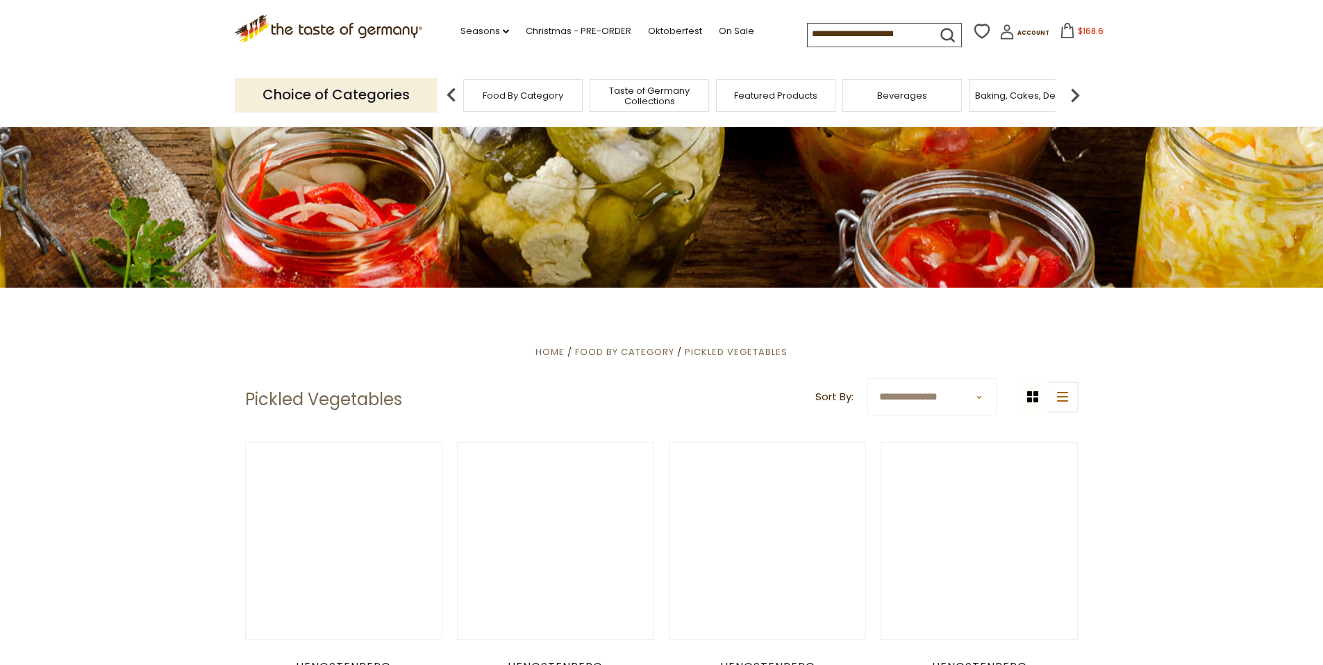
scroll to position [60, 0]
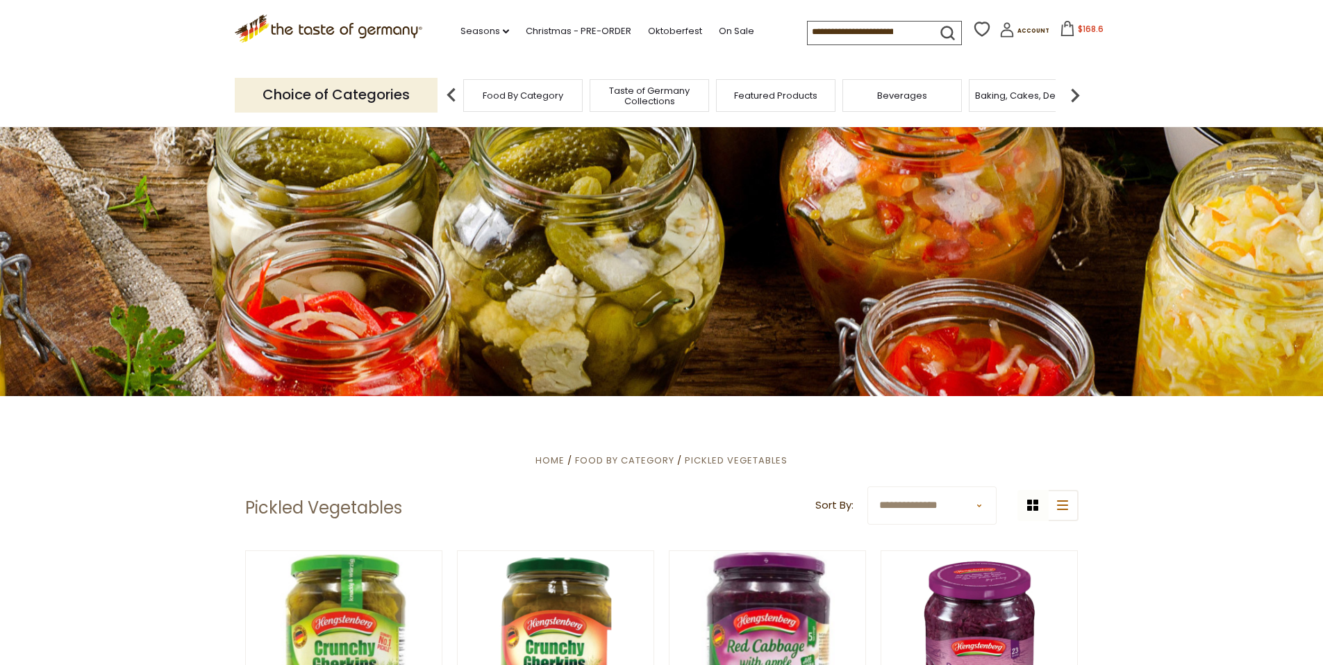
click at [846, 40] on input at bounding box center [866, 31] width 117 height 19
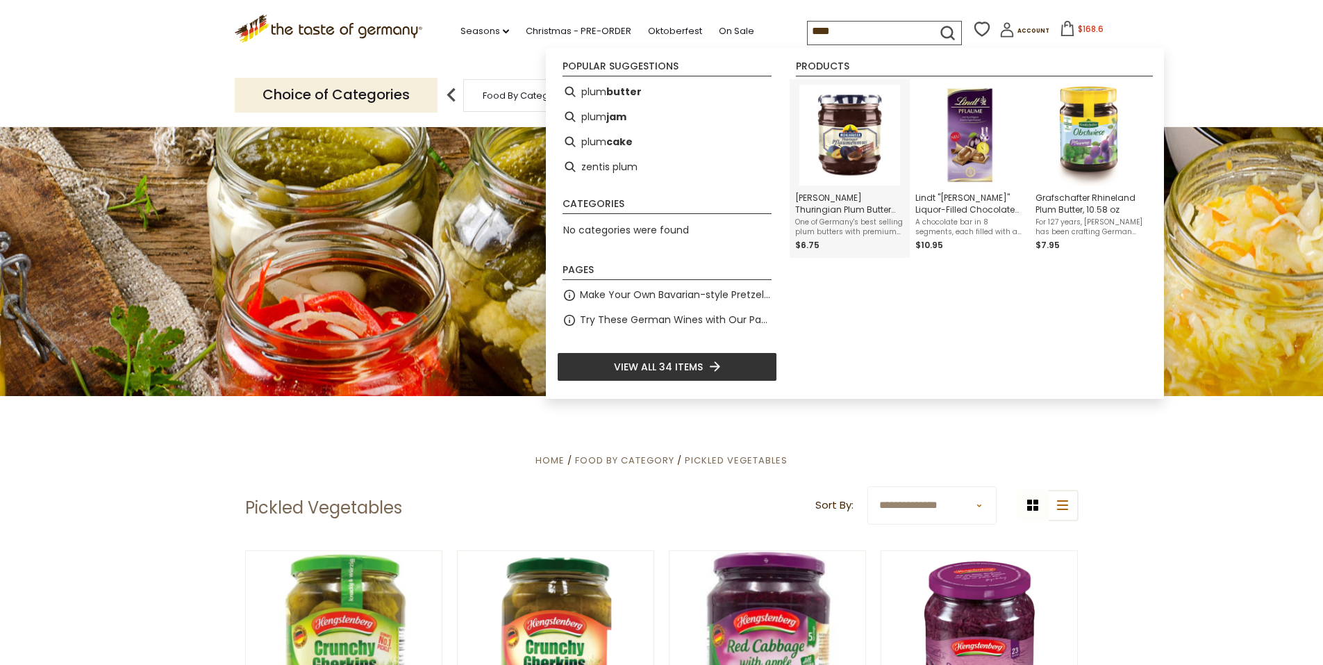
type input "****"
click at [867, 134] on img "Muehlhauser Thuringian Plum Butter with Cocoa, 15.8 oz" at bounding box center [849, 135] width 101 height 101
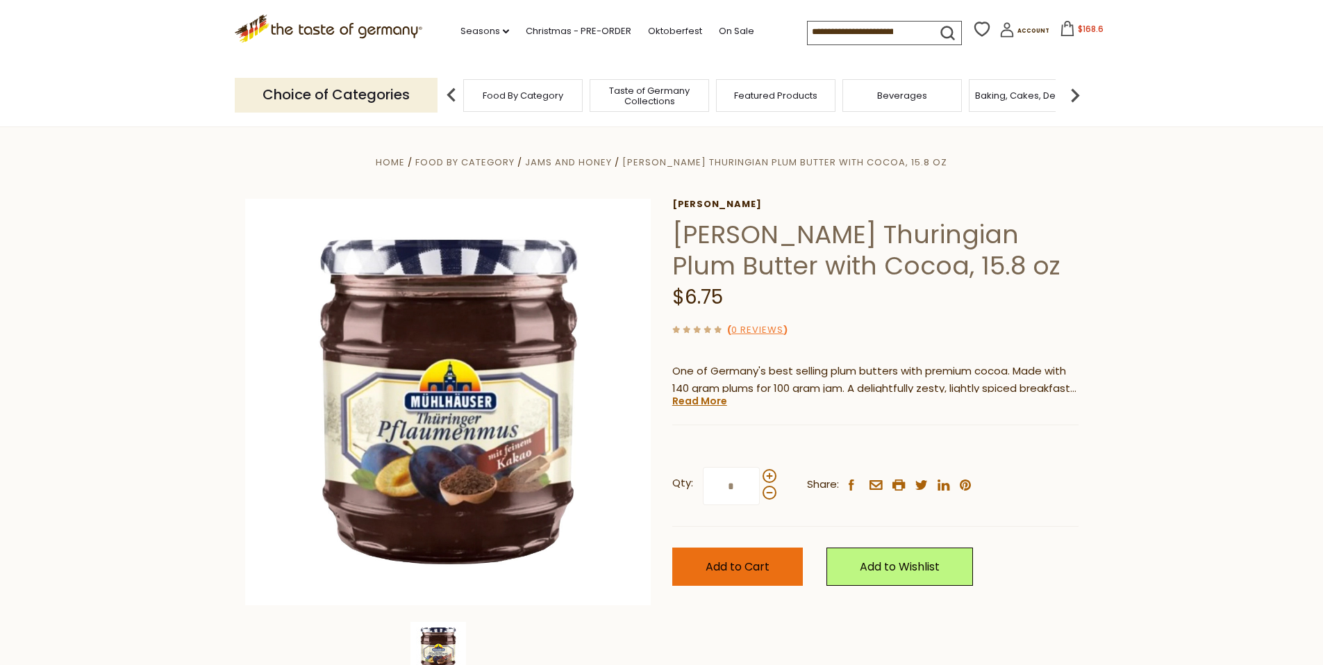
click at [765, 548] on button "Add to Cart" at bounding box center [737, 566] width 131 height 38
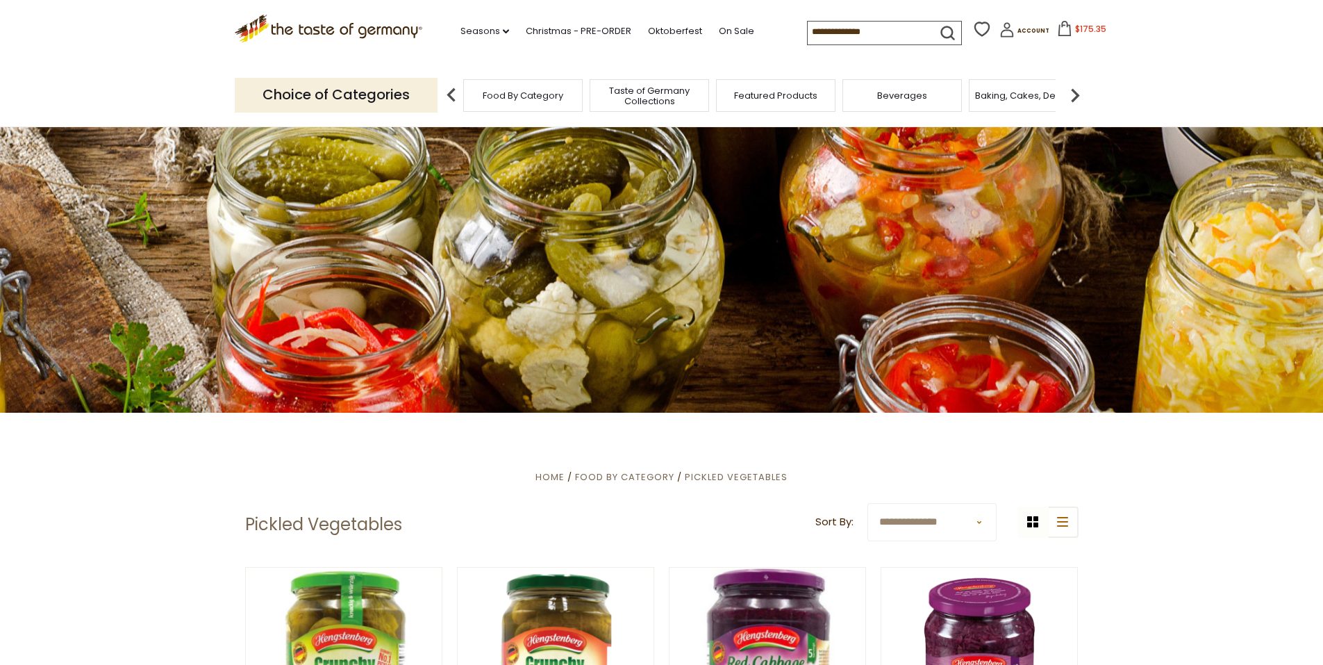
scroll to position [60, 0]
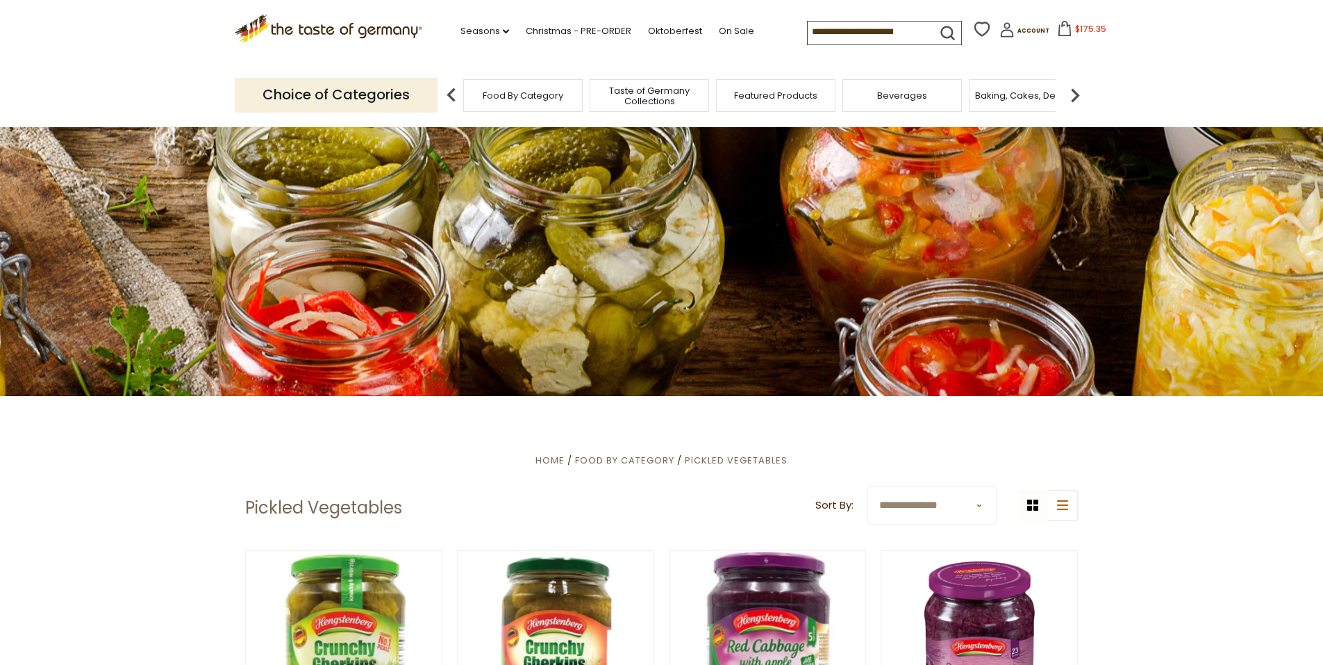
click at [845, 33] on input at bounding box center [866, 31] width 117 height 19
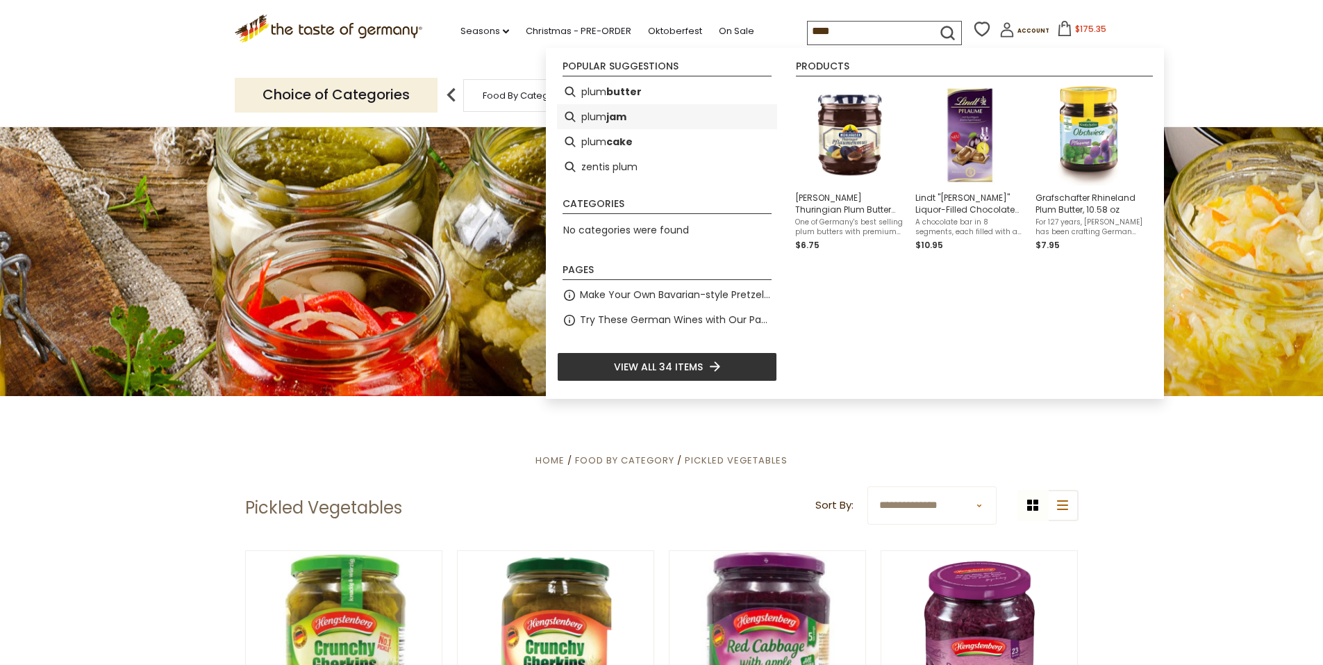
click at [685, 110] on li "plum jam" at bounding box center [667, 116] width 220 height 25
type input "********"
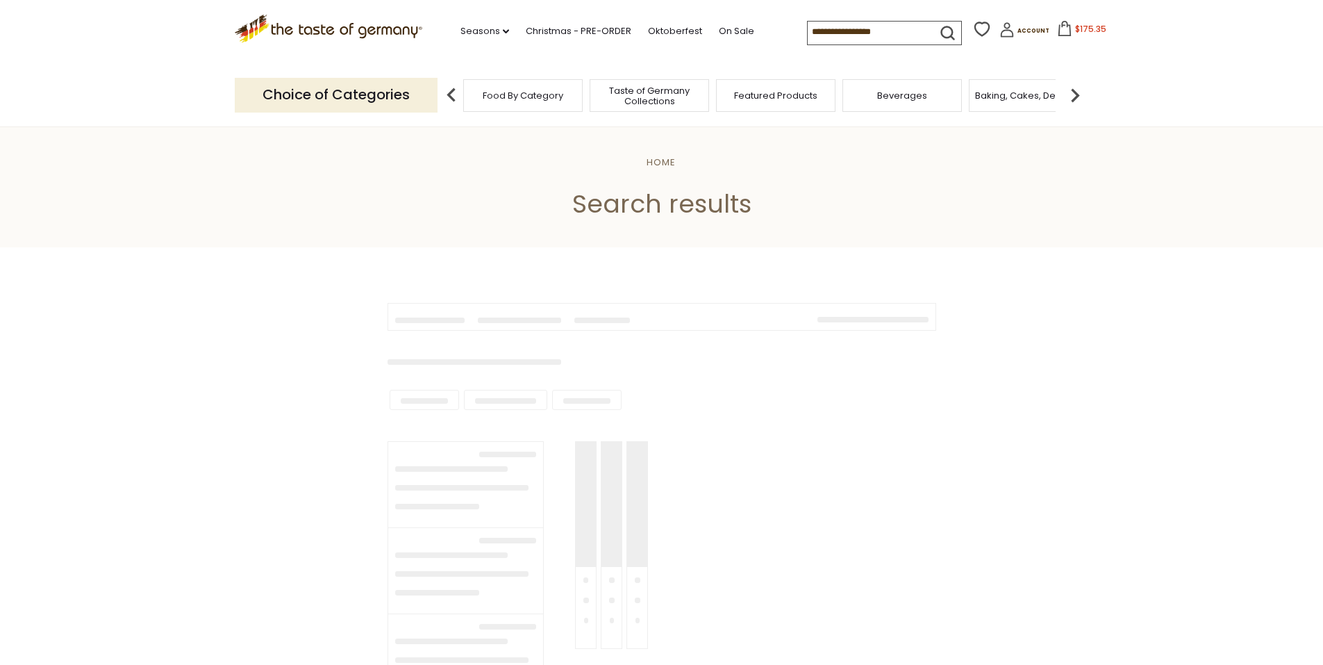
type input "********"
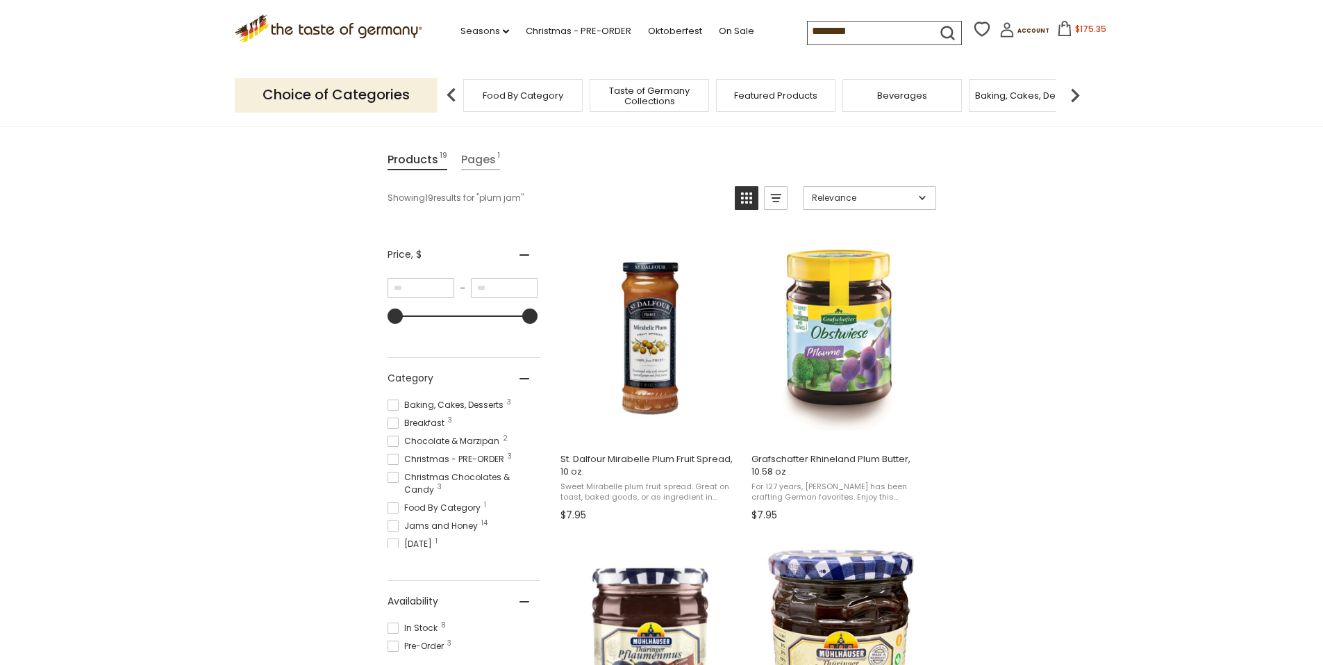
scroll to position [208, 0]
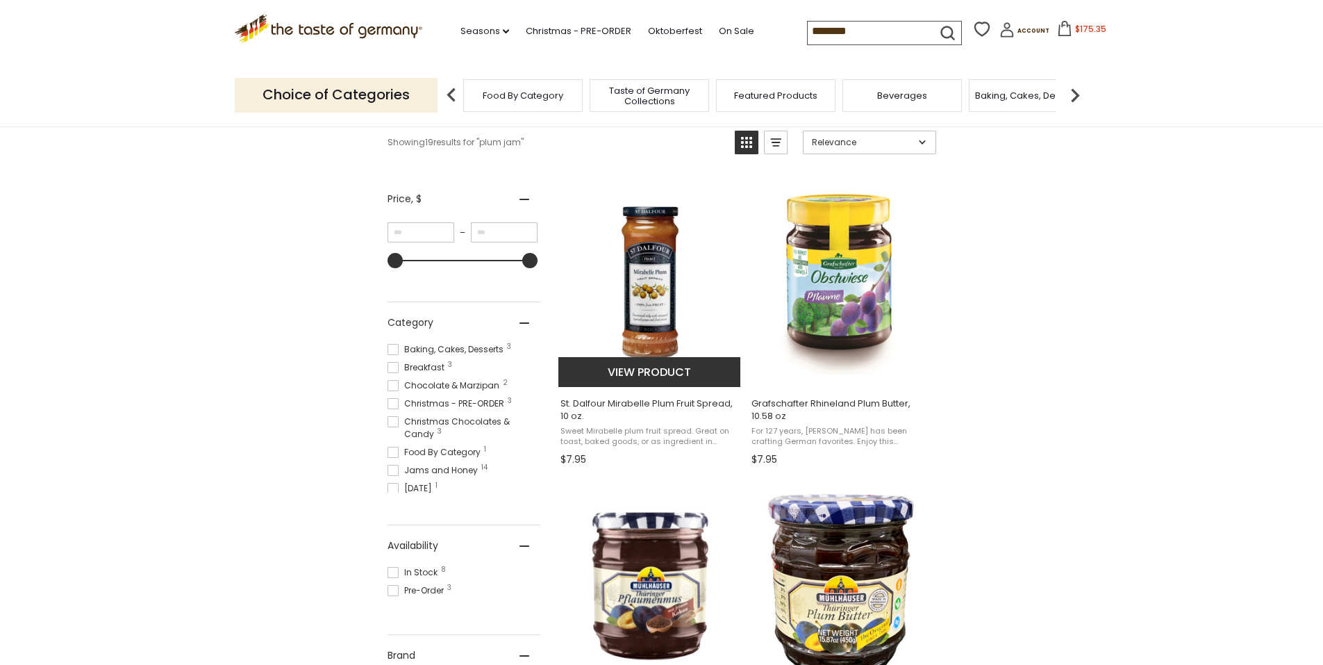
click at [665, 407] on span "St. Dalfour Mirabelle Plum Fruit Spread, 10 oz." at bounding box center [650, 409] width 180 height 25
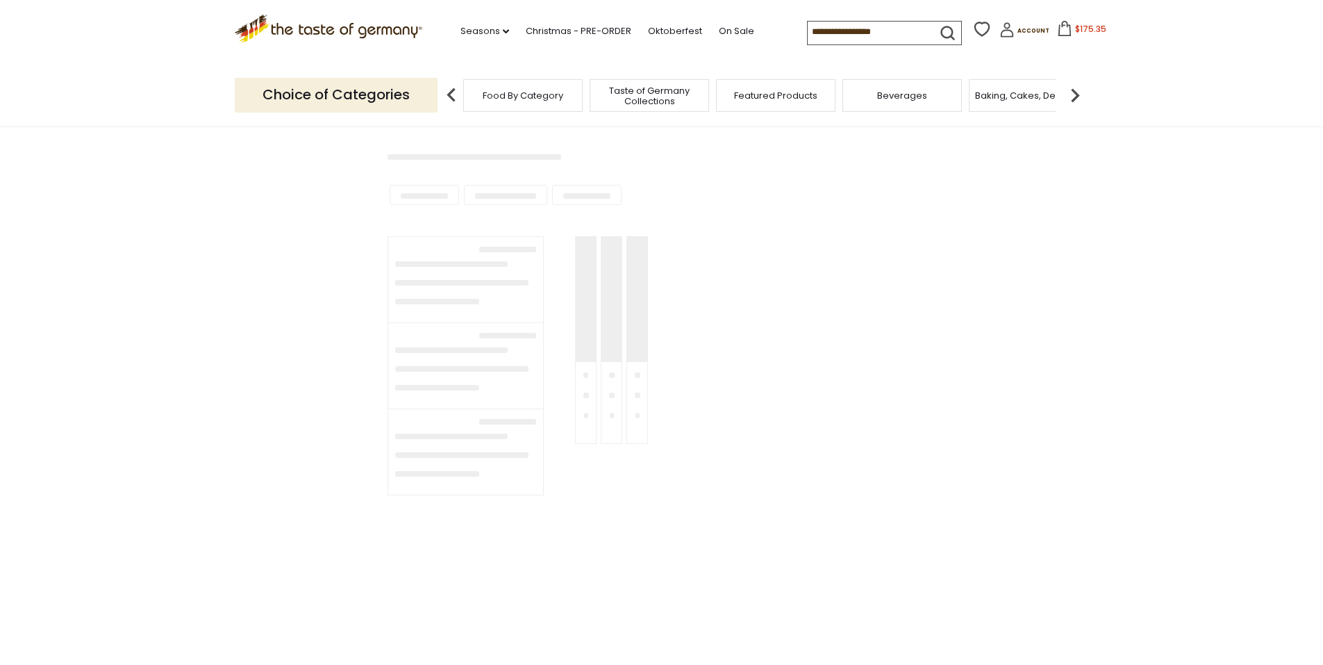
type input "********"
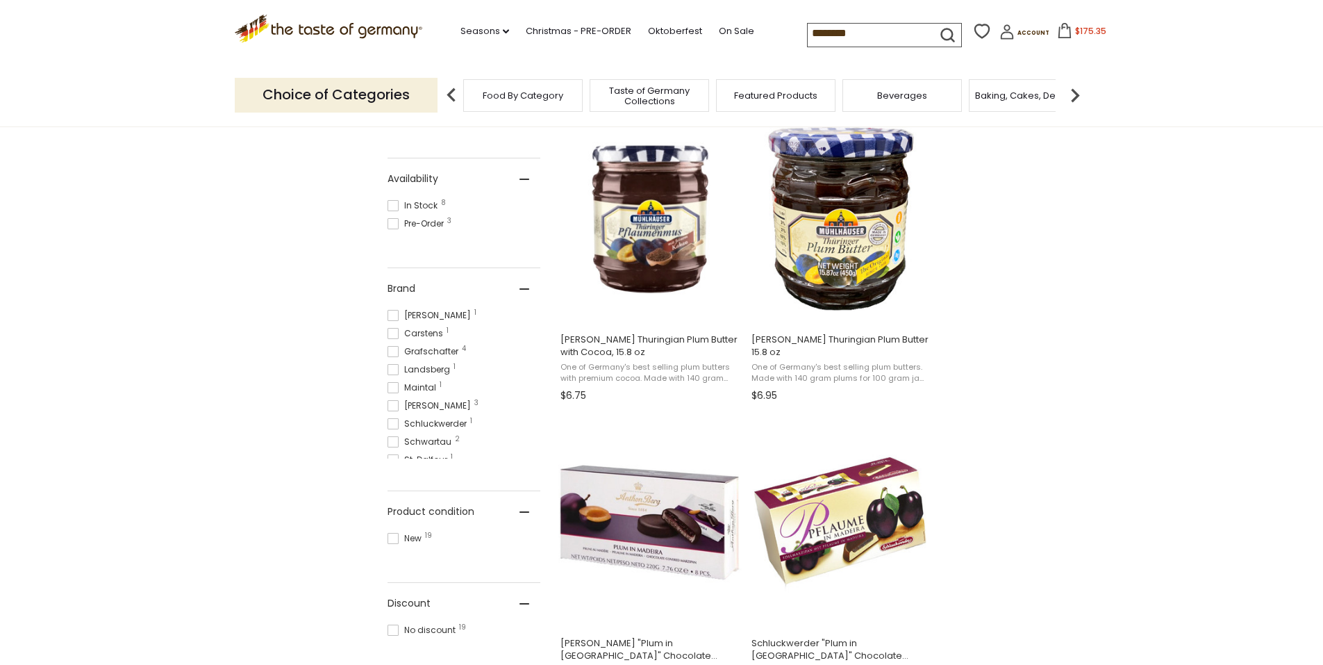
scroll to position [625, 0]
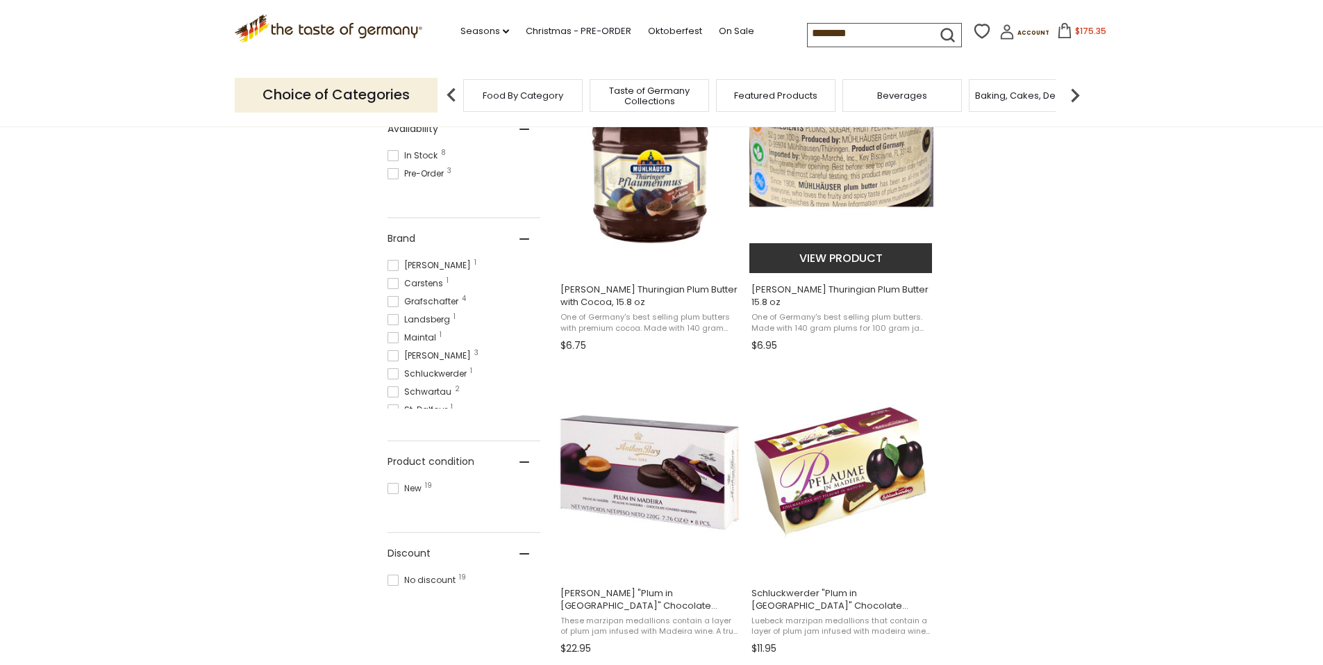
click at [851, 223] on img "Muehlhauser Thuringian Plum Butter 15.8 oz" at bounding box center [841, 169] width 184 height 184
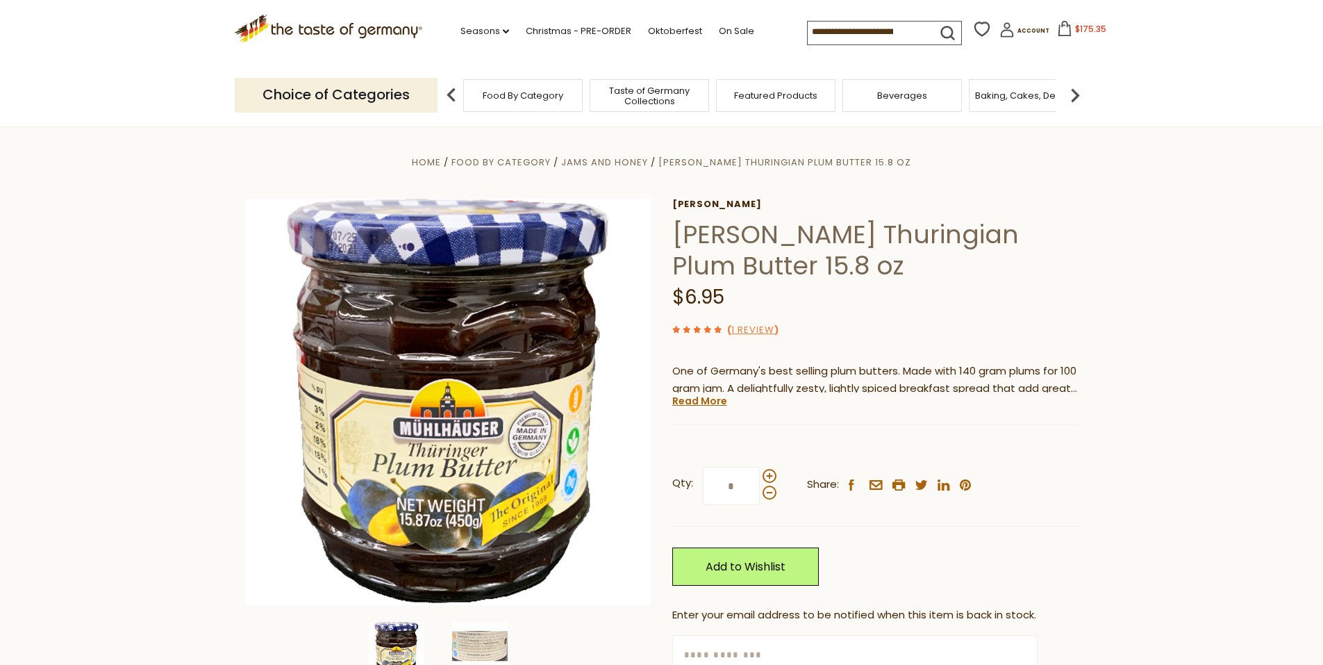
drag, startPoint x: 0, startPoint y: 0, endPoint x: 1061, endPoint y: 393, distance: 1131.5
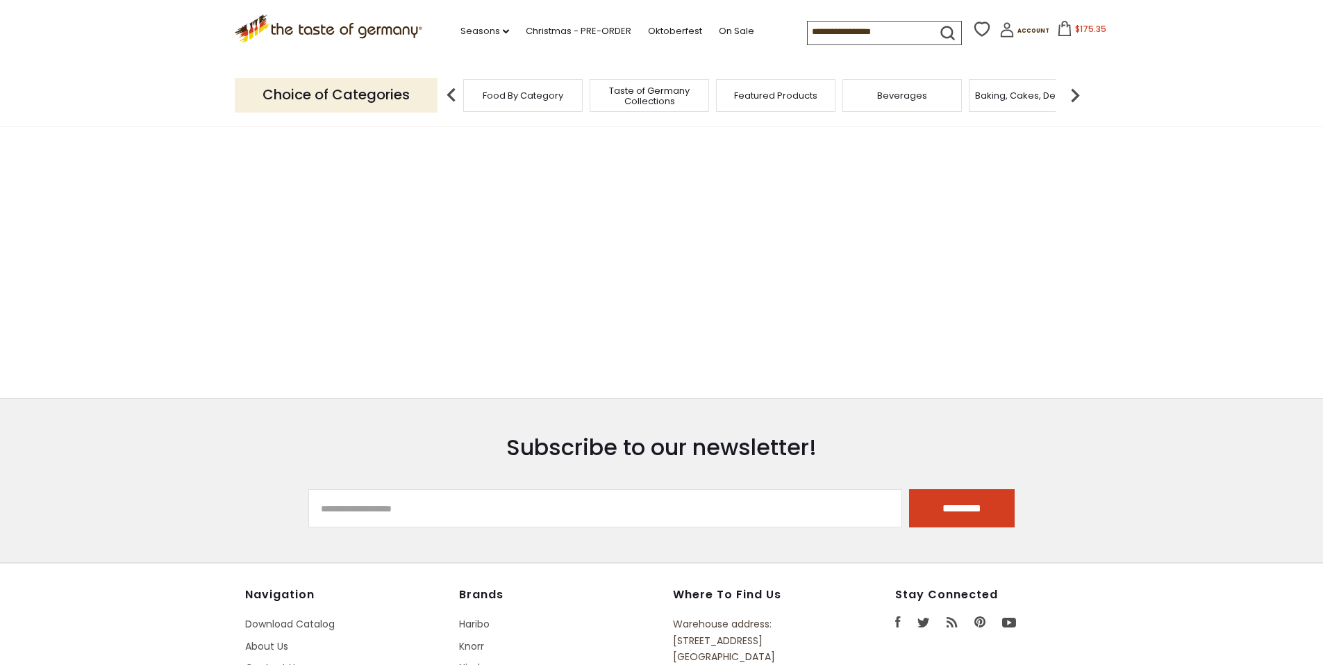
type input "********"
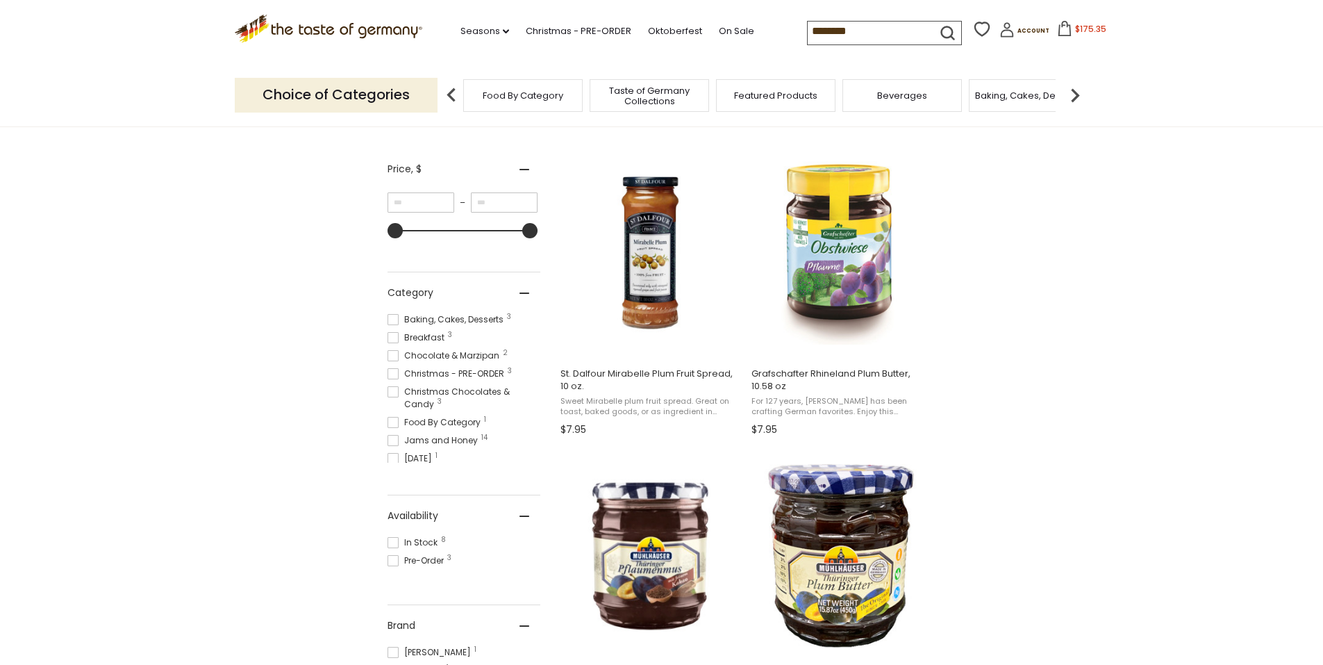
scroll to position [139, 0]
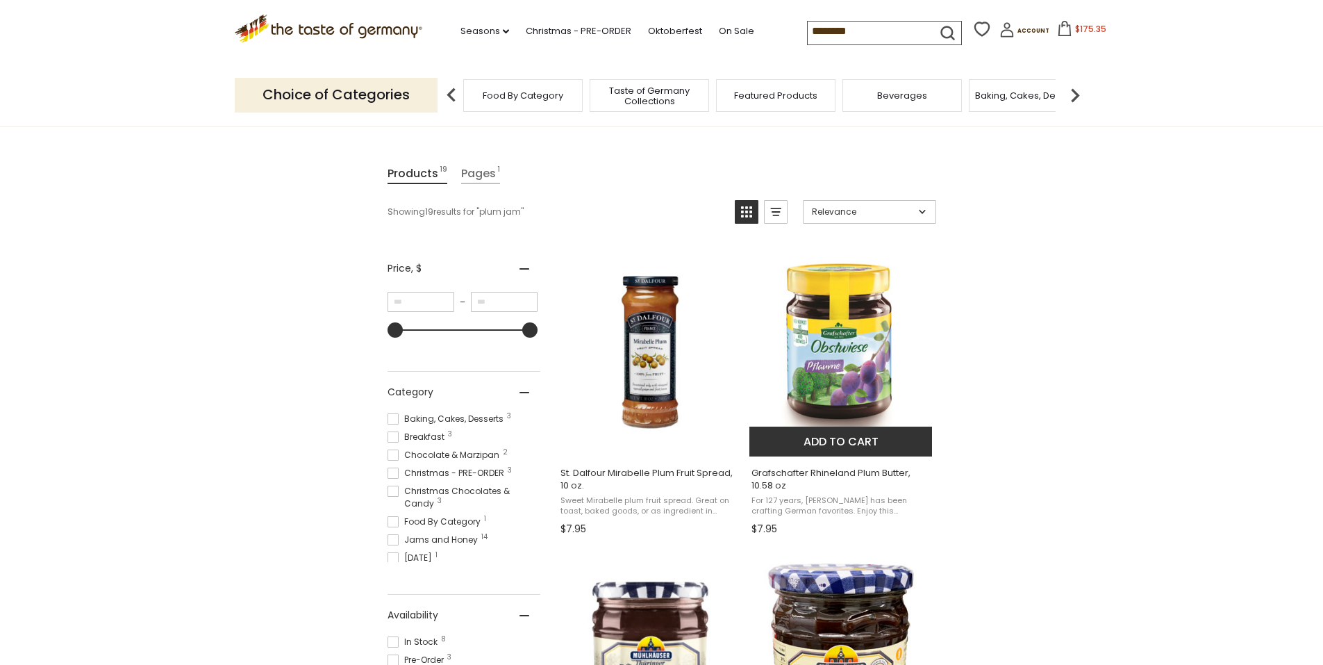
click at [840, 336] on img "Grafschafter Rhineland Plum Butter, 10.58 oz" at bounding box center [841, 352] width 184 height 184
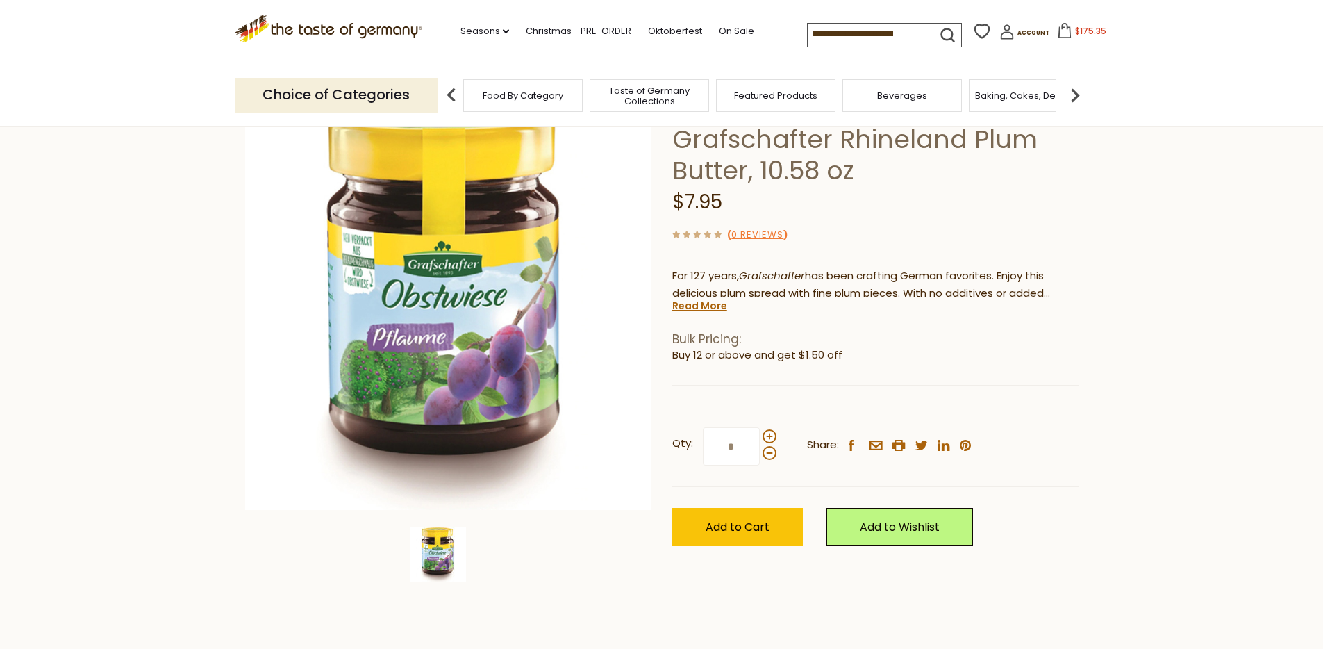
scroll to position [69, 0]
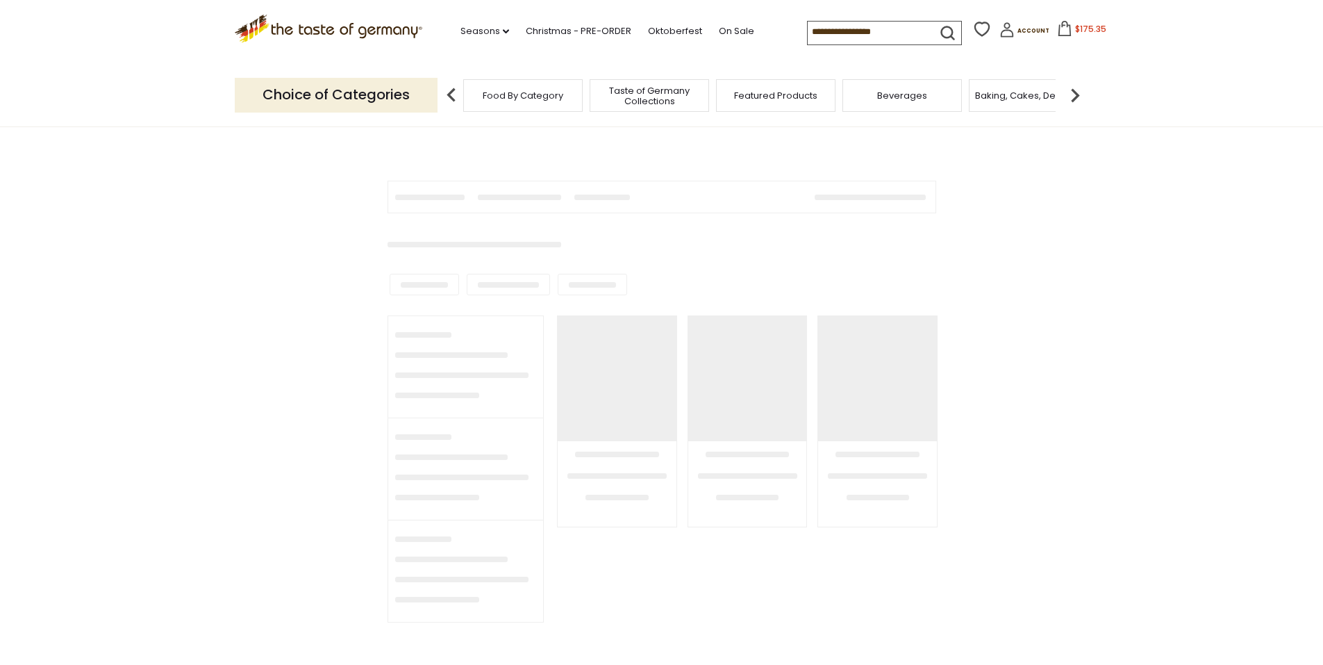
type input "********"
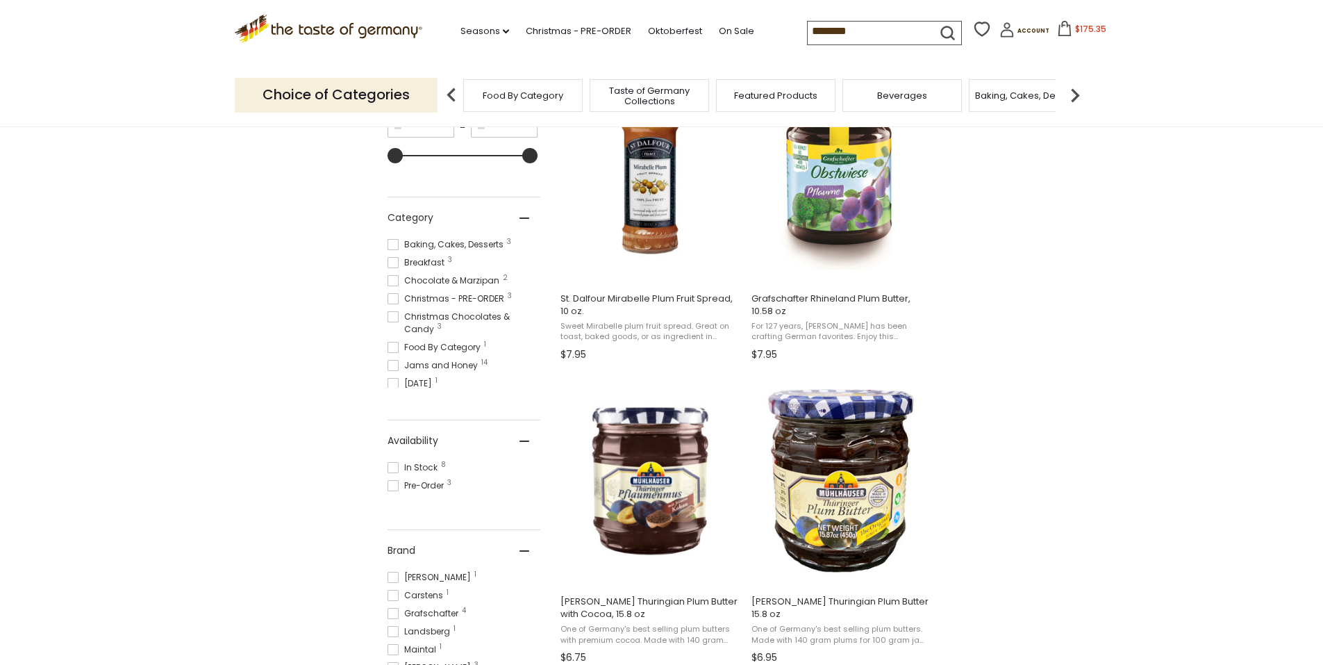
scroll to position [347, 0]
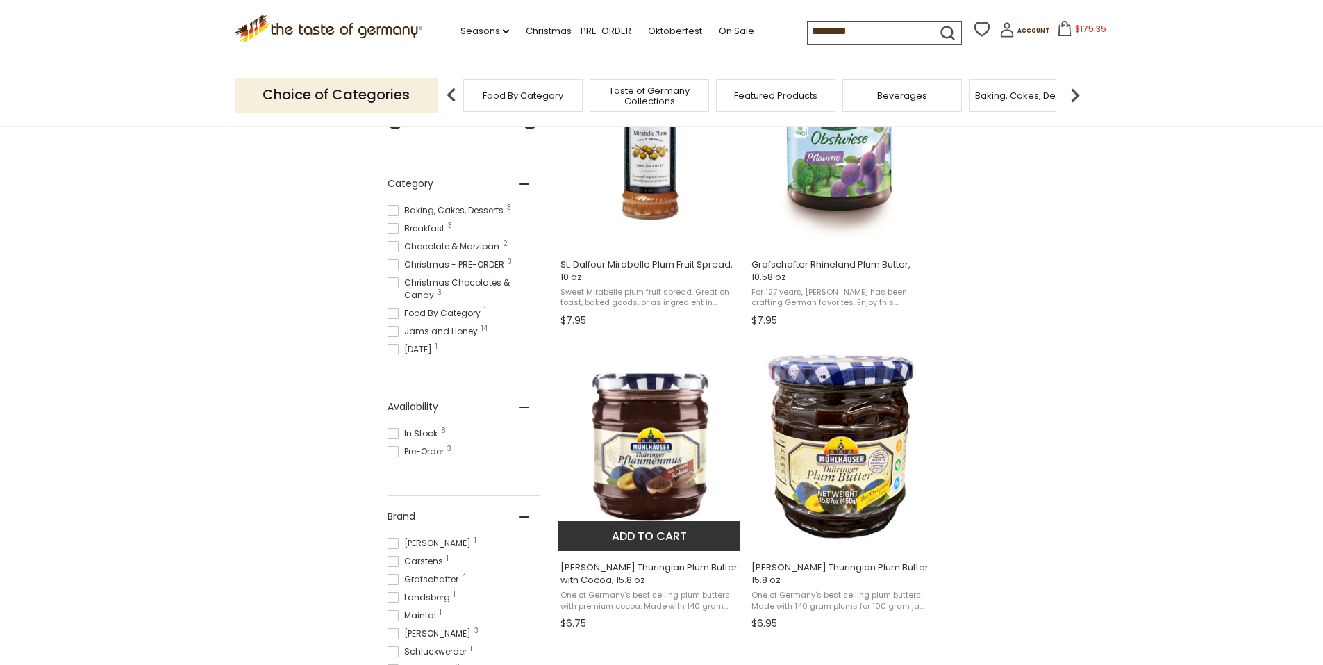
click at [662, 467] on img "Muehlhauser Thuringian Plum Butter with Cocoa, 15.8 oz" at bounding box center [650, 447] width 184 height 184
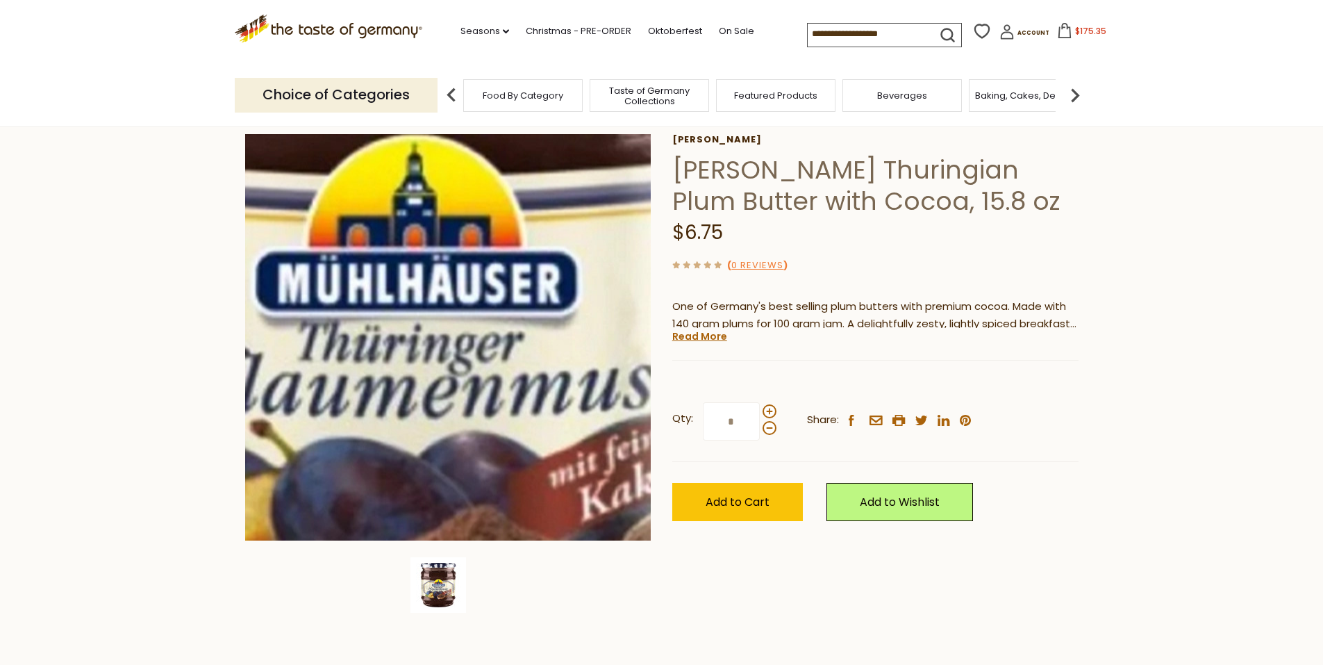
scroll to position [69, 0]
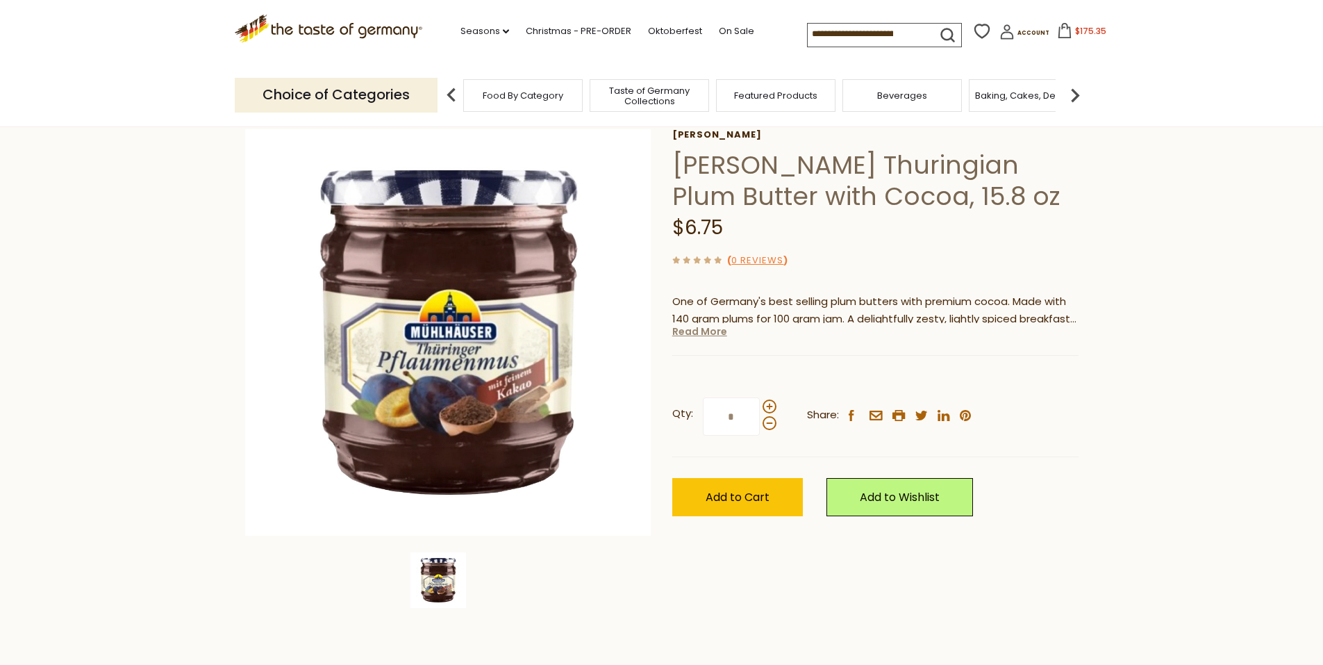
click at [696, 333] on link "Read More" at bounding box center [699, 331] width 55 height 14
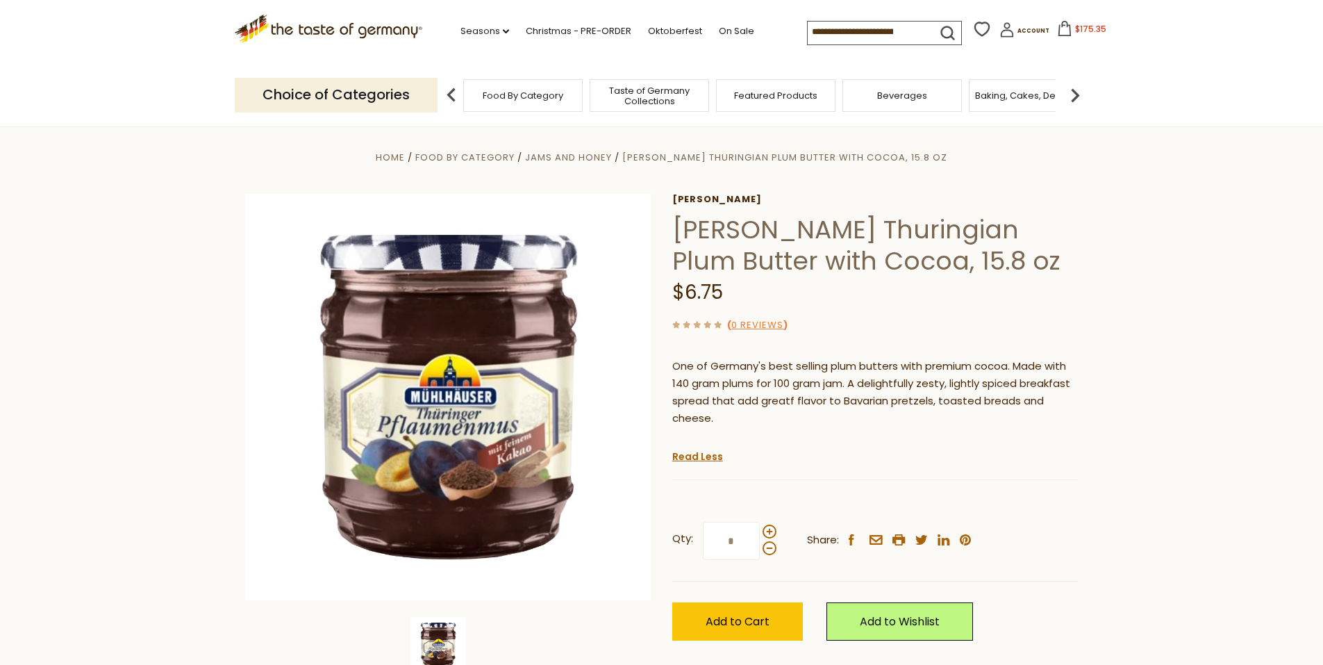
scroll to position [0, 0]
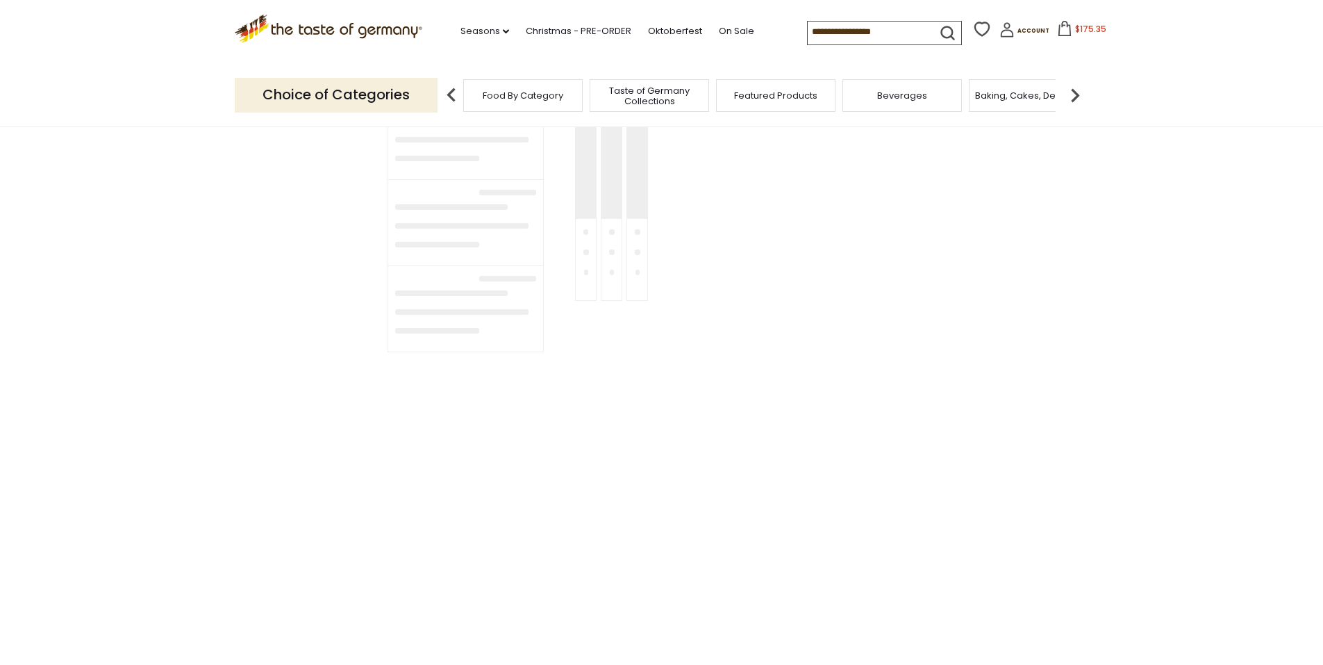
type input "********"
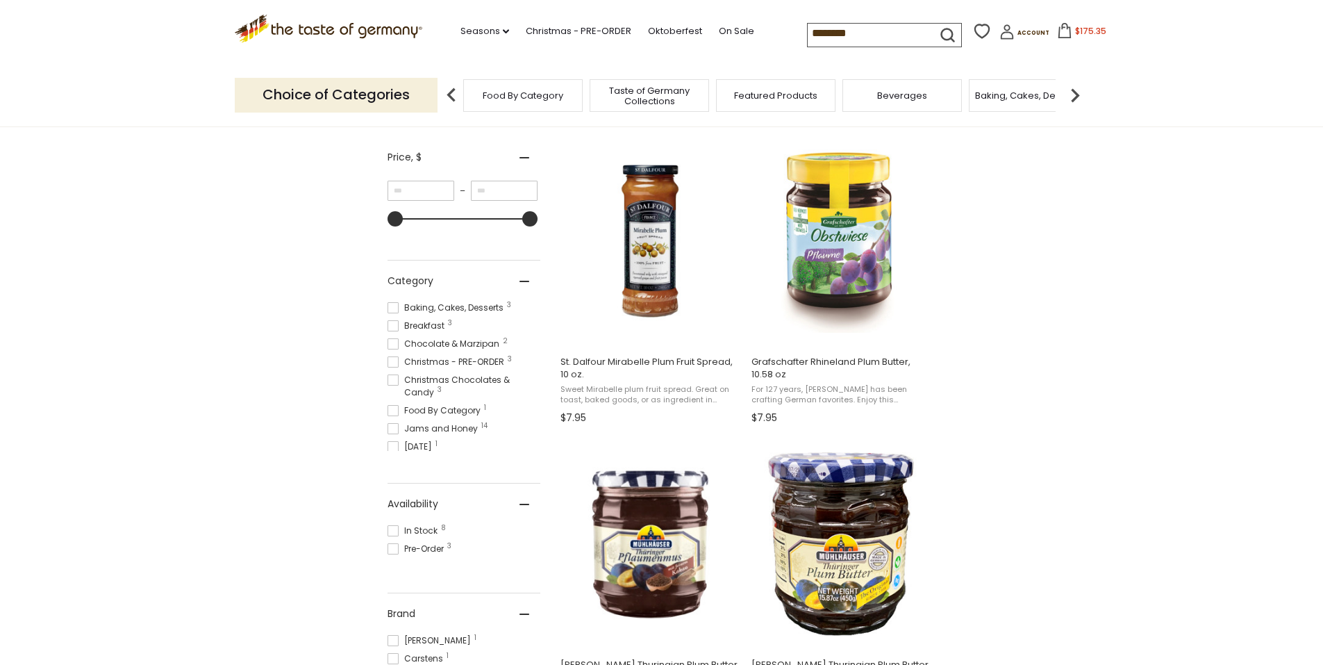
scroll to position [208, 0]
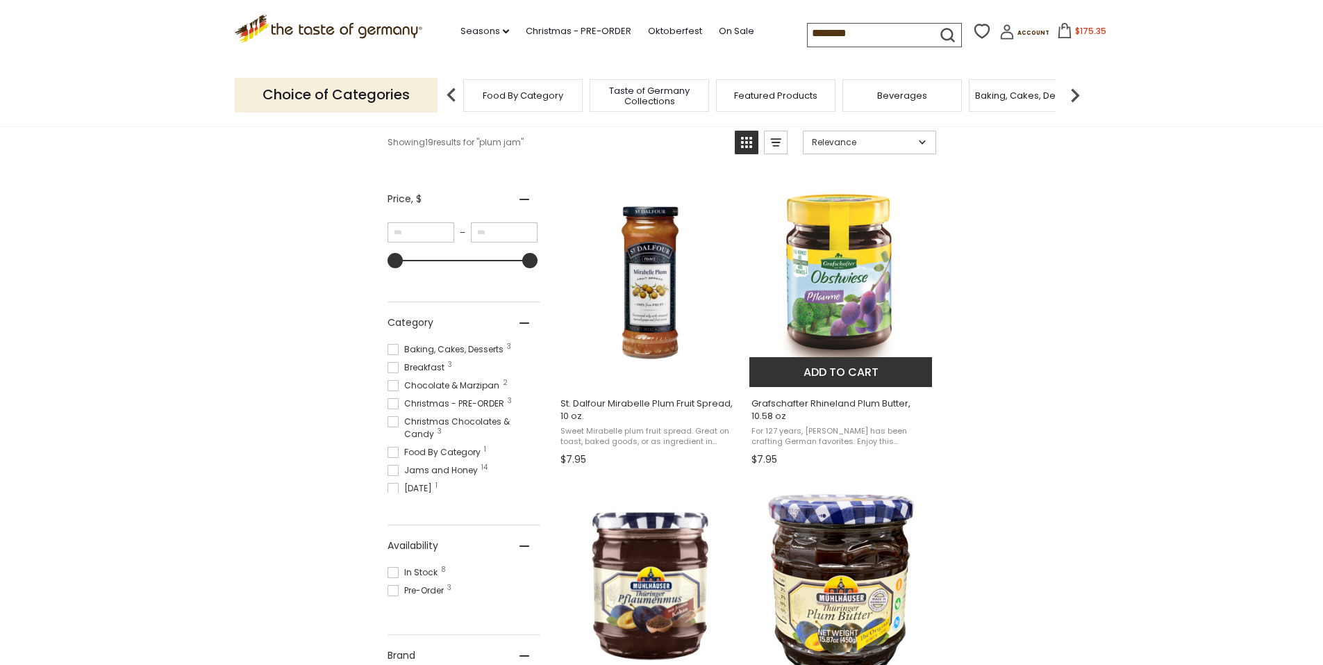
click at [877, 289] on img "Grafschafter Rhineland Plum Butter, 10.58 oz" at bounding box center [841, 283] width 184 height 184
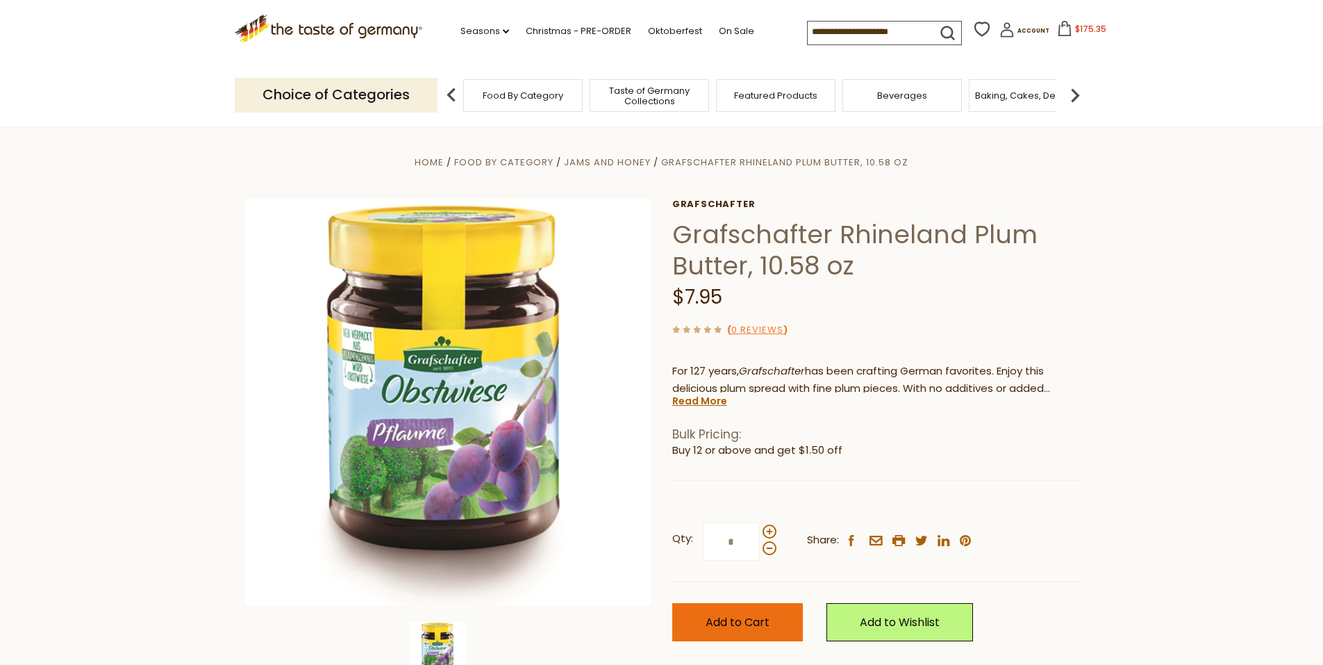
click at [767, 608] on button "Add to Cart" at bounding box center [737, 622] width 131 height 38
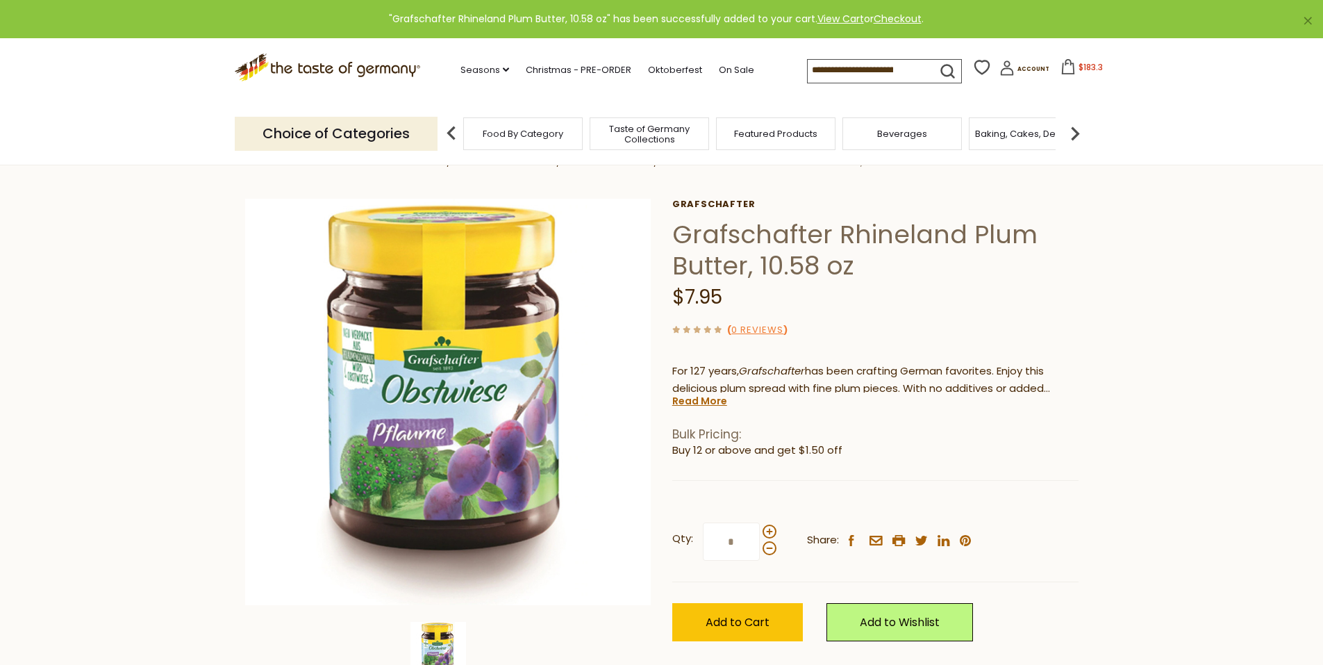
click at [1078, 65] on span "$183.3" at bounding box center [1090, 67] width 24 height 12
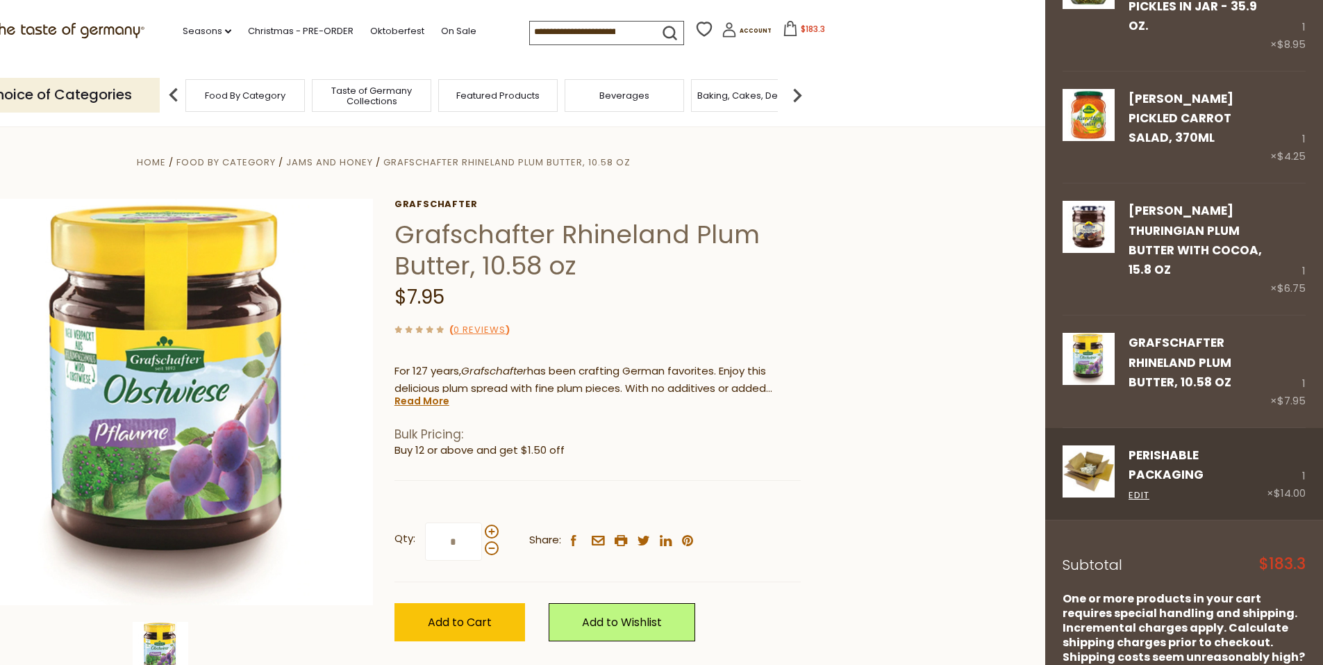
scroll to position [1908, 0]
